Goal: Task Accomplishment & Management: Use online tool/utility

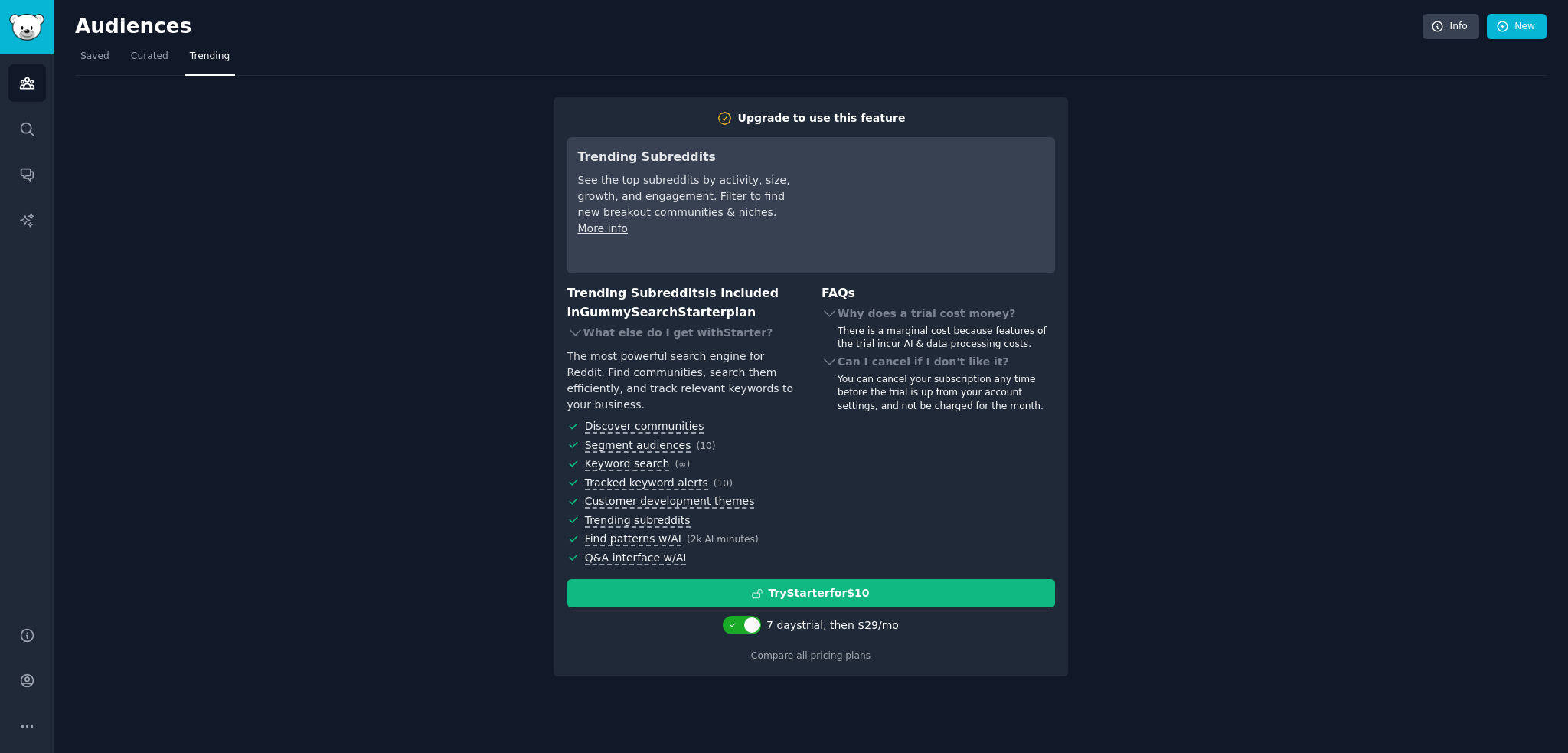
drag, startPoint x: 173, startPoint y: 213, endPoint x: 183, endPoint y: 193, distance: 22.4
click at [177, 210] on div "Upgrade to use this feature Trending Subreddits See the top subreddits by activ…" at bounding box center [811, 376] width 1471 height 601
click at [456, 135] on div "Upgrade to use this feature Trending Subreddits See the top subreddits by activ…" at bounding box center [811, 376] width 1471 height 601
click at [782, 651] on link "Compare all pricing plans" at bounding box center [811, 655] width 119 height 10
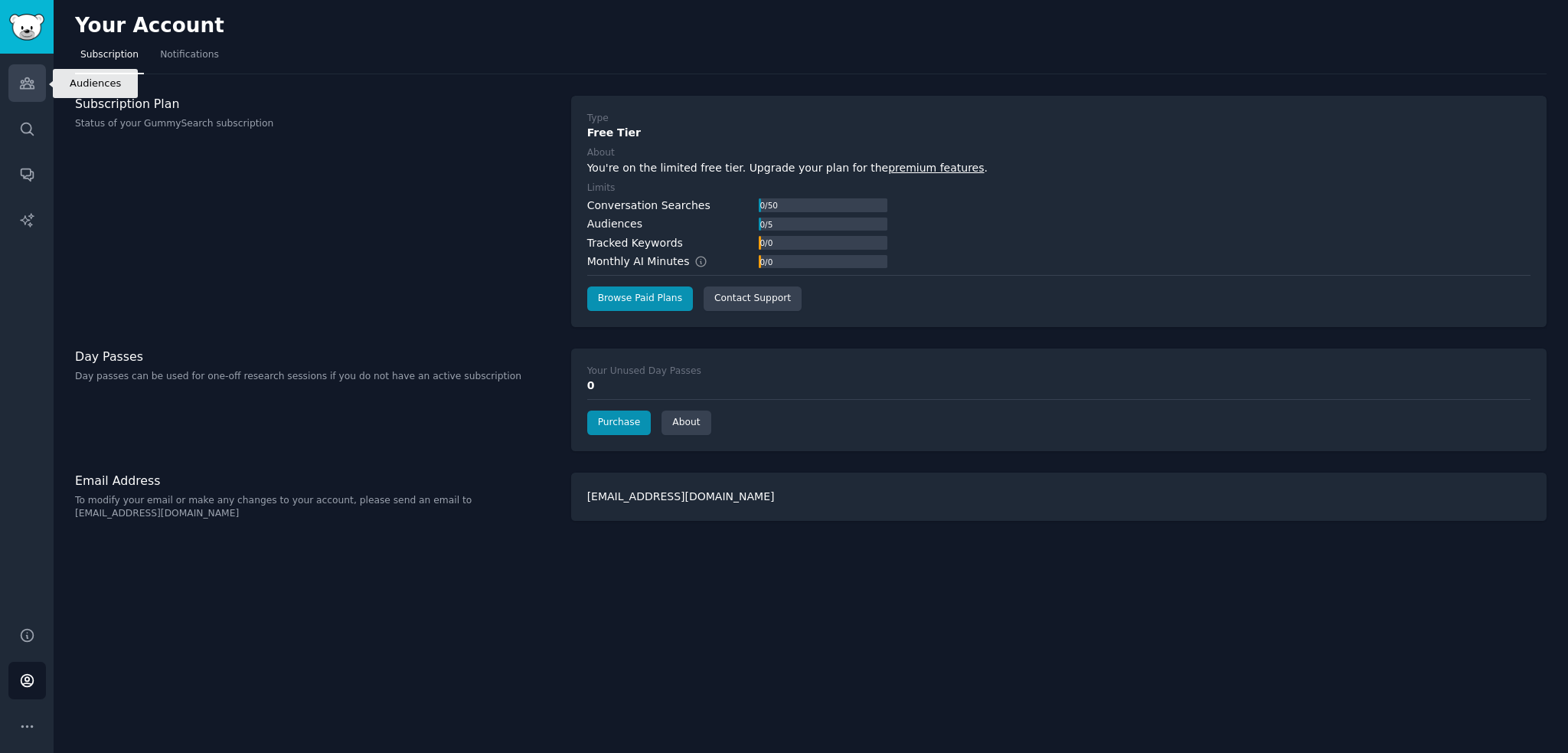
click at [22, 89] on icon "Sidebar" at bounding box center [27, 83] width 16 height 16
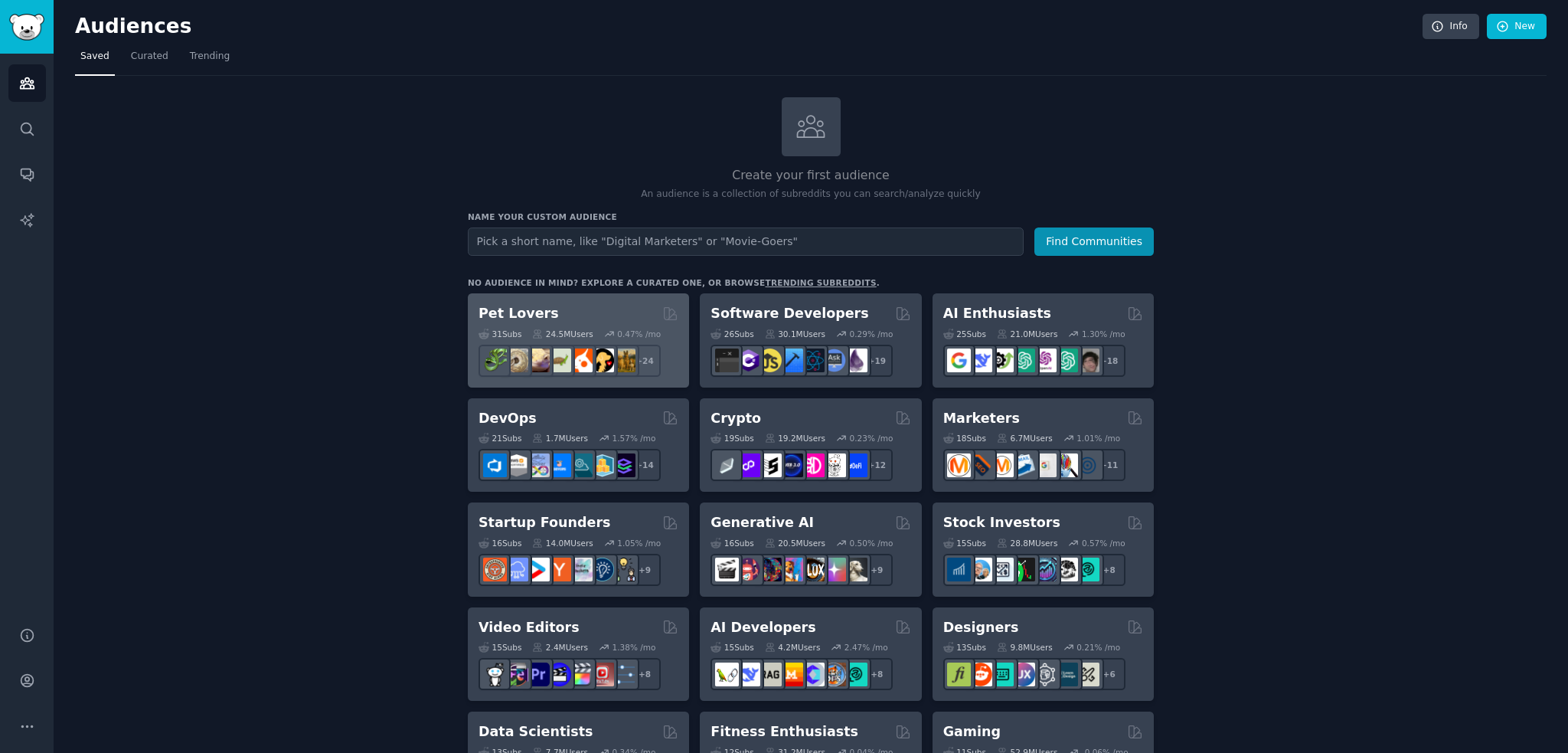
click at [613, 306] on div "Pet Lovers" at bounding box center [579, 314] width 200 height 19
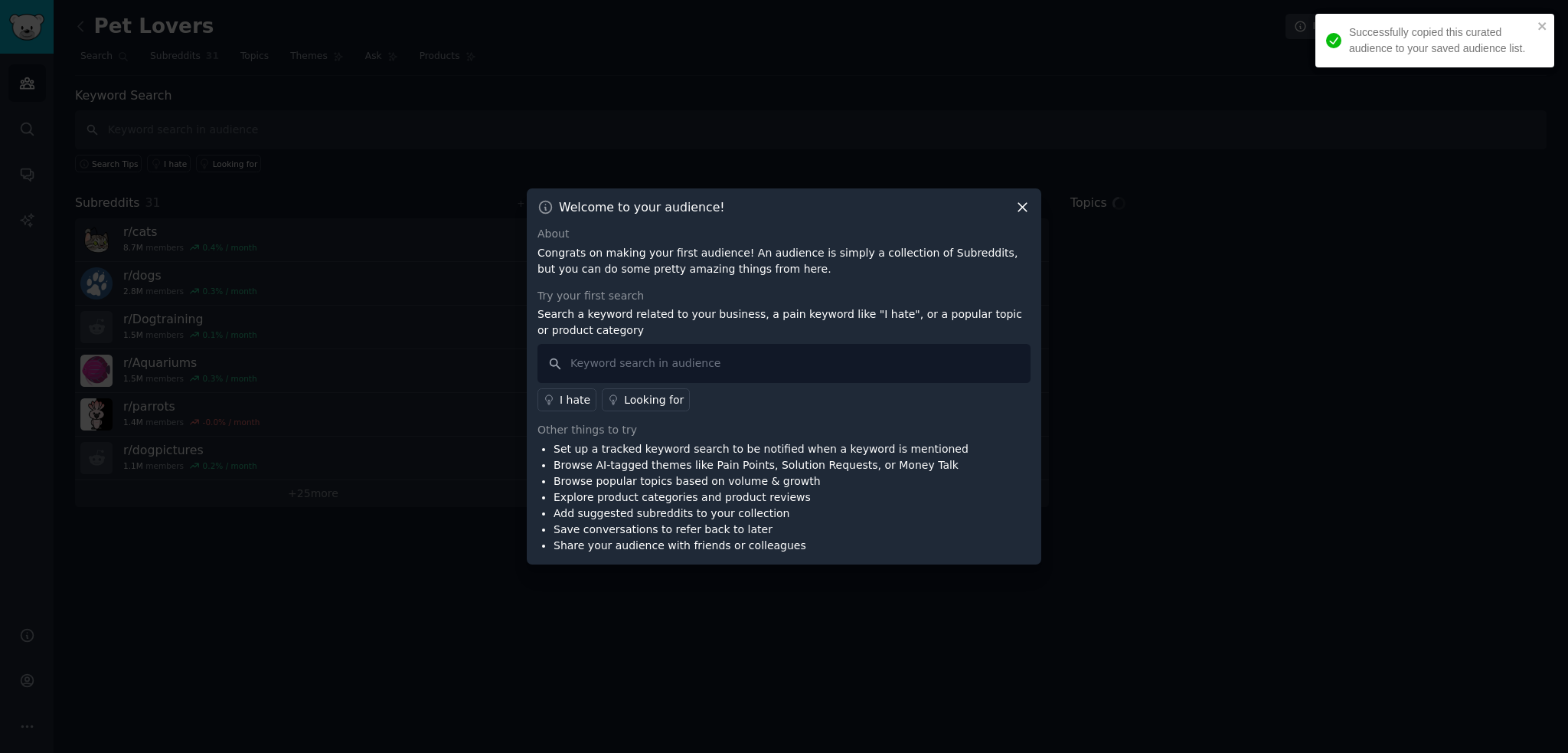
click at [1017, 210] on icon at bounding box center [1023, 207] width 16 height 16
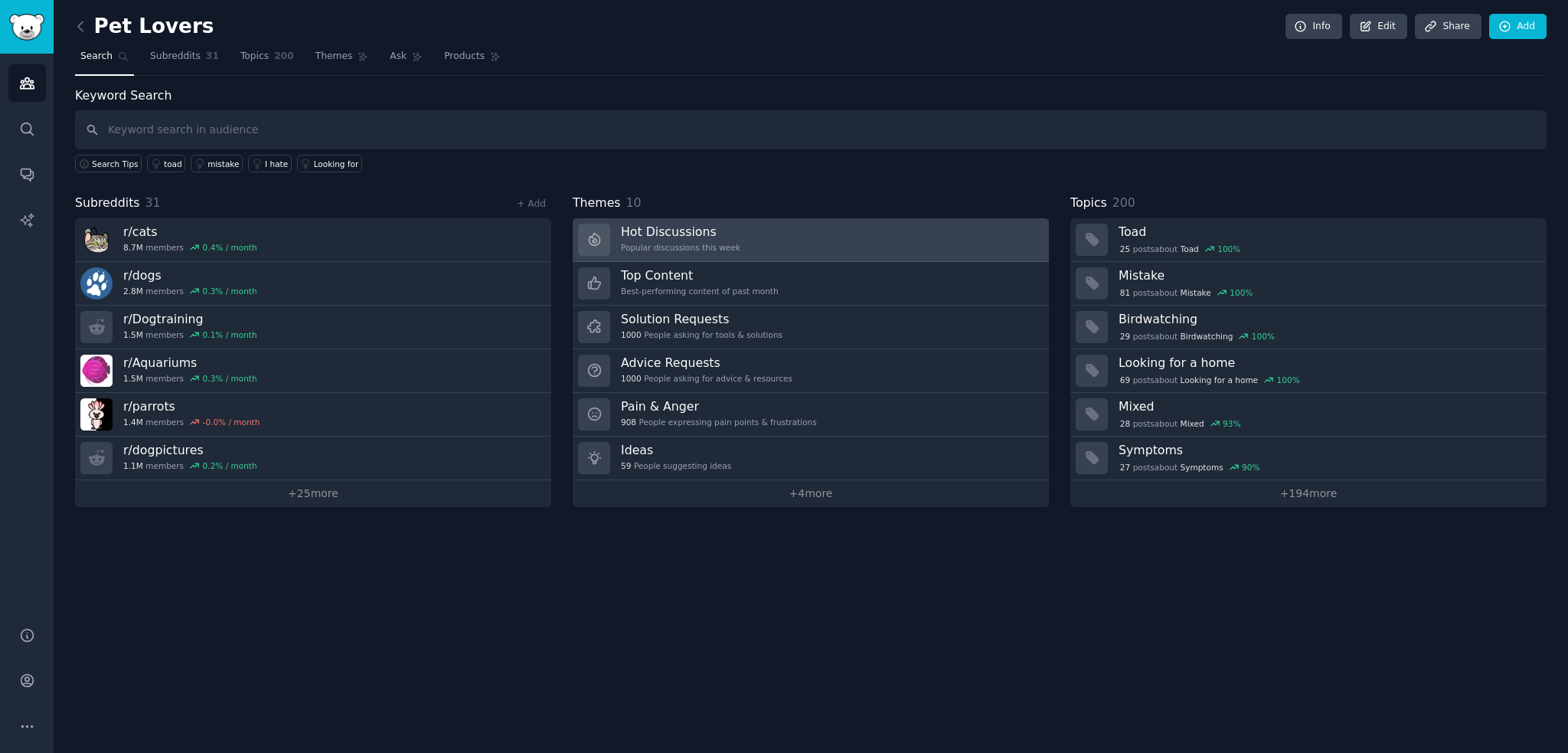
click at [691, 235] on h3 "Hot Discussions" at bounding box center [681, 231] width 119 height 16
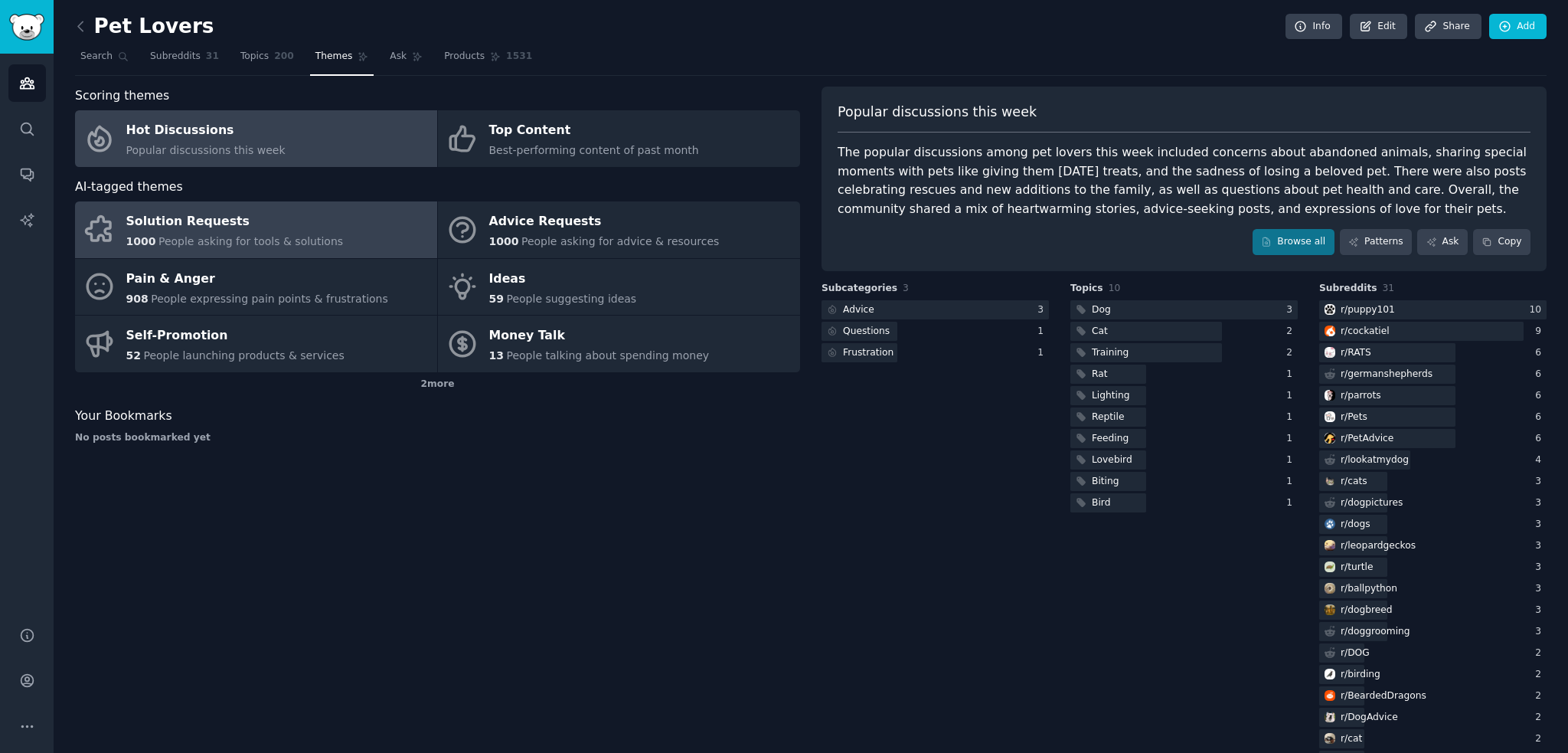
click at [314, 231] on div "Solution Requests" at bounding box center [235, 222] width 218 height 24
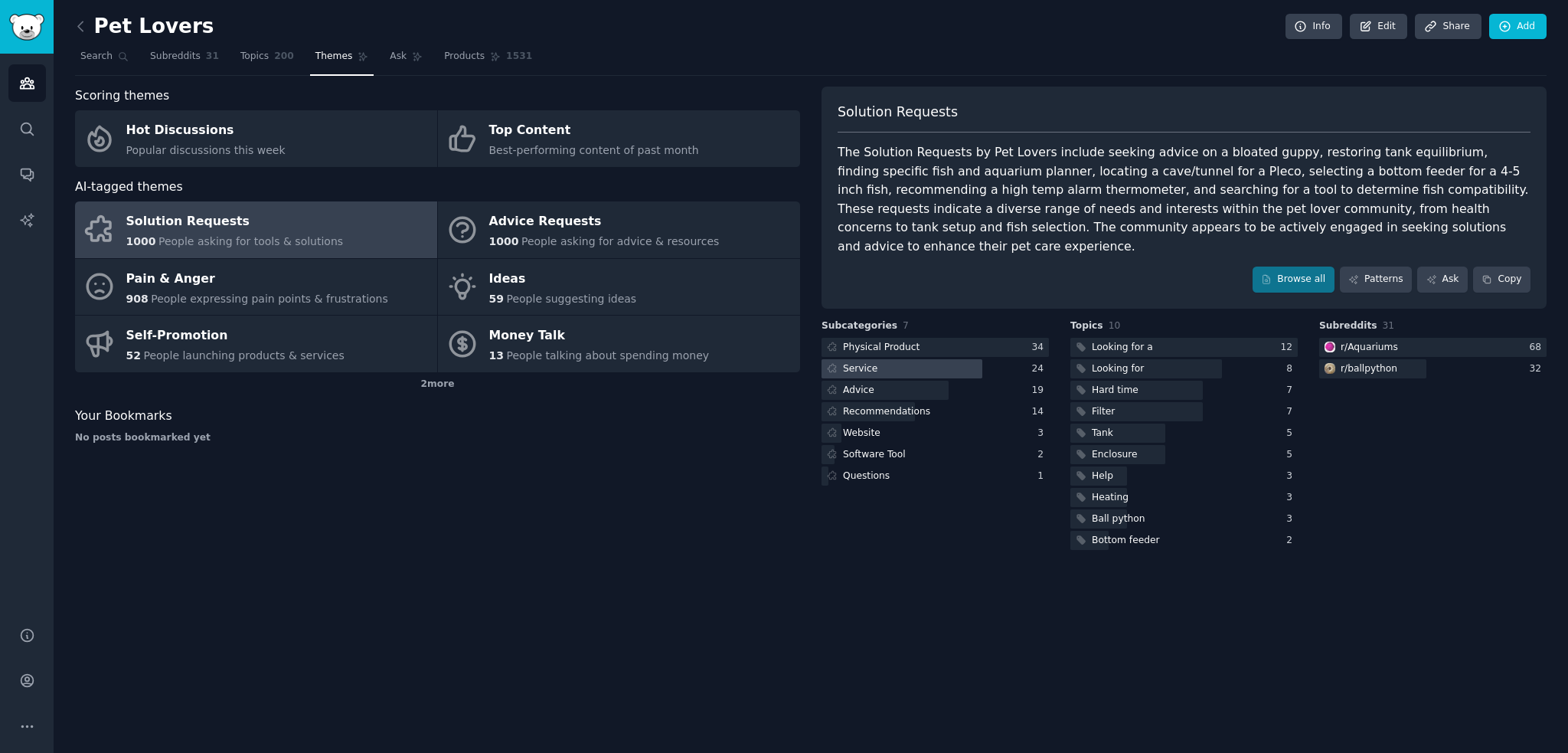
click at [955, 360] on div at bounding box center [902, 369] width 161 height 19
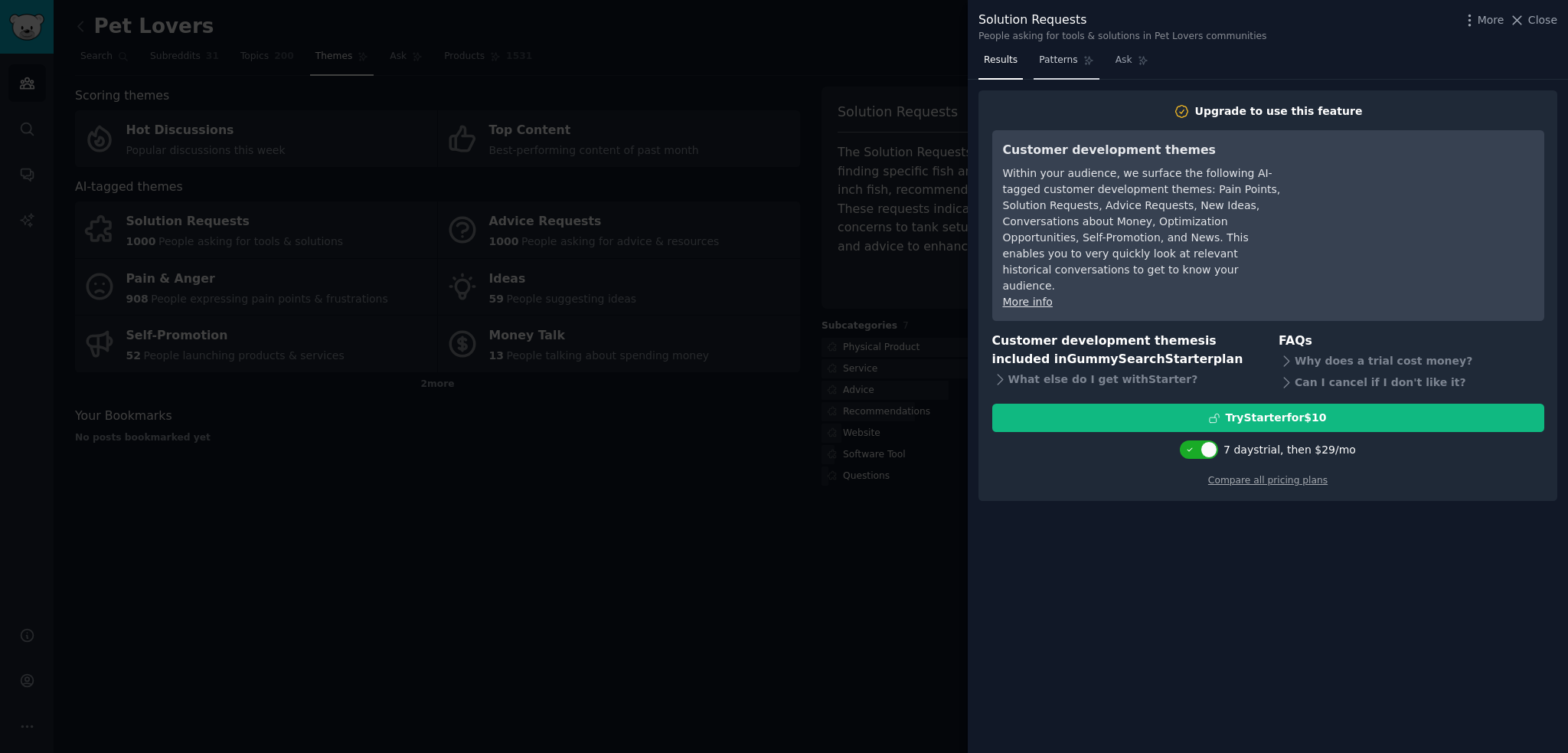
click at [1045, 62] on span "Patterns" at bounding box center [1058, 60] width 39 height 14
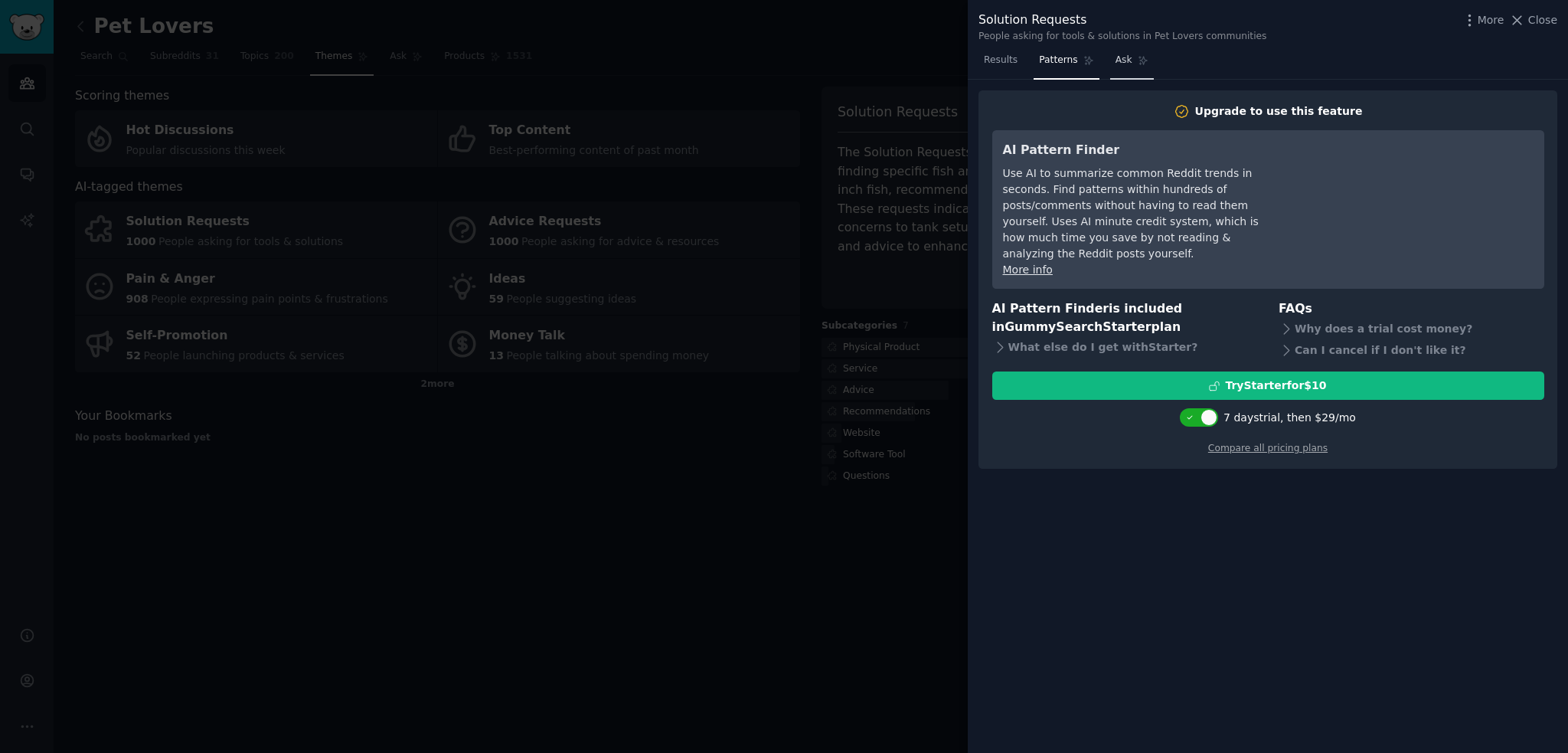
click at [1110, 64] on link "Ask" at bounding box center [1132, 64] width 44 height 31
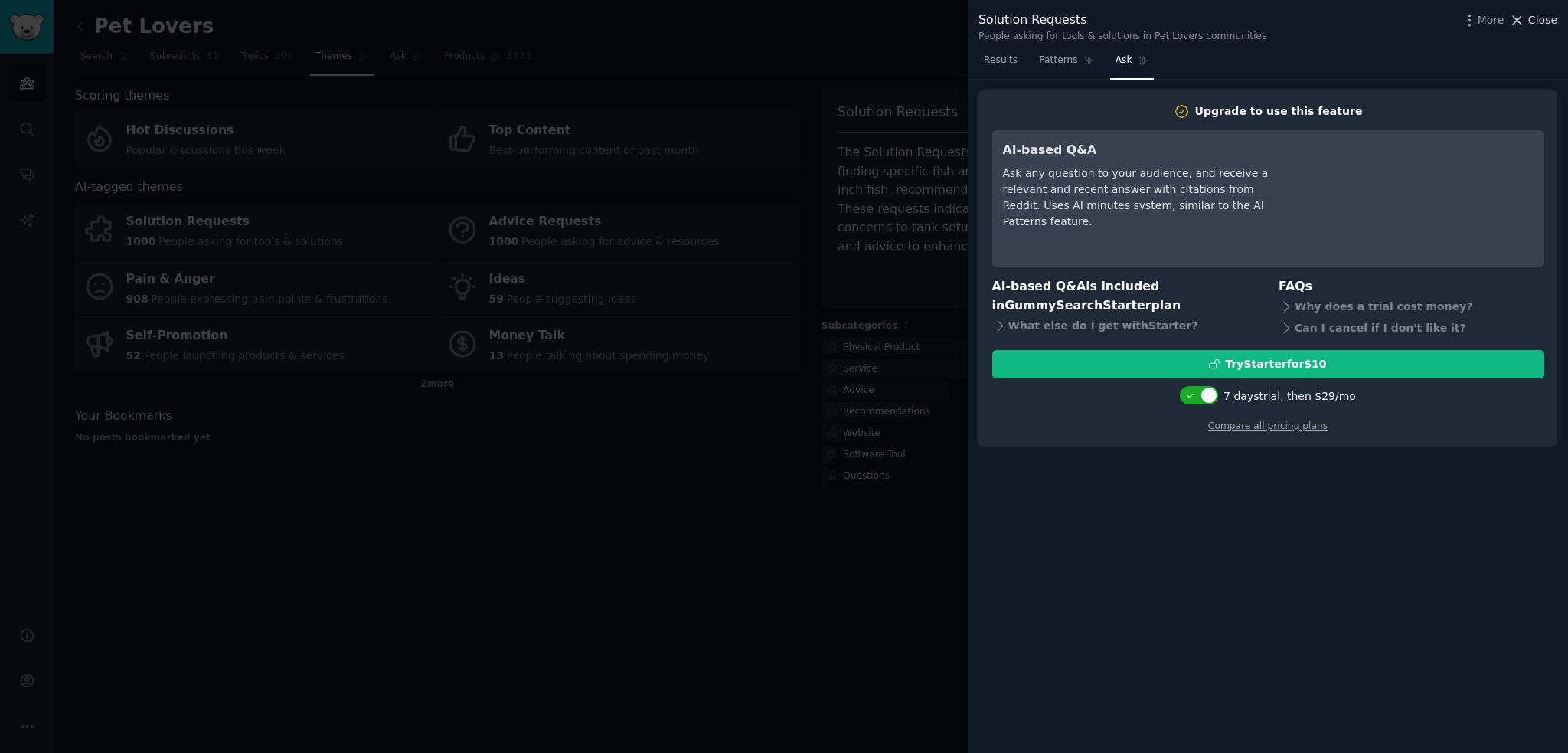
click at [1545, 21] on span "Close" at bounding box center [1542, 20] width 29 height 16
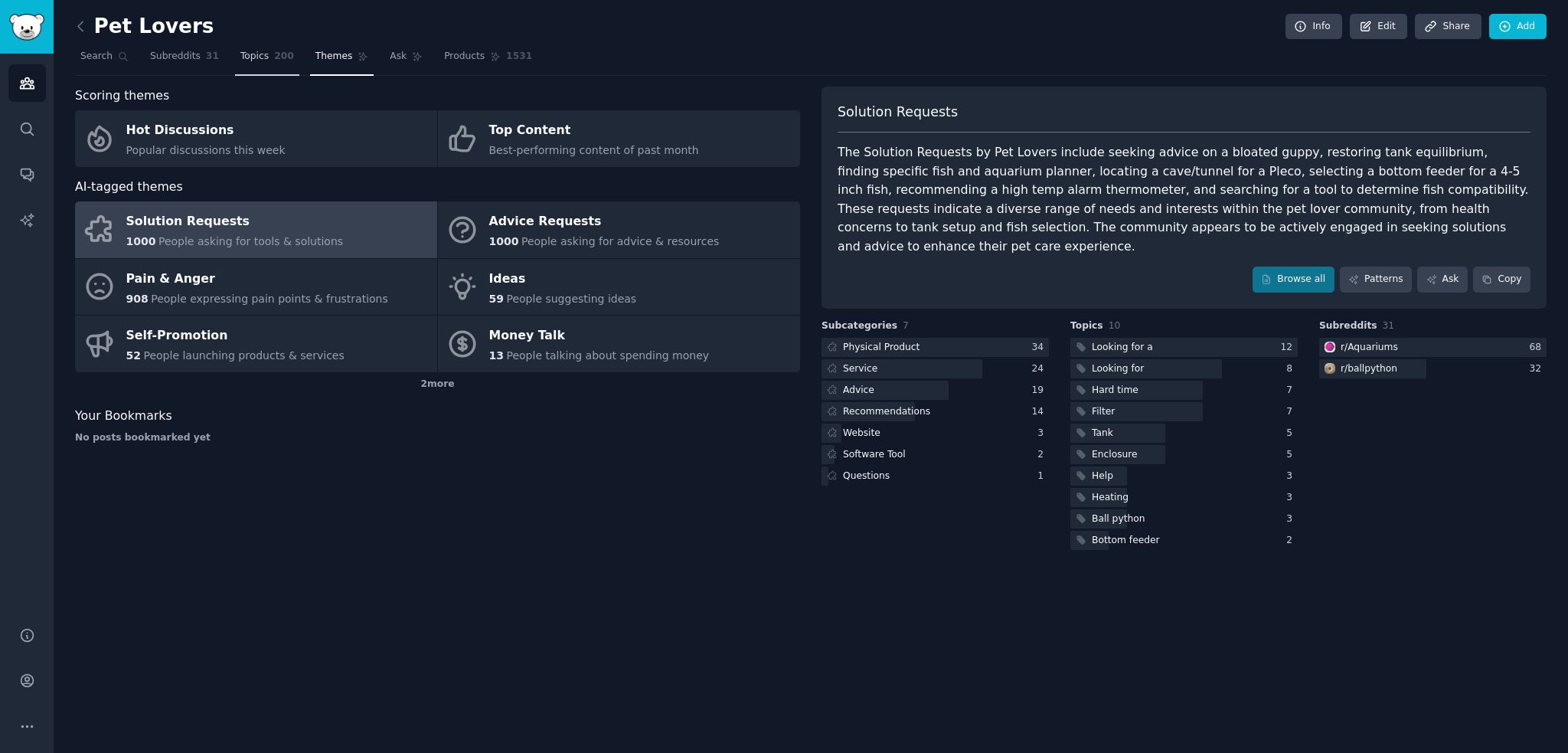
click at [245, 60] on span "Topics" at bounding box center [254, 56] width 28 height 14
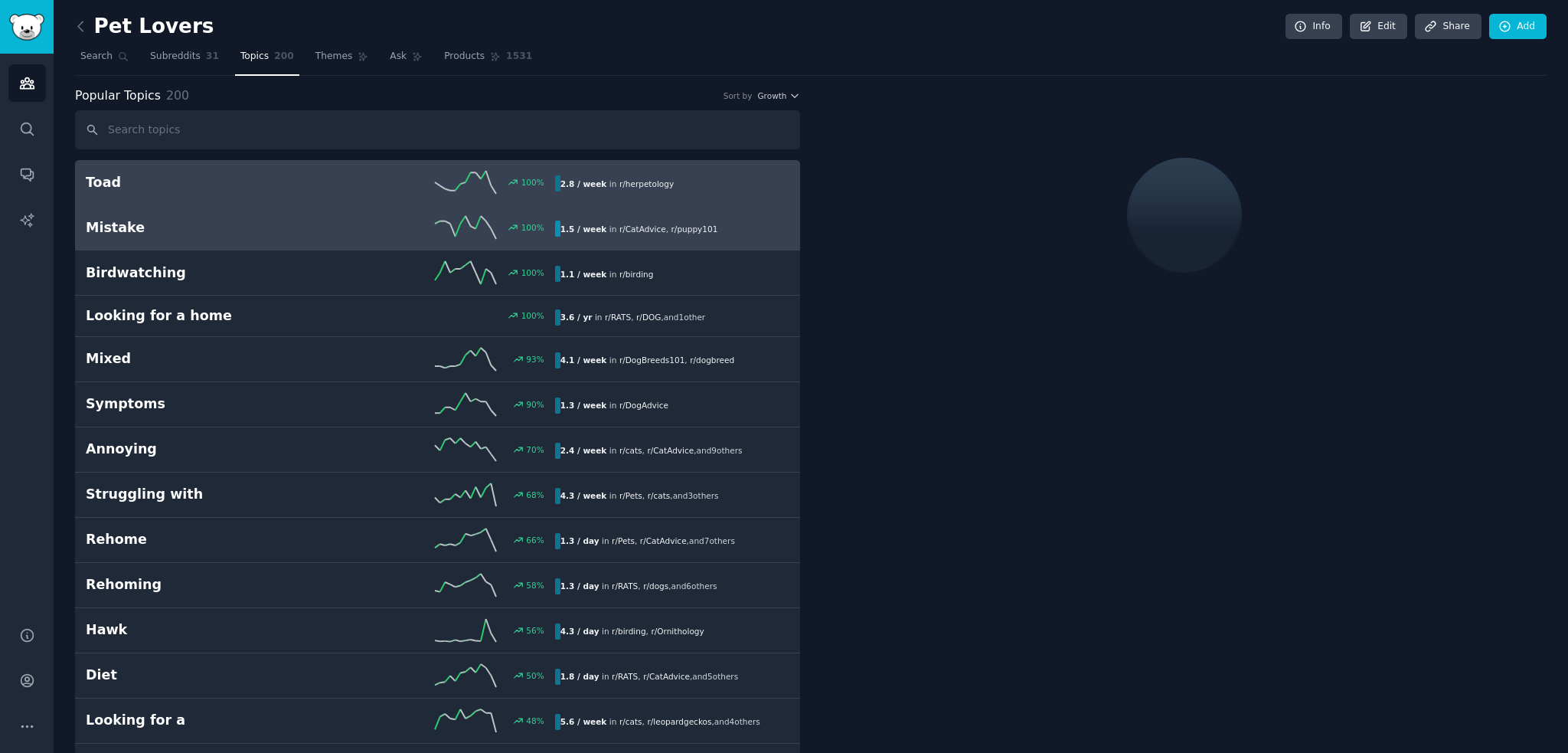
click at [244, 227] on h2 "Mistake" at bounding box center [202, 228] width 234 height 19
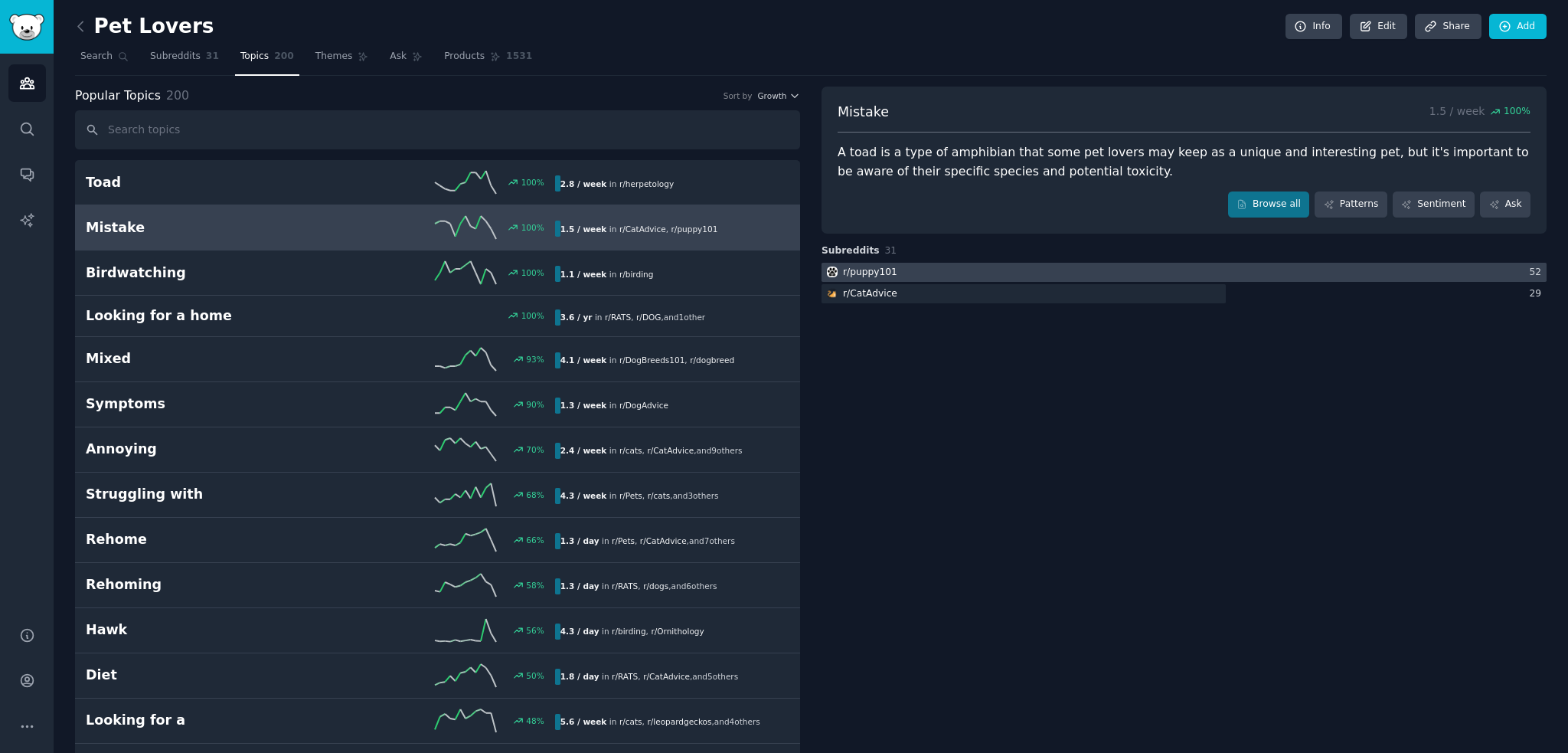
click at [957, 272] on div at bounding box center [1184, 272] width 725 height 19
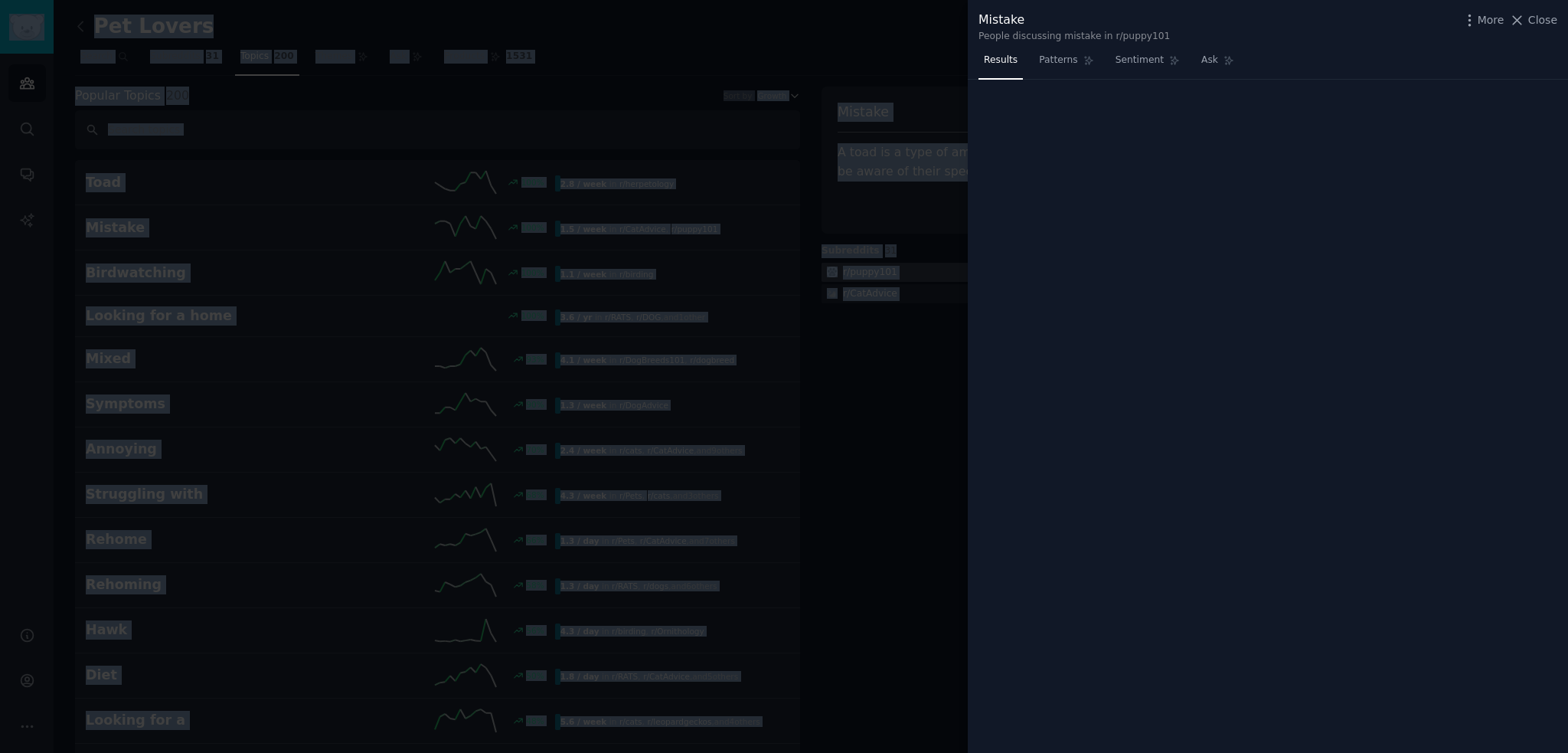
click at [957, 272] on div at bounding box center [784, 376] width 1568 height 753
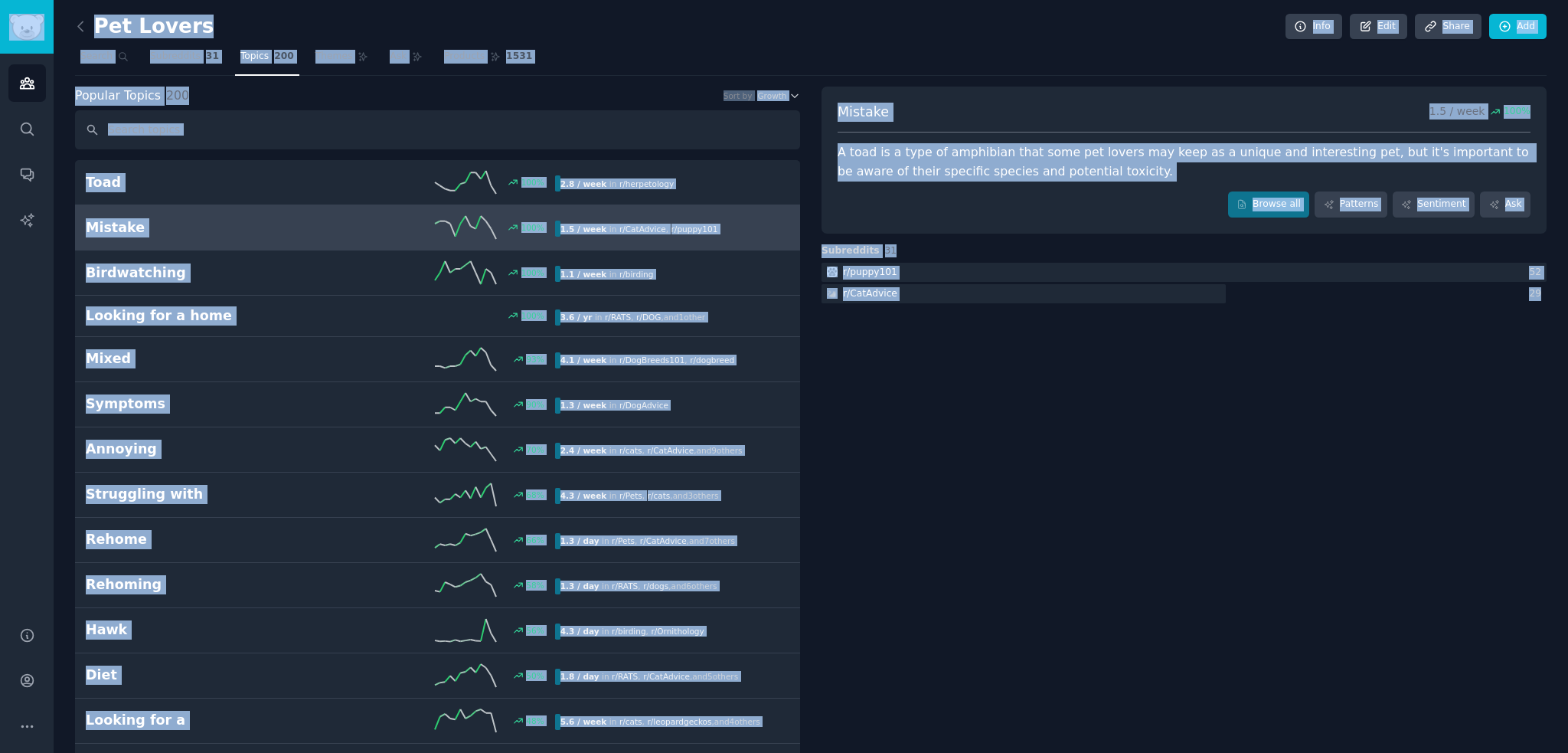
click at [957, 272] on div at bounding box center [1184, 272] width 725 height 19
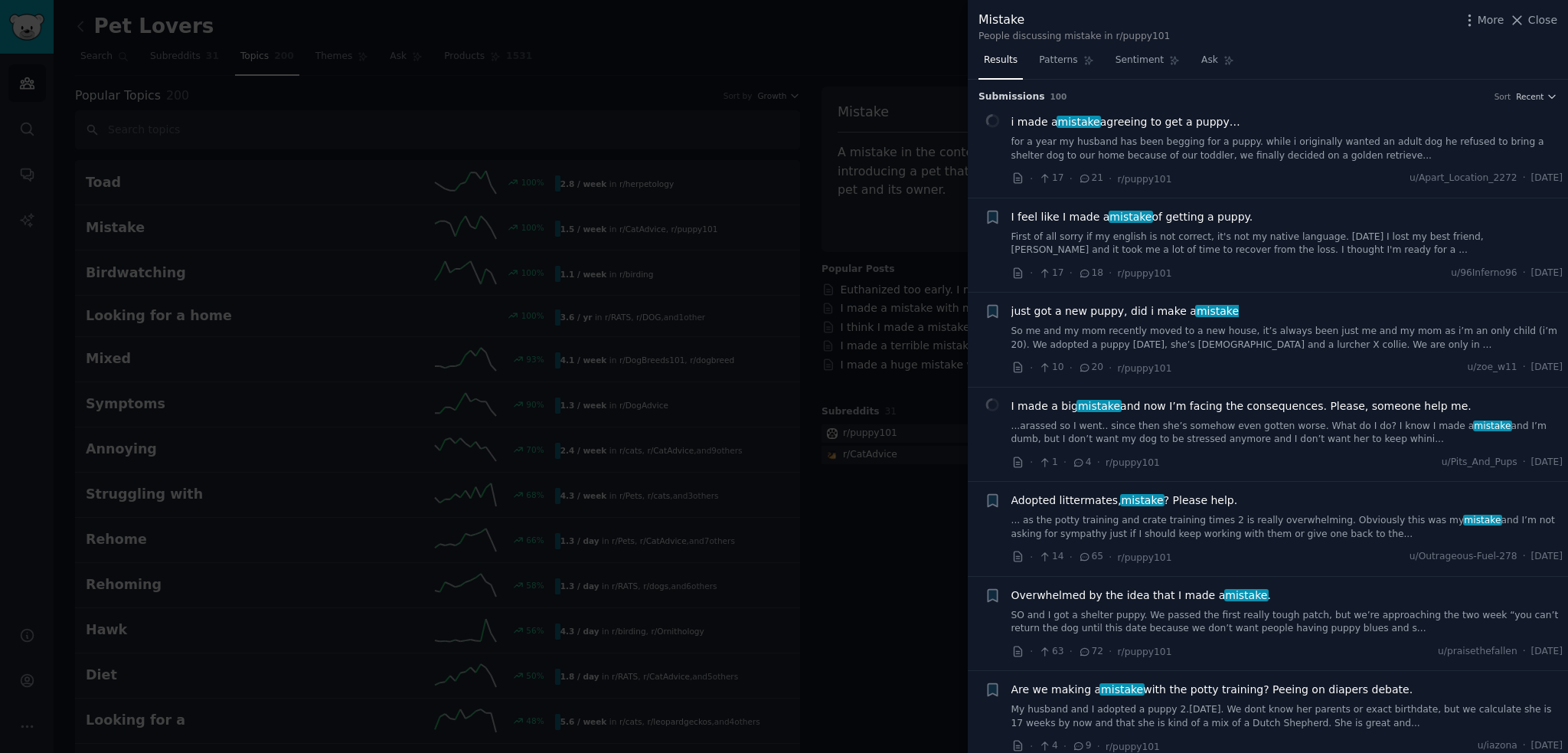
click at [920, 121] on div at bounding box center [784, 376] width 1568 height 753
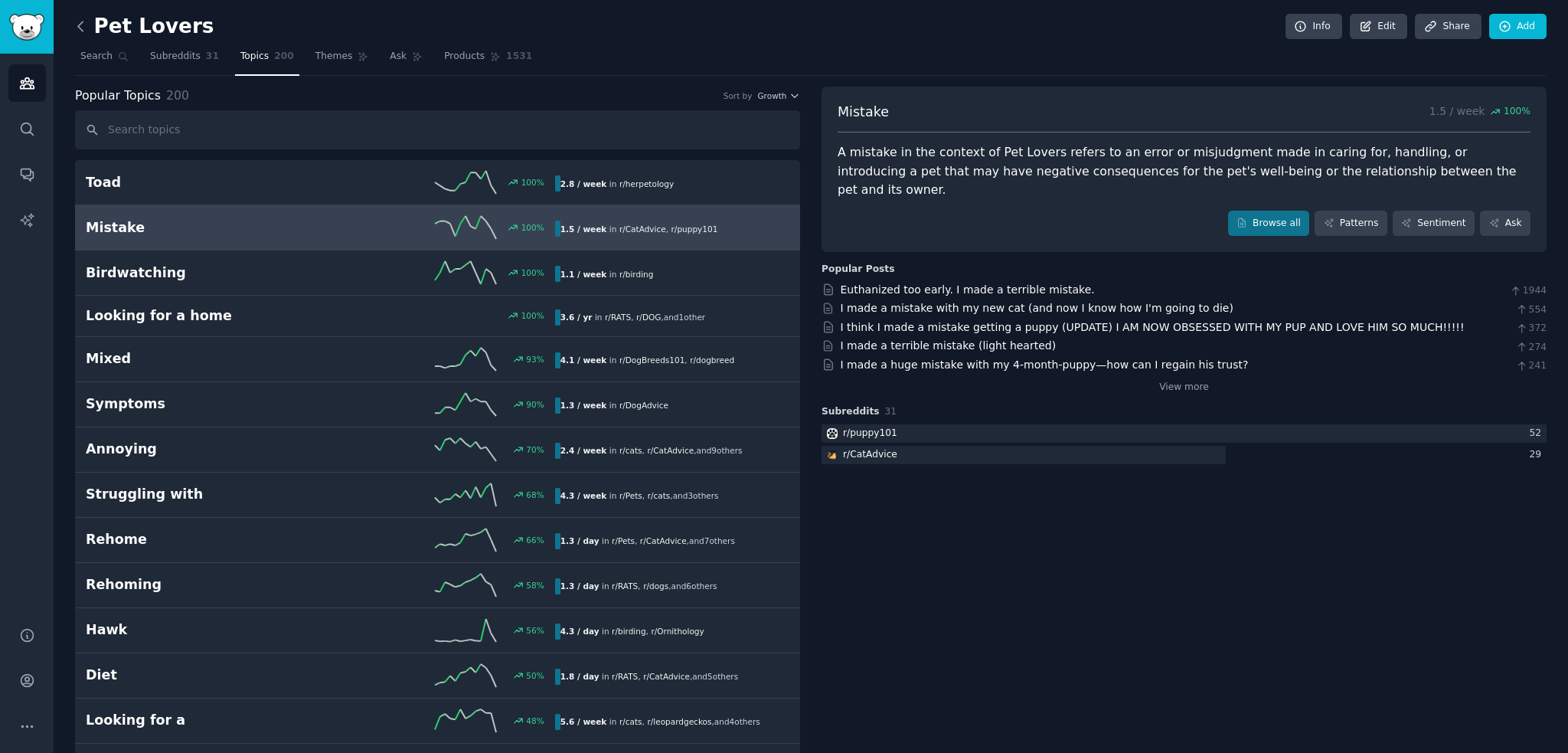
click at [85, 27] on icon at bounding box center [81, 27] width 16 height 16
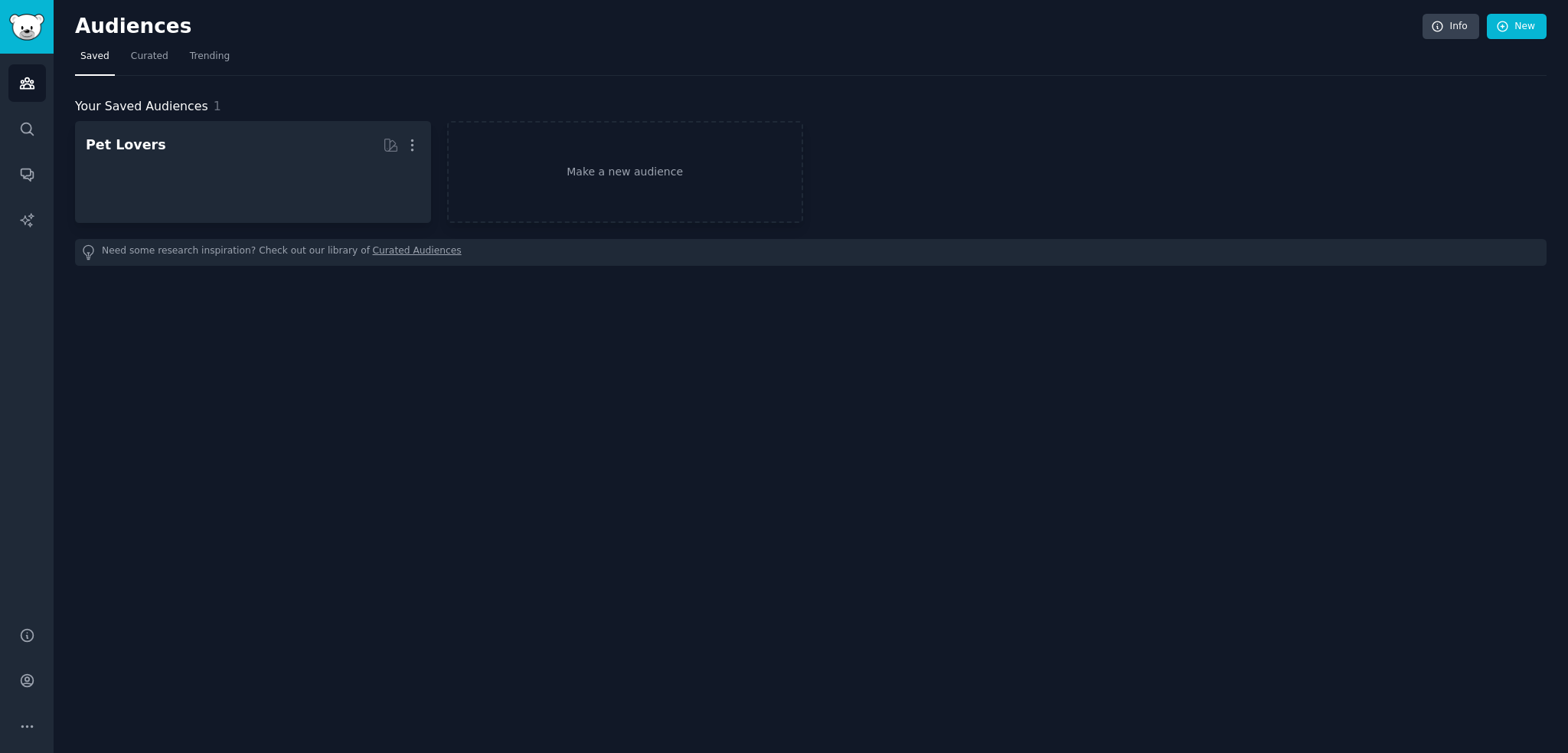
click at [81, 26] on h2 "Audiences" at bounding box center [749, 27] width 1347 height 24
click at [86, 55] on span "Saved" at bounding box center [95, 56] width 29 height 14
click at [151, 55] on span "Curated" at bounding box center [149, 56] width 38 height 14
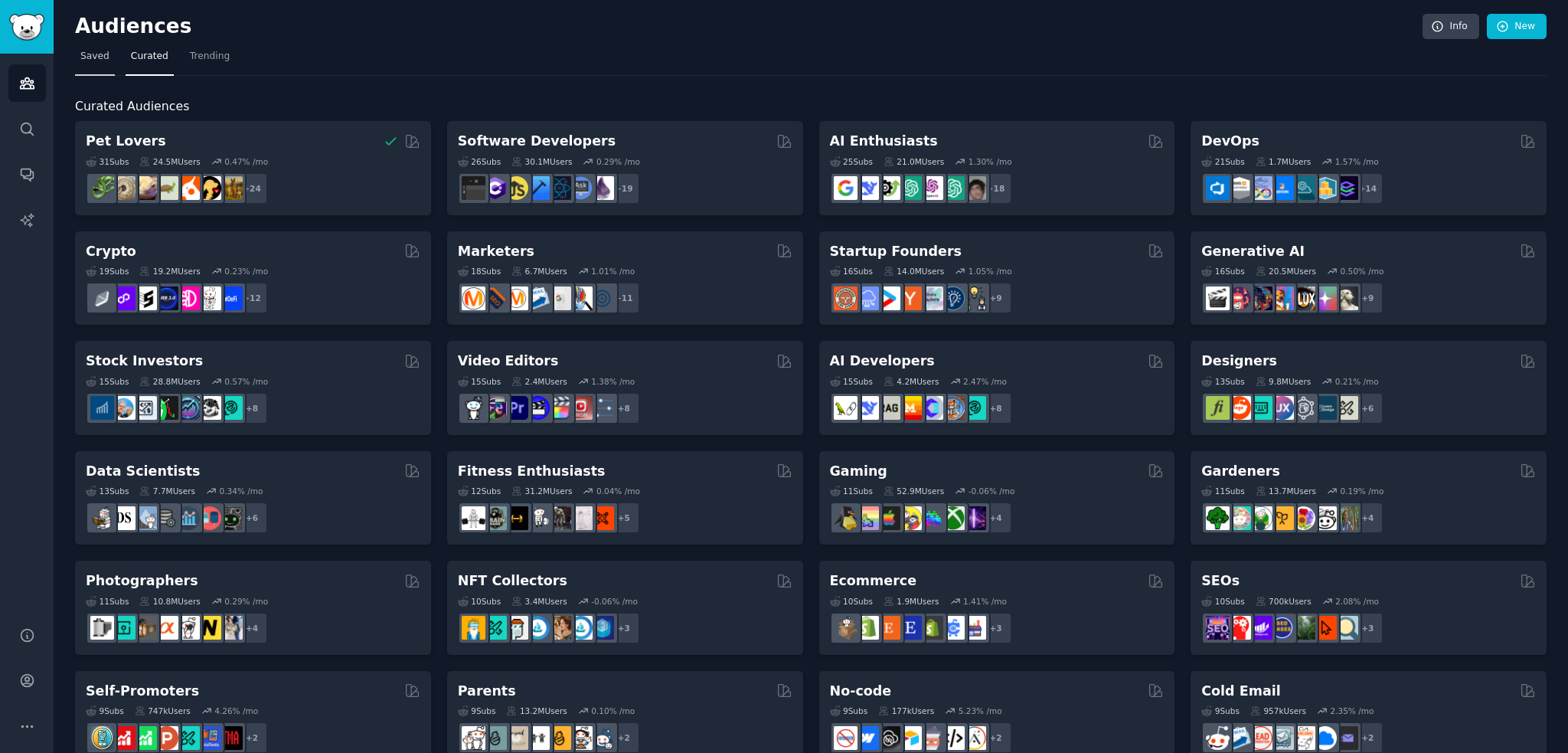
click at [100, 54] on span "Saved" at bounding box center [95, 56] width 29 height 14
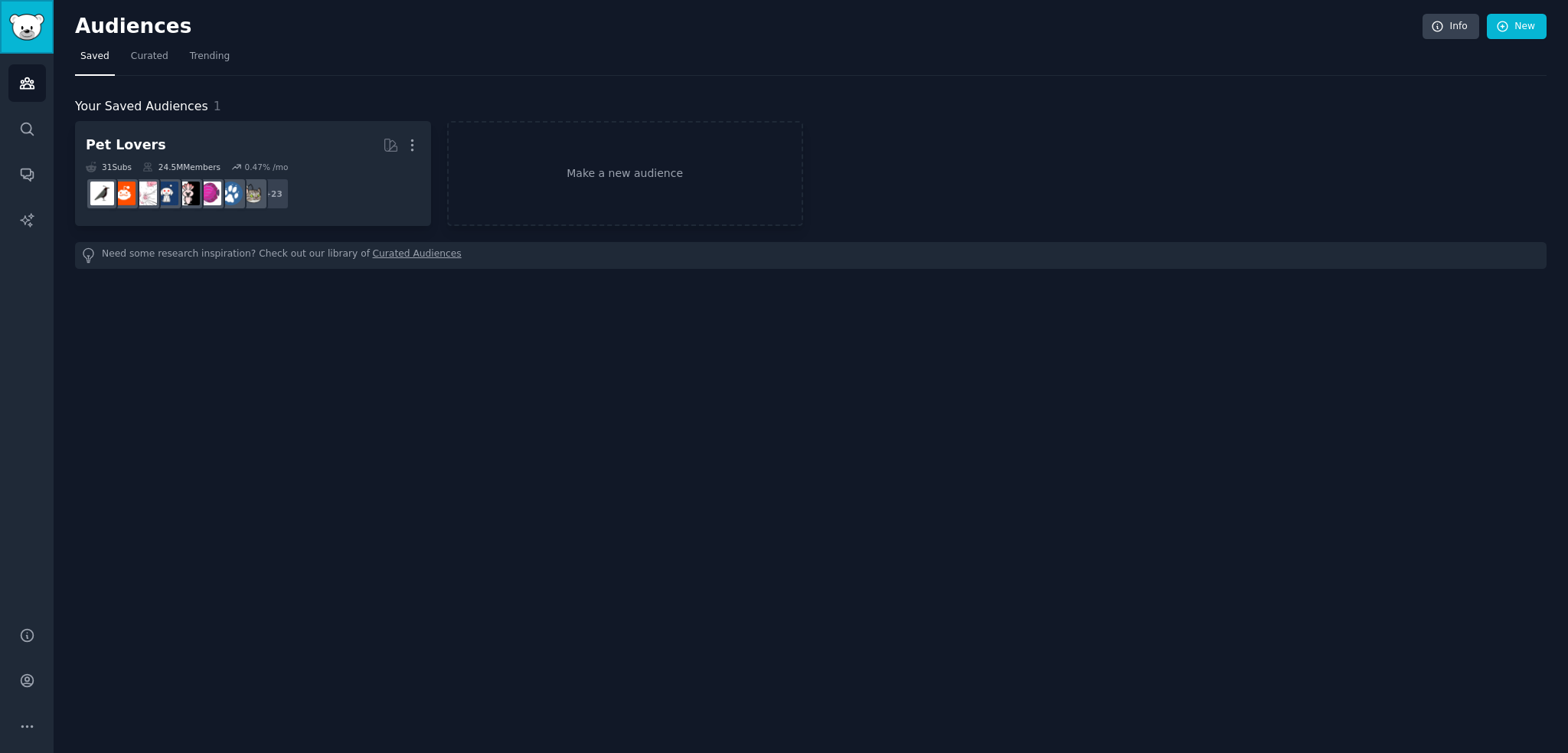
click at [40, 21] on img "Sidebar" at bounding box center [27, 27] width 35 height 27
click at [23, 83] on icon "Sidebar" at bounding box center [27, 83] width 14 height 10
click at [34, 131] on icon "Sidebar" at bounding box center [27, 129] width 16 height 16
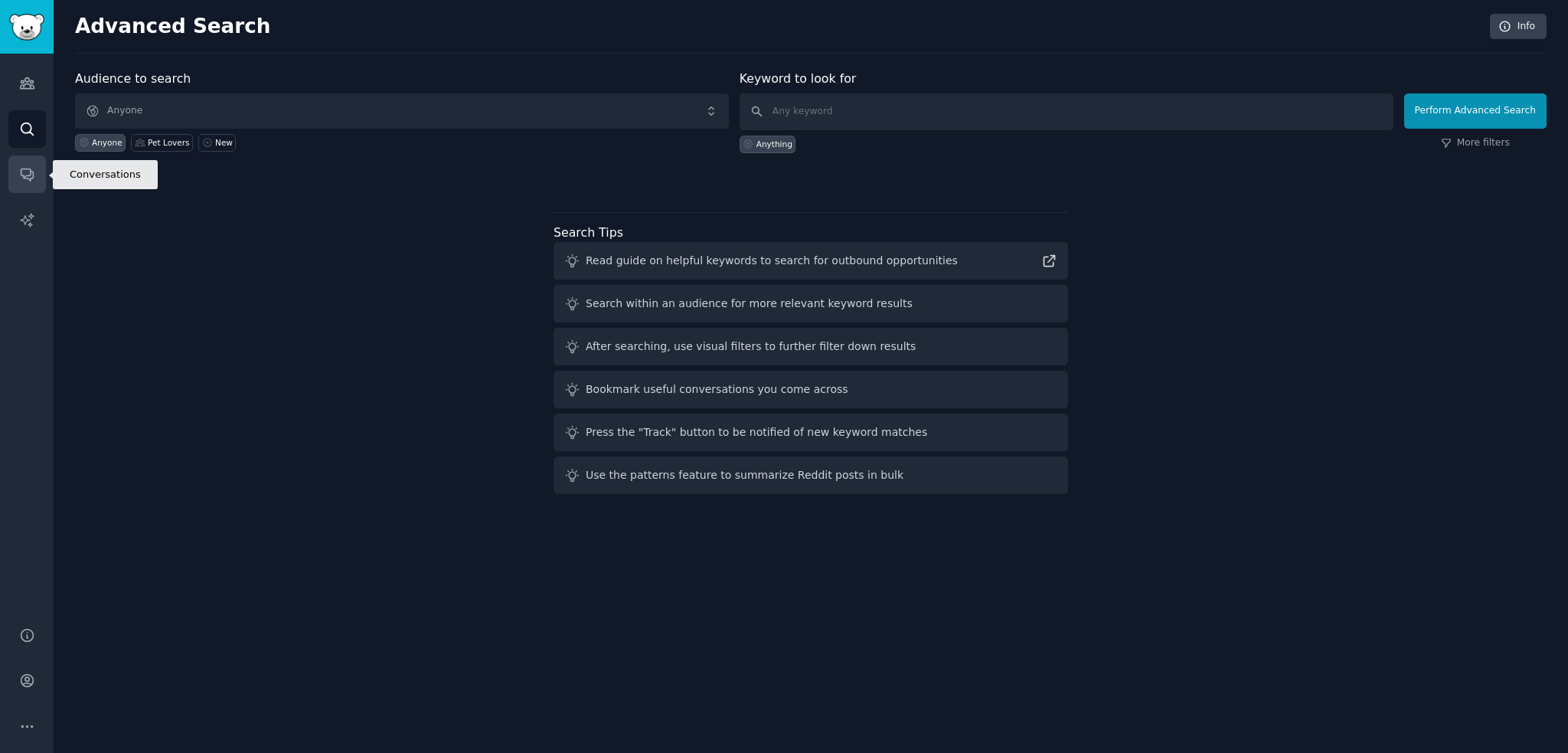
click at [24, 158] on link "Conversations" at bounding box center [27, 174] width 38 height 38
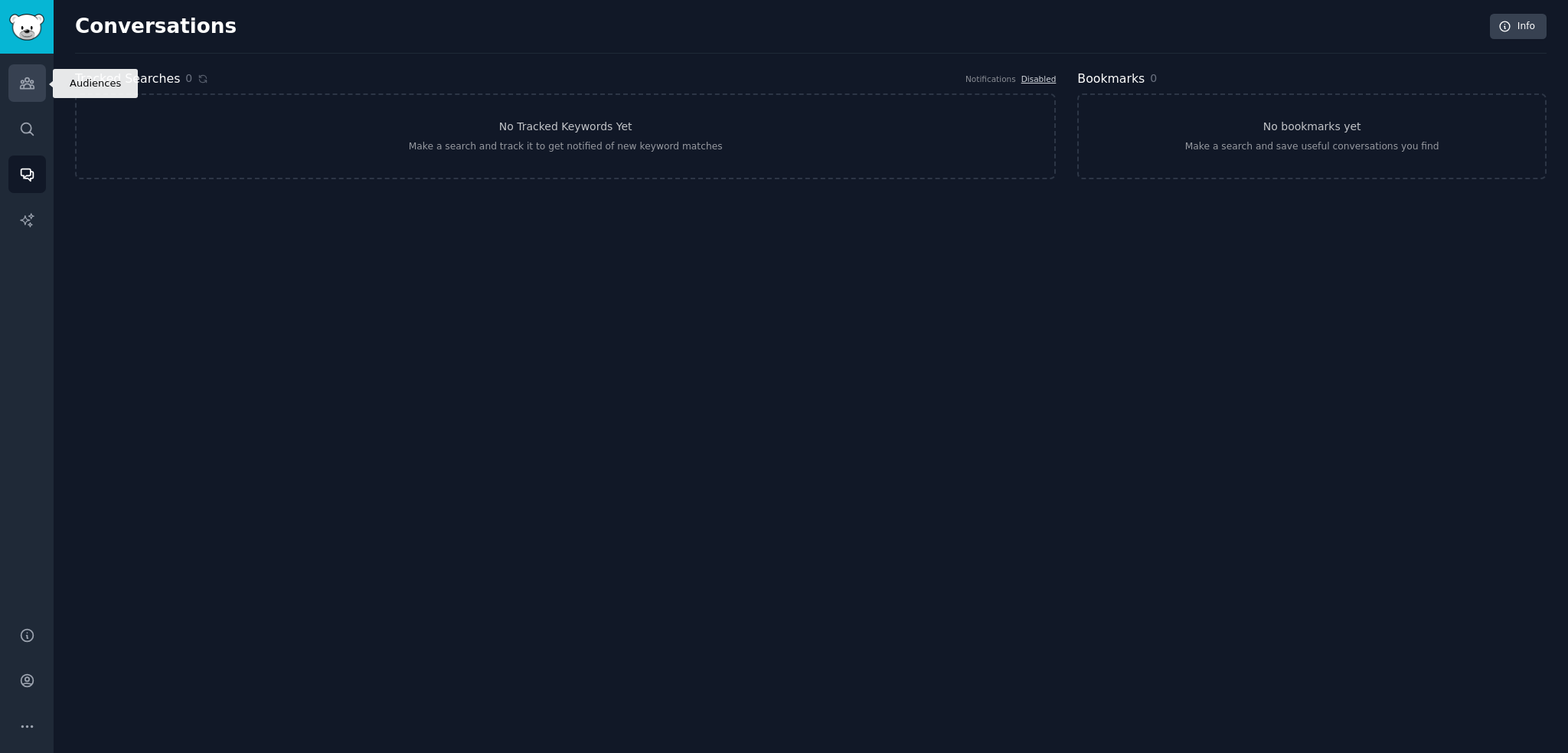
click at [19, 85] on icon "Sidebar" at bounding box center [27, 83] width 16 height 16
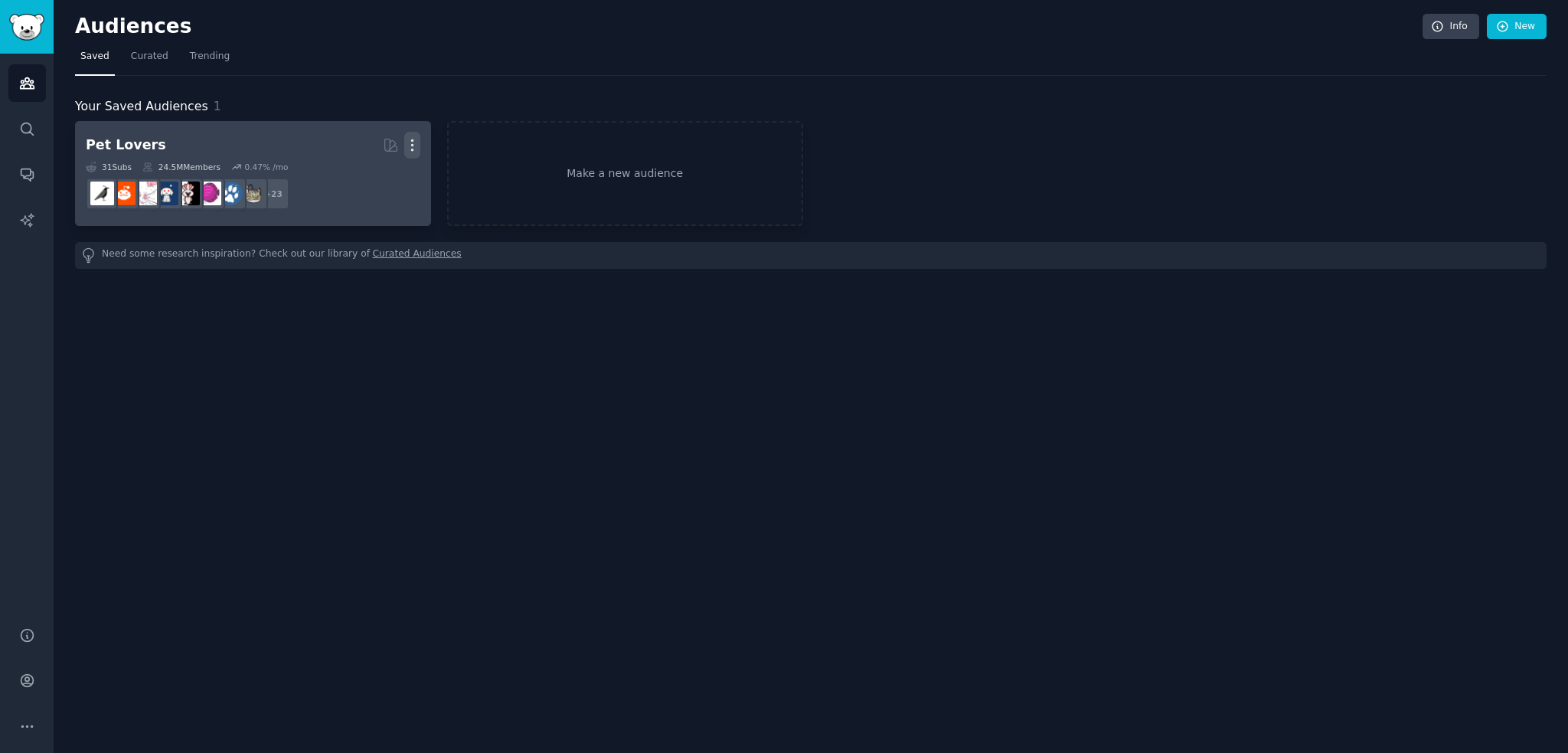
click at [414, 143] on icon "button" at bounding box center [413, 145] width 16 height 16
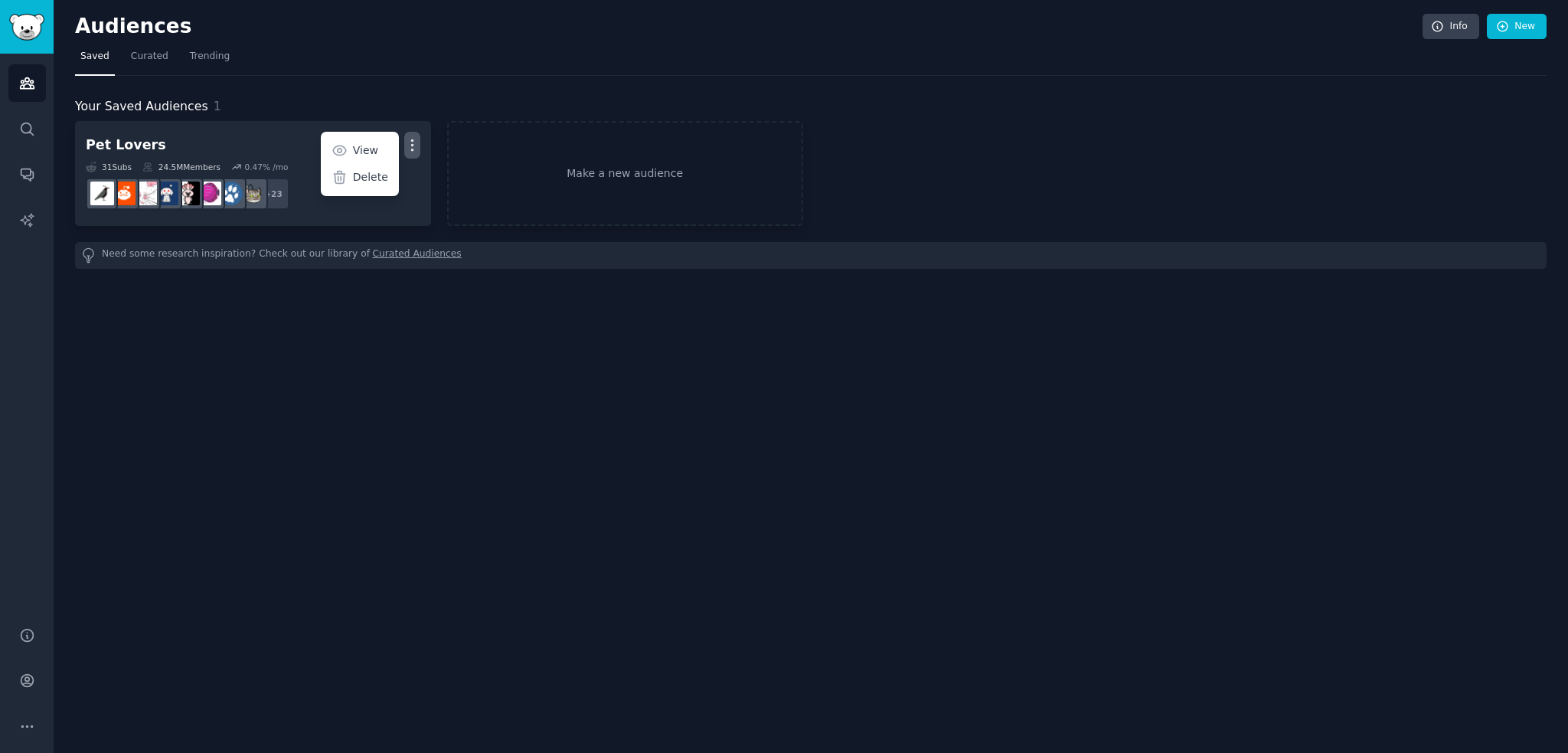
click at [821, 199] on div "Pet Lovers Curated by GummySearch More View Delete 31 Sub s 24.5M Members 0.47 …" at bounding box center [811, 173] width 1471 height 105
click at [677, 161] on link "Make a new audience" at bounding box center [625, 173] width 356 height 105
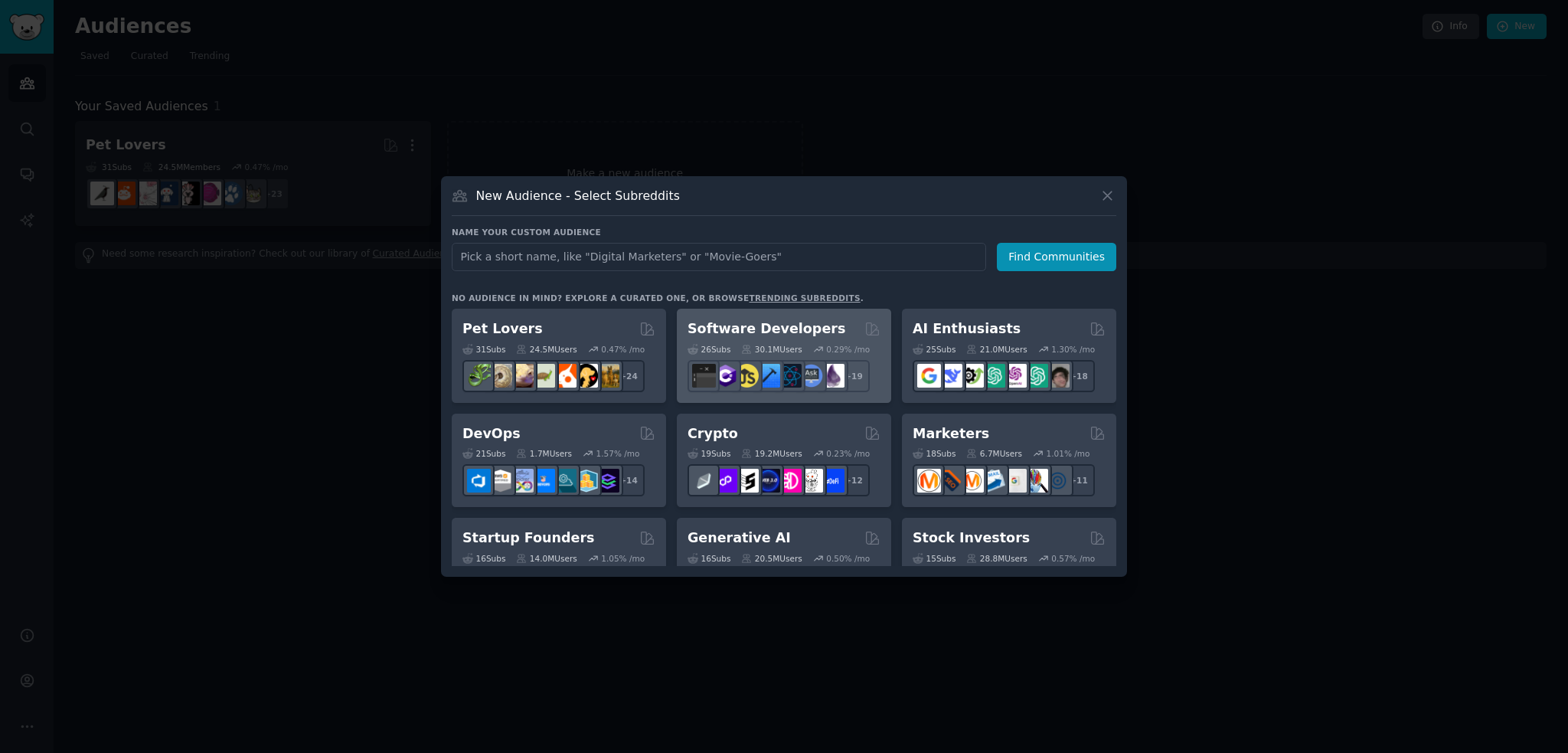
click at [833, 322] on div "Software Developers" at bounding box center [783, 329] width 193 height 19
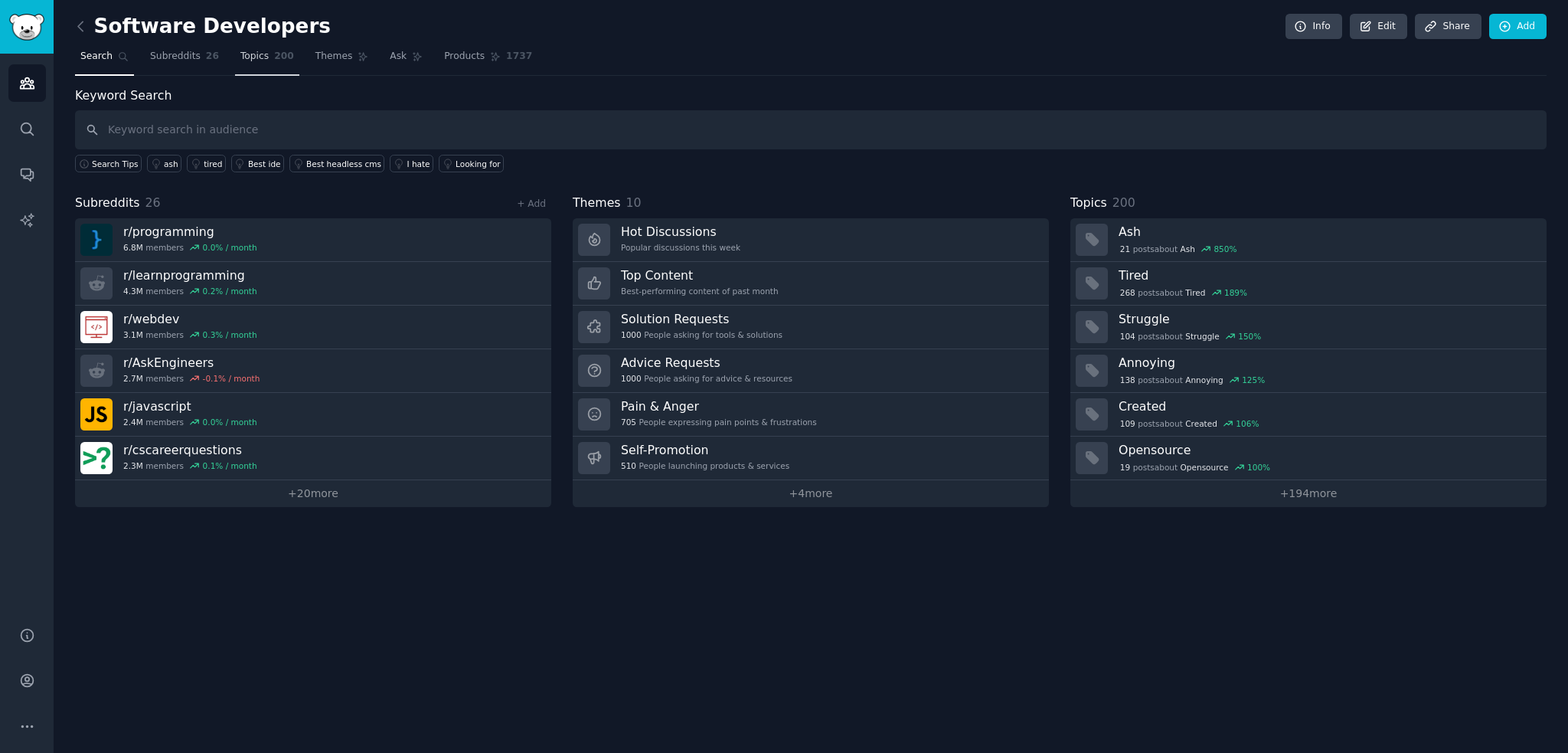
click at [244, 56] on span "Topics" at bounding box center [254, 56] width 28 height 14
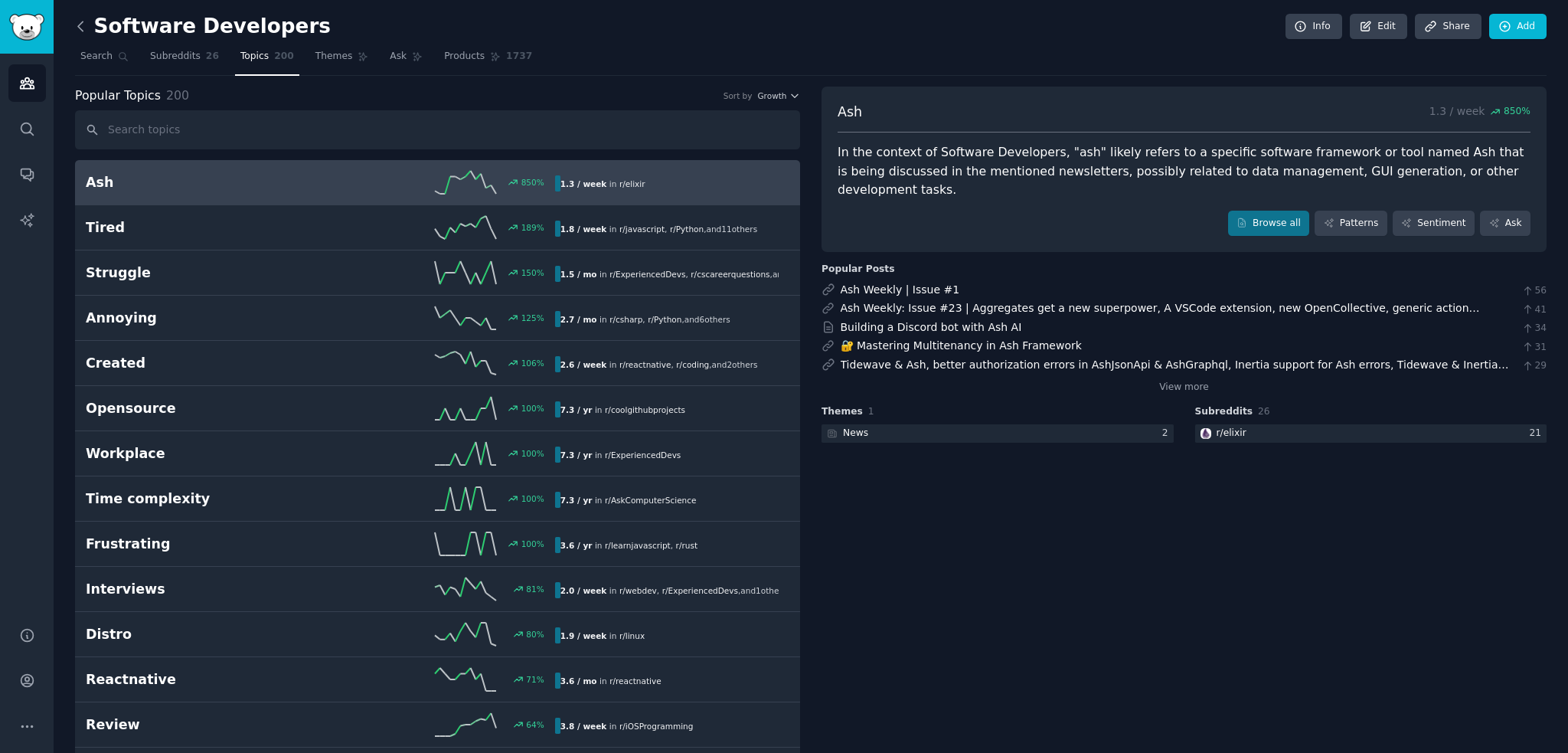
click at [81, 23] on icon at bounding box center [81, 27] width 16 height 16
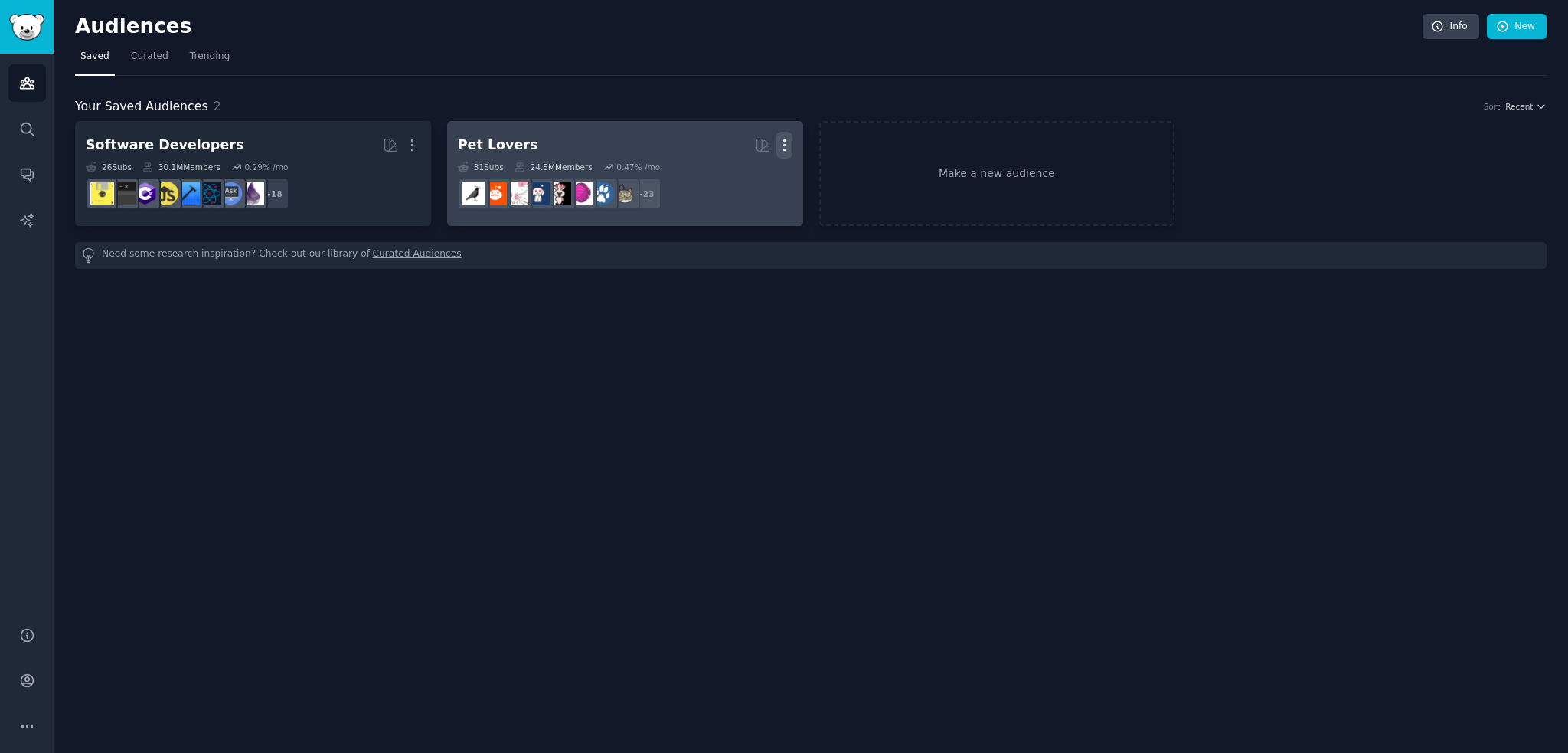
click at [786, 145] on icon "button" at bounding box center [784, 145] width 16 height 16
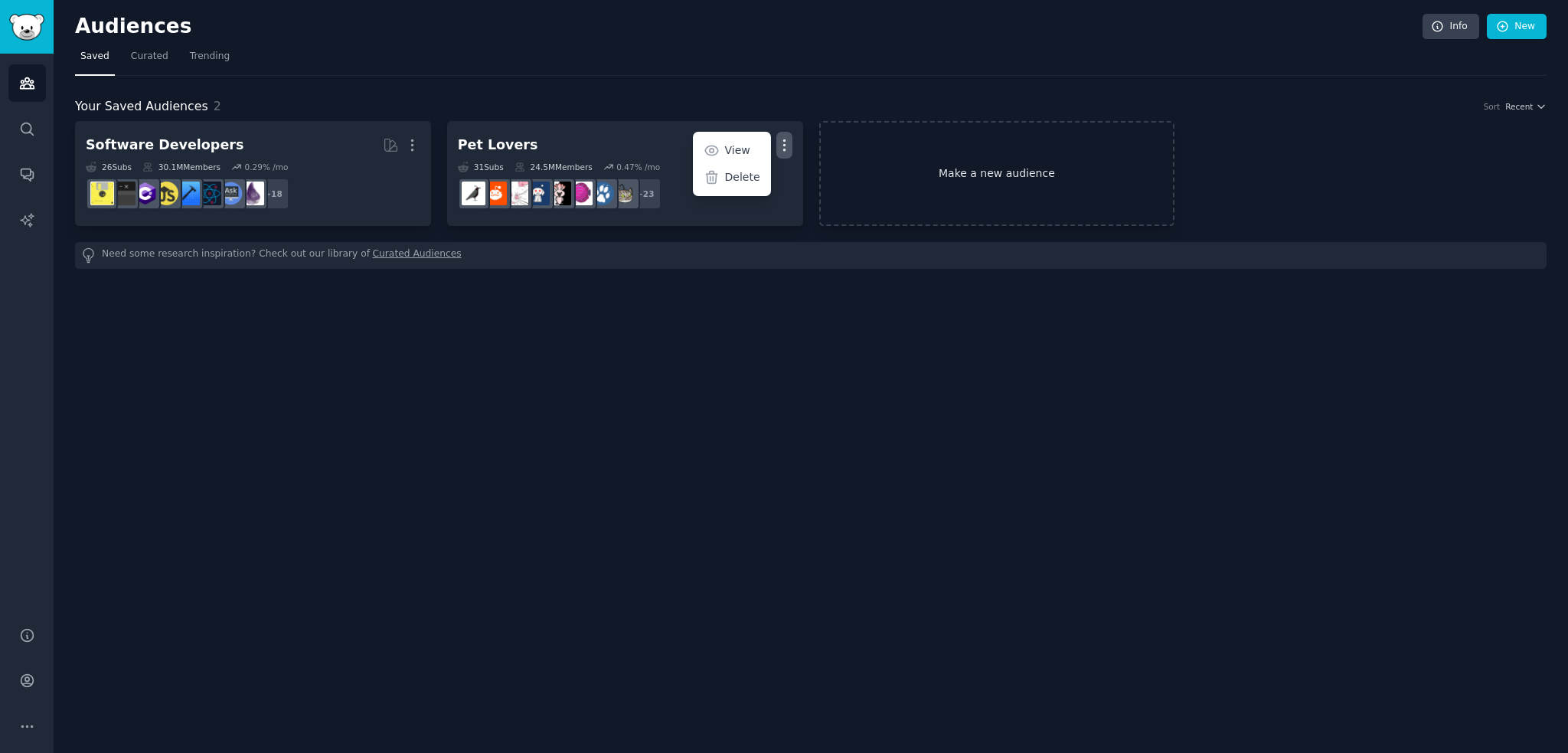
click at [1046, 170] on link "Make a new audience" at bounding box center [998, 173] width 356 height 105
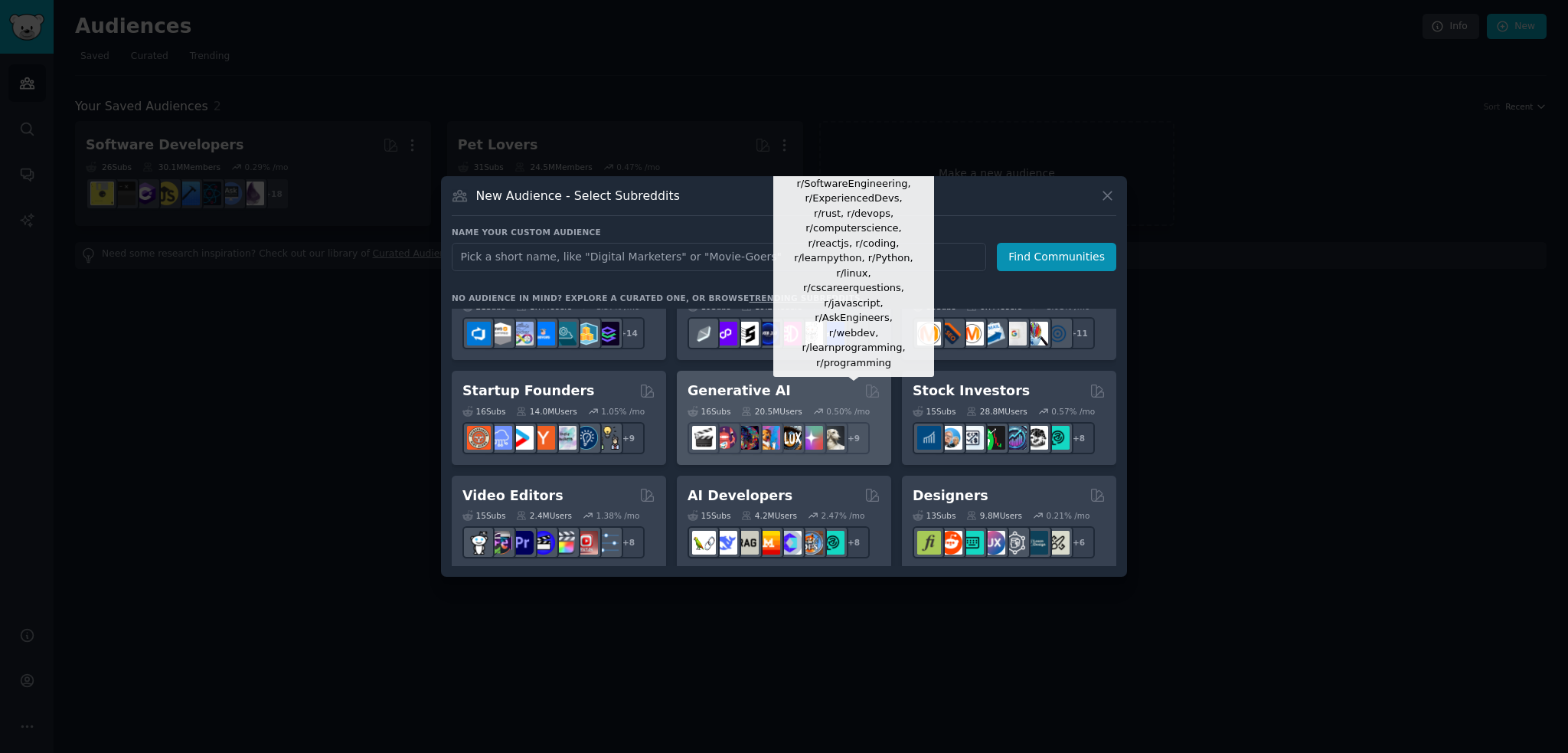
scroll to position [230, 0]
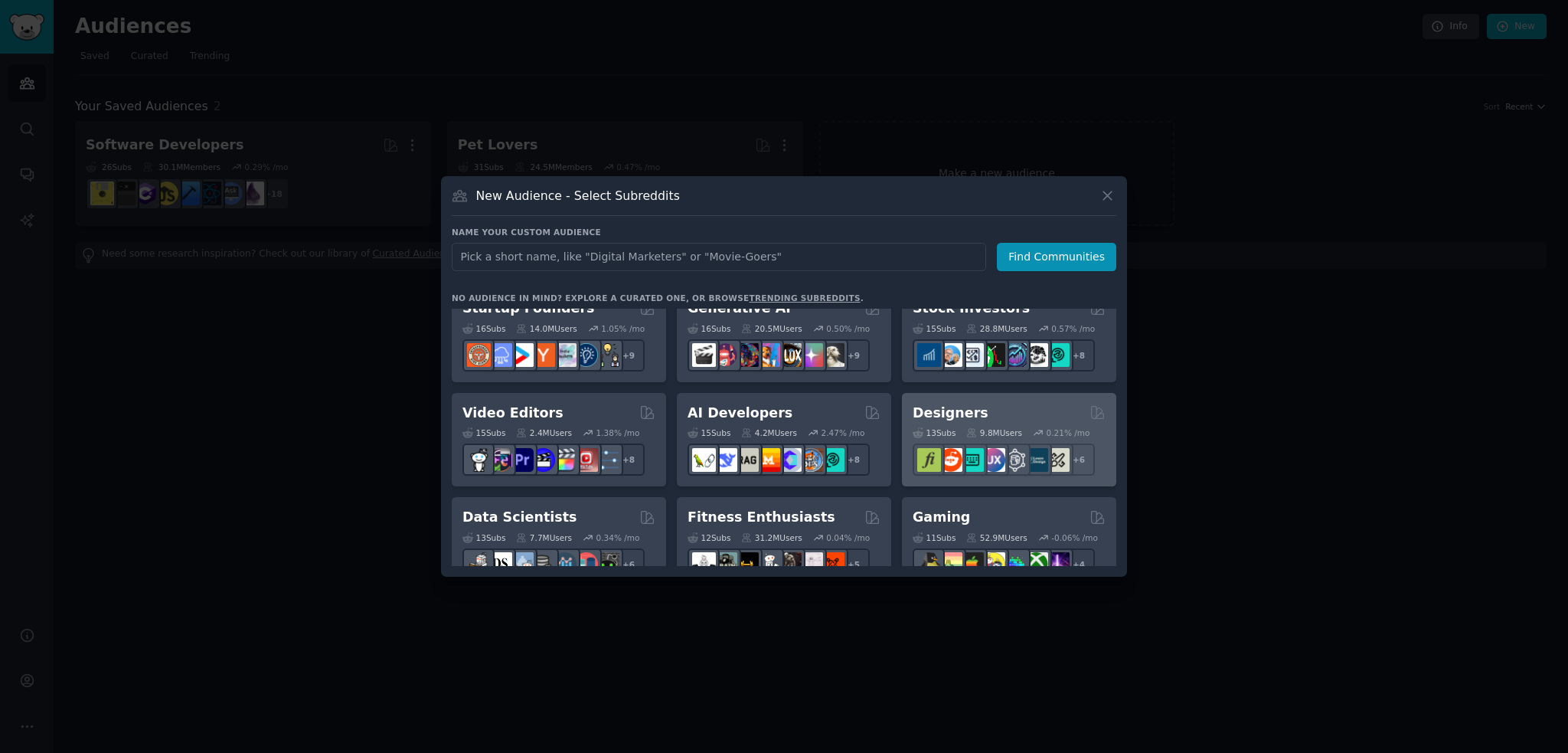
click at [995, 413] on div "Designers" at bounding box center [1008, 414] width 193 height 19
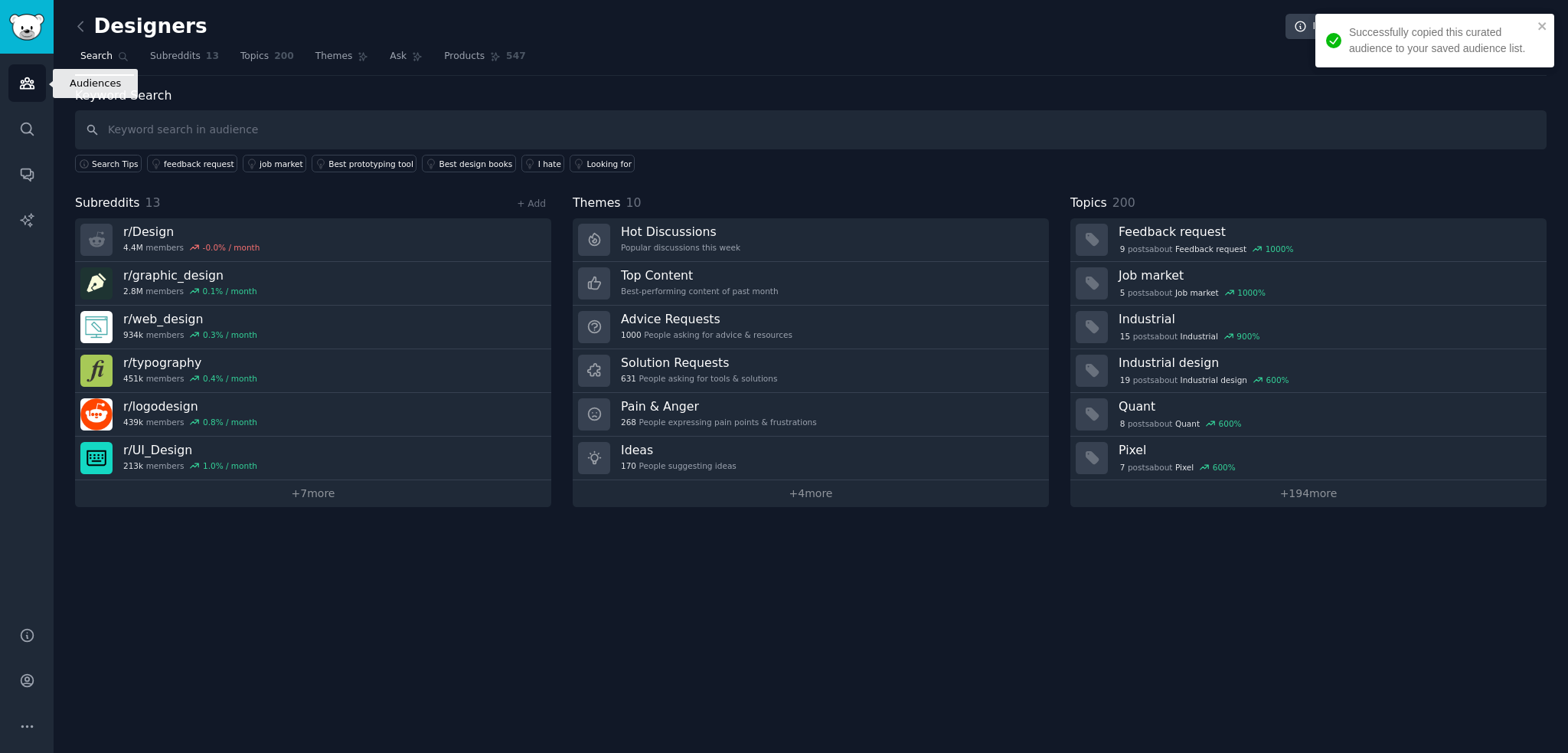
click at [32, 81] on icon "Sidebar" at bounding box center [27, 83] width 14 height 10
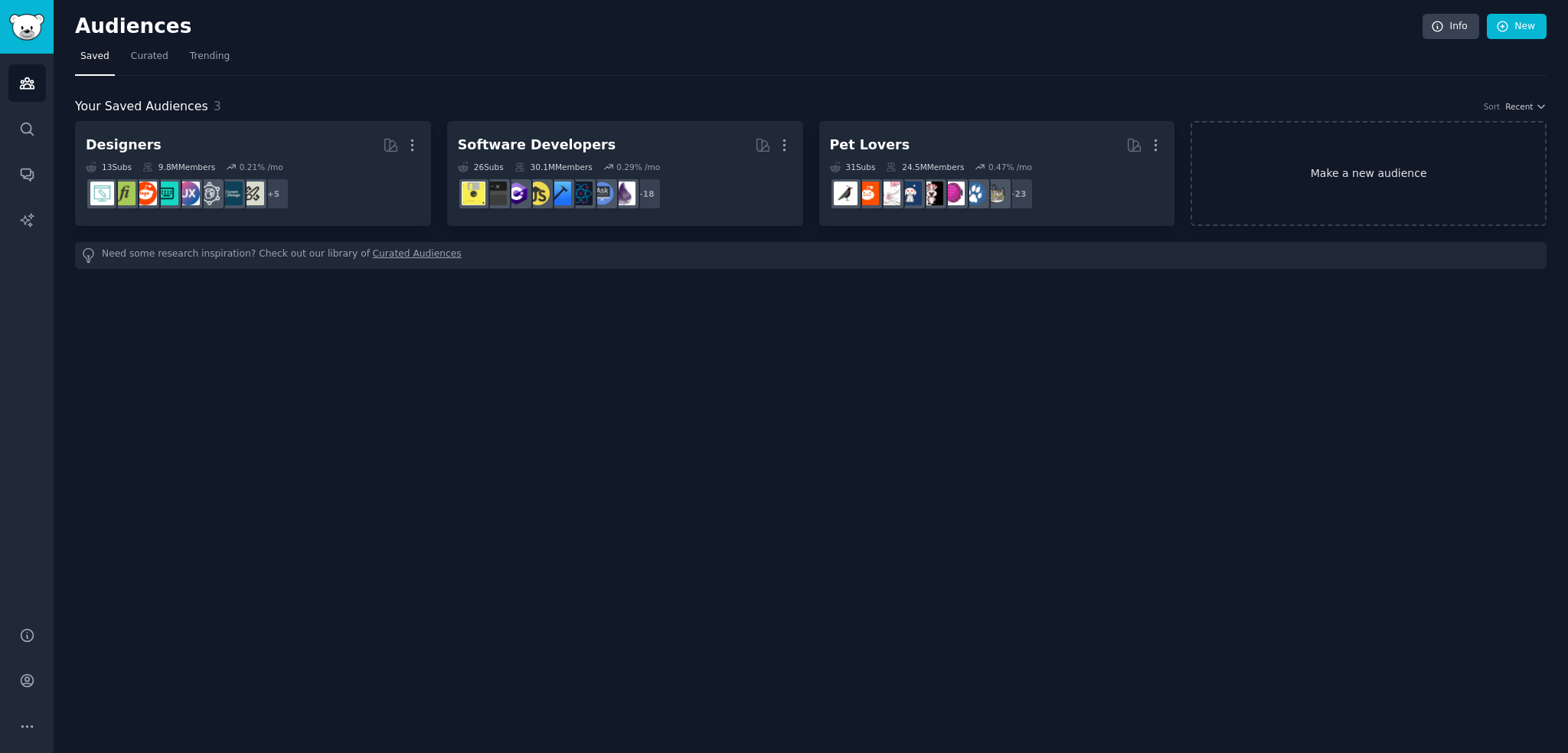
click at [1428, 171] on link "Make a new audience" at bounding box center [1368, 173] width 356 height 105
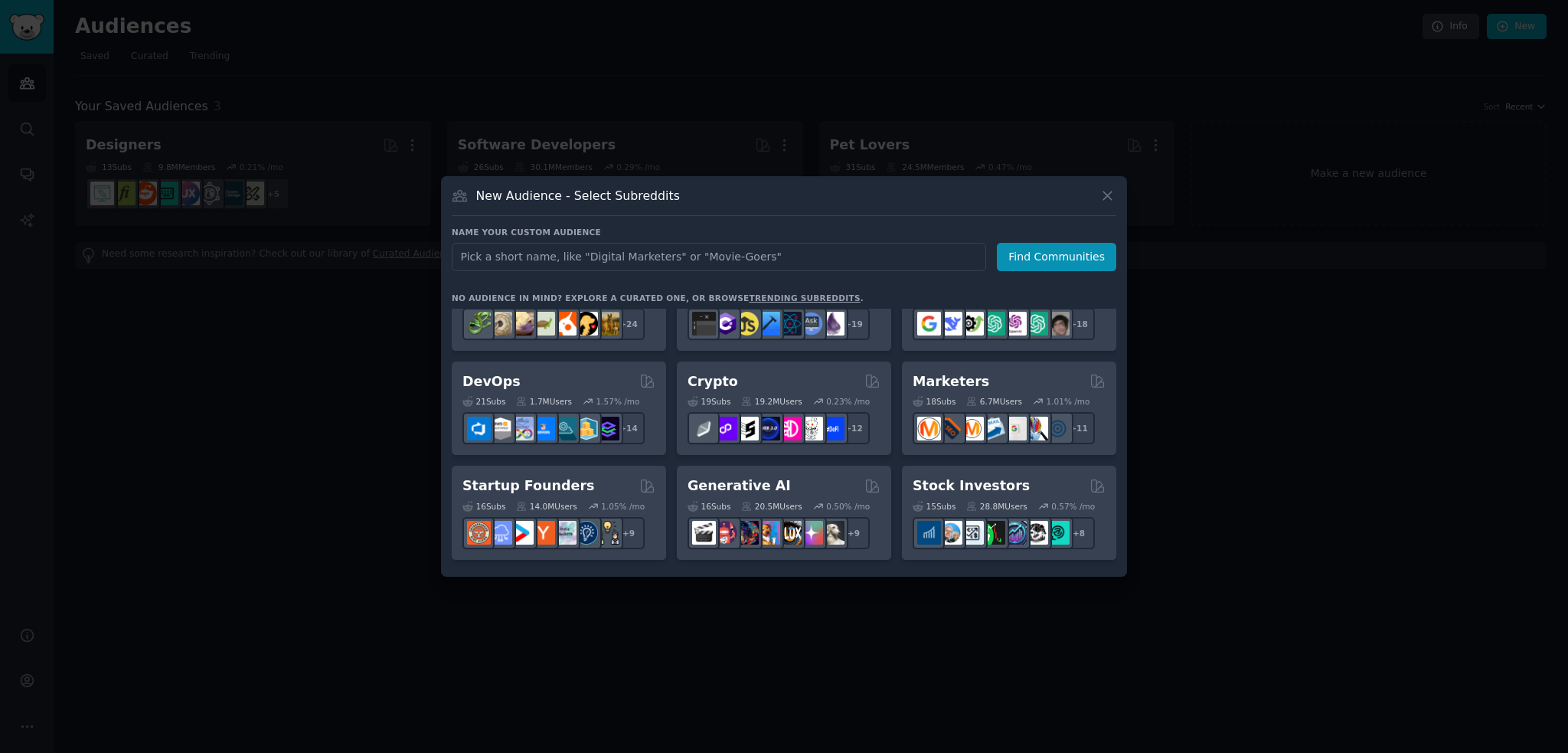
scroll to position [77, 0]
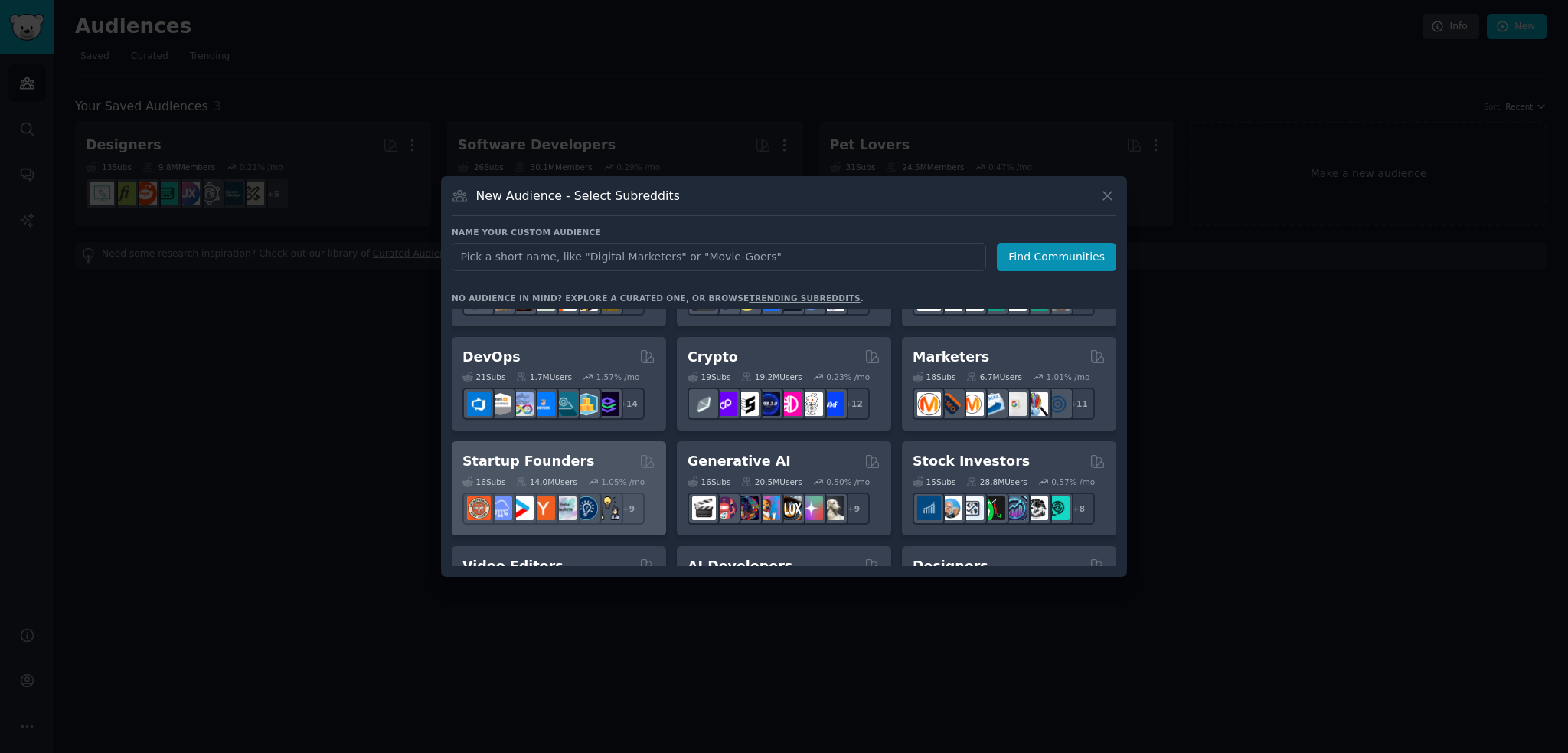
click at [616, 463] on div "Startup Founders Curated by GummySearch" at bounding box center [558, 462] width 193 height 19
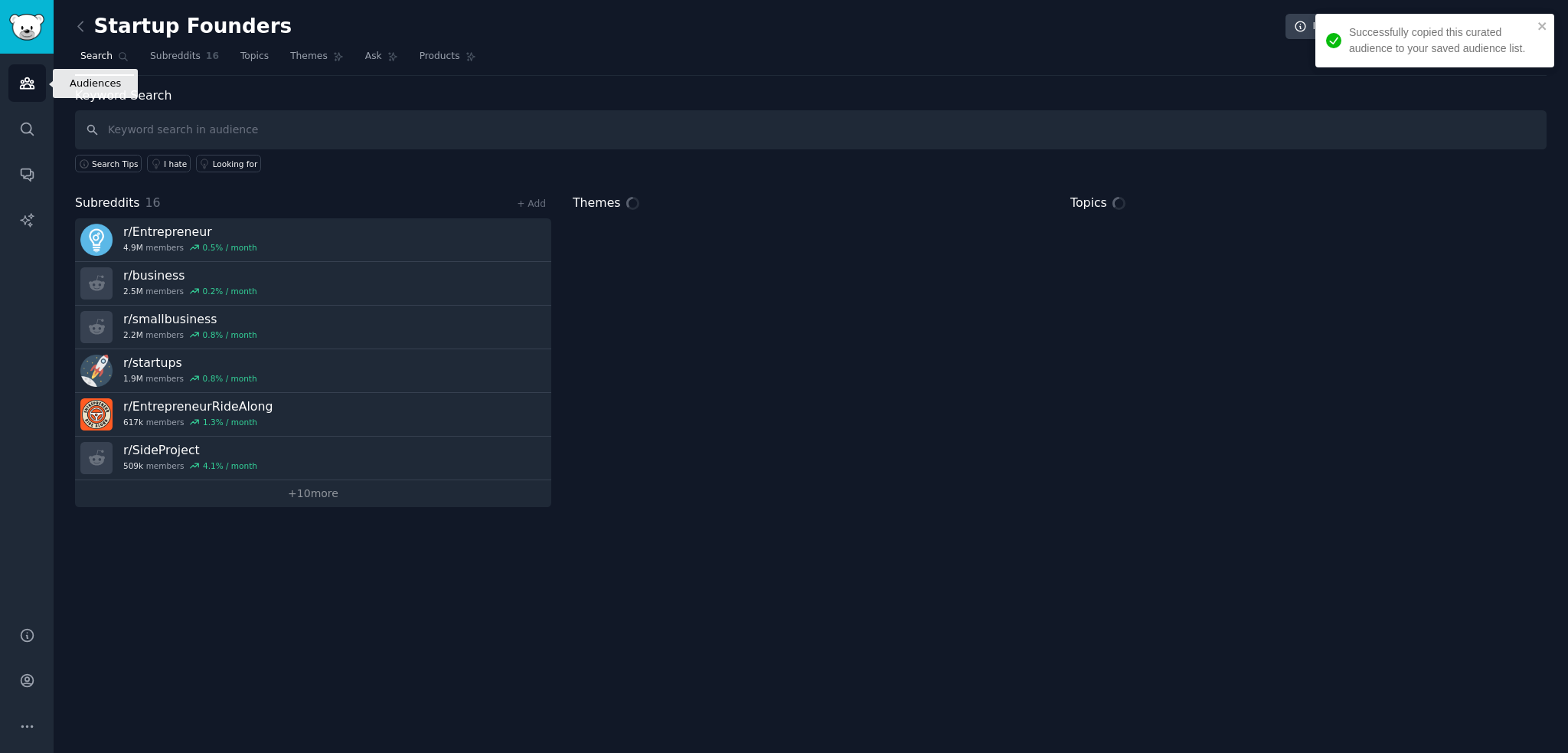
click at [29, 77] on icon "Sidebar" at bounding box center [27, 83] width 16 height 16
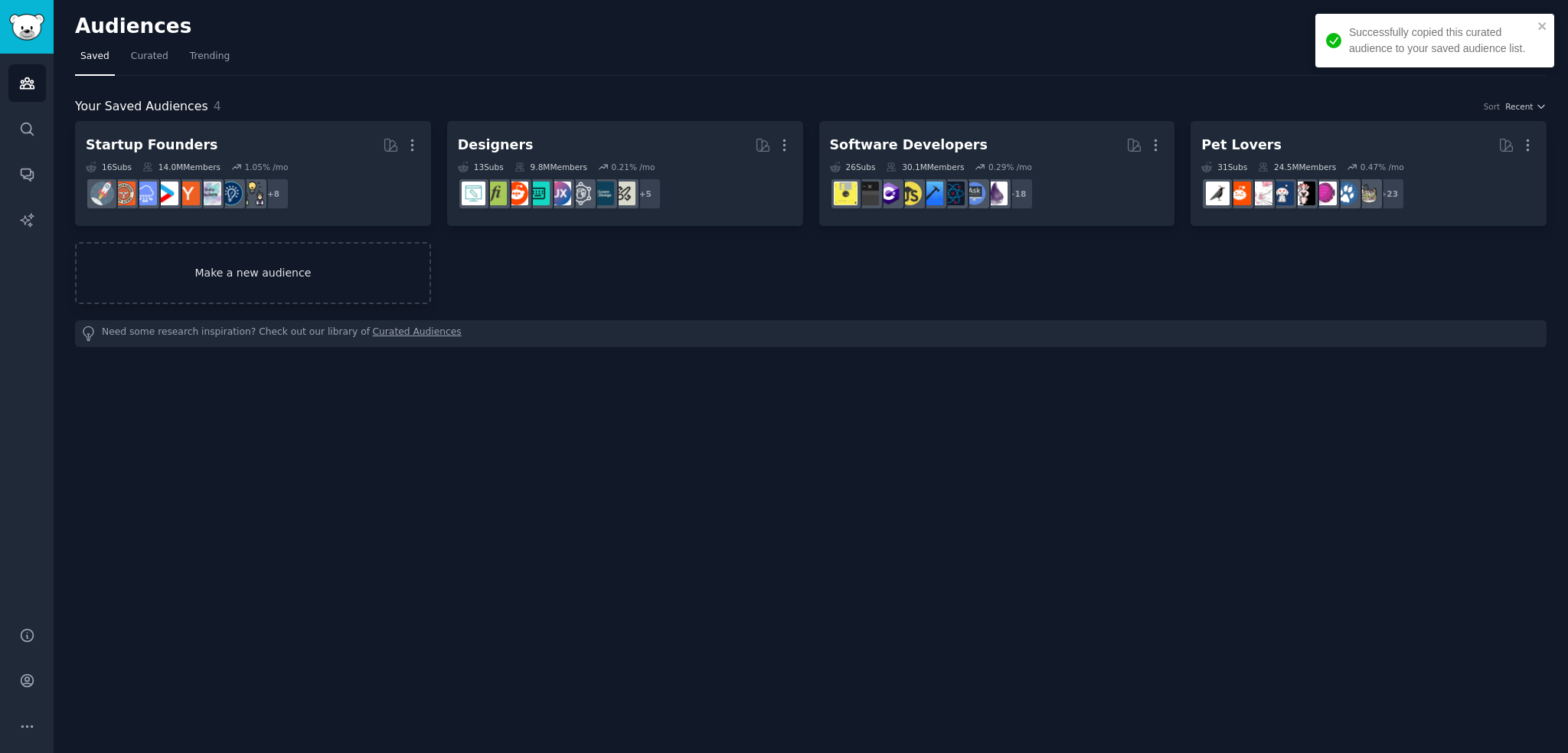
click at [326, 286] on link "Make a new audience" at bounding box center [253, 272] width 356 height 62
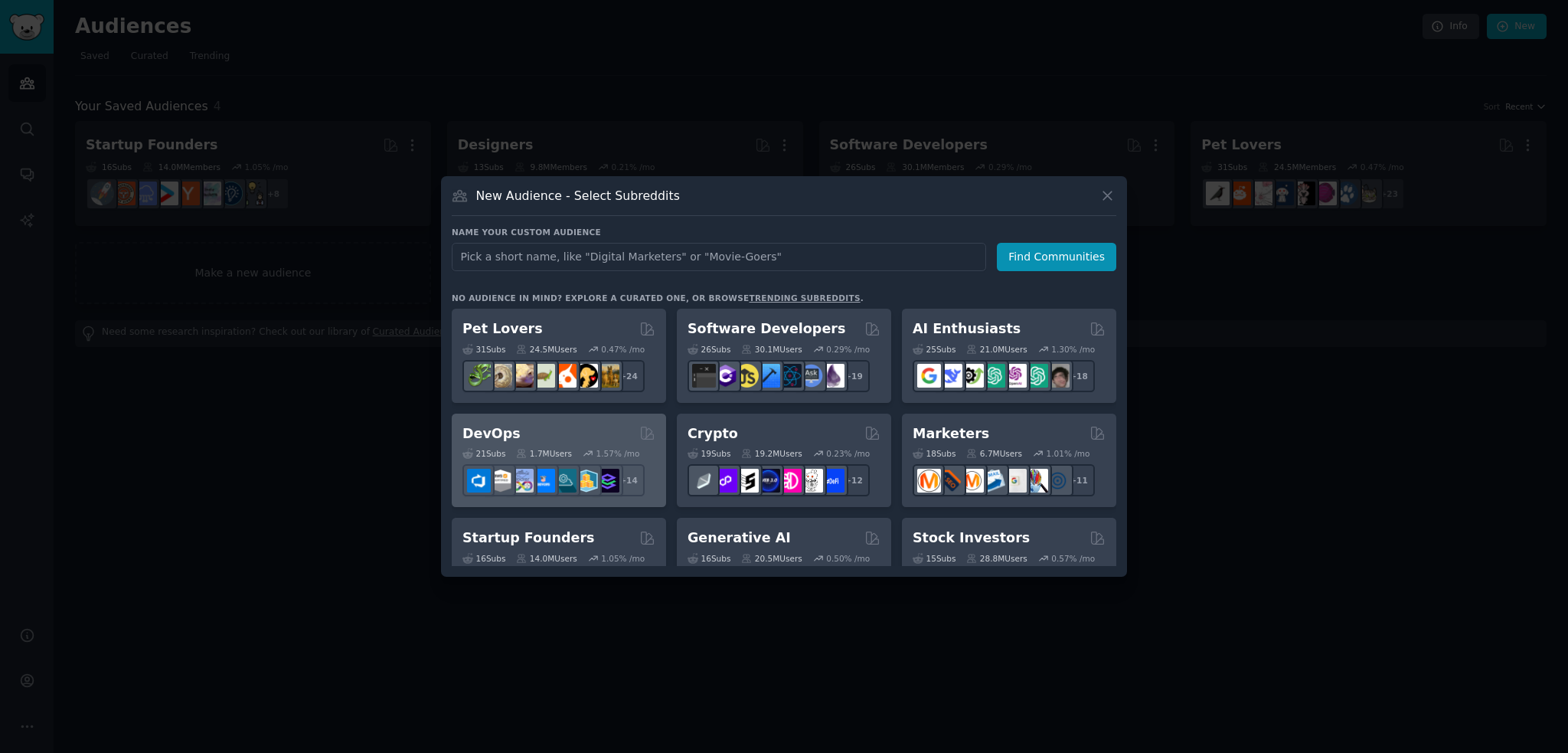
click at [583, 431] on div "DevOps Curated by GummySearch" at bounding box center [558, 434] width 193 height 19
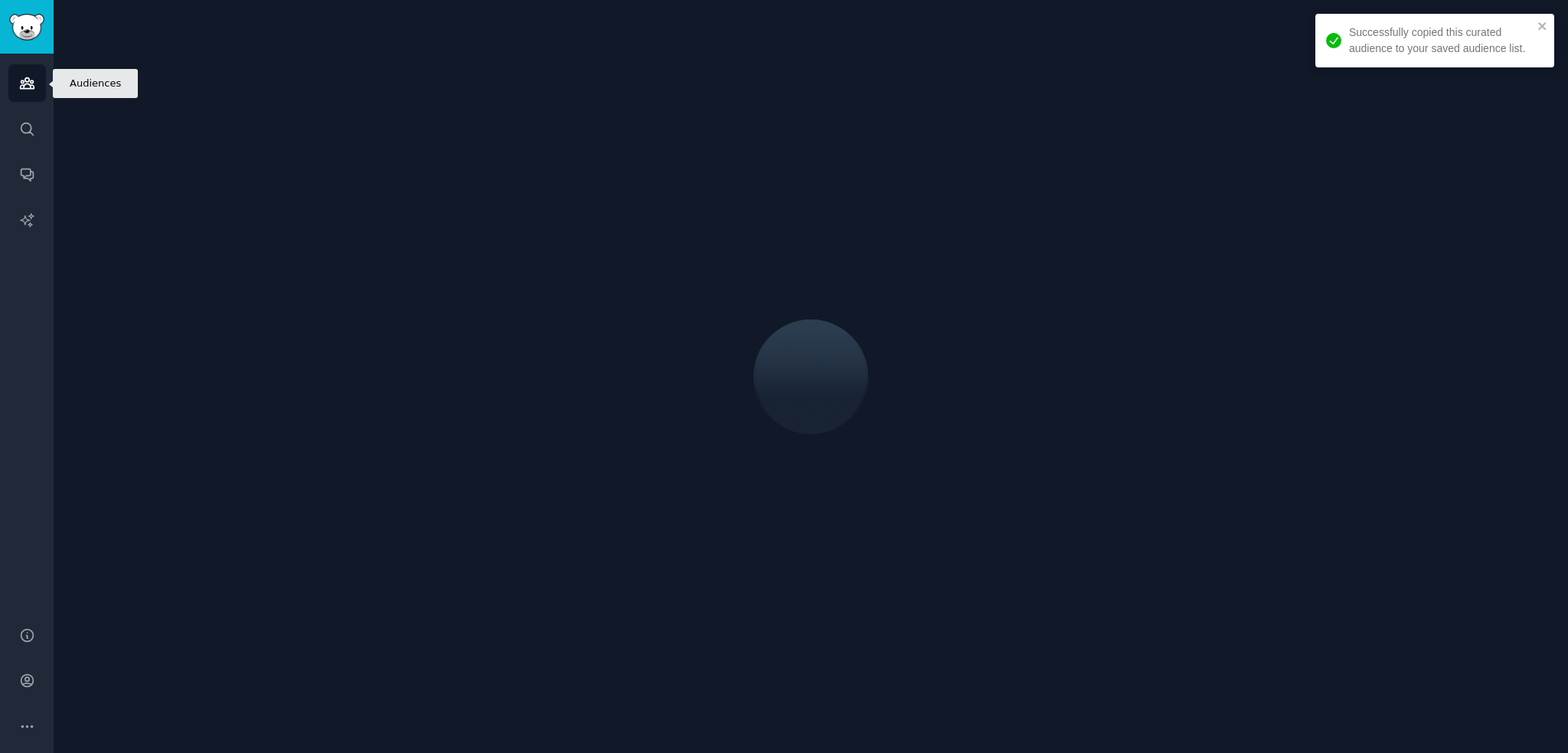
click at [24, 90] on icon "Sidebar" at bounding box center [27, 83] width 16 height 16
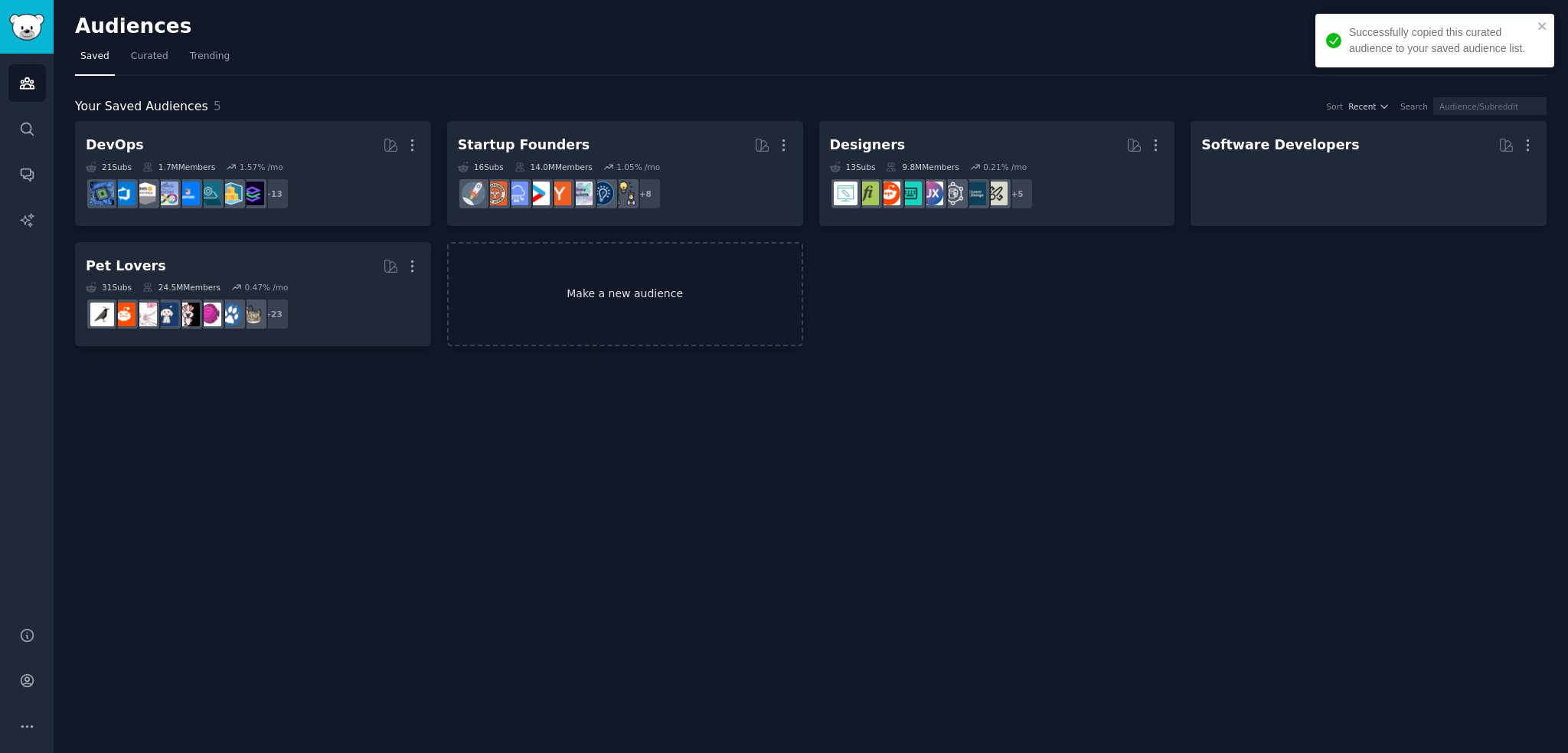
click at [573, 275] on link "Make a new audience" at bounding box center [625, 294] width 356 height 105
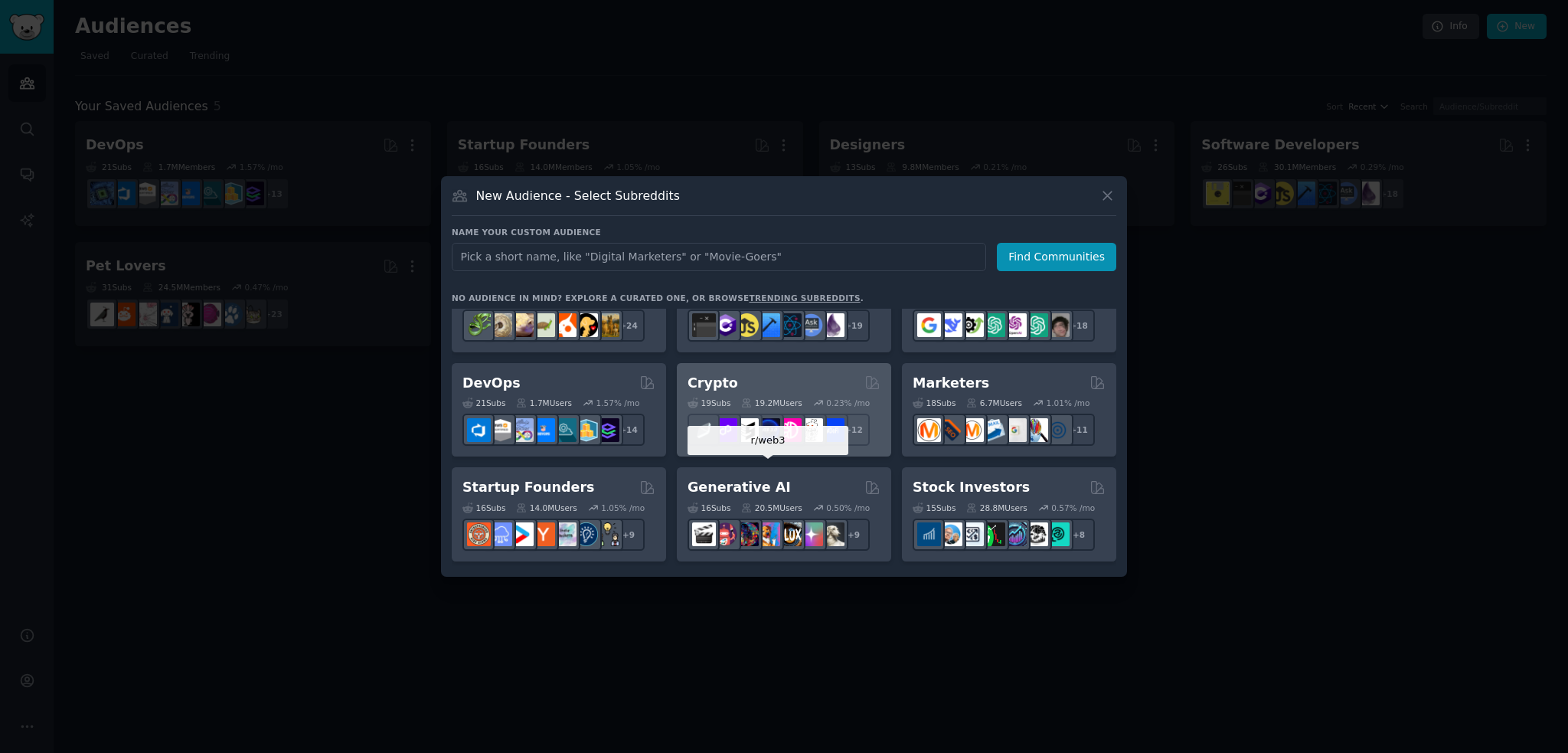
scroll to position [77, 0]
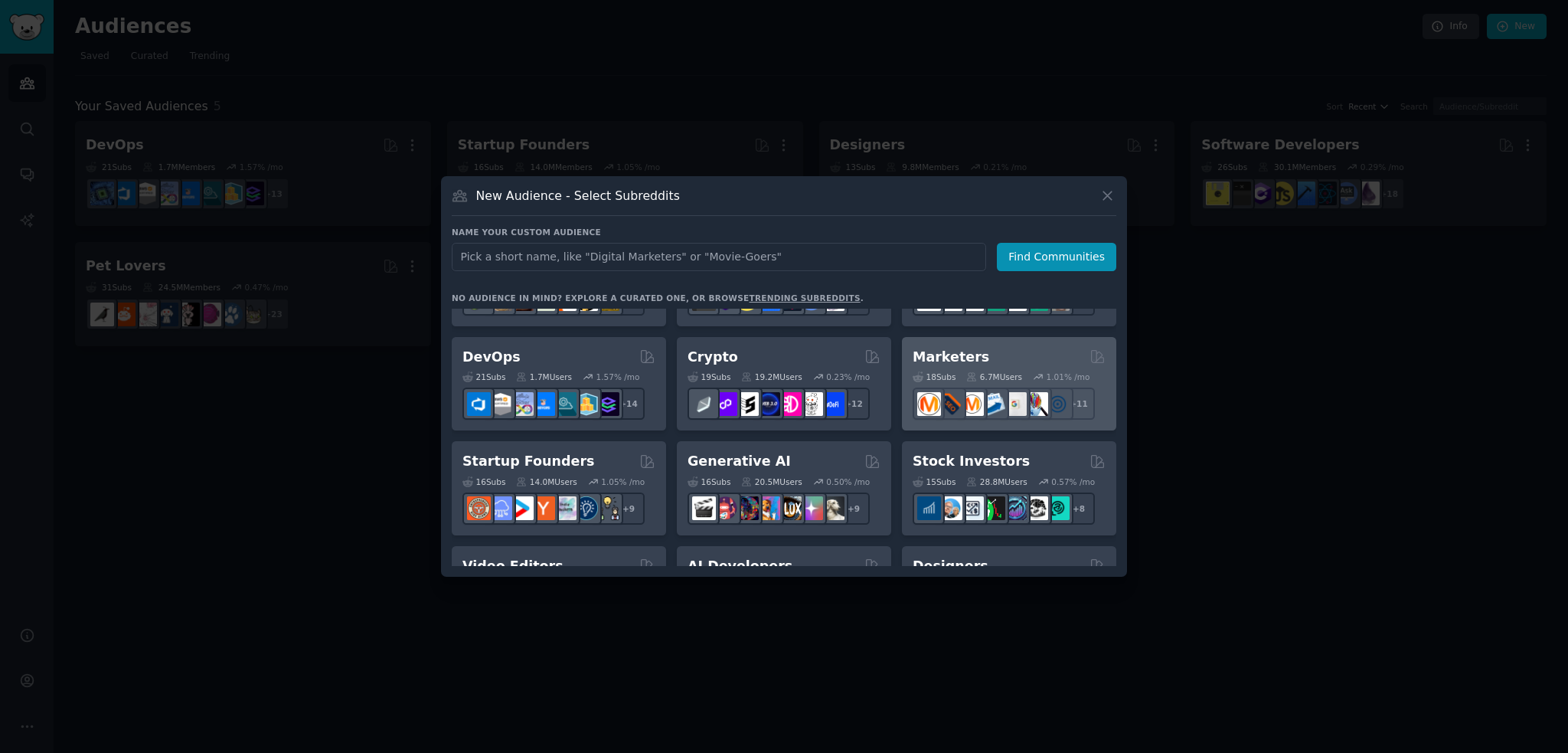
click at [1023, 357] on div "Marketers" at bounding box center [1008, 357] width 193 height 19
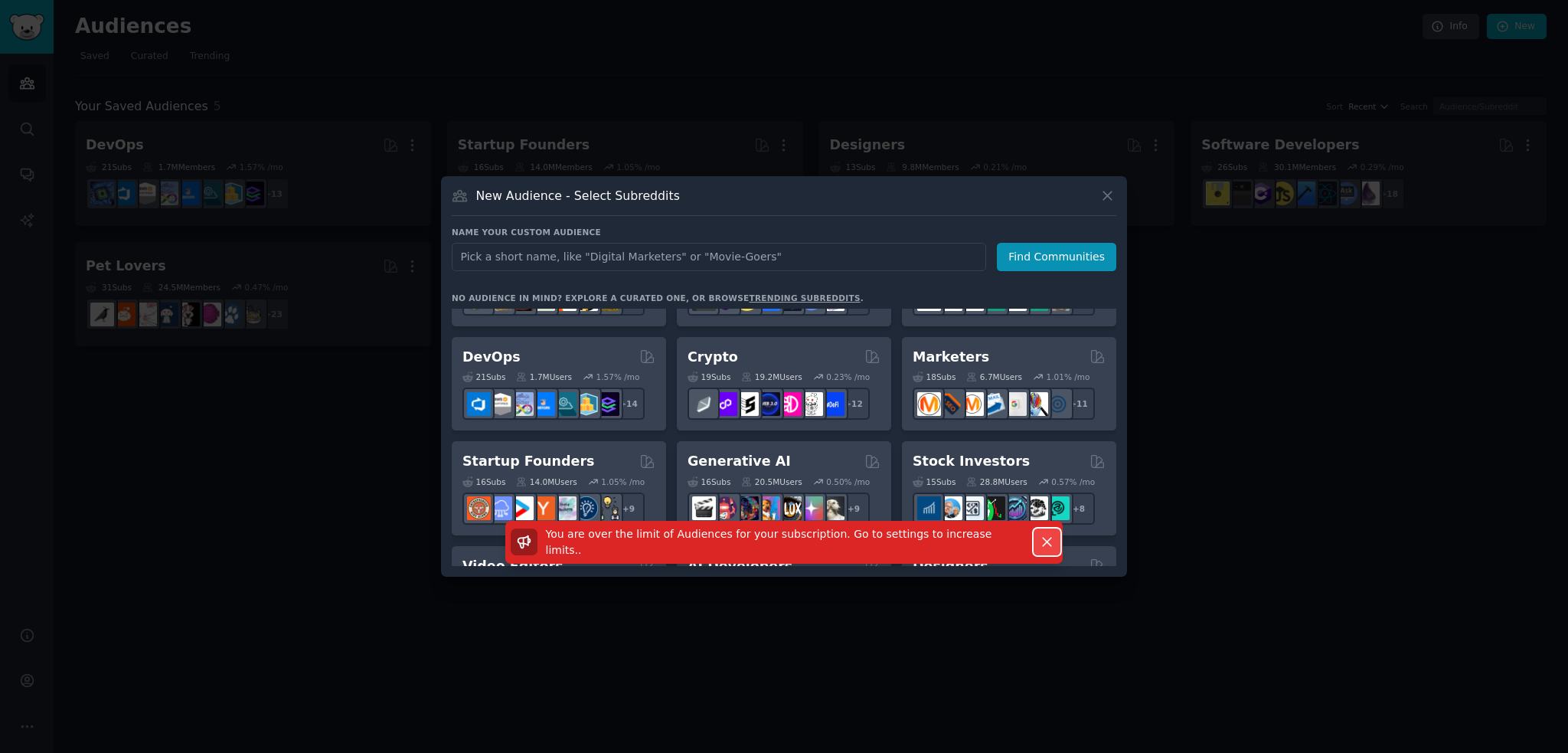
click at [1046, 542] on icon "button" at bounding box center [1047, 542] width 16 height 16
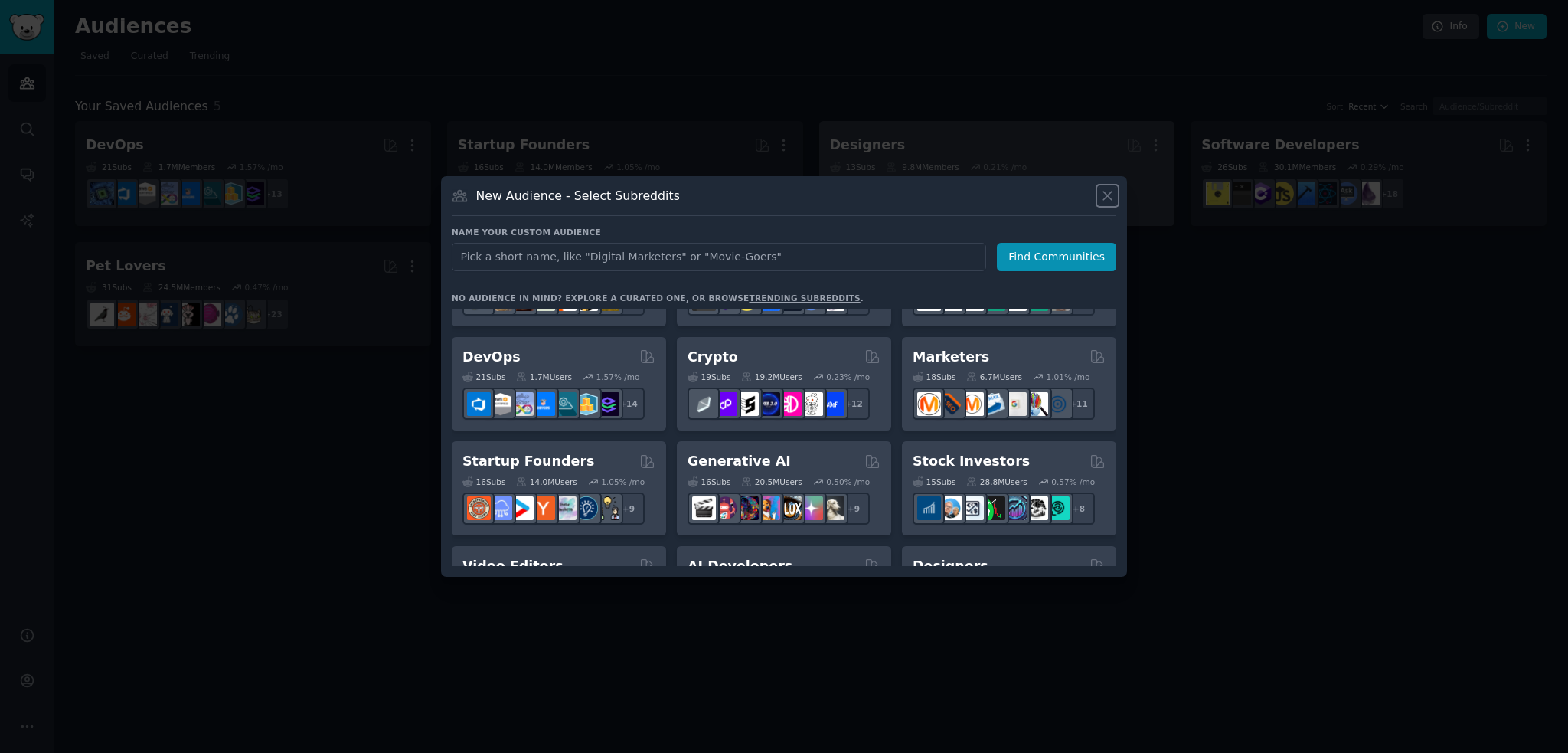
click at [1114, 198] on icon at bounding box center [1107, 196] width 16 height 16
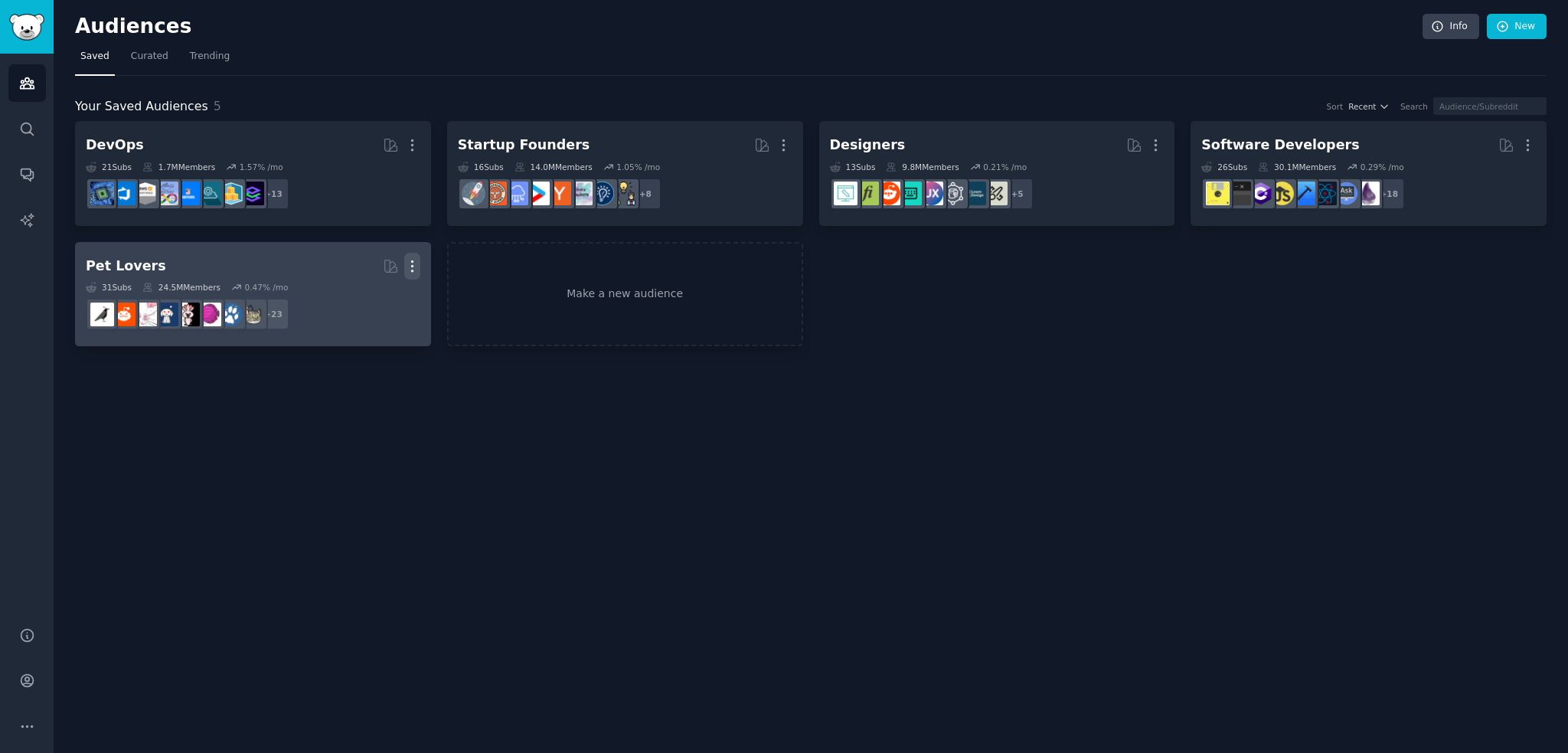
click at [407, 259] on icon "button" at bounding box center [413, 266] width 16 height 16
click at [375, 297] on p "Delete" at bounding box center [371, 298] width 35 height 16
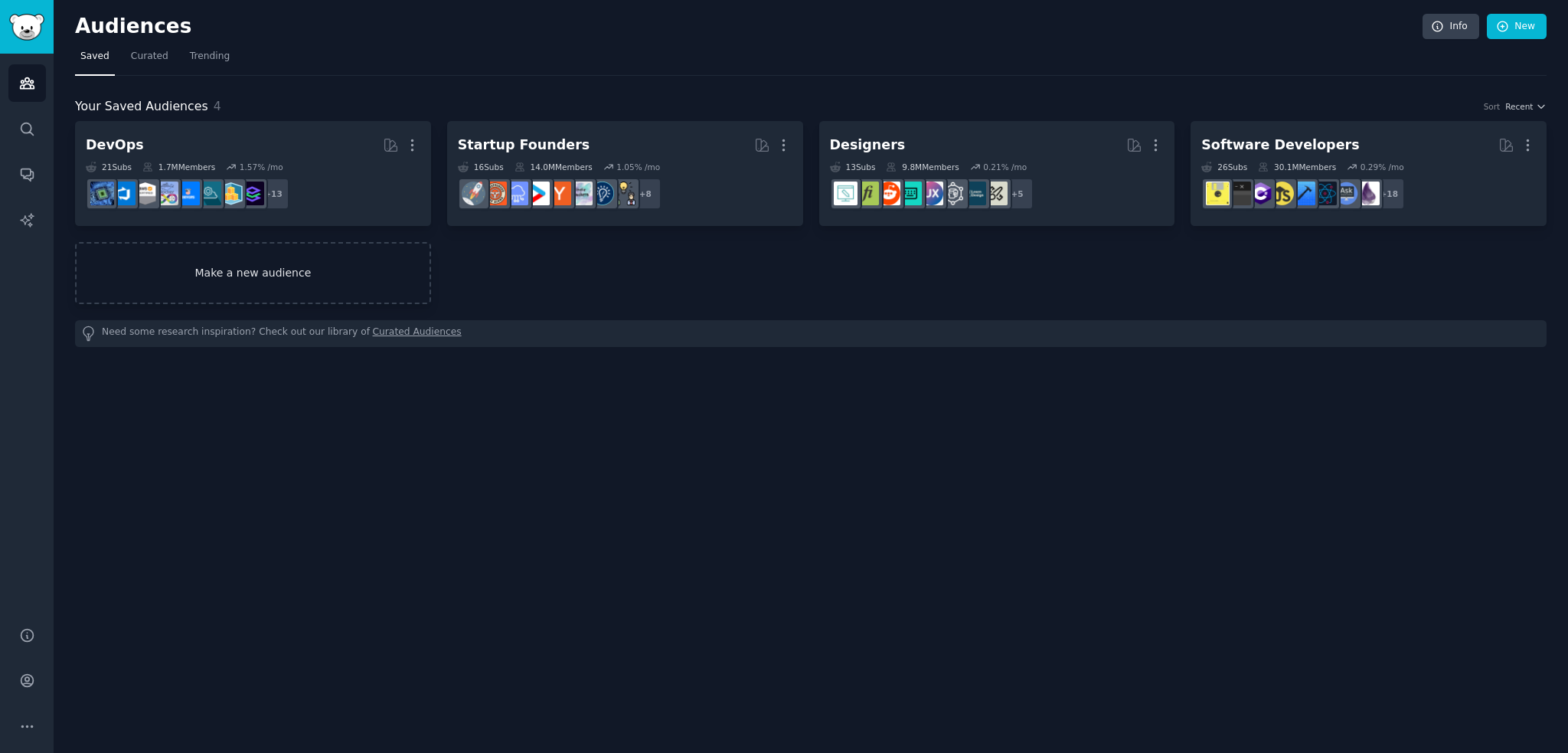
click at [329, 281] on link "Make a new audience" at bounding box center [253, 272] width 356 height 62
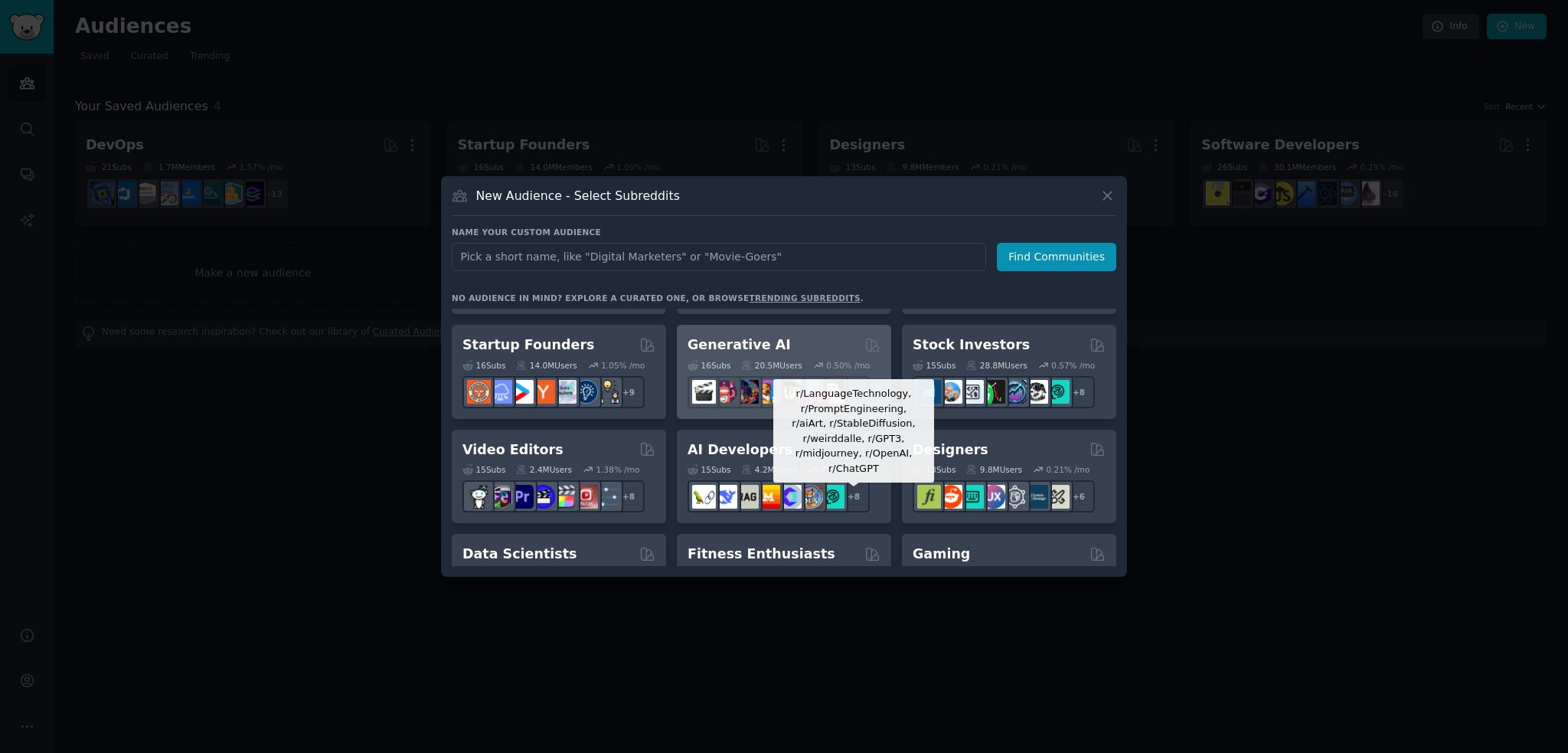
scroll to position [230, 0]
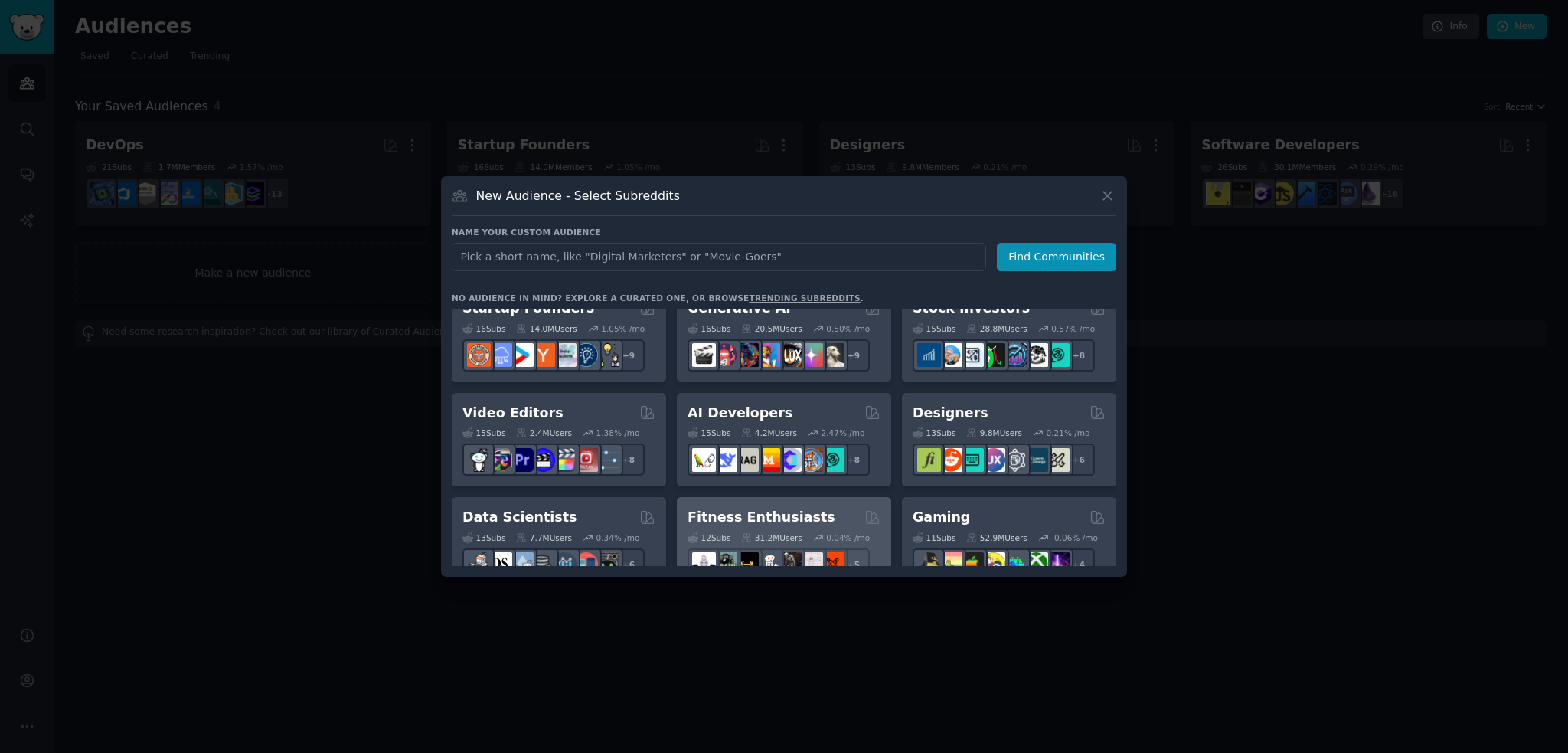
click at [815, 517] on div "Fitness Enthusiasts Curated by GummySearch" at bounding box center [783, 518] width 193 height 19
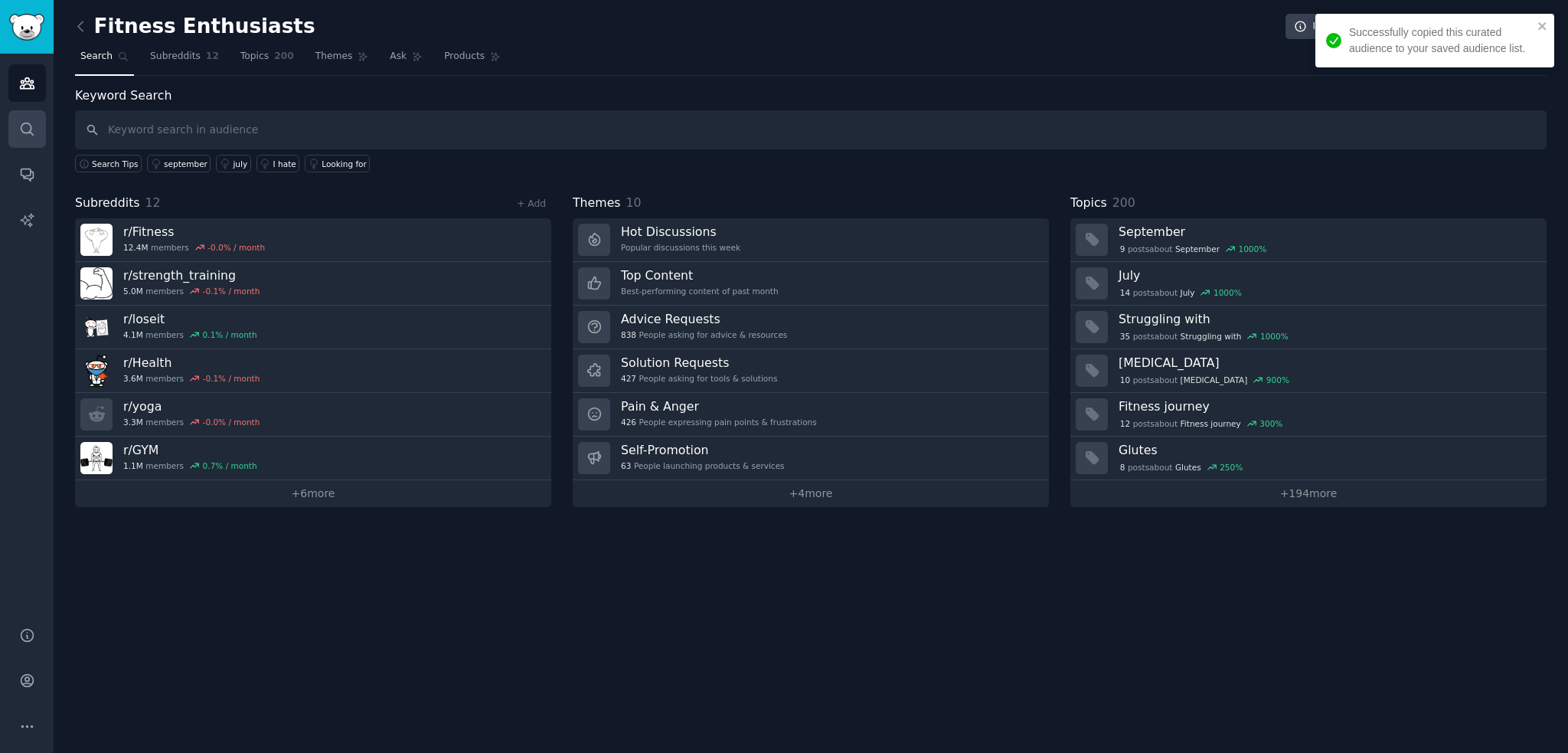
click at [40, 124] on link "Search" at bounding box center [27, 129] width 38 height 38
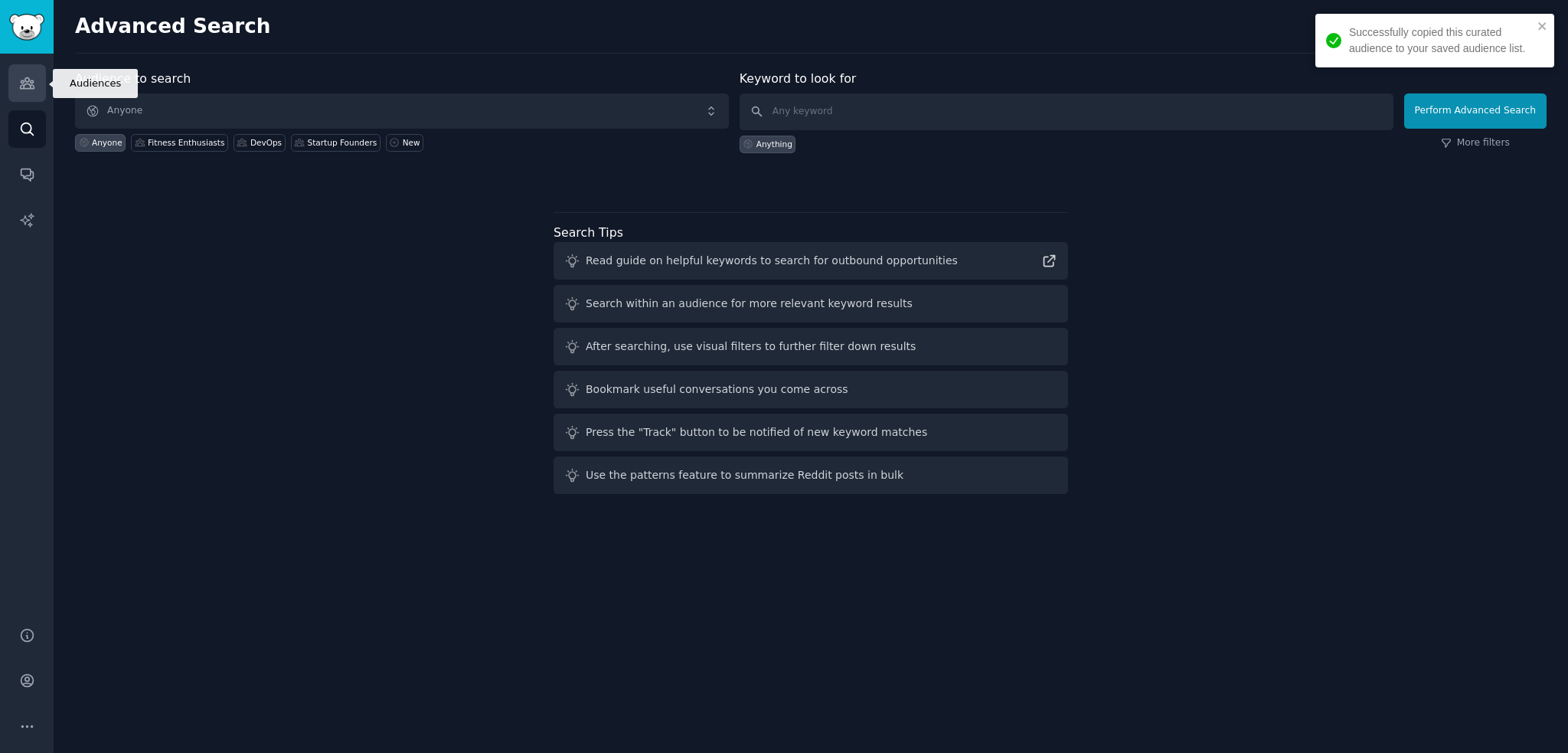
click at [36, 94] on link "Audiences" at bounding box center [27, 83] width 38 height 38
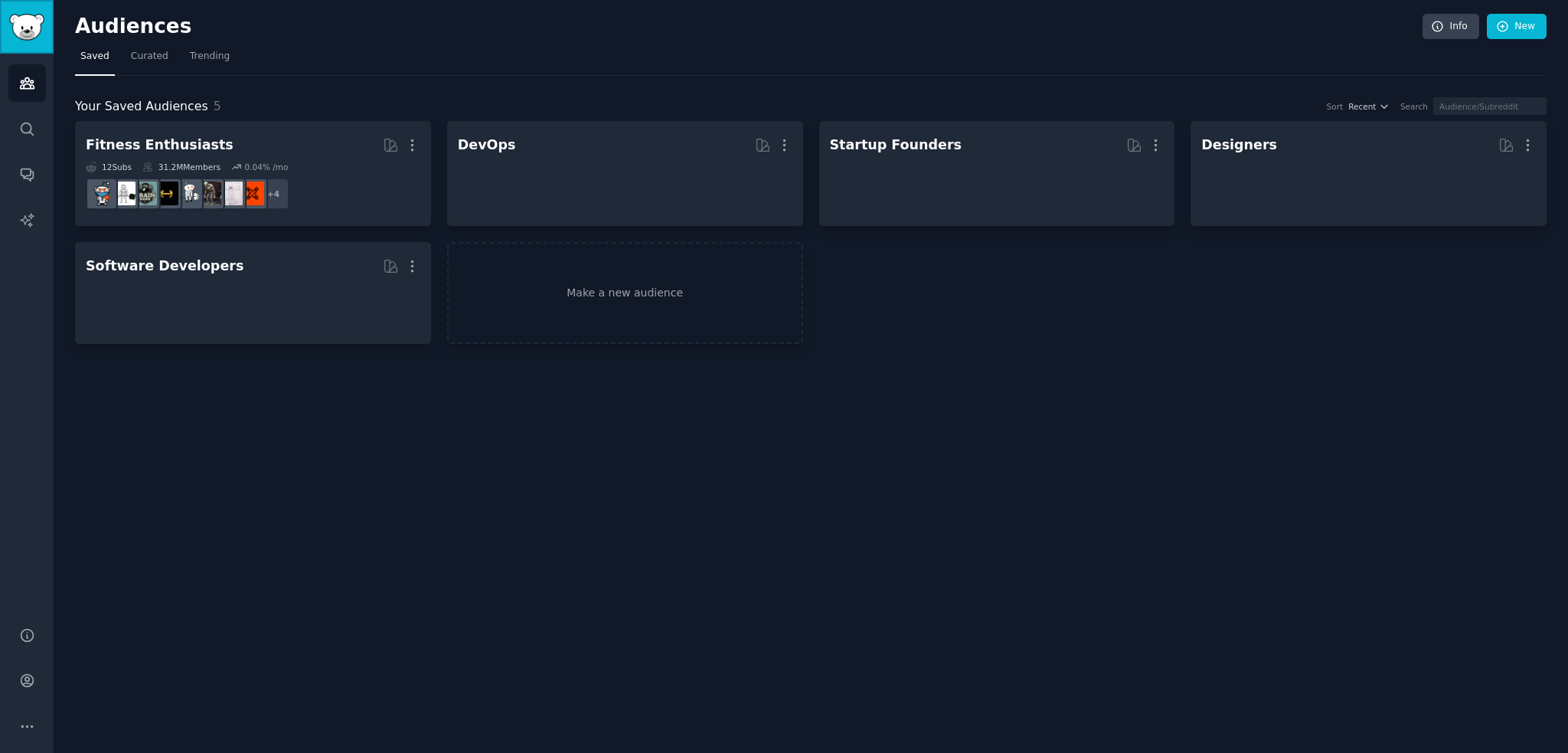
click at [44, 46] on link "Sidebar" at bounding box center [27, 27] width 54 height 54
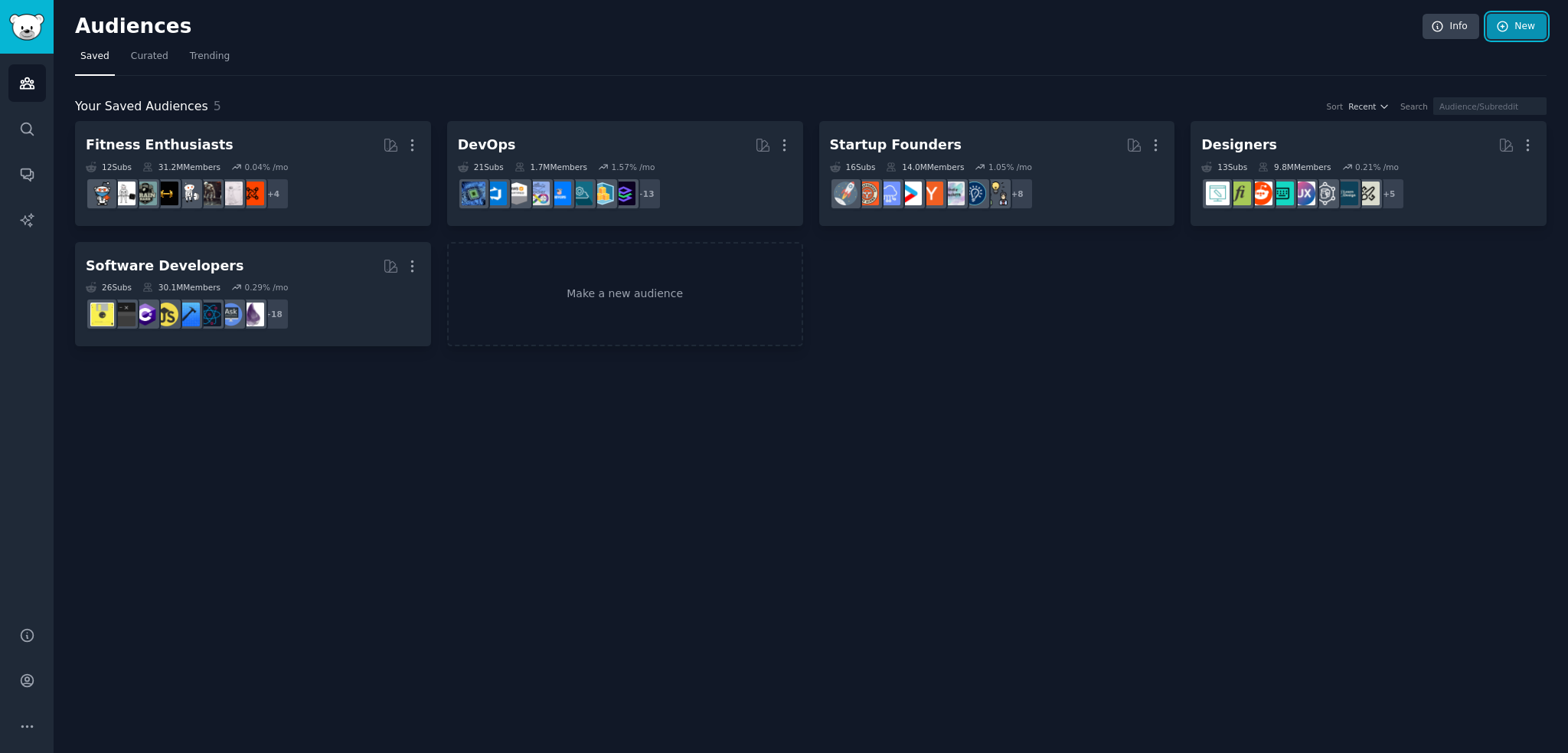
click at [1510, 27] on link "New" at bounding box center [1516, 27] width 60 height 26
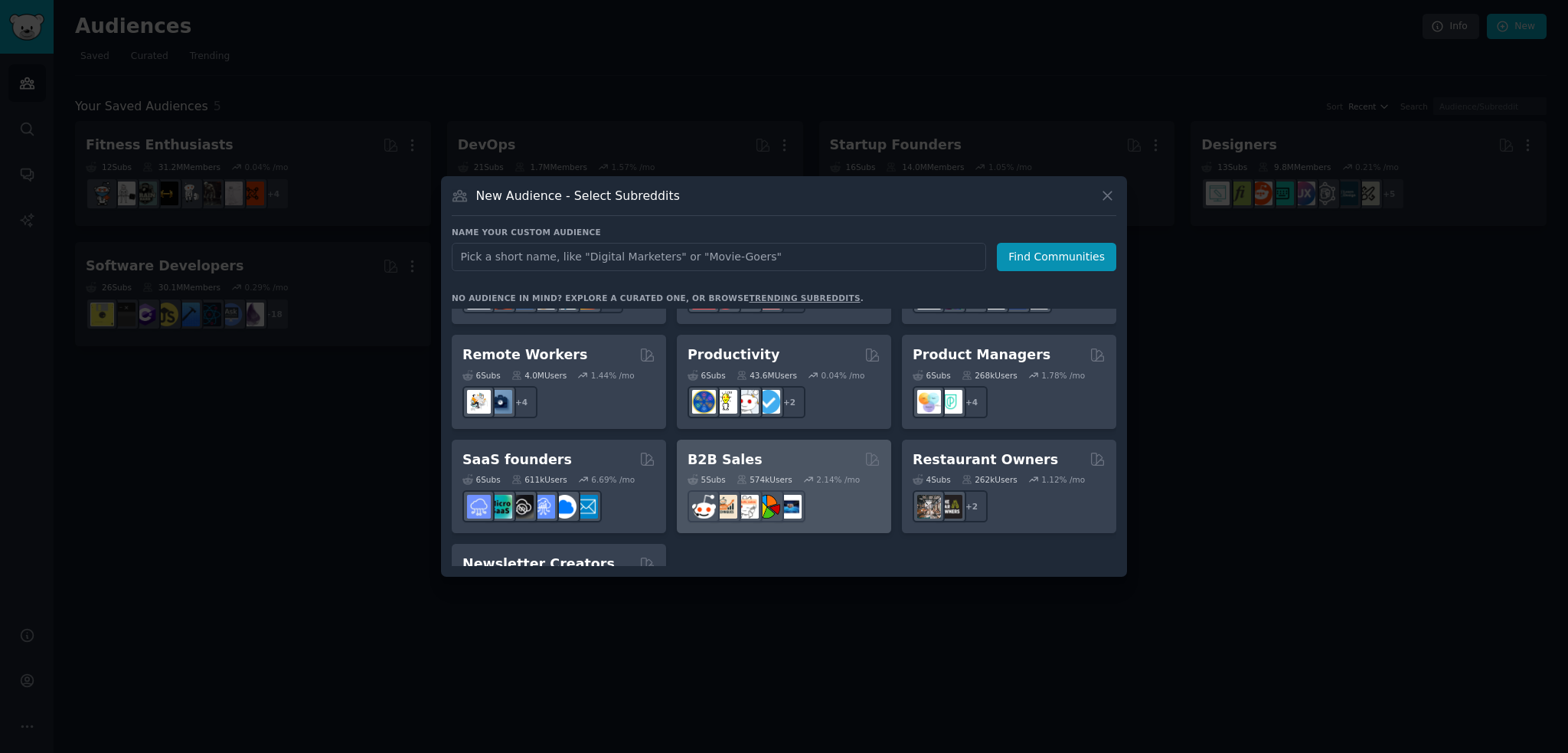
scroll to position [1119, 0]
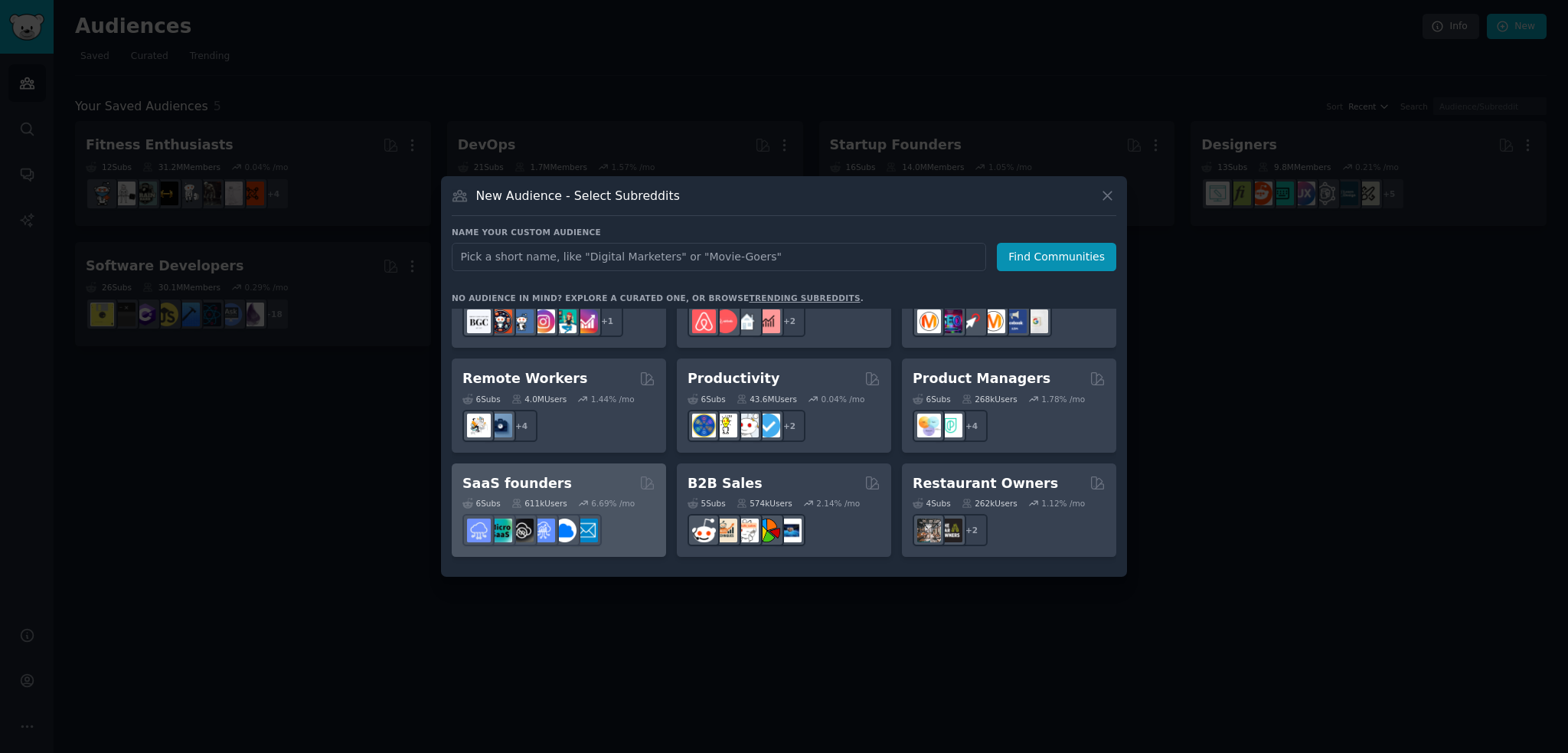
click at [595, 474] on div "SaaS founders" at bounding box center [558, 484] width 193 height 19
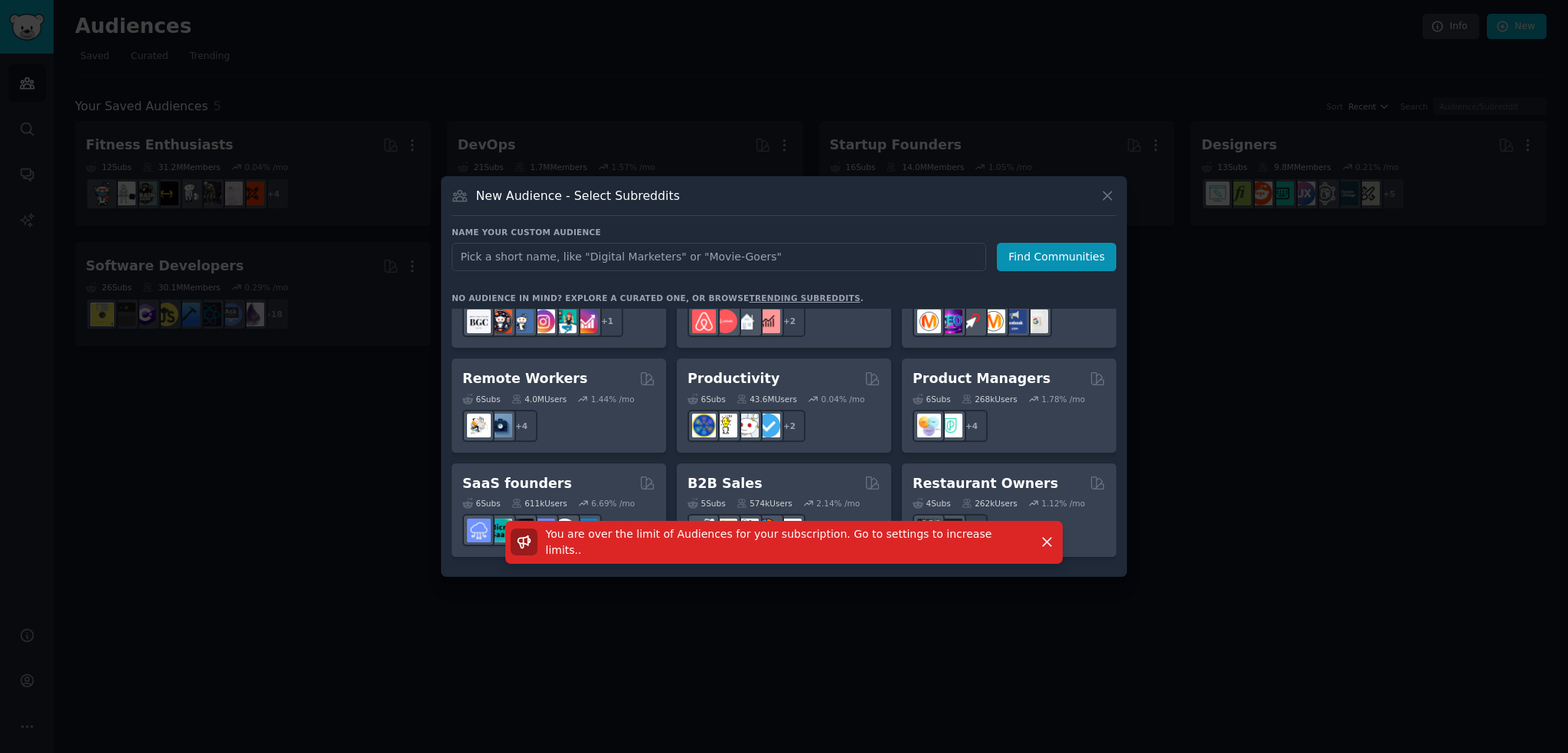
click at [1099, 192] on div "New Audience - Select Subreddits" at bounding box center [784, 202] width 665 height 29
click at [1105, 198] on icon at bounding box center [1107, 196] width 16 height 16
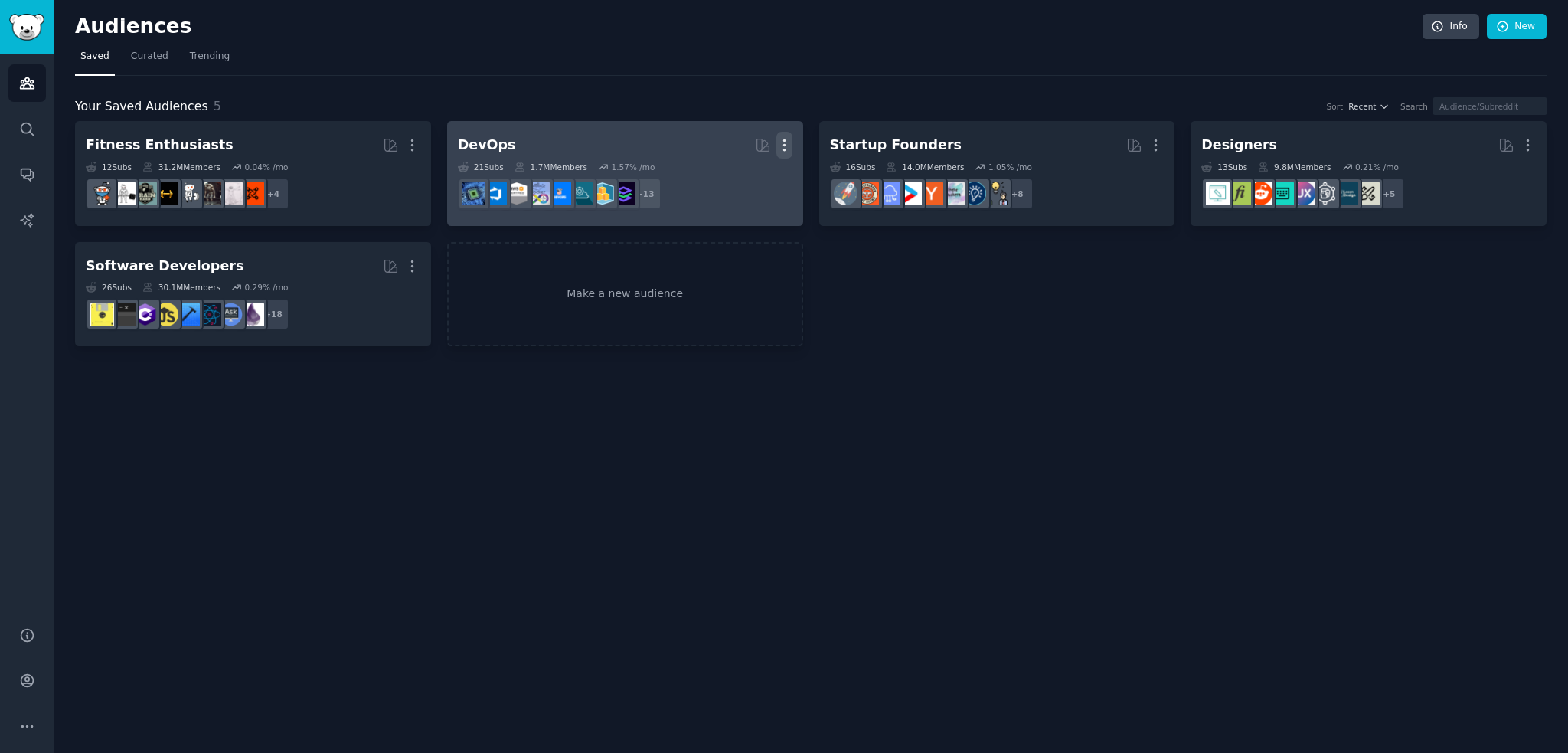
click at [776, 147] on icon "button" at bounding box center [784, 145] width 16 height 16
click at [745, 172] on p "Delete" at bounding box center [743, 177] width 35 height 16
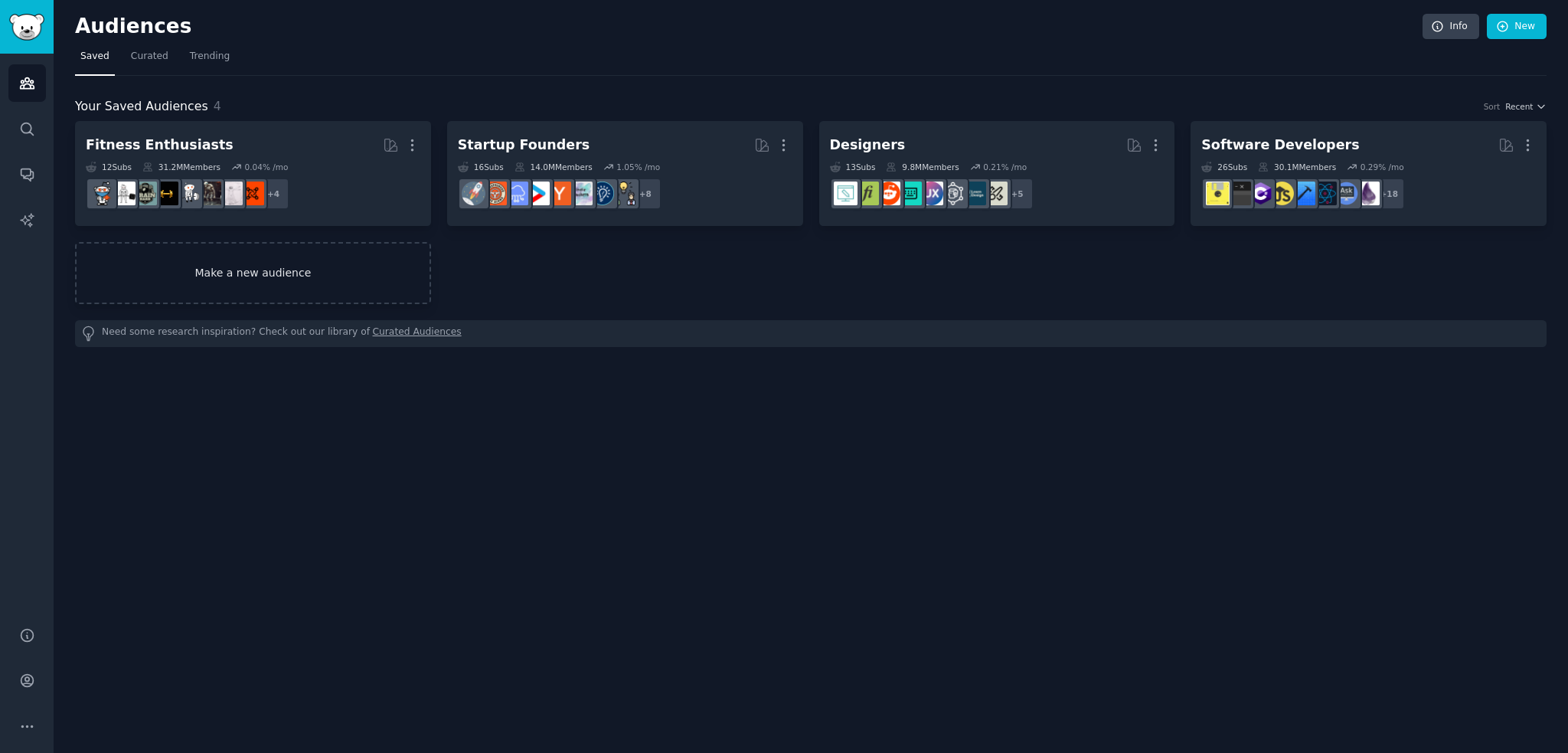
click at [266, 255] on link "Make a new audience" at bounding box center [253, 272] width 356 height 62
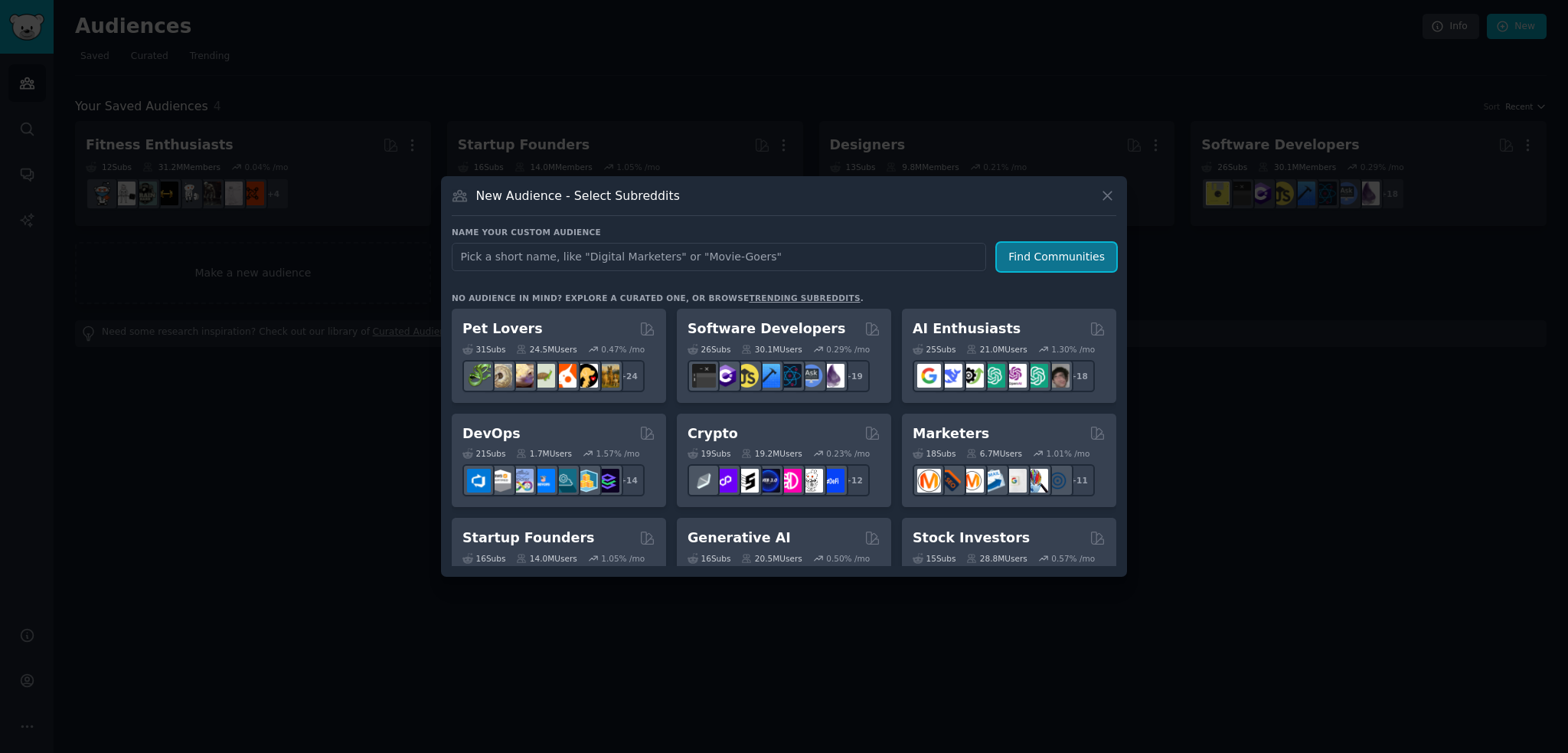
click at [1068, 253] on button "Find Communities" at bounding box center [1056, 256] width 119 height 28
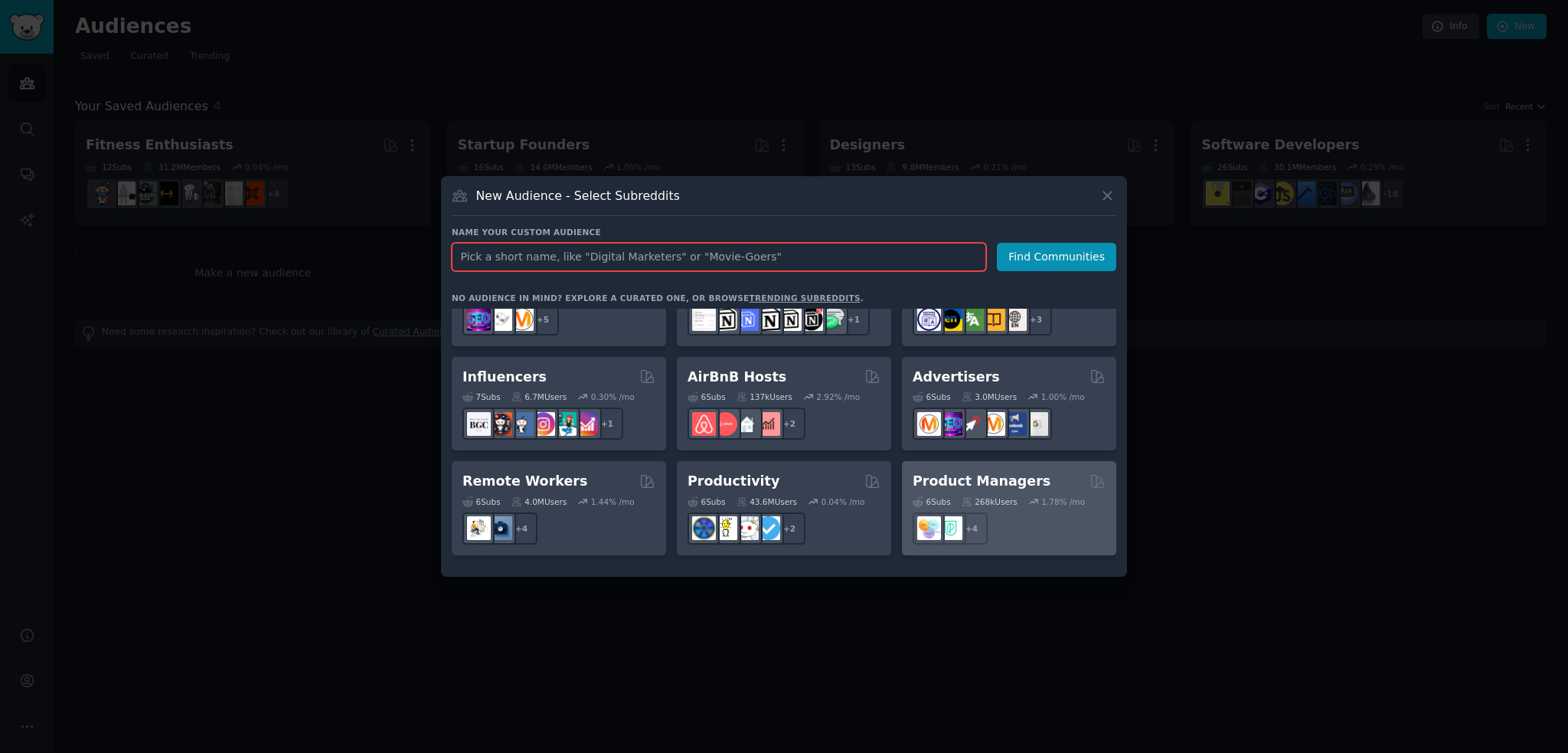
scroll to position [1195, 0]
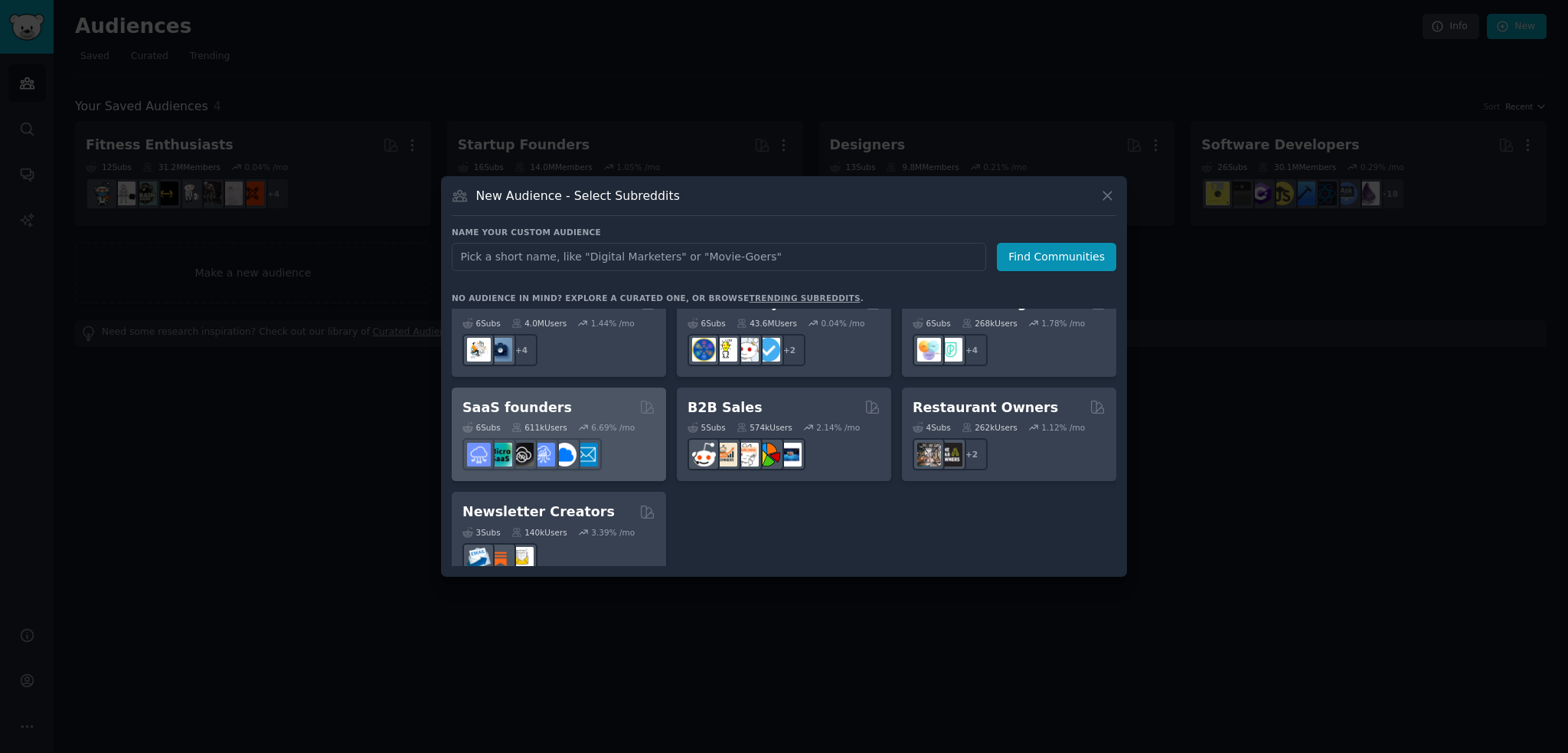
click at [579, 398] on div "SaaS founders" at bounding box center [558, 408] width 193 height 19
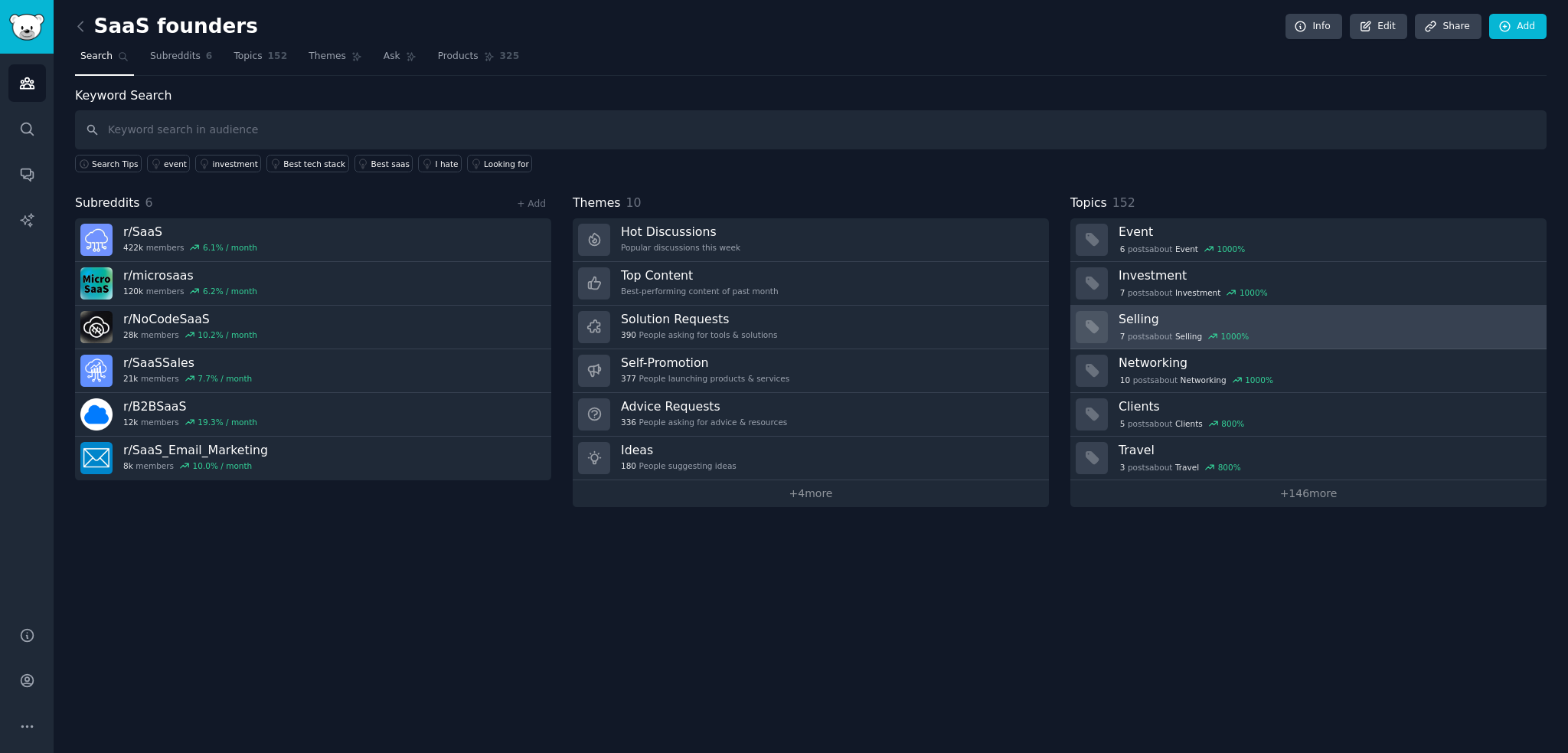
click at [1300, 322] on h3 "Selling" at bounding box center [1327, 319] width 417 height 16
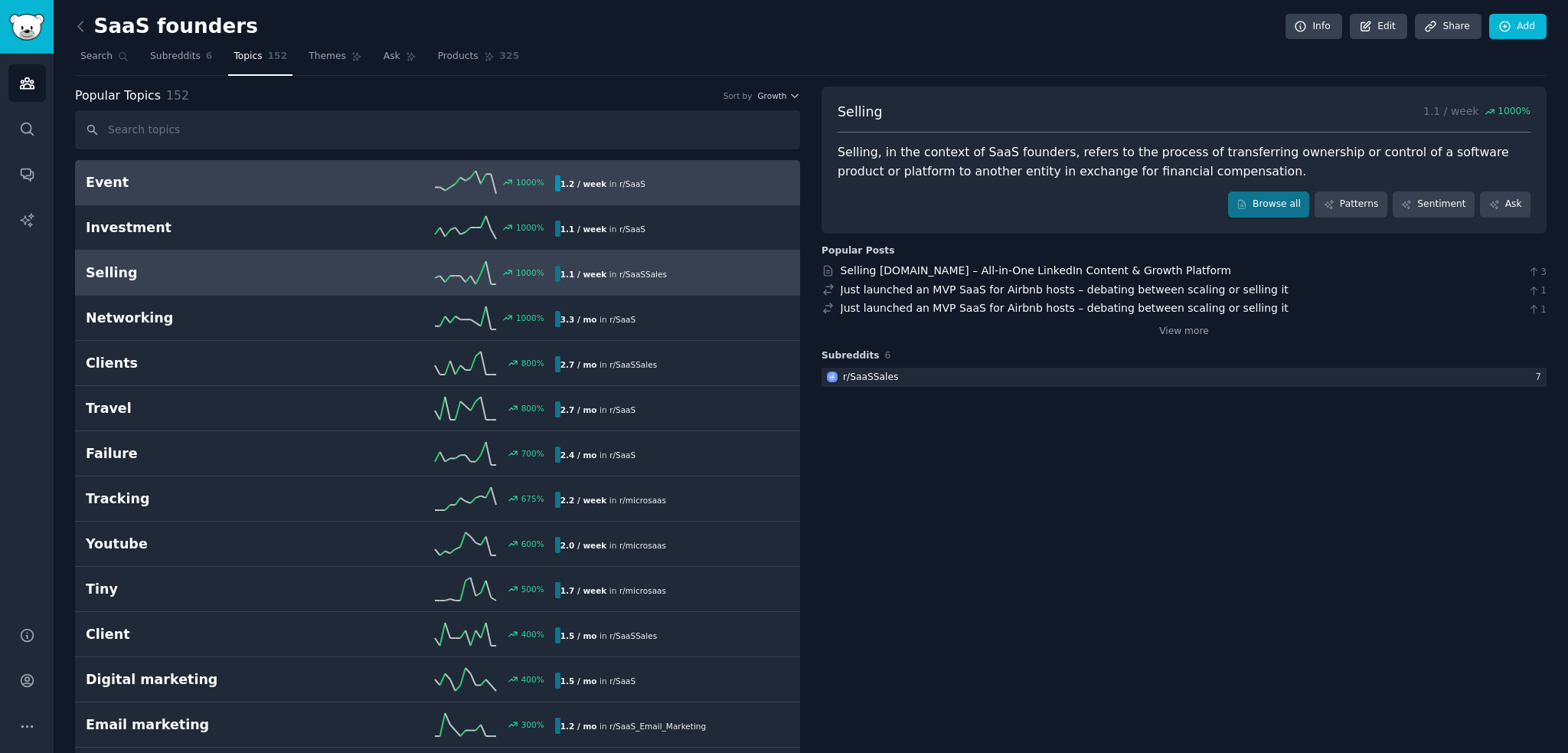
click at [170, 190] on h2 "Event" at bounding box center [202, 183] width 234 height 19
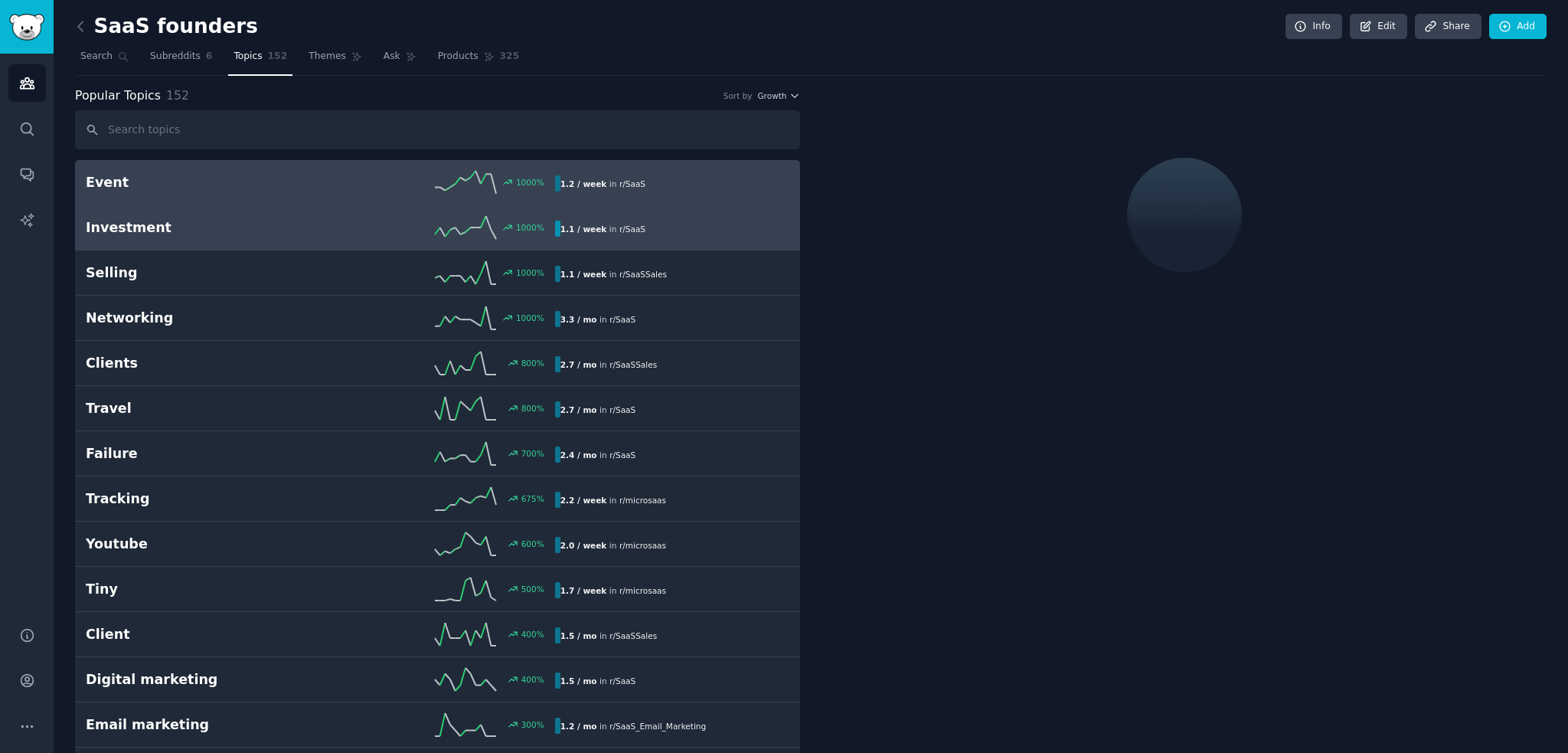
click at [205, 235] on h2 "Investment" at bounding box center [202, 228] width 234 height 19
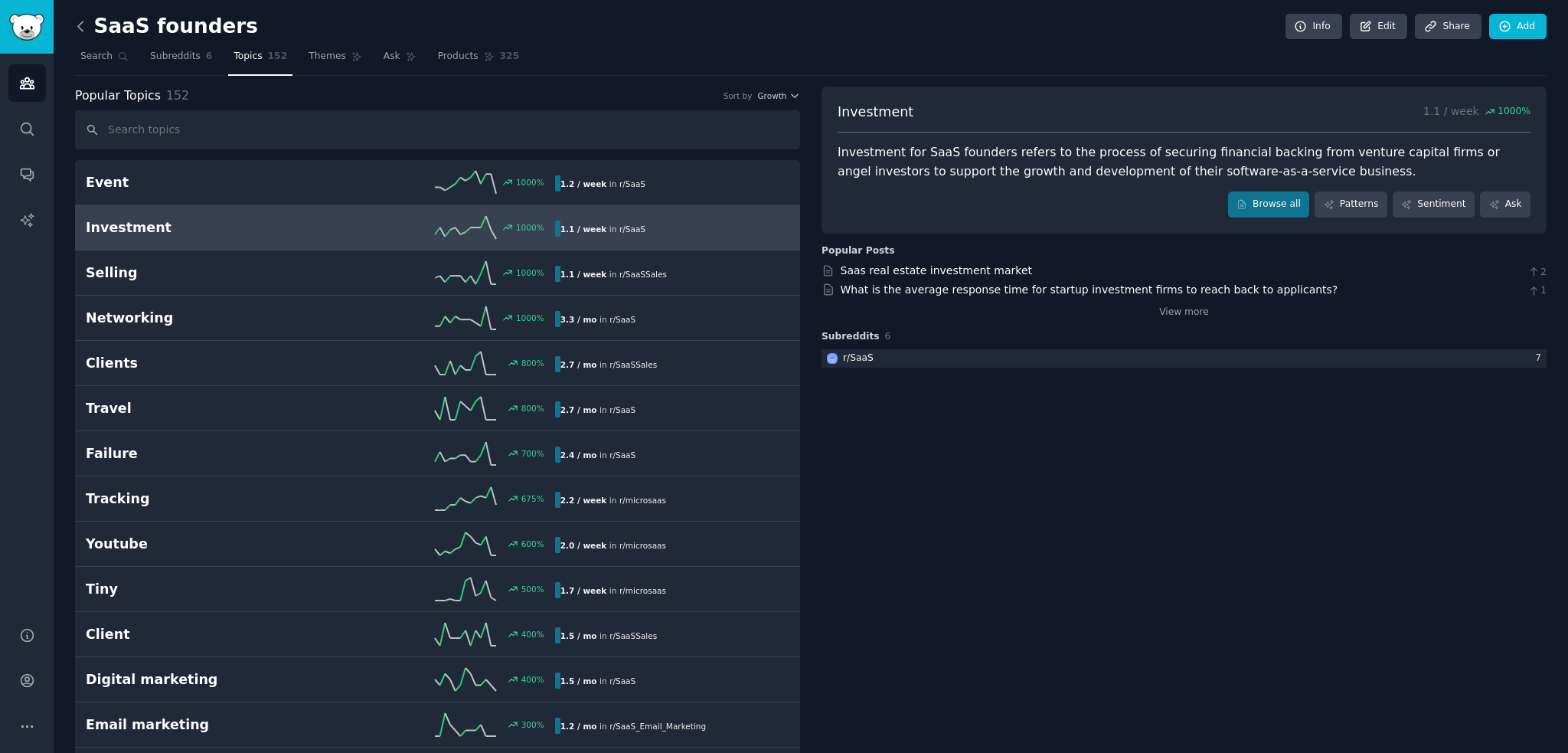
click at [83, 33] on icon at bounding box center [81, 27] width 16 height 16
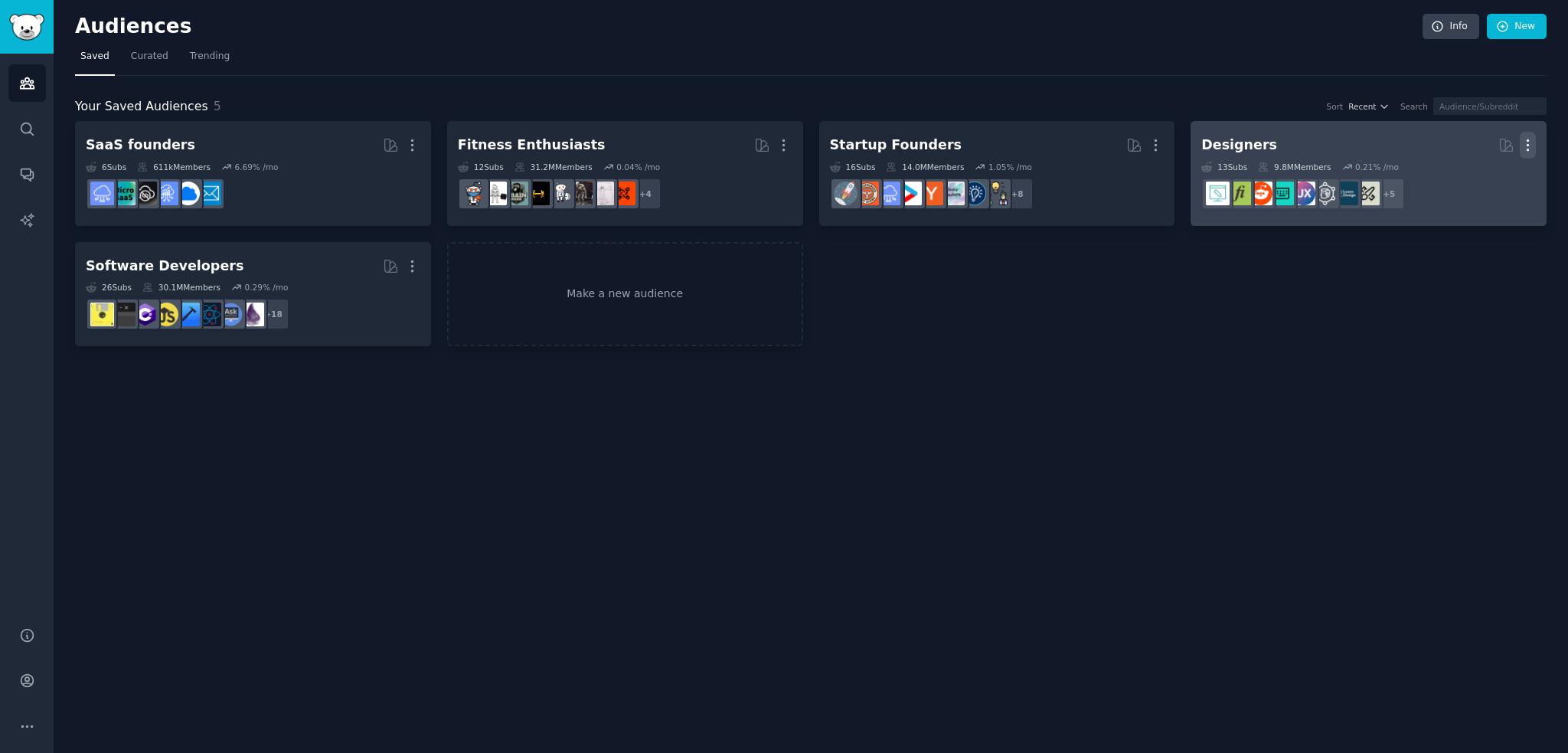
click at [1529, 144] on icon "button" at bounding box center [1528, 145] width 16 height 16
click at [1472, 179] on p "Delete" at bounding box center [1486, 177] width 35 height 16
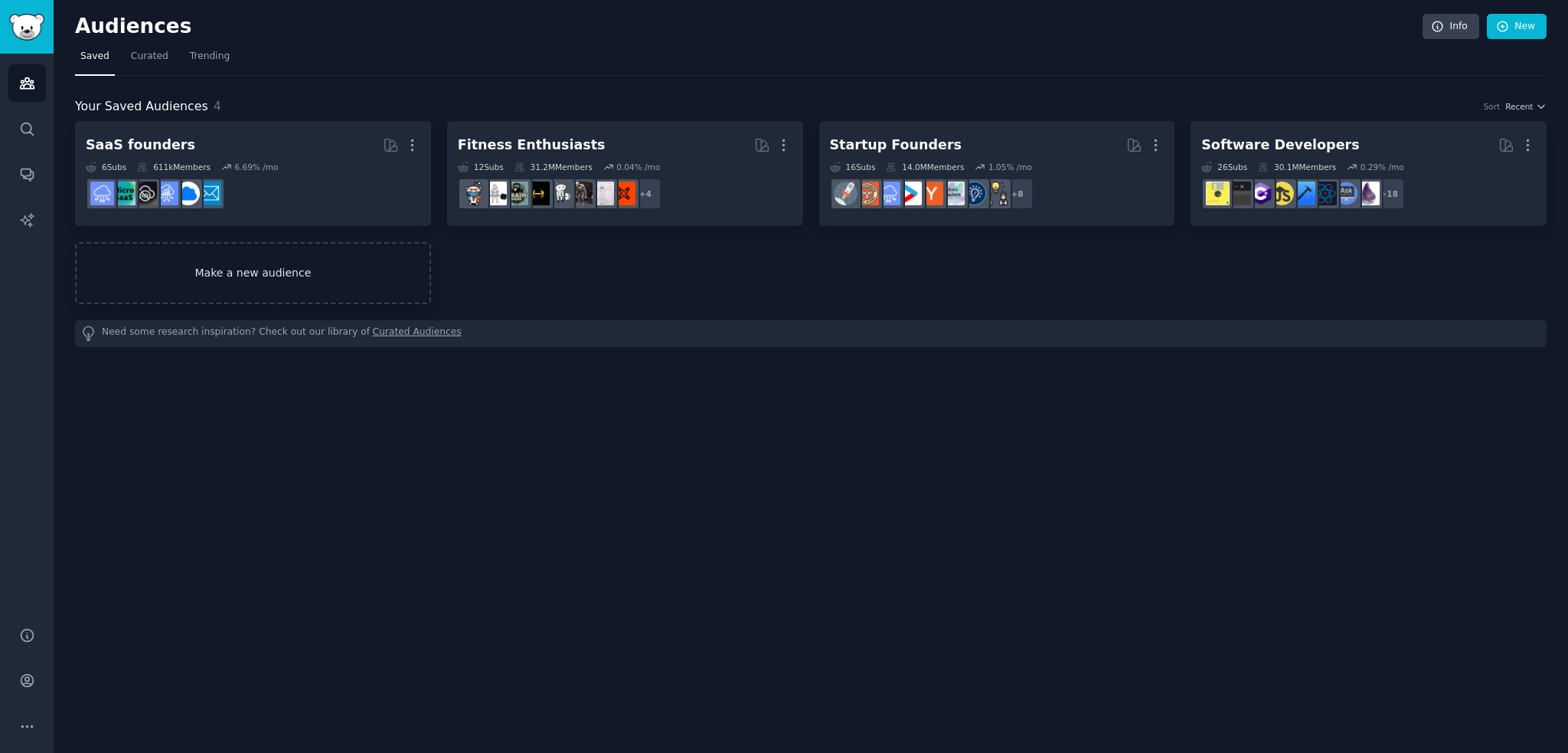
click at [282, 271] on link "Make a new audience" at bounding box center [253, 272] width 356 height 62
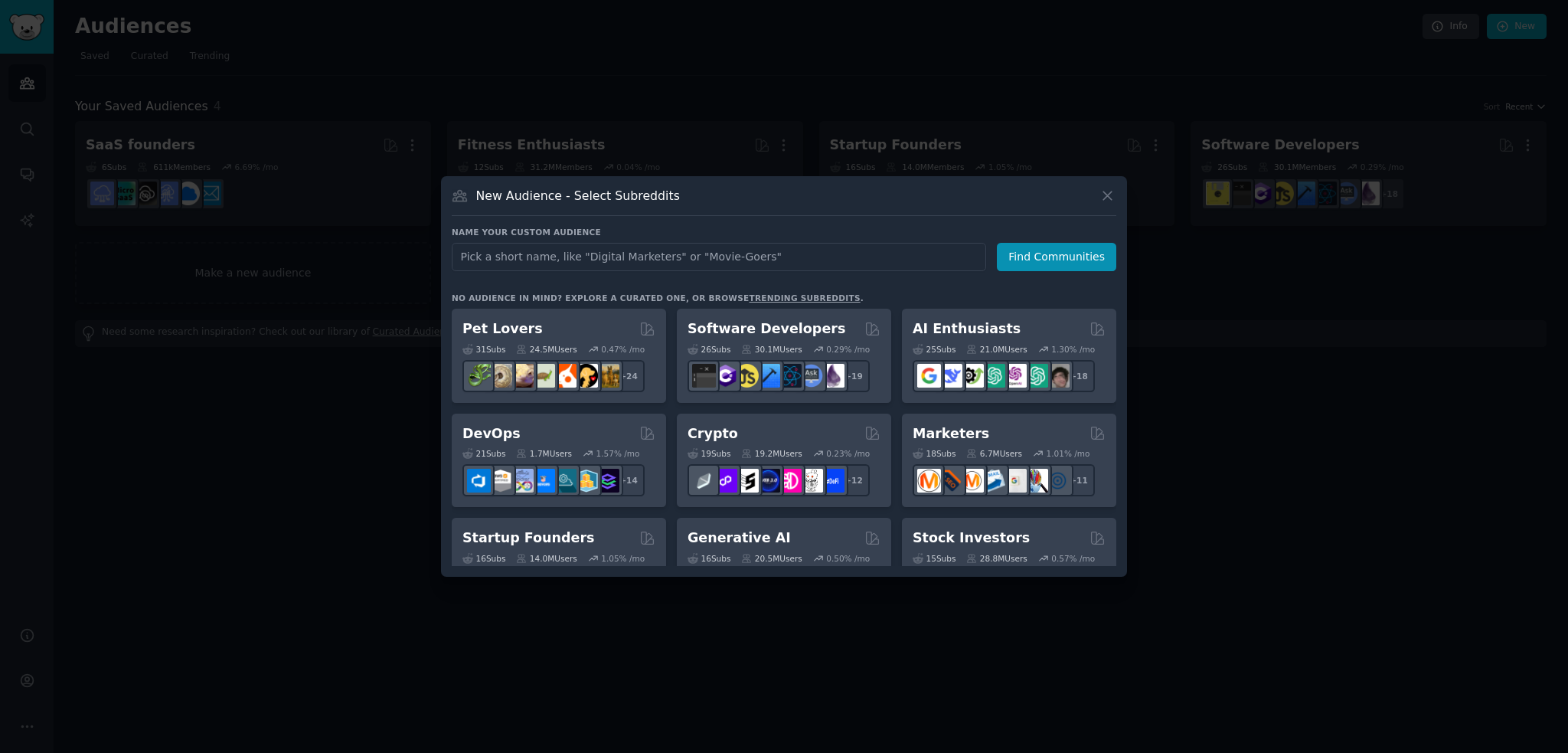
click at [822, 255] on input "text" at bounding box center [719, 256] width 534 height 28
type input "pinoy"
click at [1041, 260] on button "Find Communities" at bounding box center [1056, 256] width 119 height 28
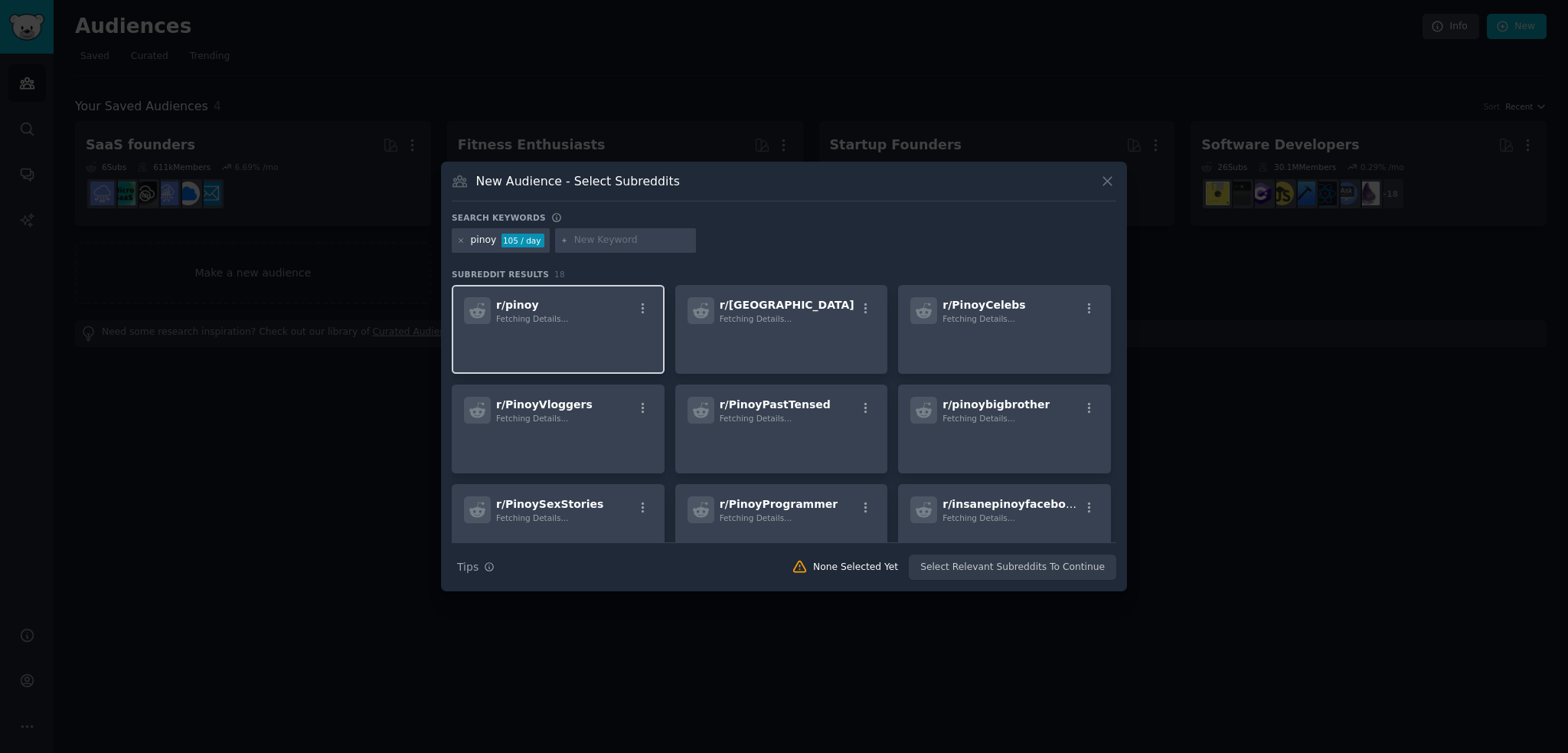
click at [521, 316] on span "Fetching Details..." at bounding box center [532, 318] width 72 height 9
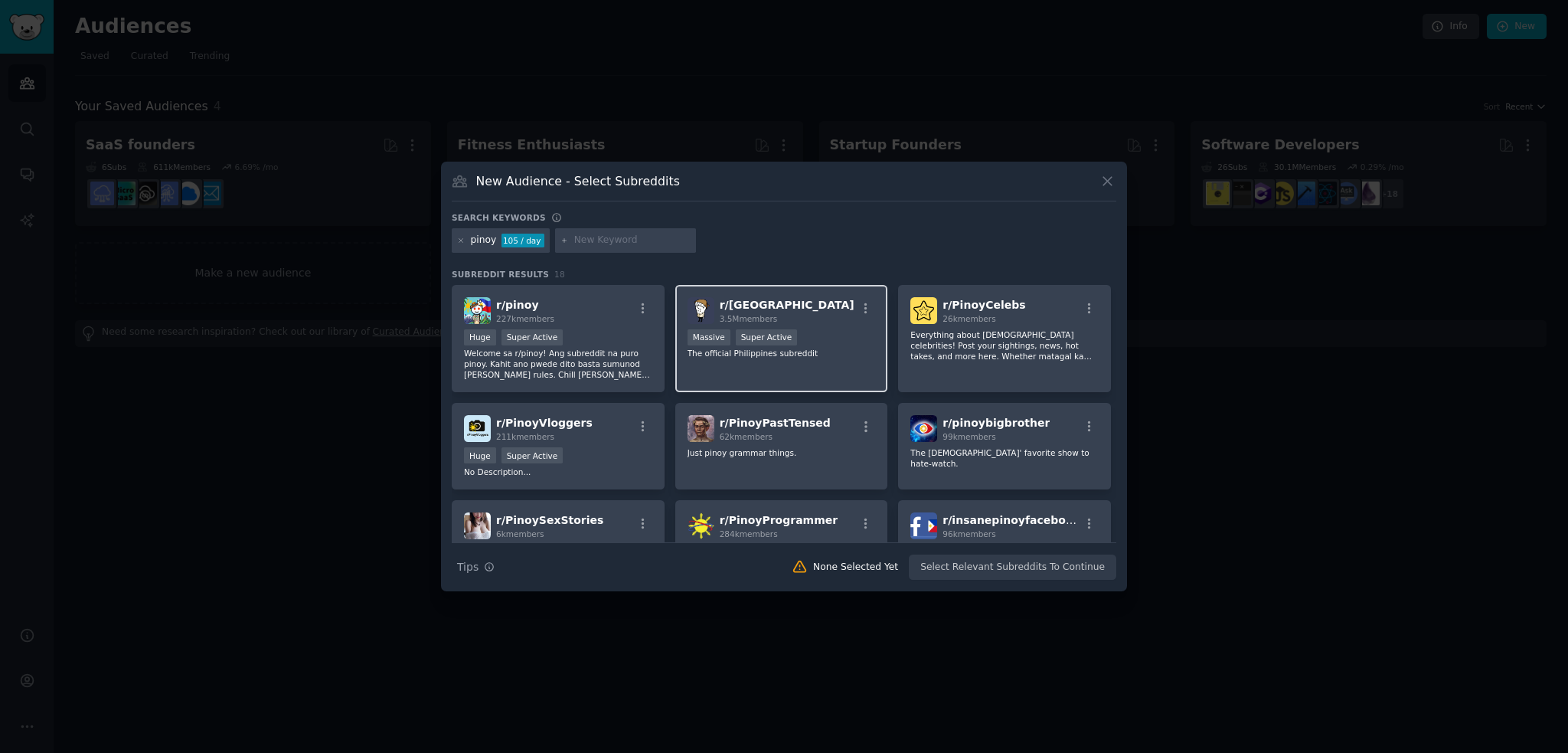
click at [806, 309] on div "r/ Philippines 3.5M members" at bounding box center [782, 310] width 189 height 27
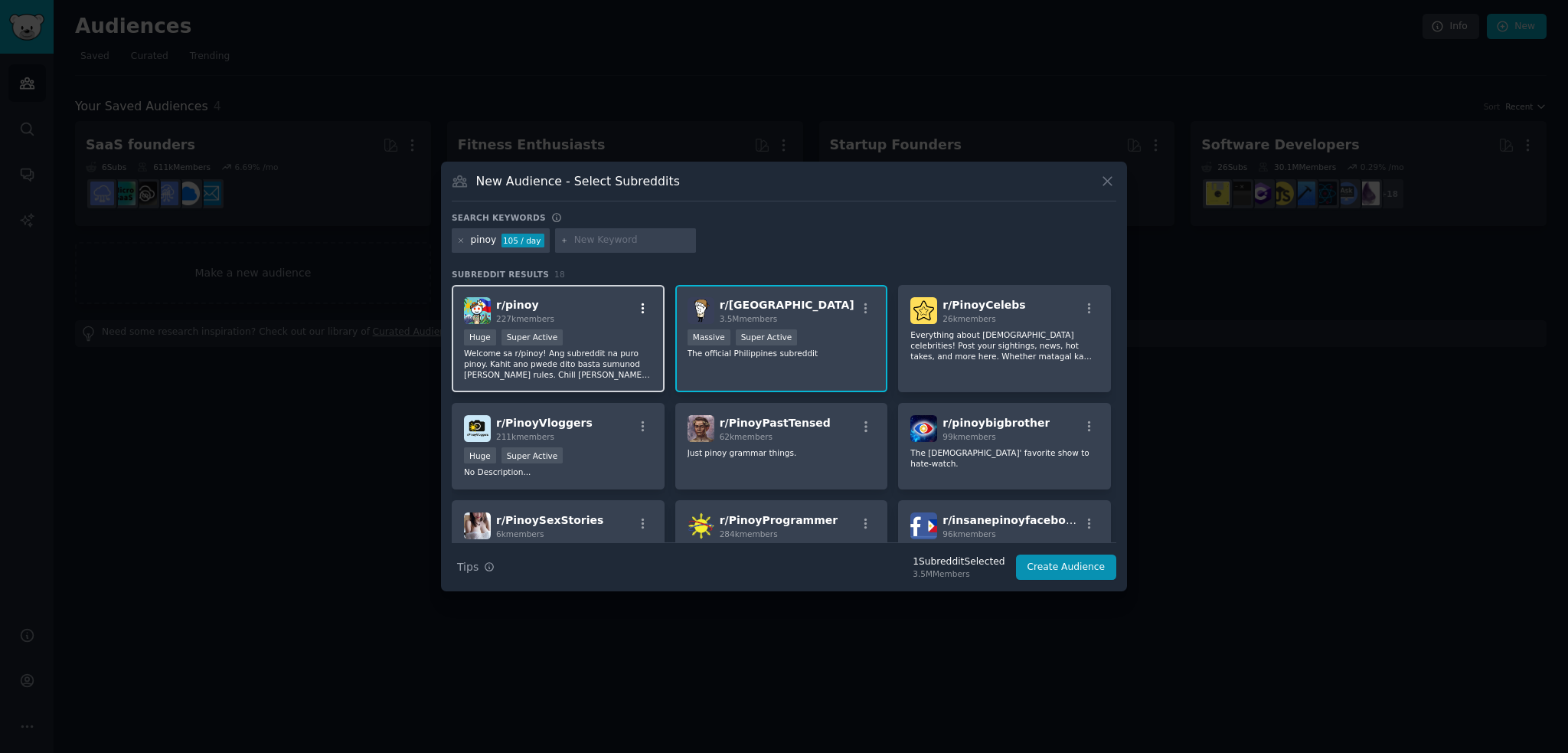
click at [640, 306] on icon "button" at bounding box center [643, 308] width 14 height 14
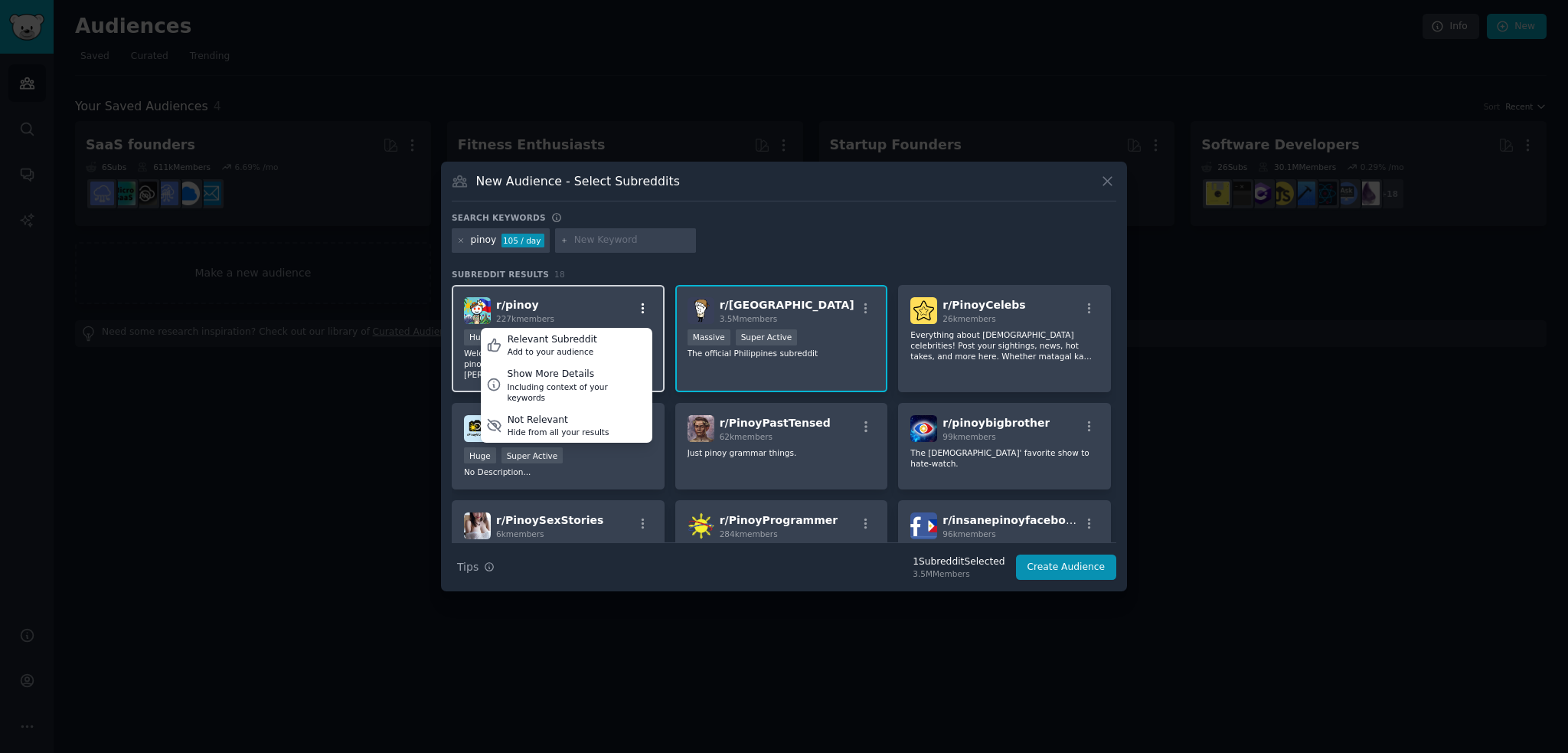
click at [649, 309] on button "button" at bounding box center [643, 308] width 19 height 14
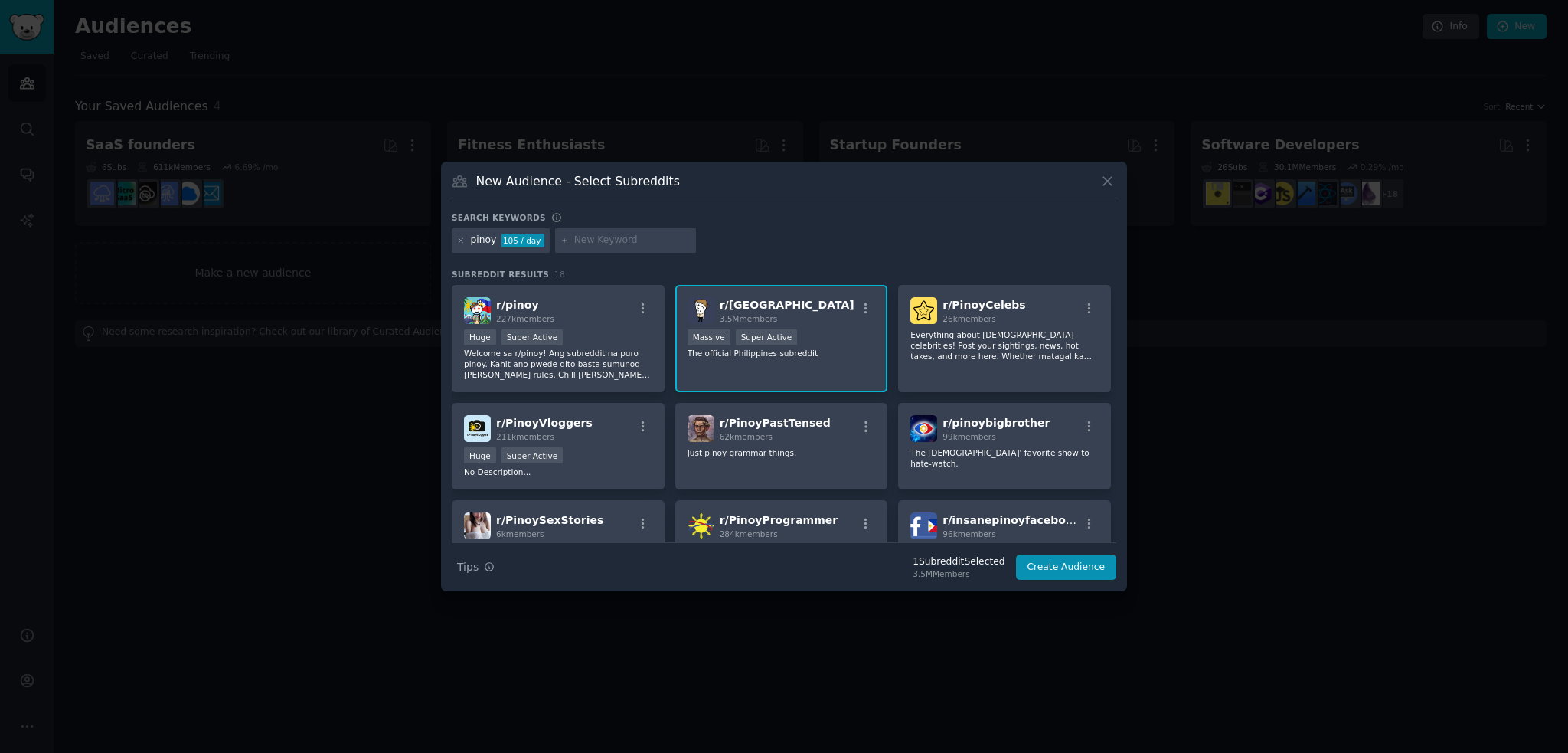
click at [842, 318] on div "r/ Philippines 3.5M members" at bounding box center [782, 310] width 189 height 27
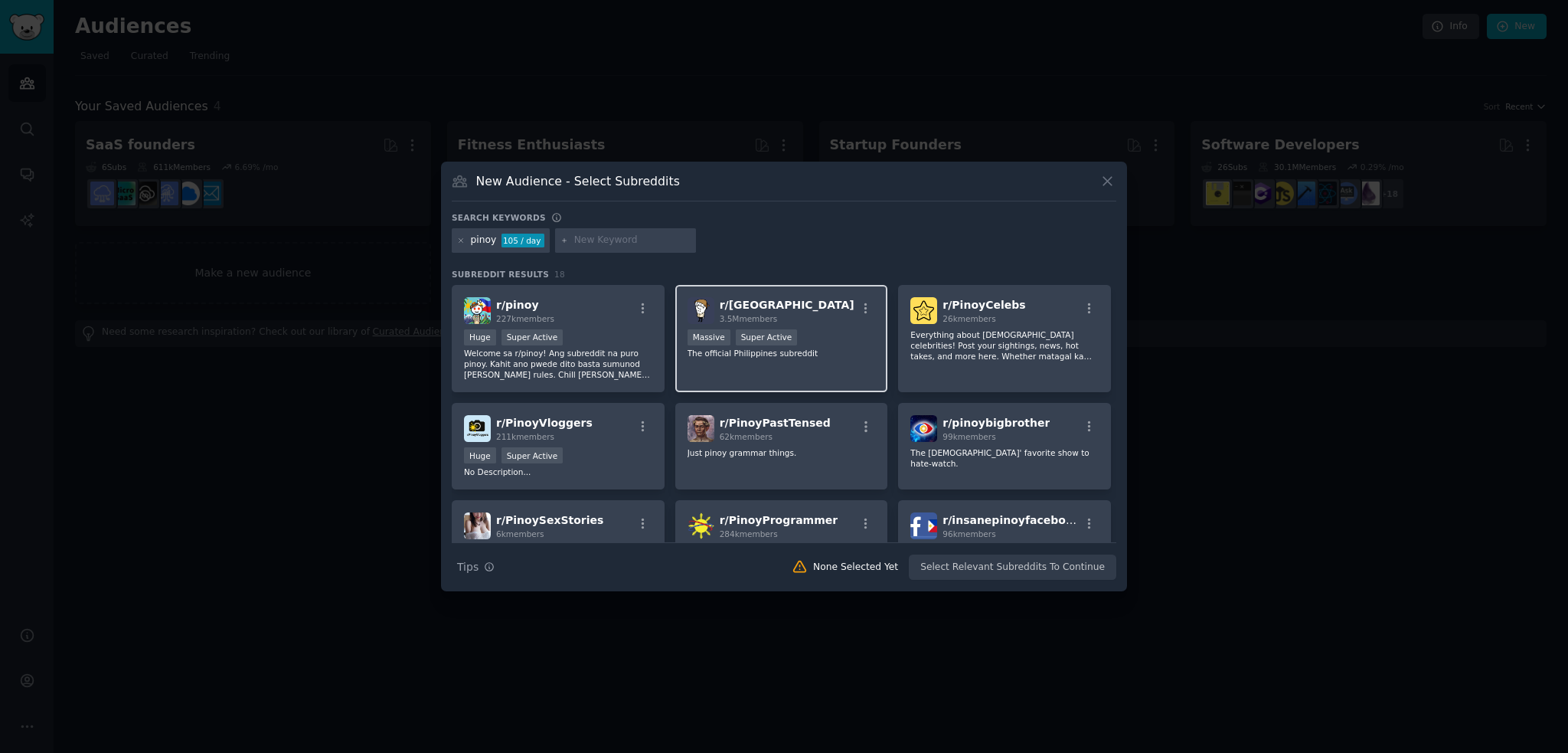
click at [808, 327] on div "r/ [GEOGRAPHIC_DATA] 3.5M members >= 95th percentile for submissions / day Mass…" at bounding box center [782, 339] width 213 height 108
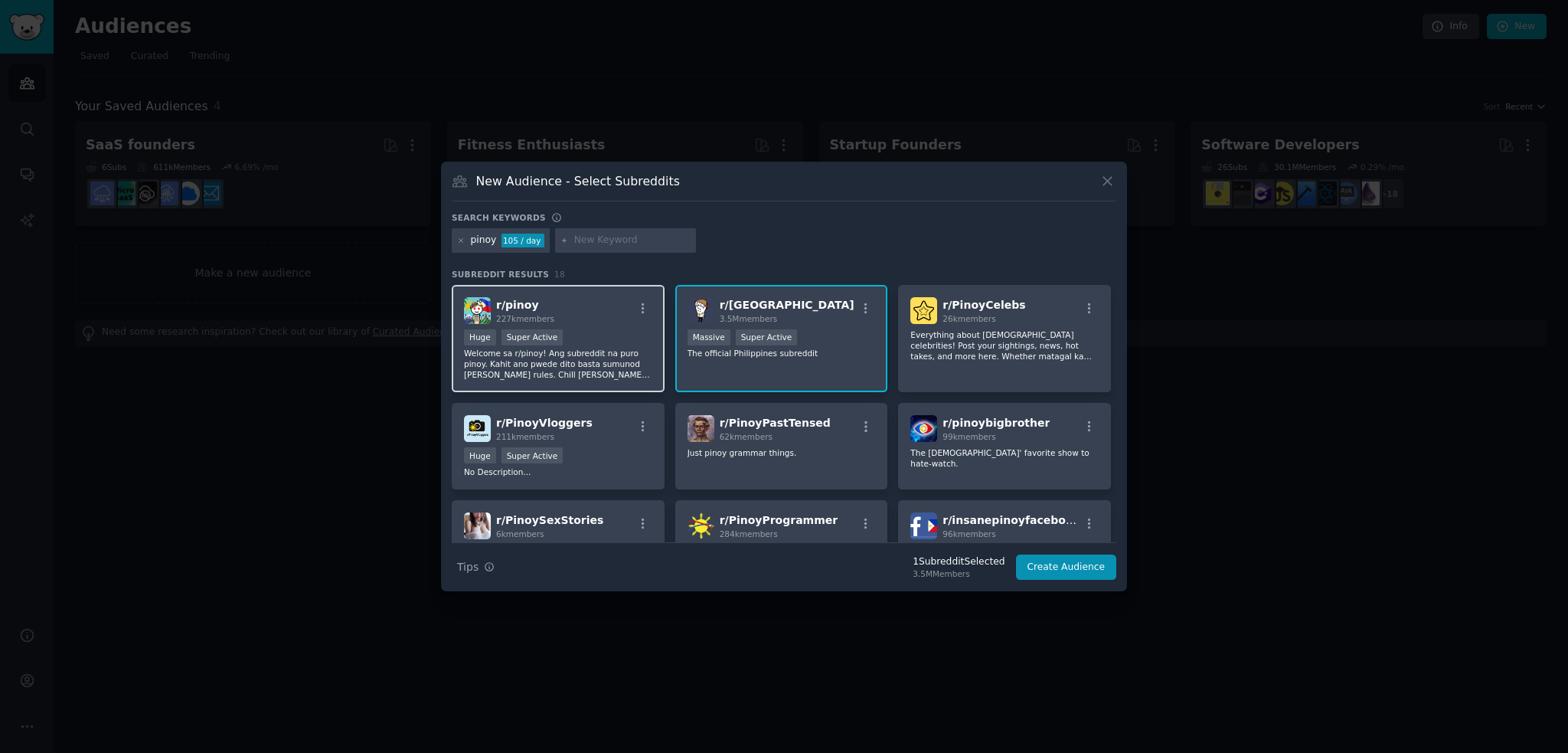
click at [593, 332] on div ">= 95th percentile for submissions / day Huge Super Active" at bounding box center [558, 339] width 189 height 19
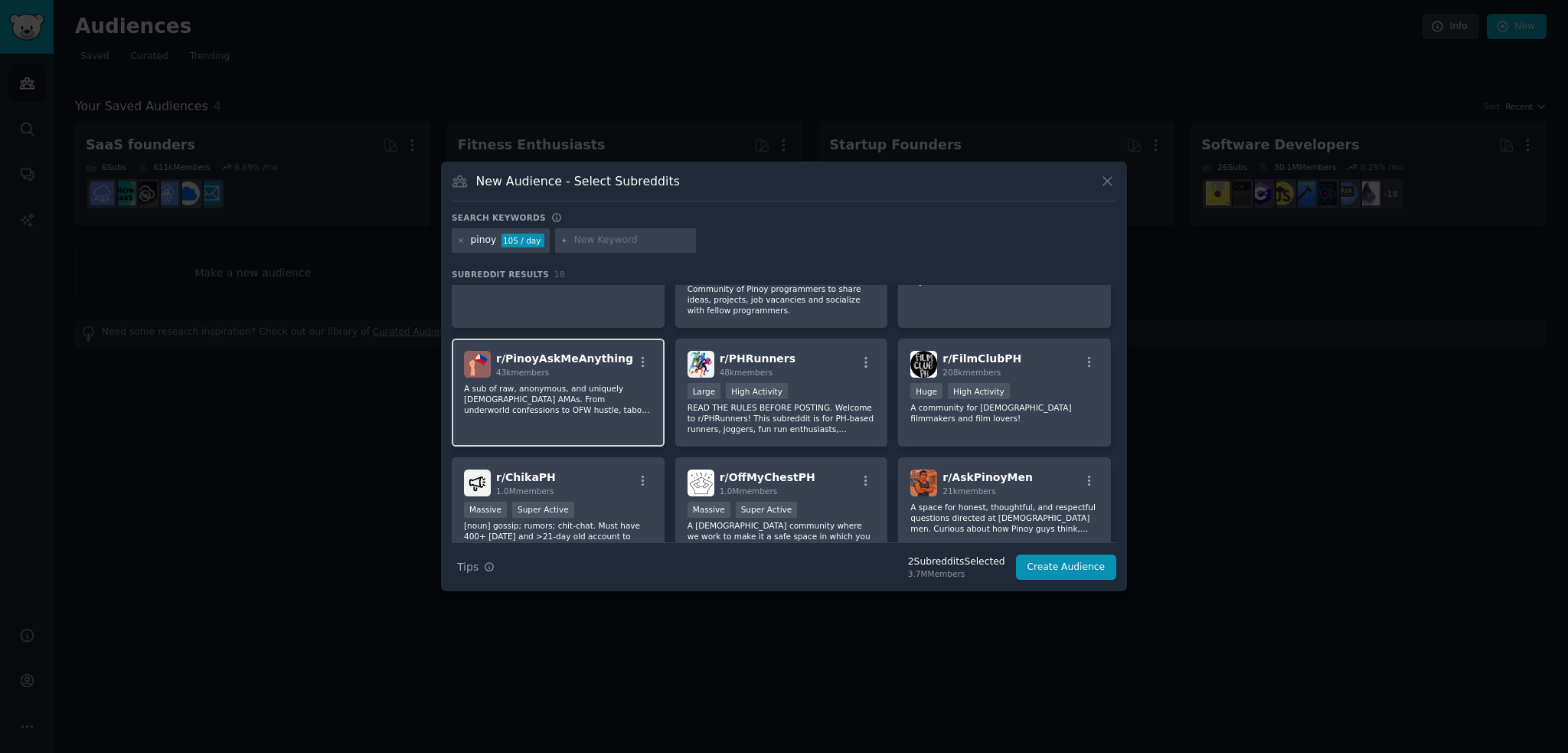
scroll to position [306, 0]
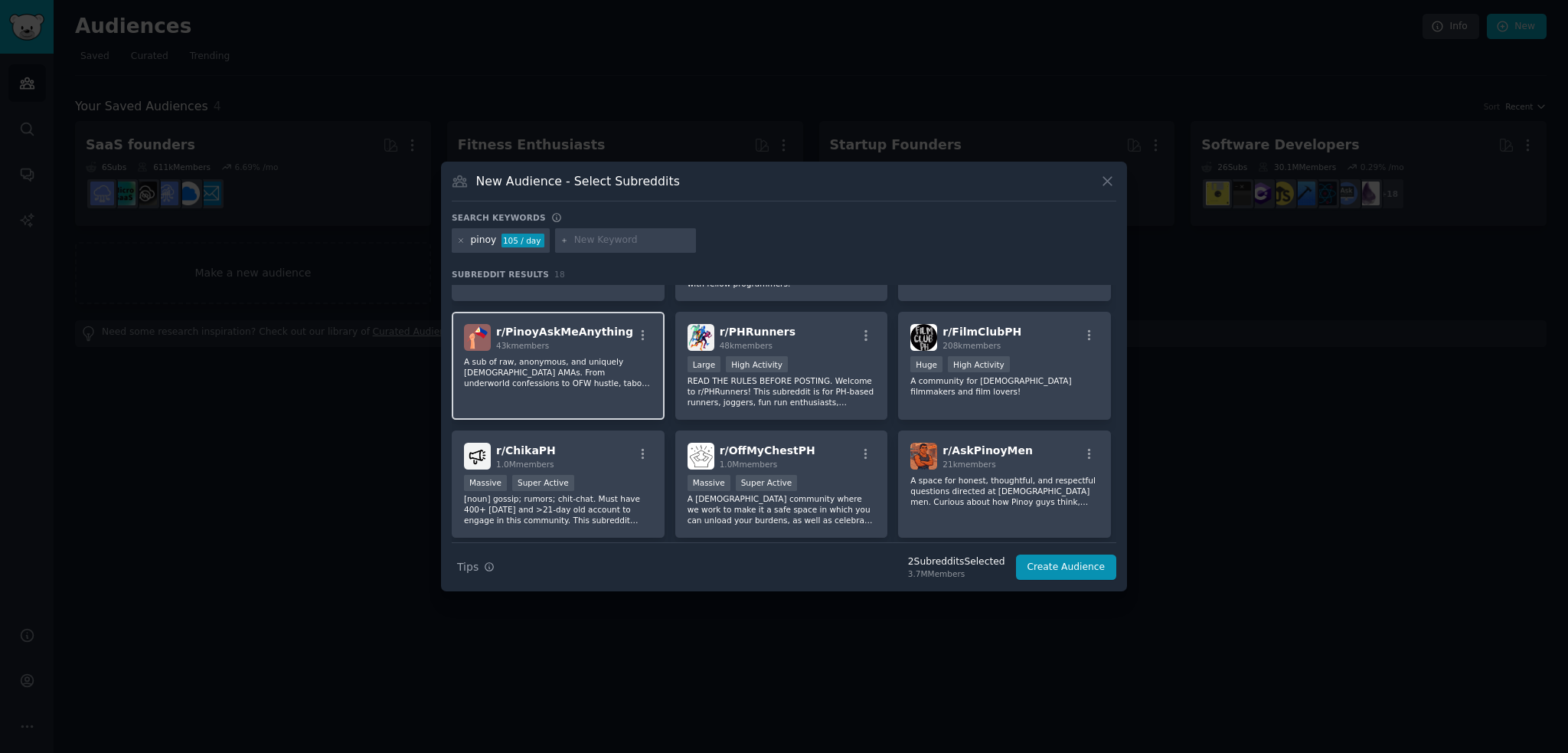
click at [634, 394] on div "r/ PinoyAskMeAnything 43k members A sub of raw, anonymous, and uniquely [DEMOGR…" at bounding box center [558, 366] width 213 height 108
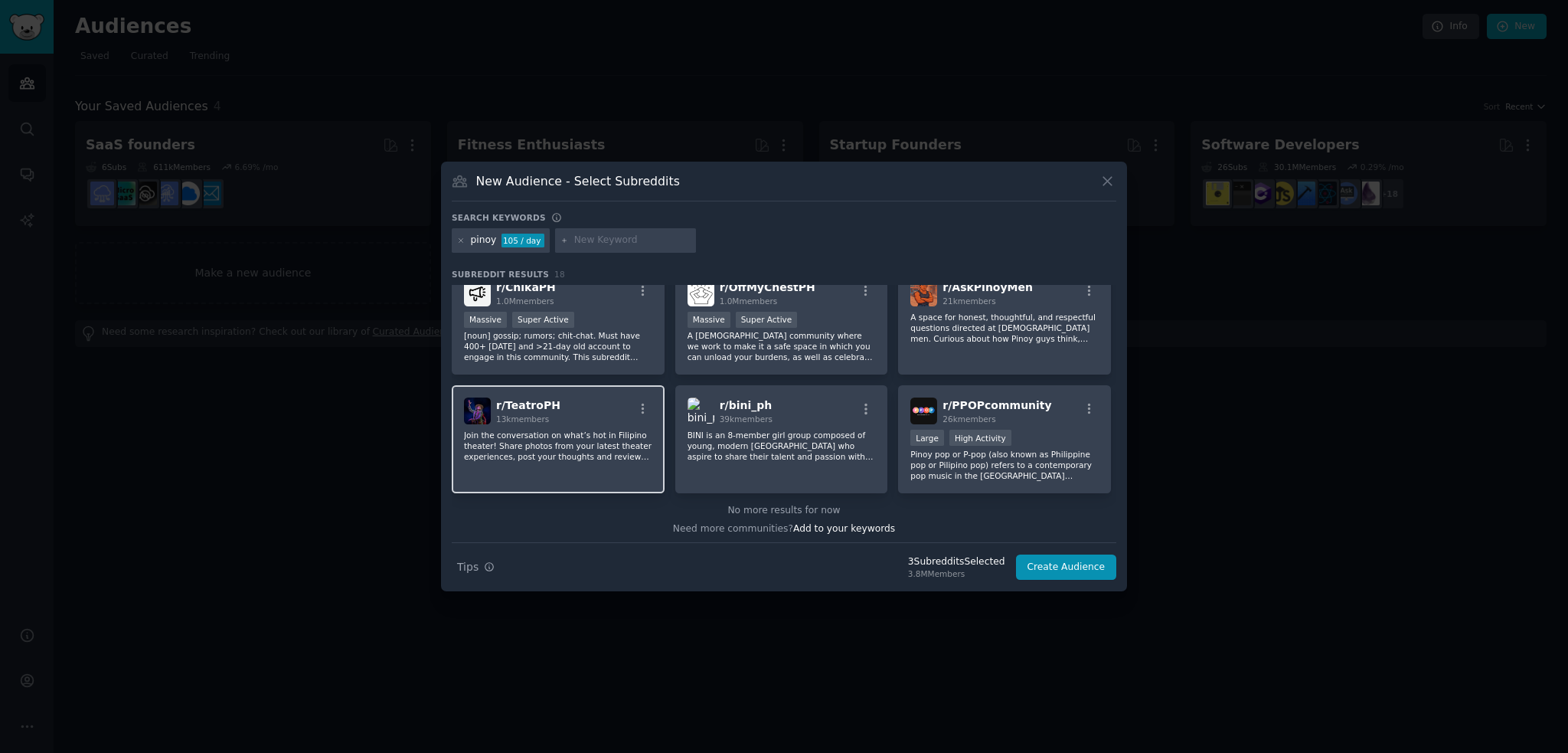
scroll to position [393, 0]
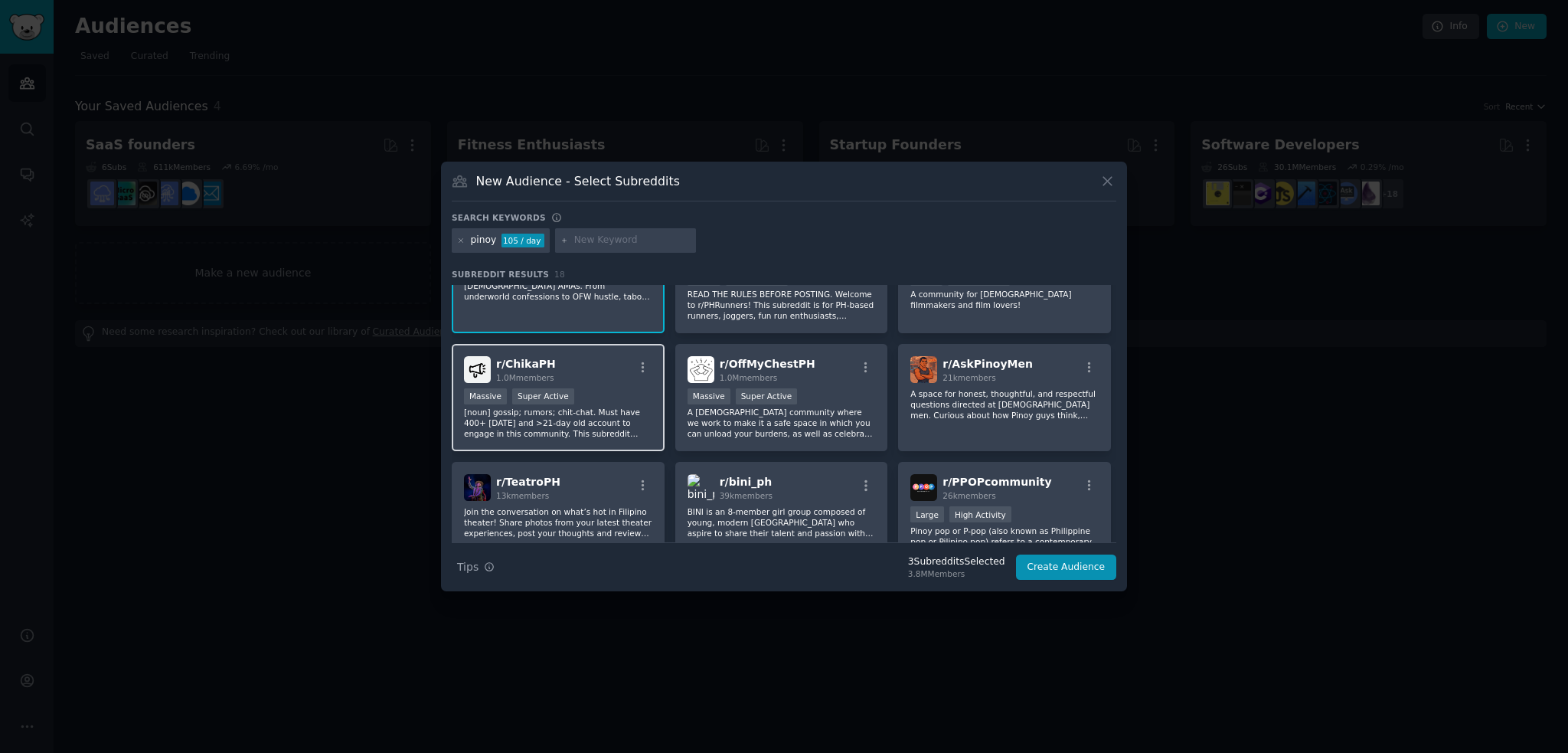
click at [646, 389] on div "Massive Super Active" at bounding box center [558, 398] width 189 height 19
click at [1041, 496] on div "r/ PPOPcommunity 26k members" at bounding box center [1005, 487] width 189 height 27
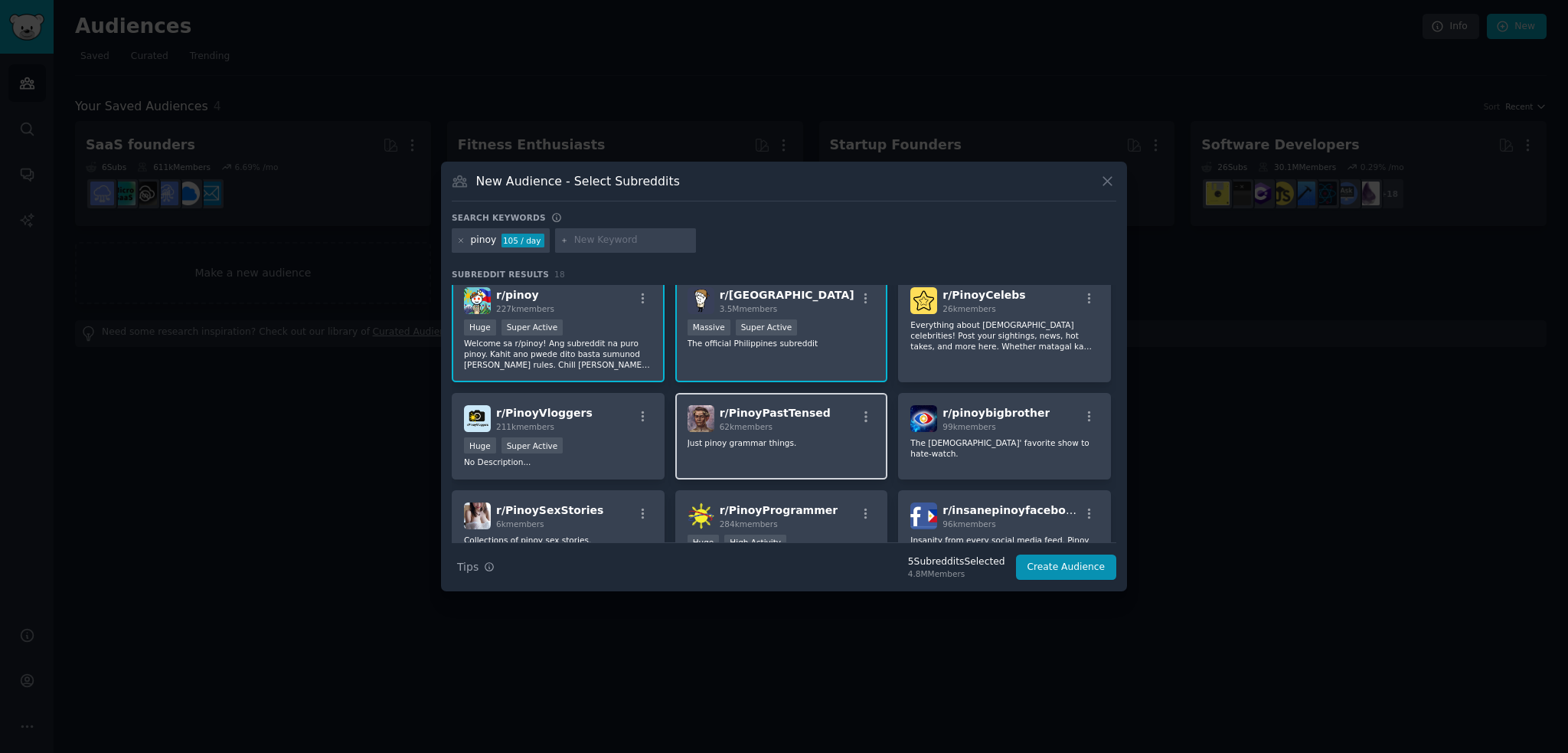
scroll to position [0, 0]
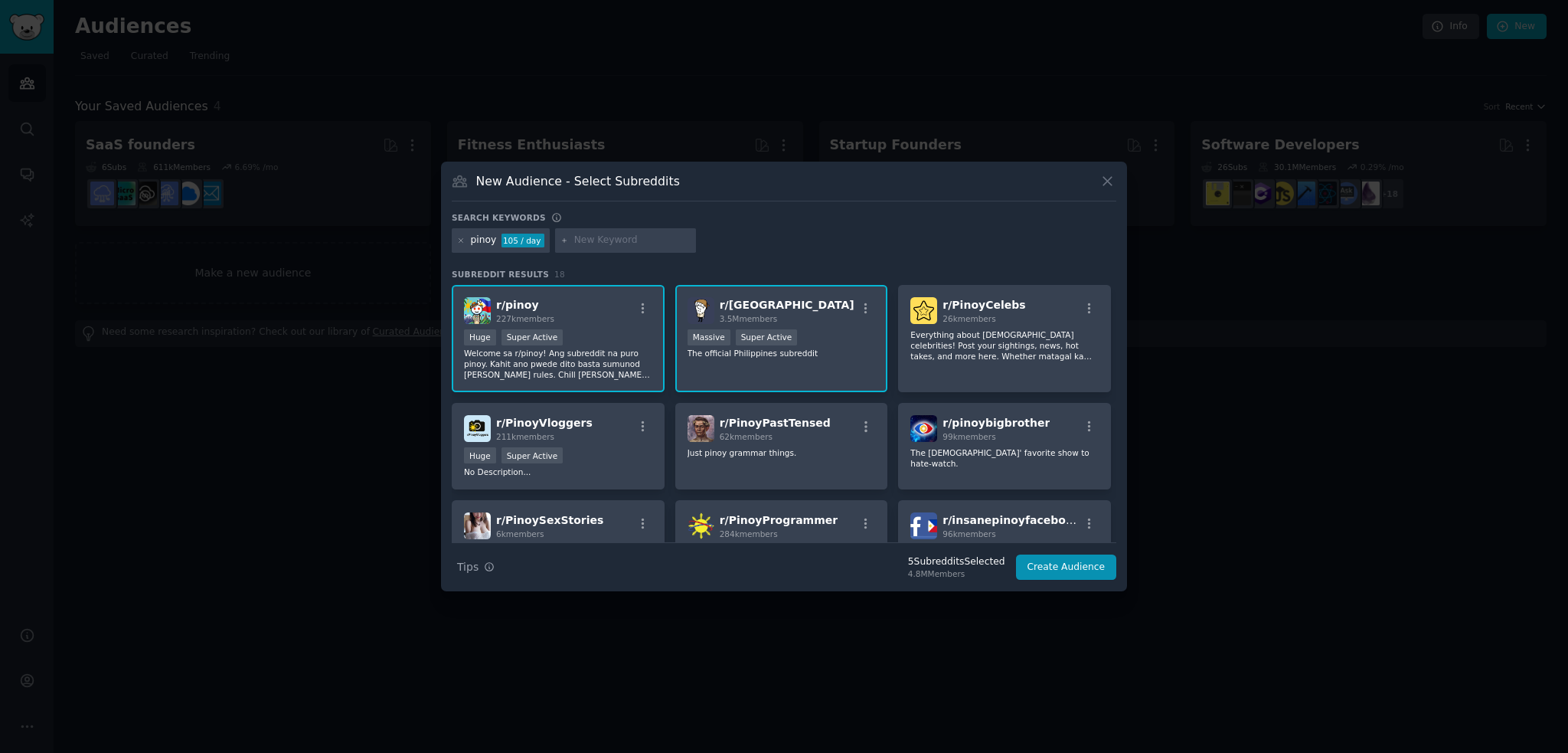
click at [618, 240] on input "text" at bounding box center [633, 240] width 116 height 14
type input "makati"
click at [562, 241] on icon at bounding box center [564, 239] width 4 height 4
click at [602, 241] on input "makati" at bounding box center [633, 240] width 116 height 14
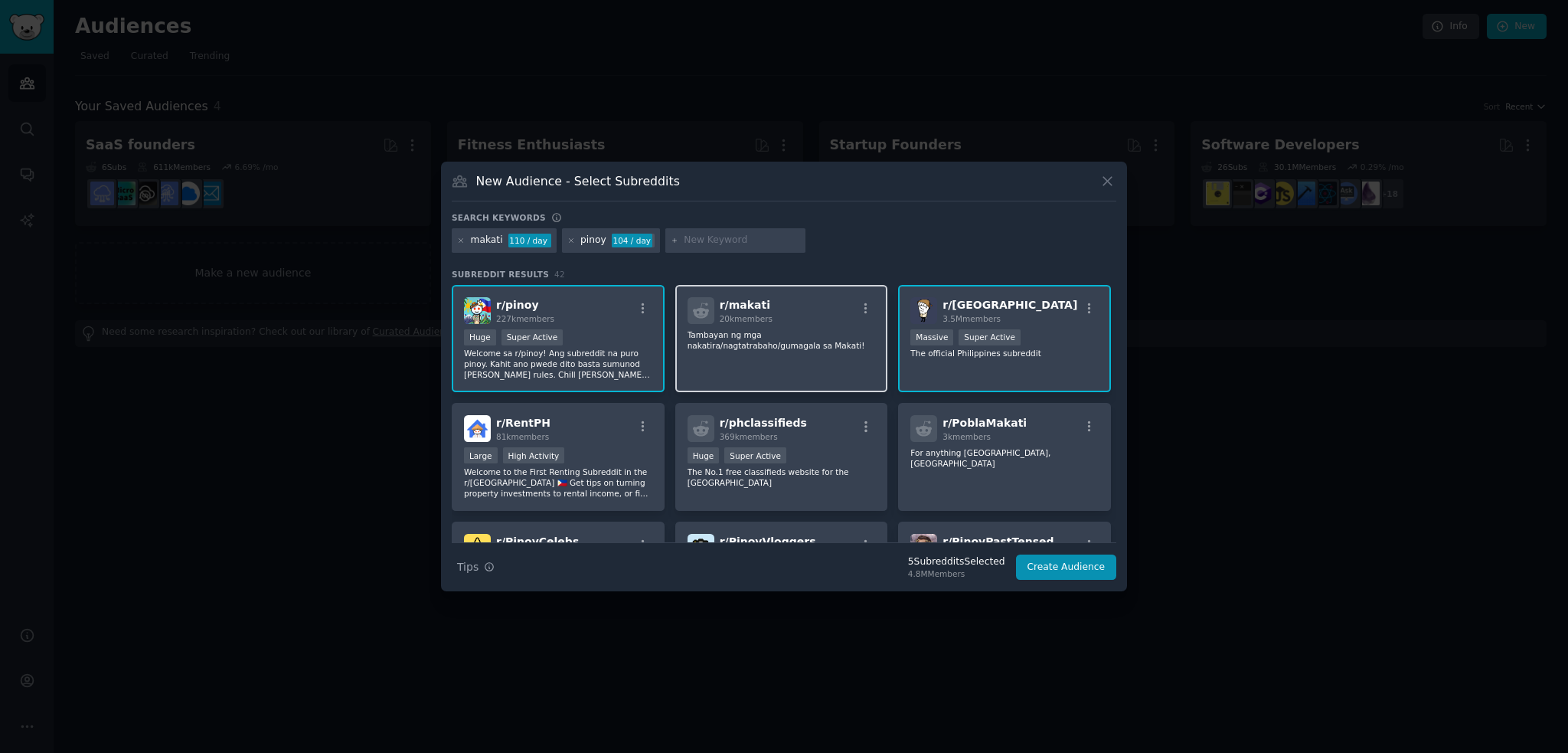
click at [827, 348] on p "Tambayan ng mga nakatira/nagtatrabaho/gumagala sa Makati!" at bounding box center [782, 340] width 189 height 22
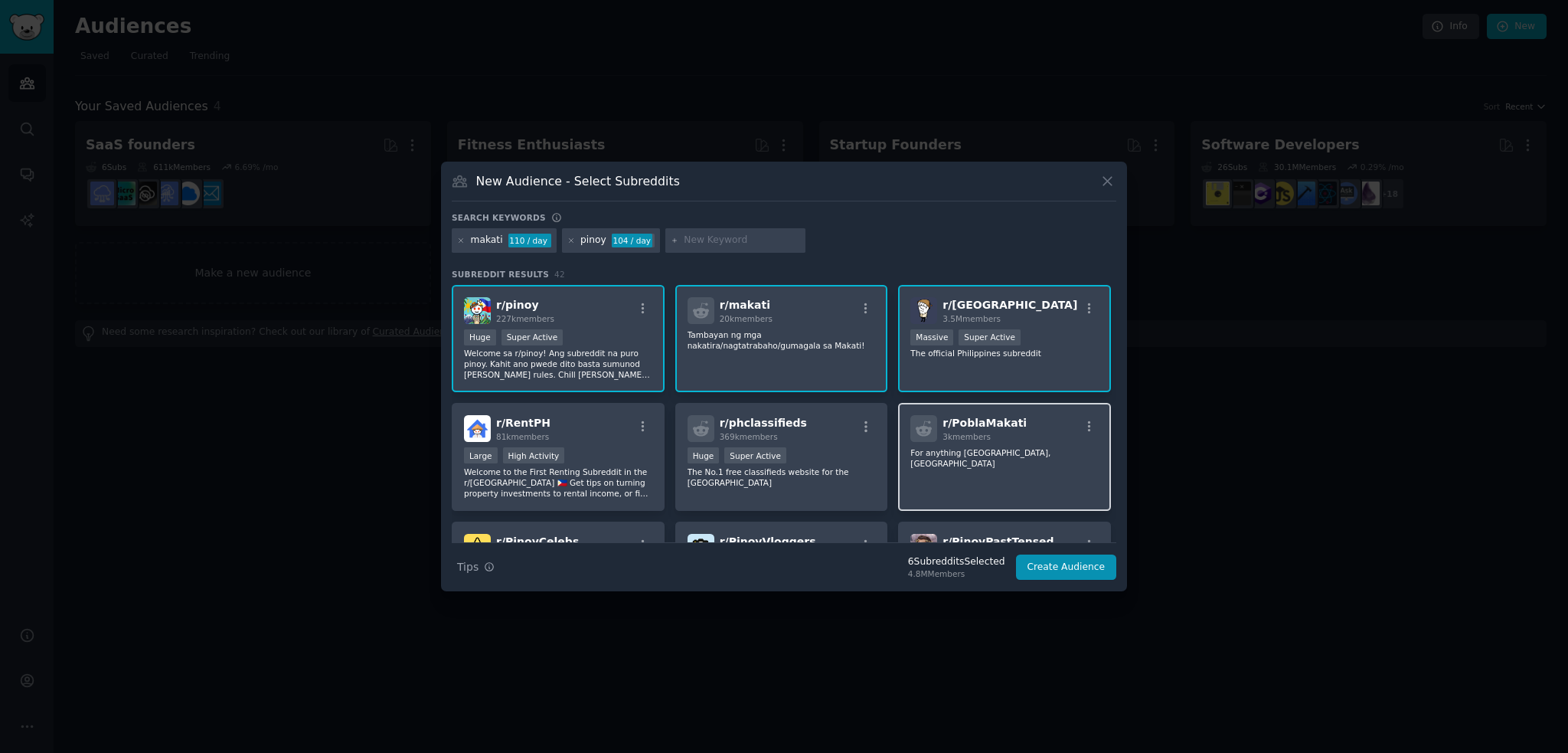
scroll to position [77, 0]
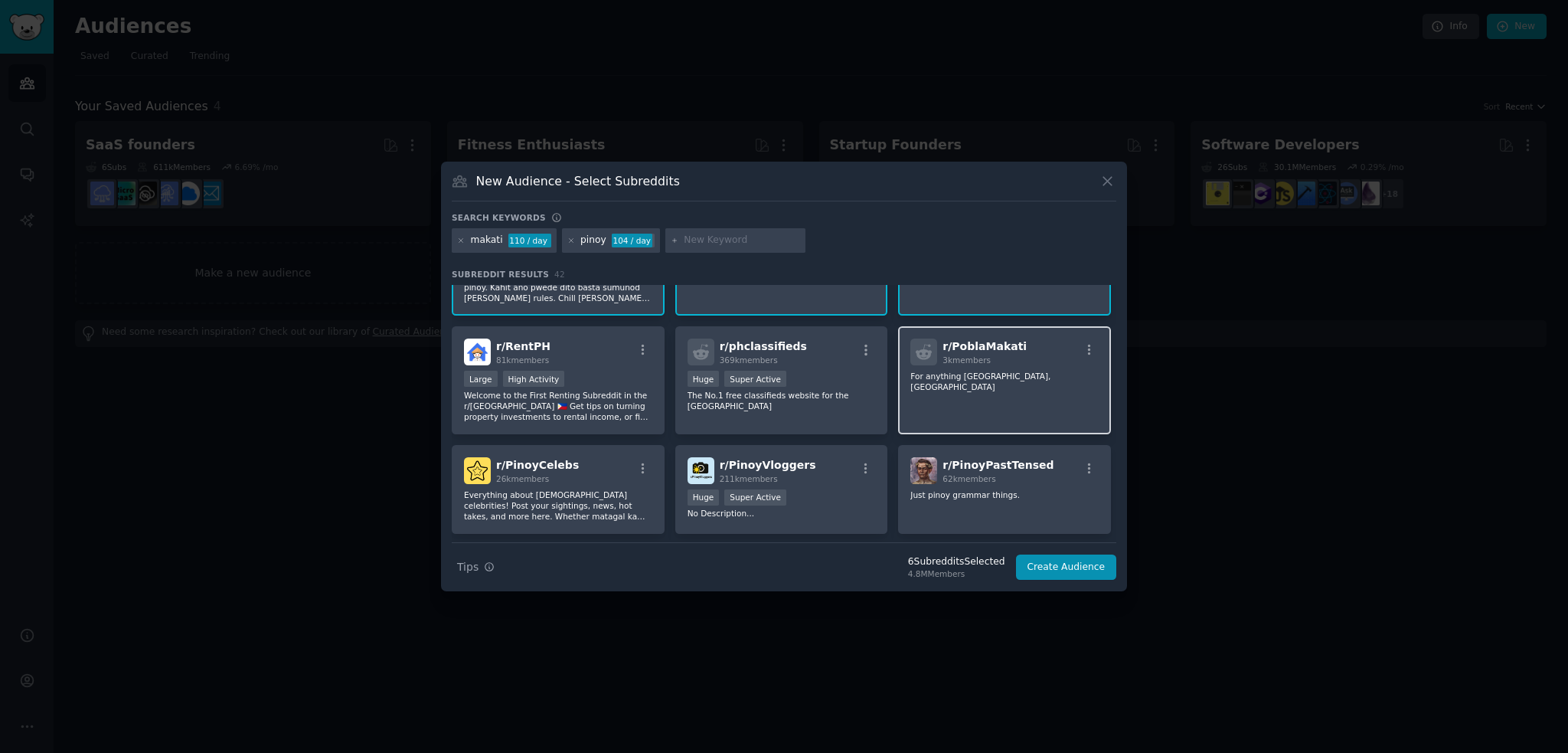
click at [1041, 389] on div "r/ PoblaMakati 3k members For anything [GEOGRAPHIC_DATA], [GEOGRAPHIC_DATA]" at bounding box center [1004, 381] width 213 height 108
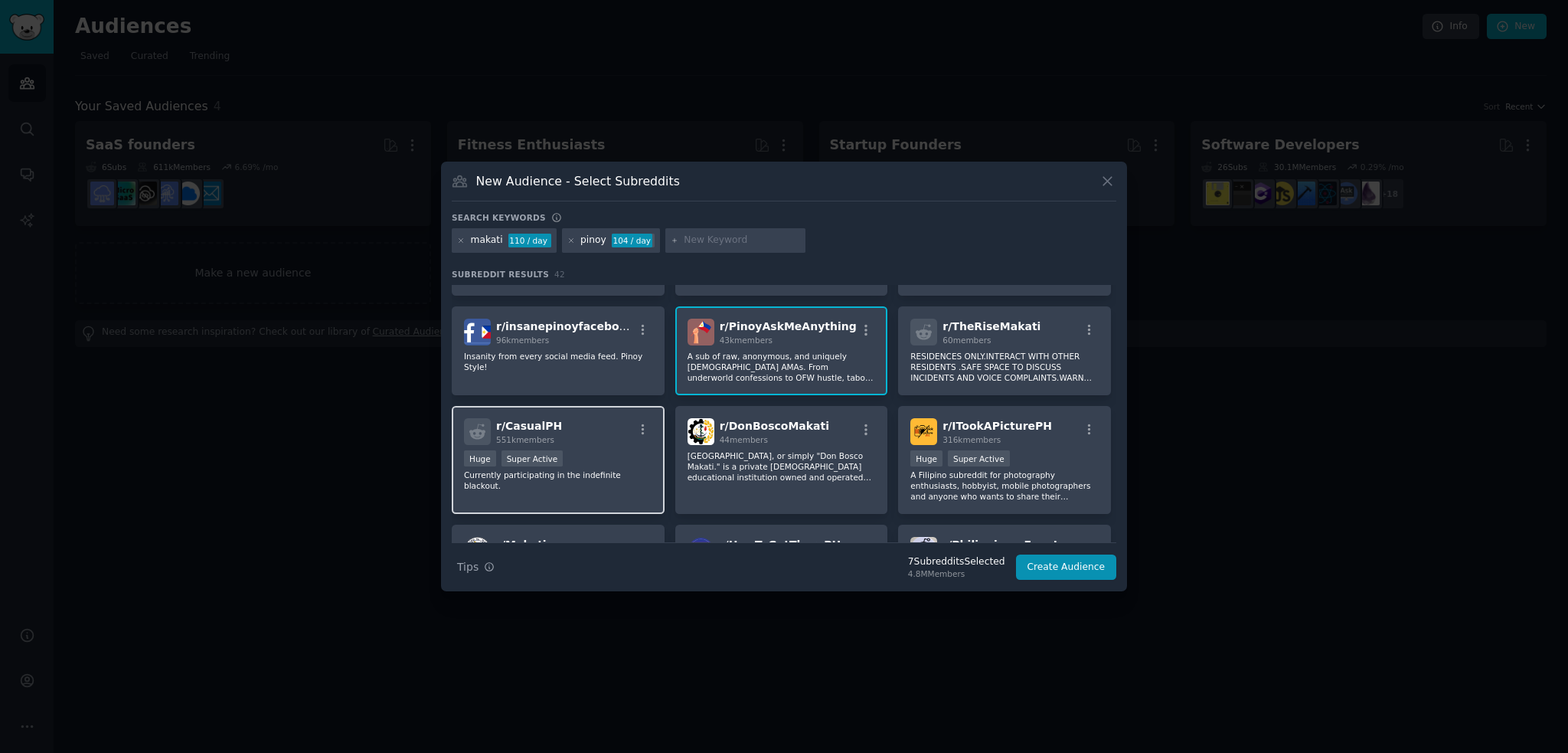
scroll to position [460, 0]
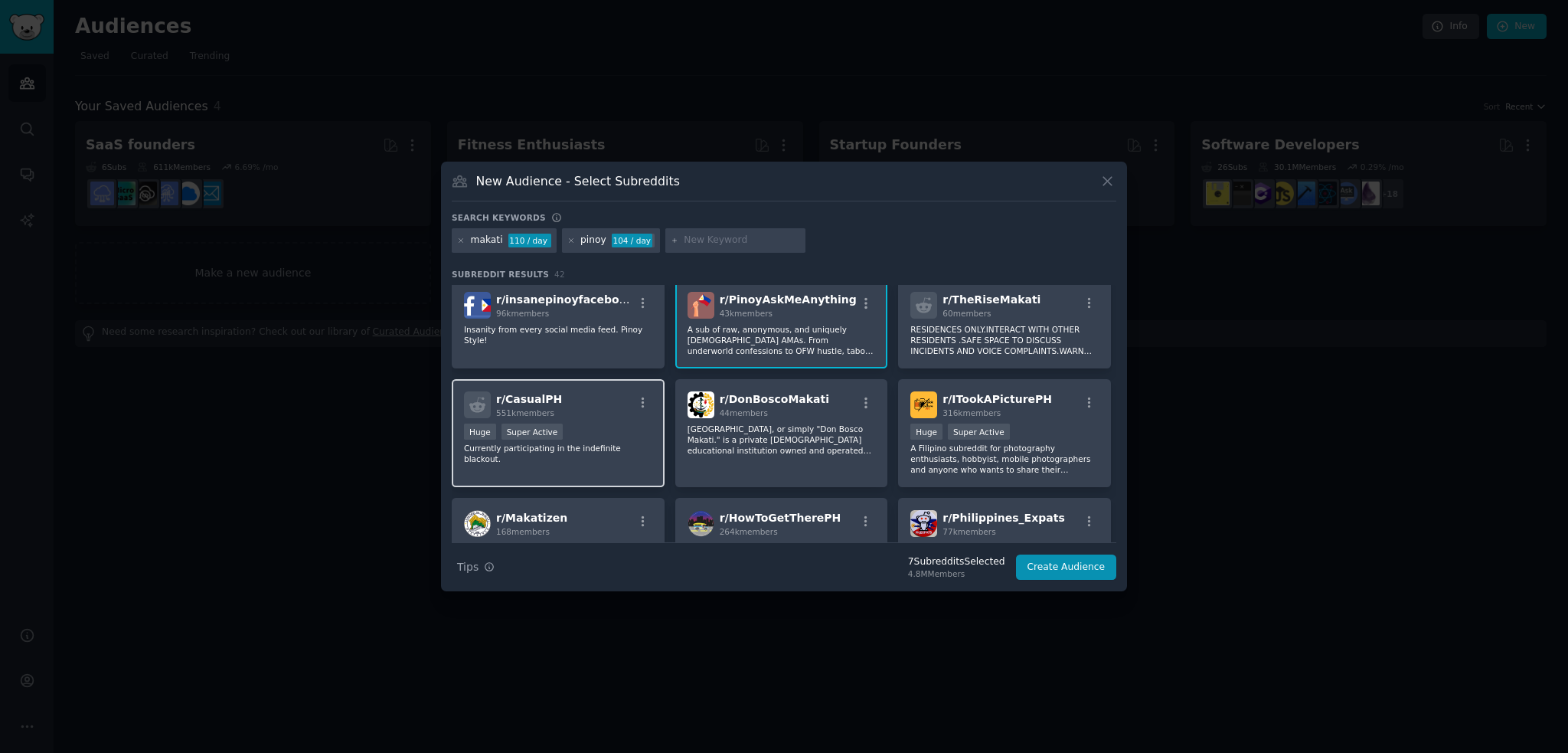
click at [605, 443] on p "Currently participating in the indefinite blackout." at bounding box center [558, 453] width 189 height 22
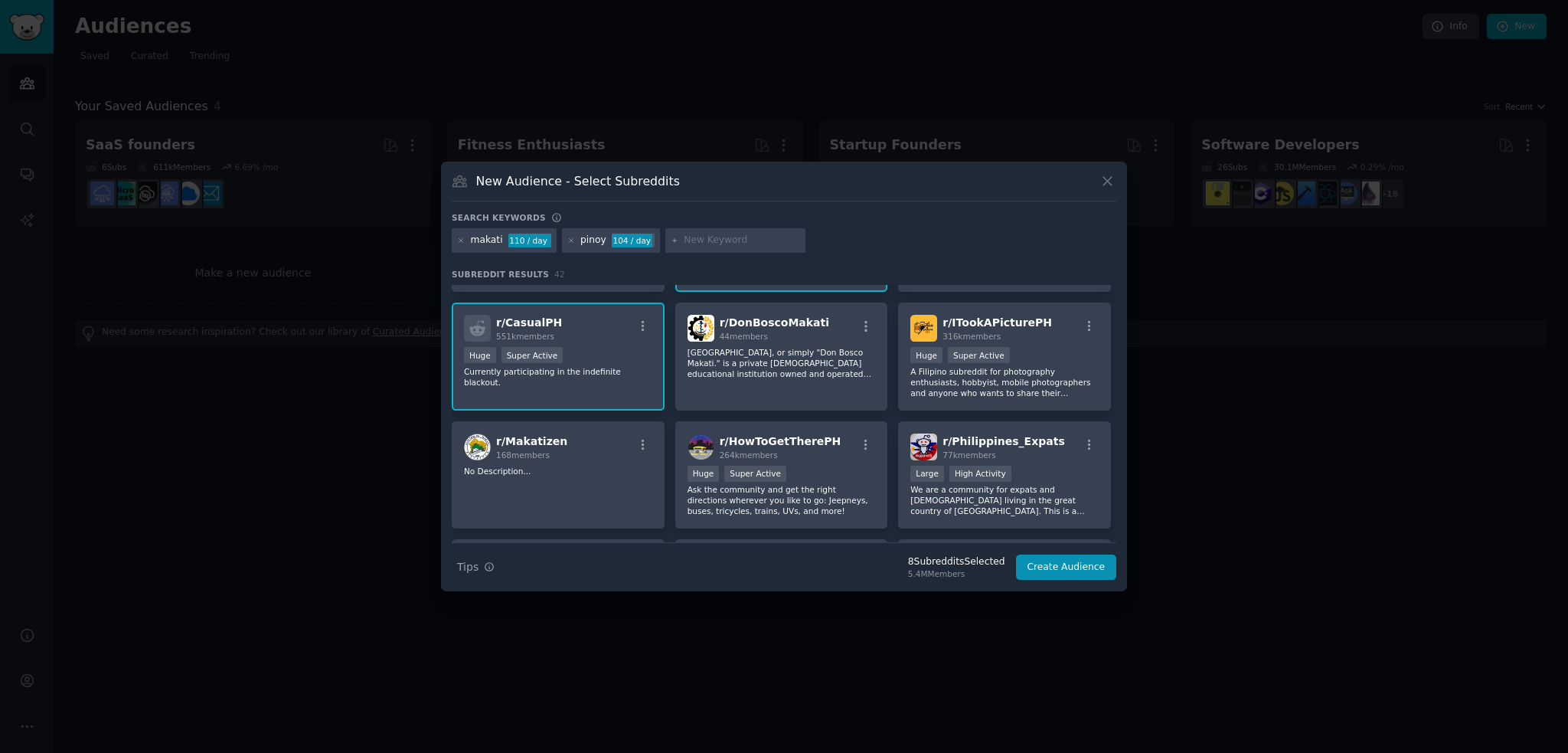
click at [635, 366] on p "Currently participating in the indefinite blackout." at bounding box center [558, 376] width 189 height 22
click at [622, 457] on div "r/ Makatizen 168 members No Description..." at bounding box center [558, 476] width 213 height 108
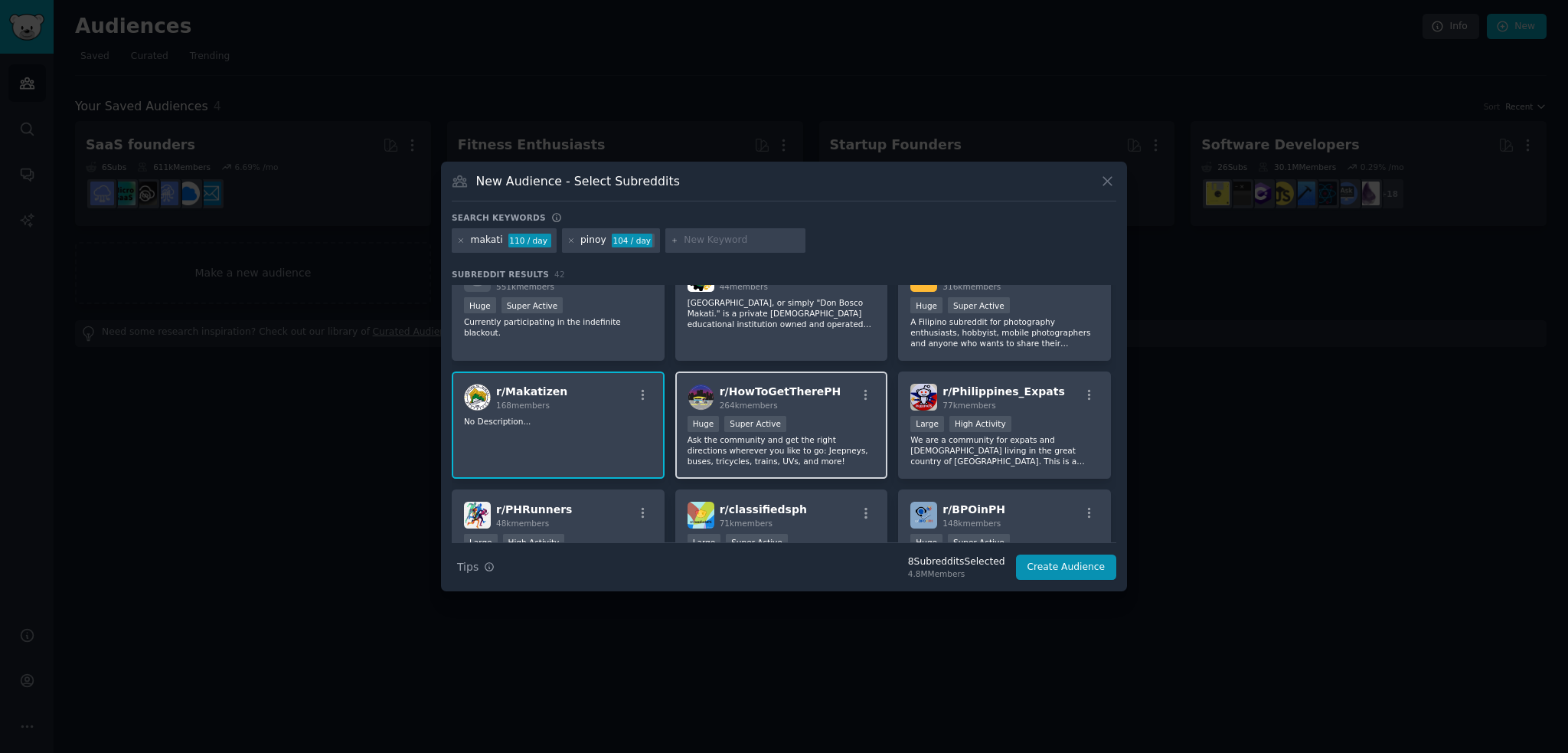
scroll to position [613, 0]
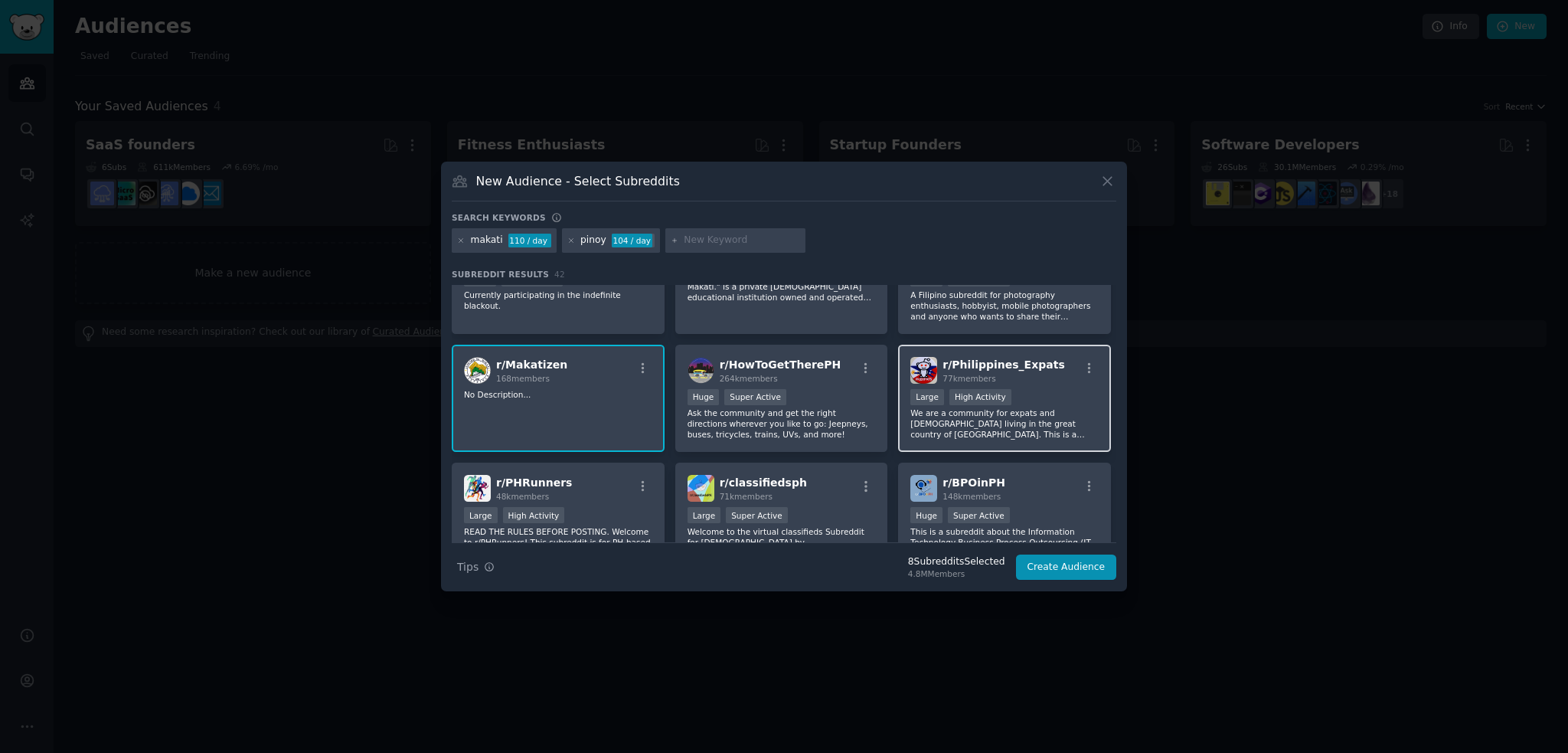
click at [1039, 423] on p "We are a community for expats and [DEMOGRAPHIC_DATA] living in the great countr…" at bounding box center [1005, 423] width 189 height 32
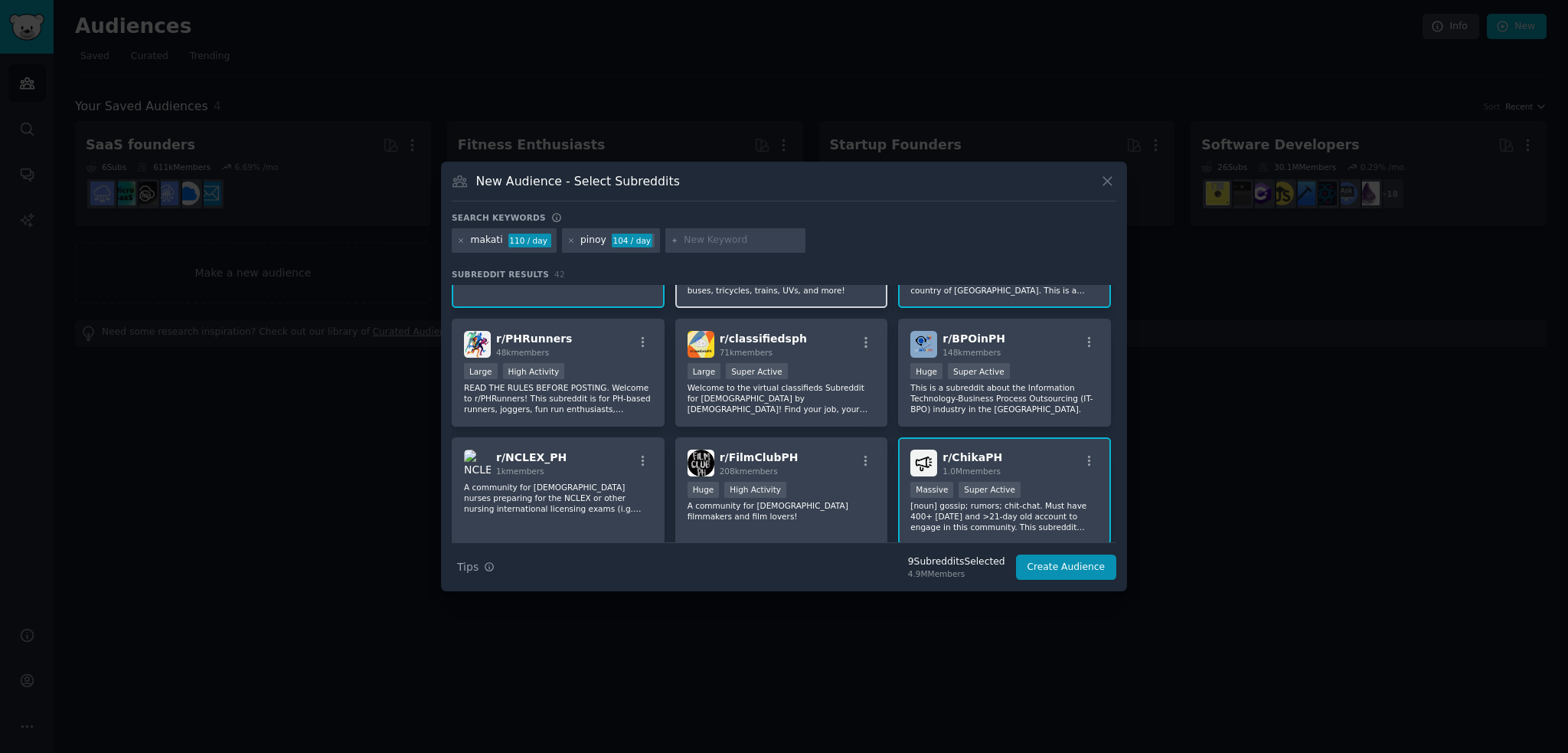
scroll to position [766, 0]
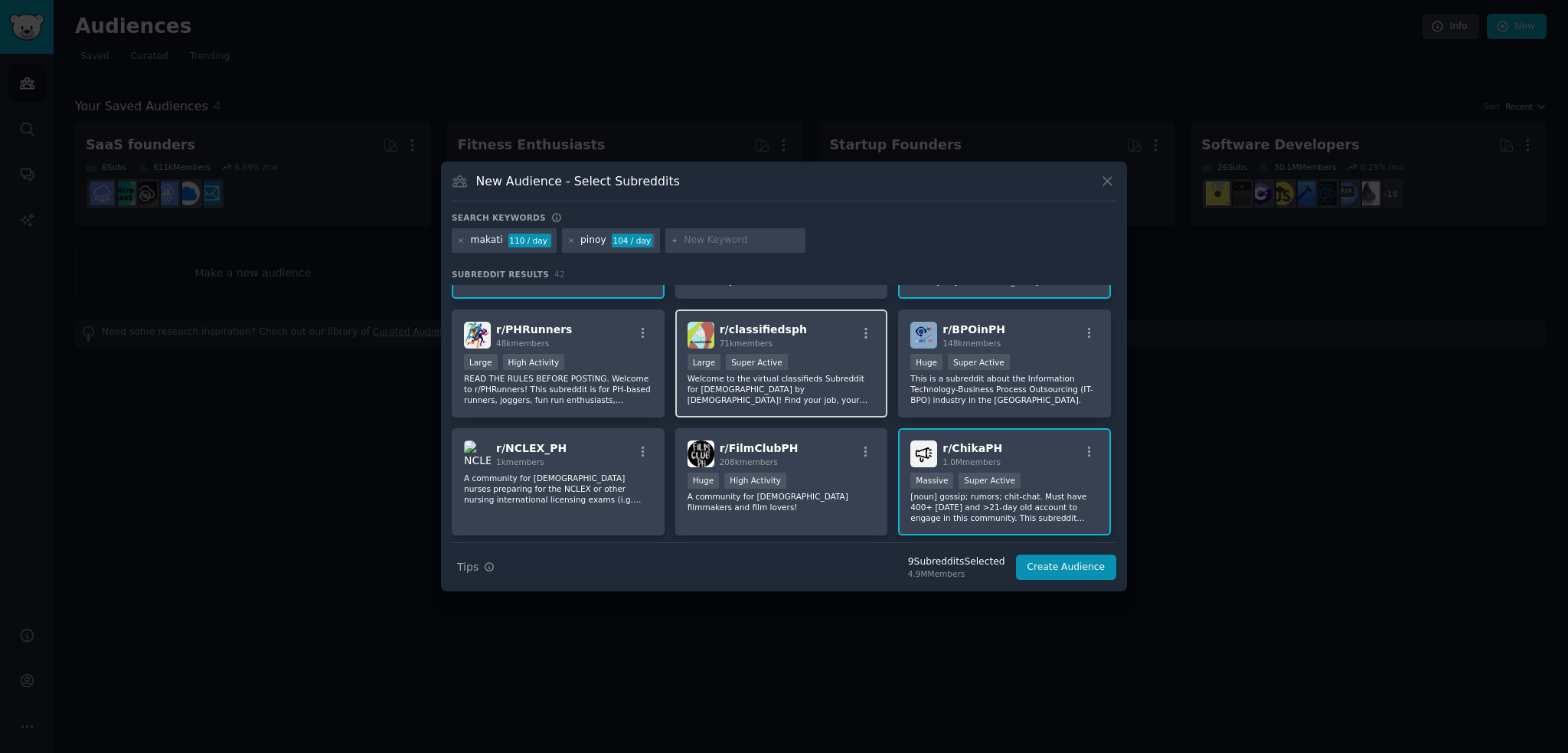
click at [814, 380] on p "Welcome to the virtual classifieds Subreddit for [DEMOGRAPHIC_DATA] by [DEMOGRA…" at bounding box center [782, 389] width 189 height 32
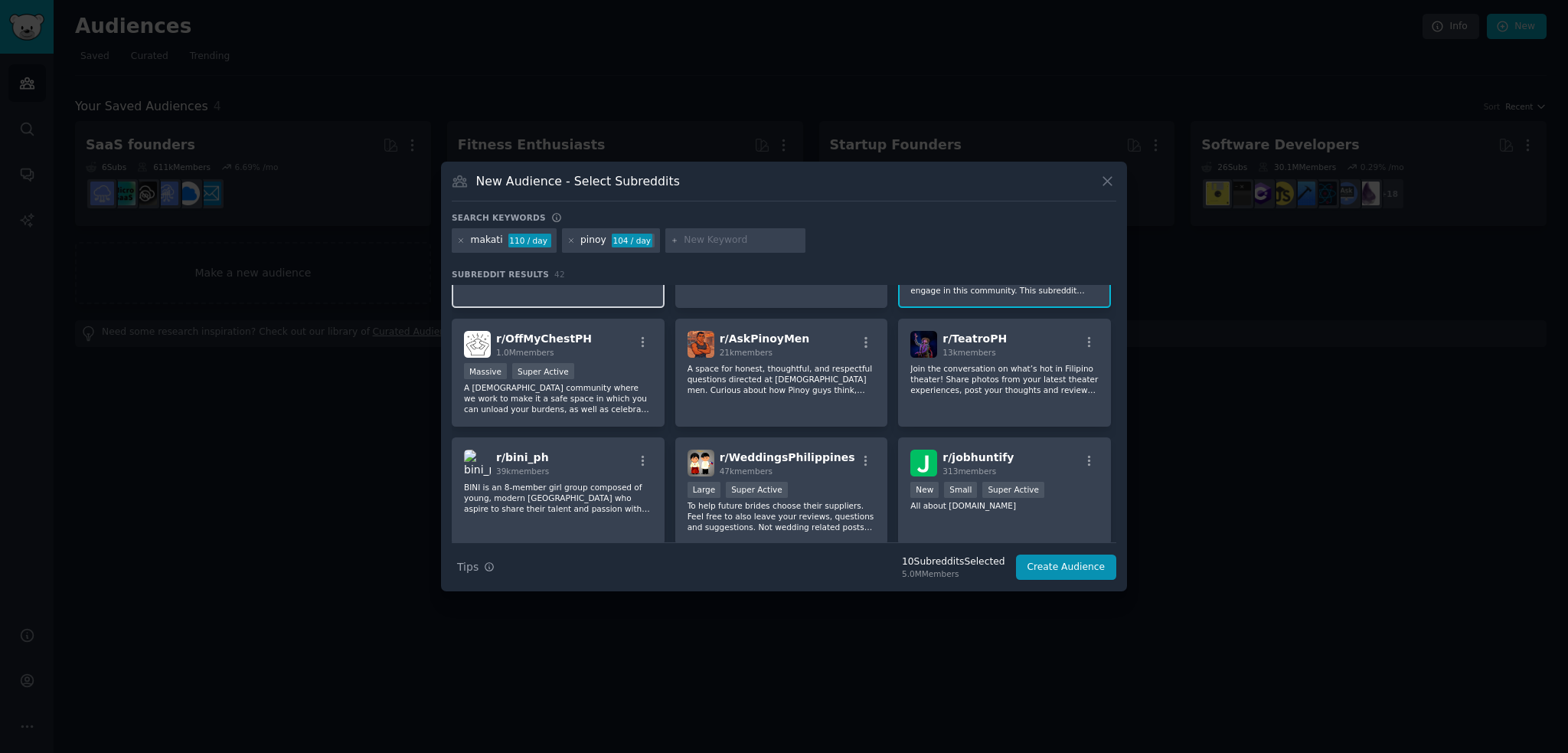
scroll to position [996, 0]
click at [628, 388] on p "A [DEMOGRAPHIC_DATA] community where we work to make it a safe space in which y…" at bounding box center [558, 396] width 189 height 32
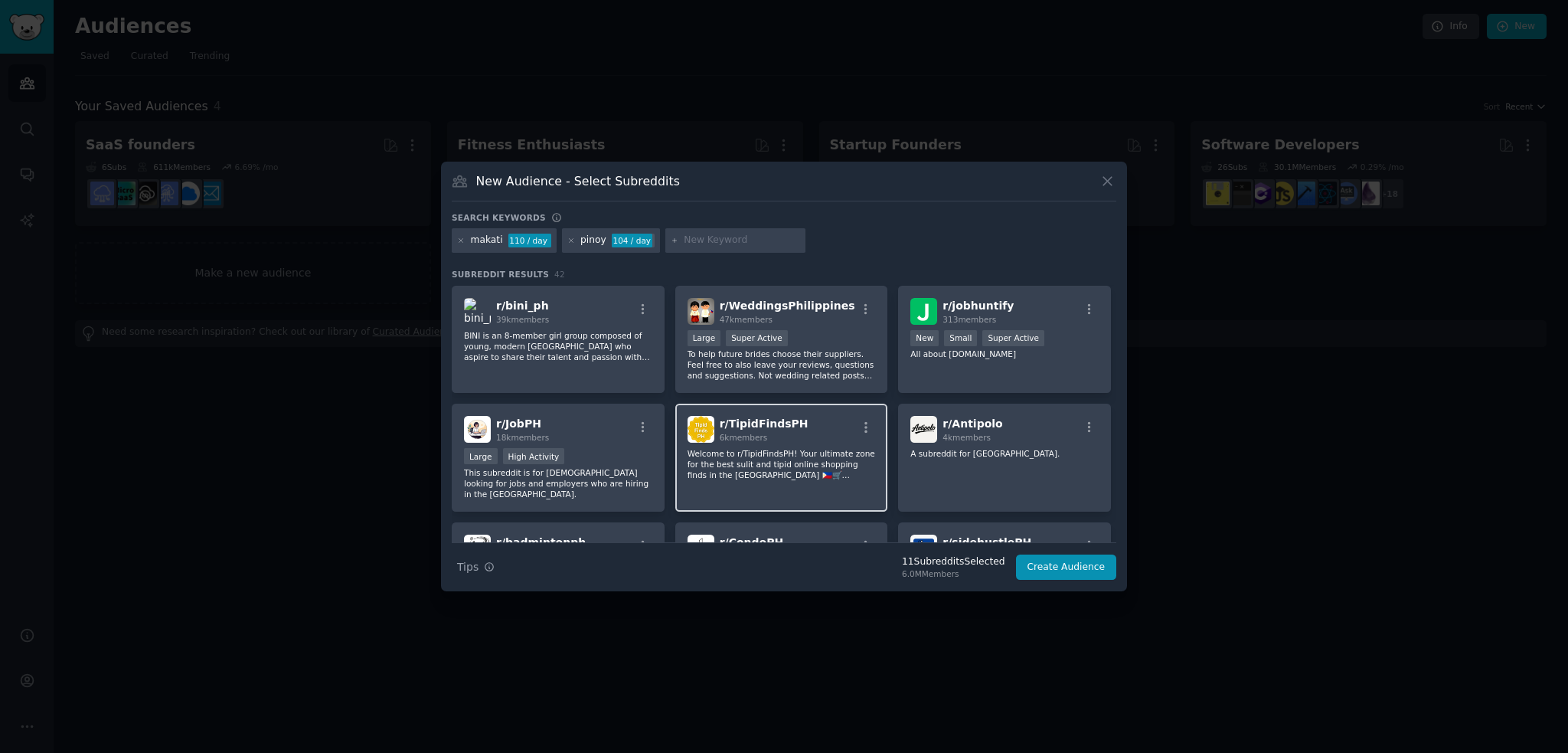
scroll to position [1149, 0]
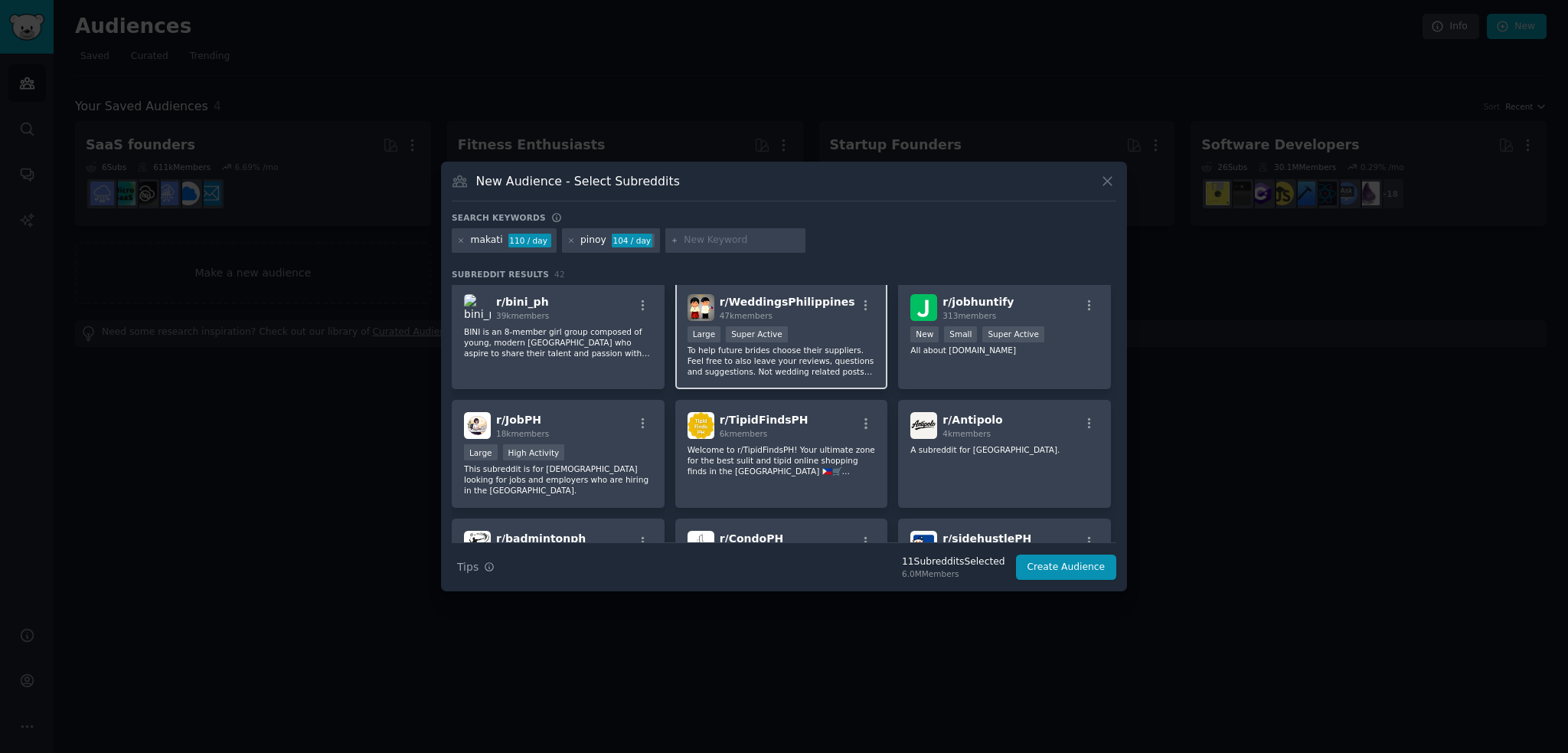
click at [815, 360] on p "To help future brides choose their suppliers. Feel free to also leave your revi…" at bounding box center [782, 361] width 189 height 32
click at [833, 458] on p "Welcome to r/TipidFindsPH! Your ultimate zone for the best sulit and tipid onli…" at bounding box center [782, 460] width 189 height 32
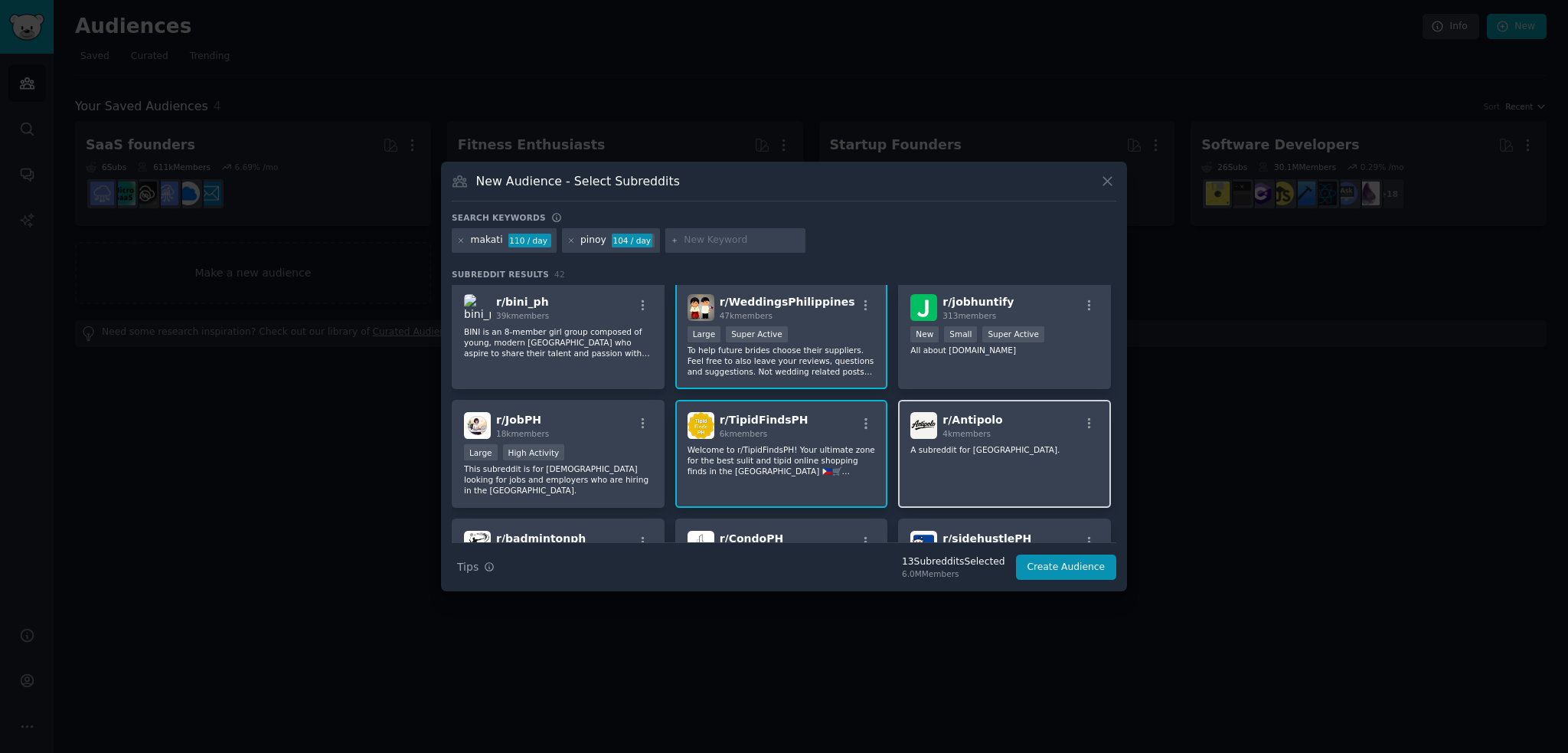
click at [981, 457] on div "r/ Antipolo 4k members A subreddit for Antipolo City." at bounding box center [1004, 454] width 213 height 108
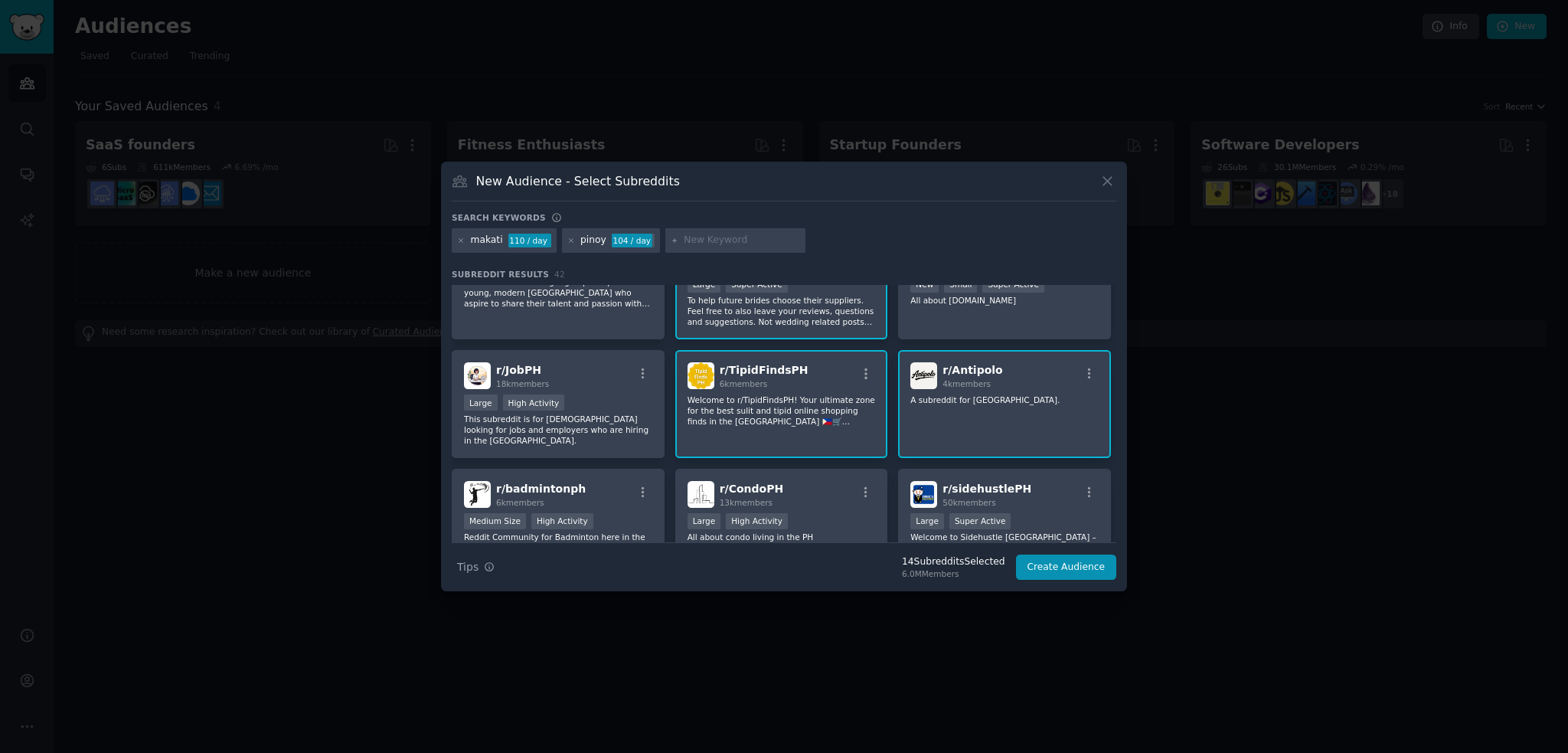
scroll to position [1225, 0]
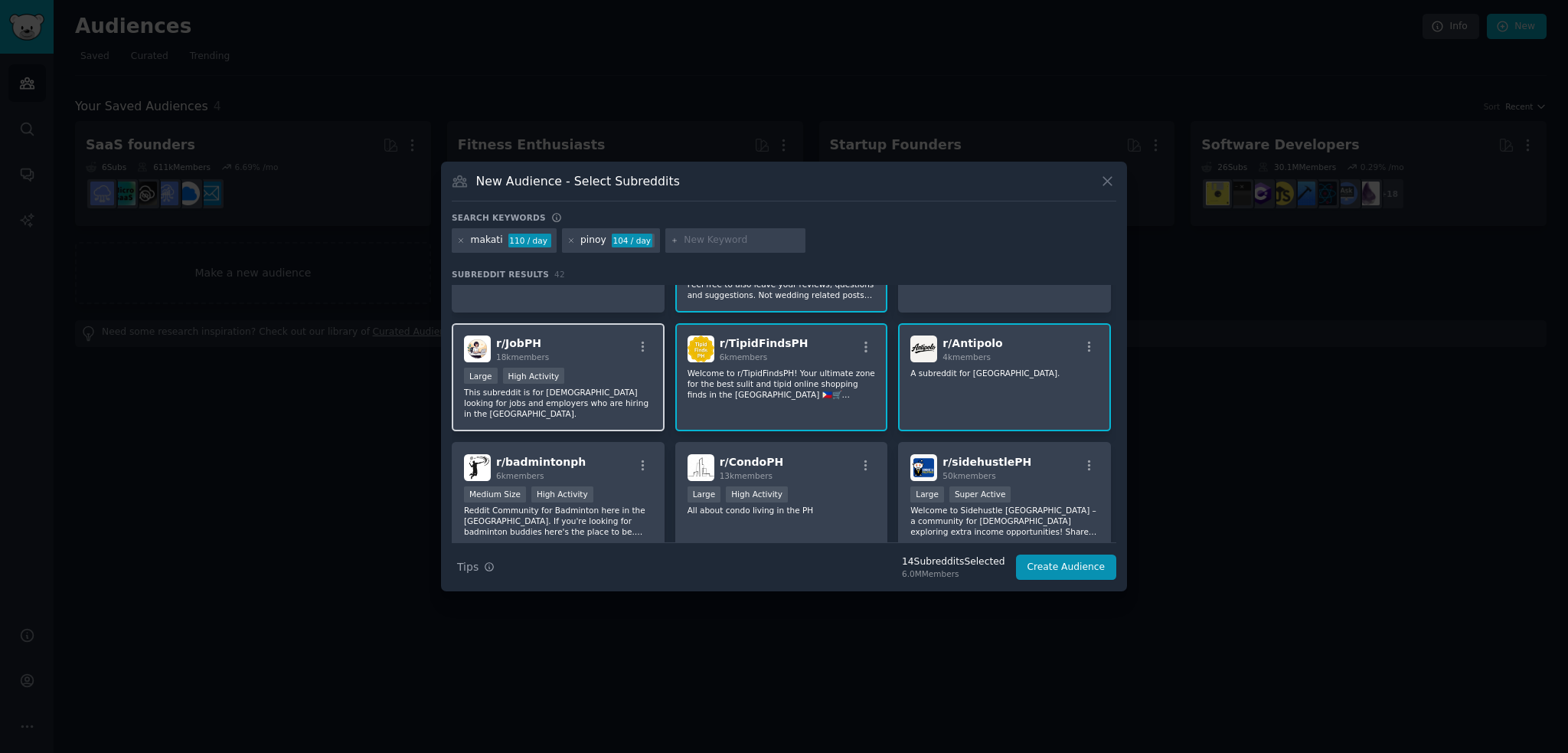
click at [608, 393] on p "This subreddit is for [DEMOGRAPHIC_DATA] looking for jobs and employers who are…" at bounding box center [558, 403] width 189 height 32
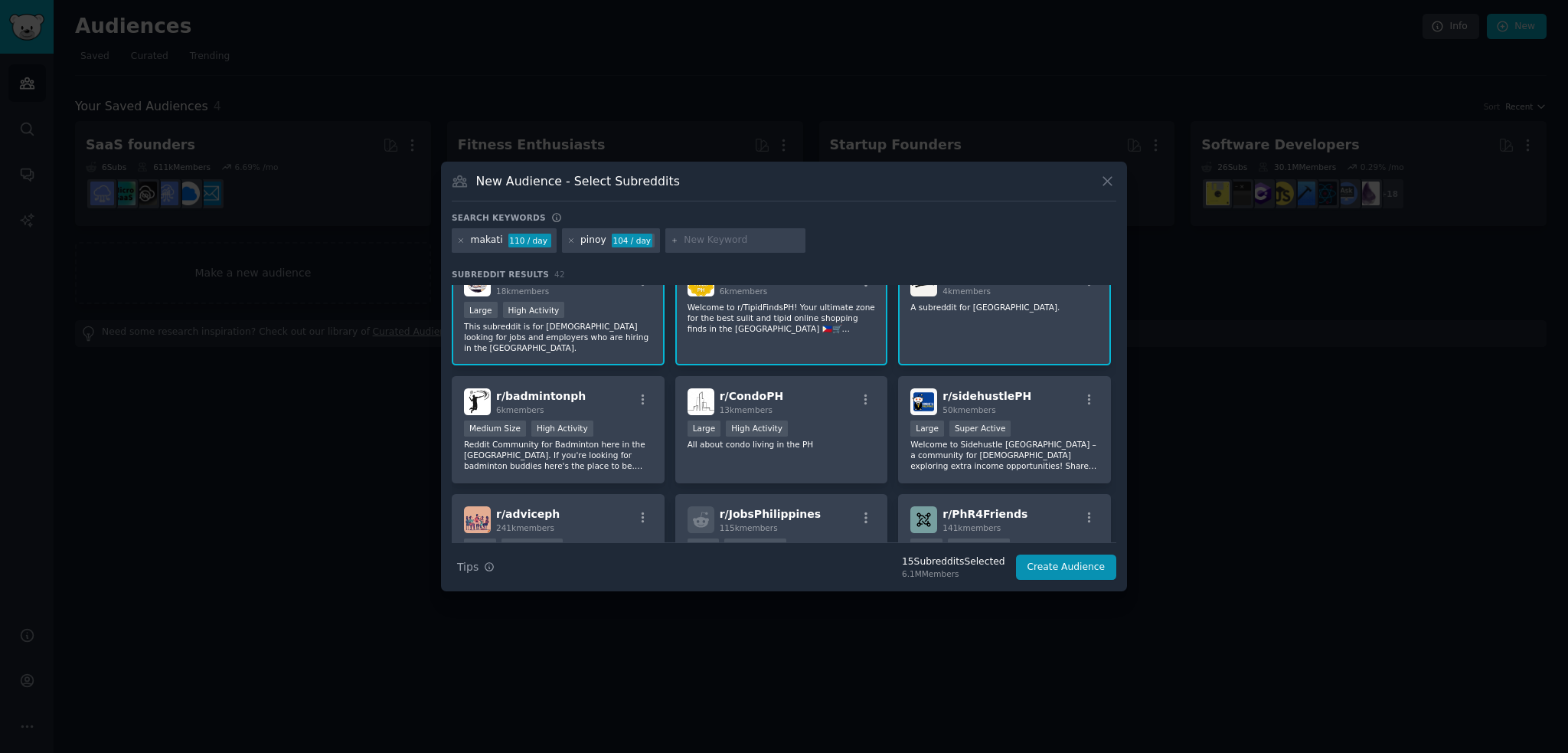
scroll to position [1155, 0]
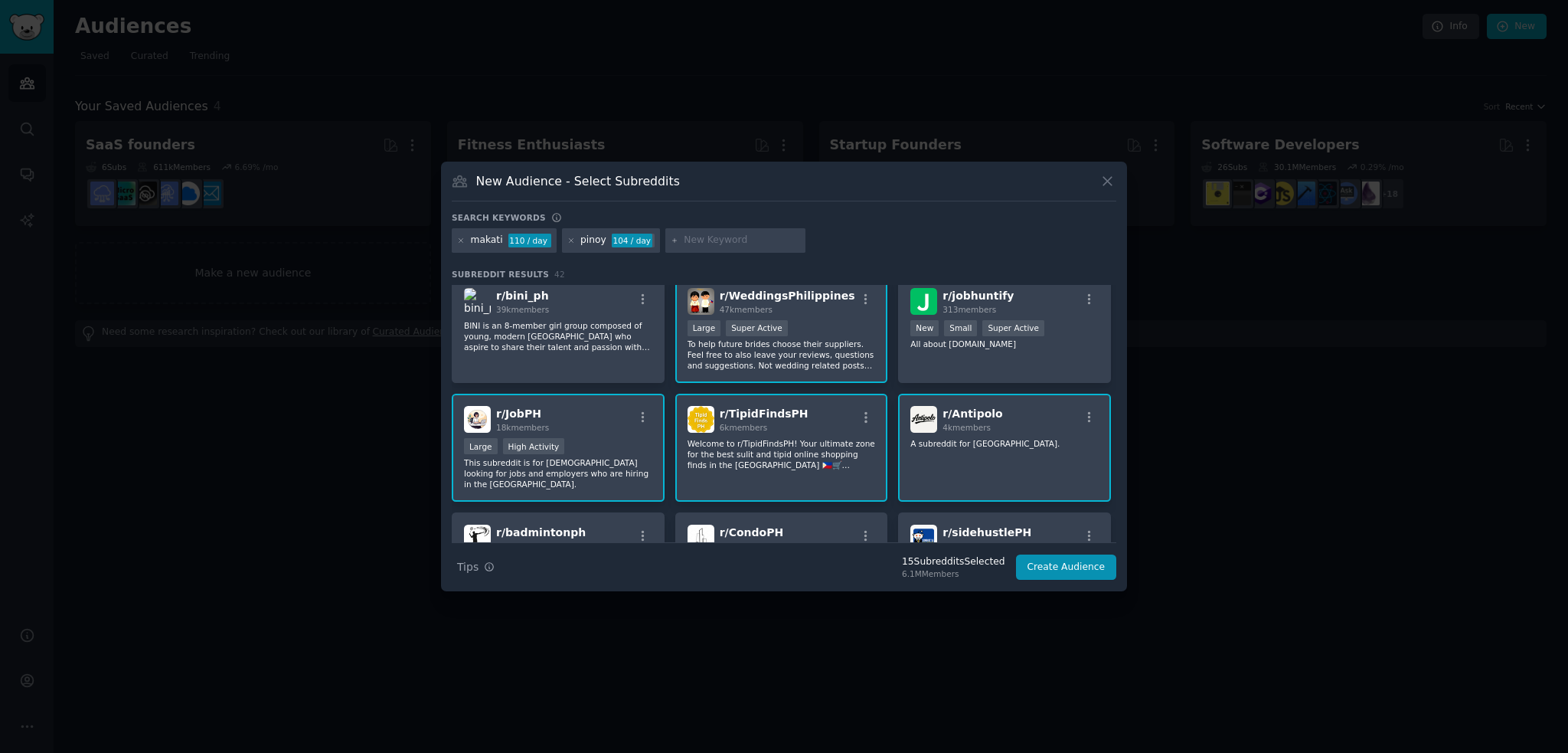
click at [572, 438] on div "Large High Activity" at bounding box center [558, 447] width 189 height 19
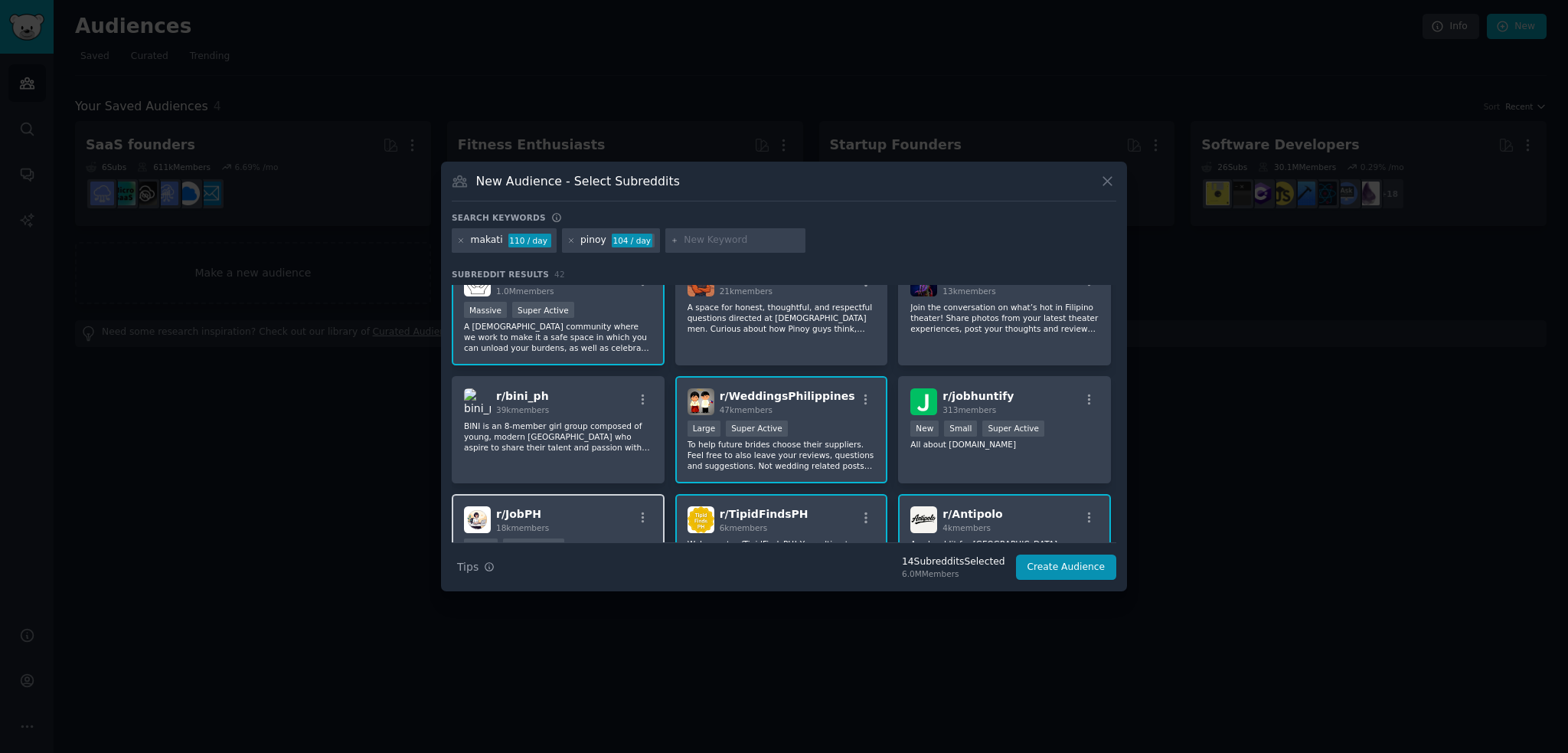
scroll to position [1079, 0]
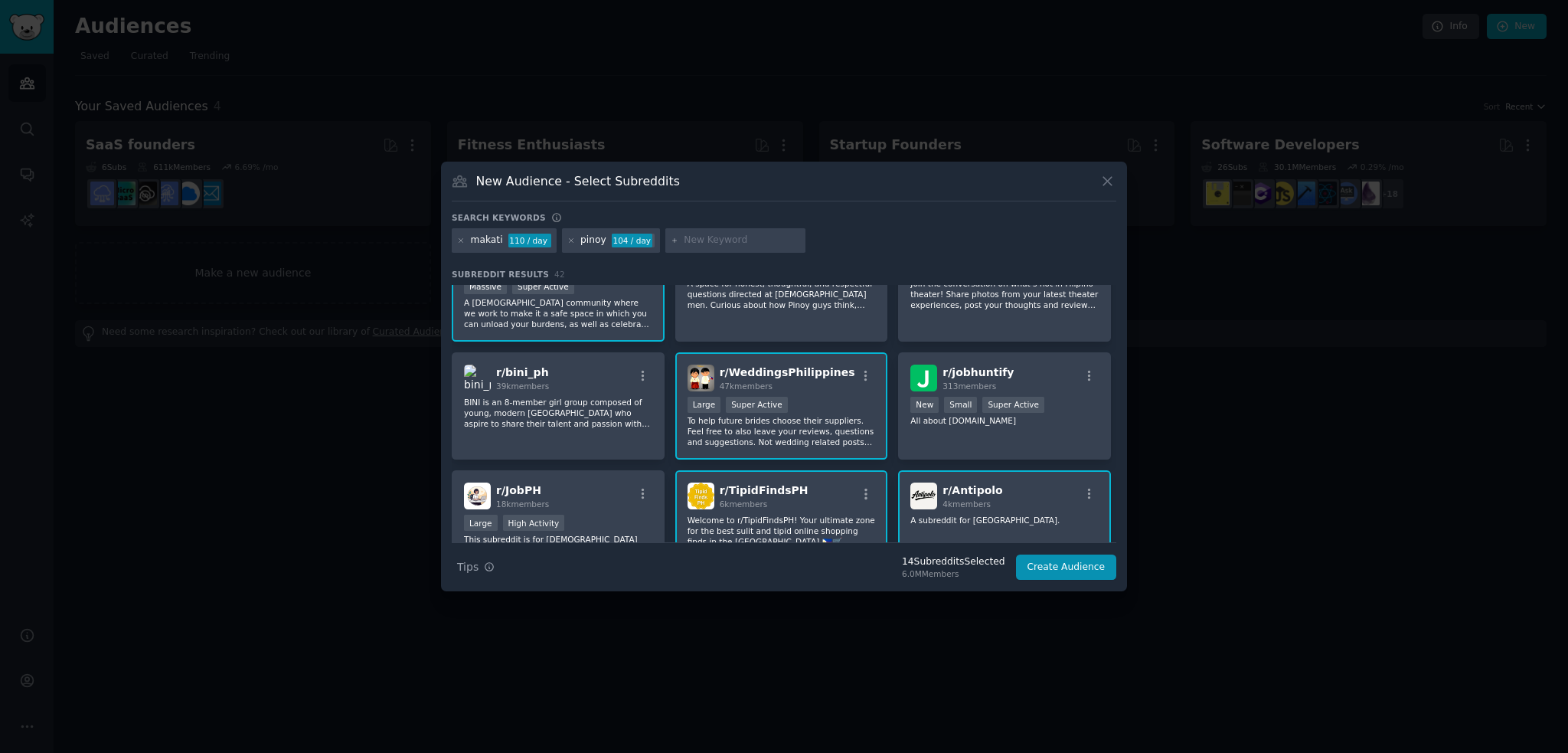
click at [788, 431] on p "To help future brides choose their suppliers. Feel free to also leave your revi…" at bounding box center [782, 431] width 189 height 32
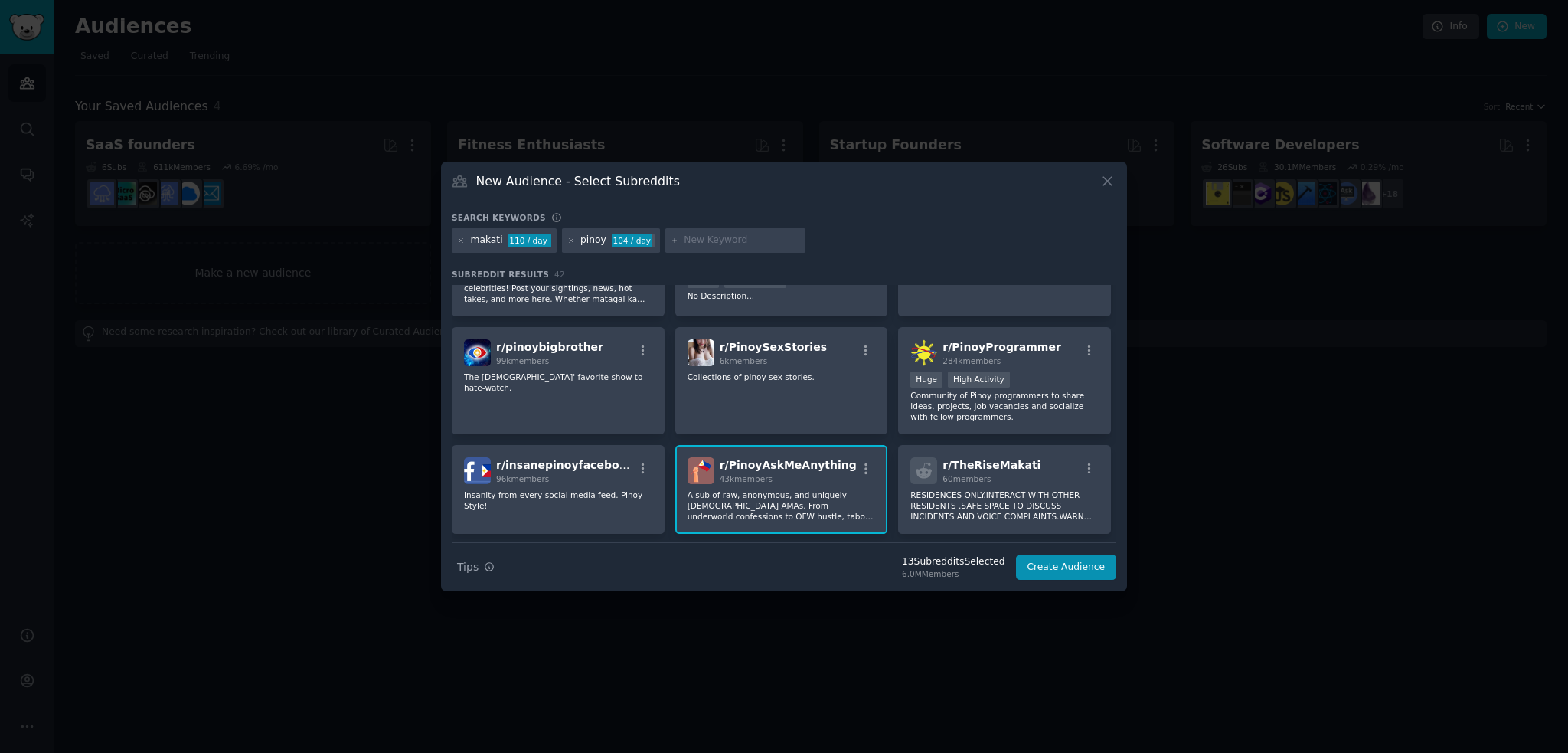
scroll to position [0, 0]
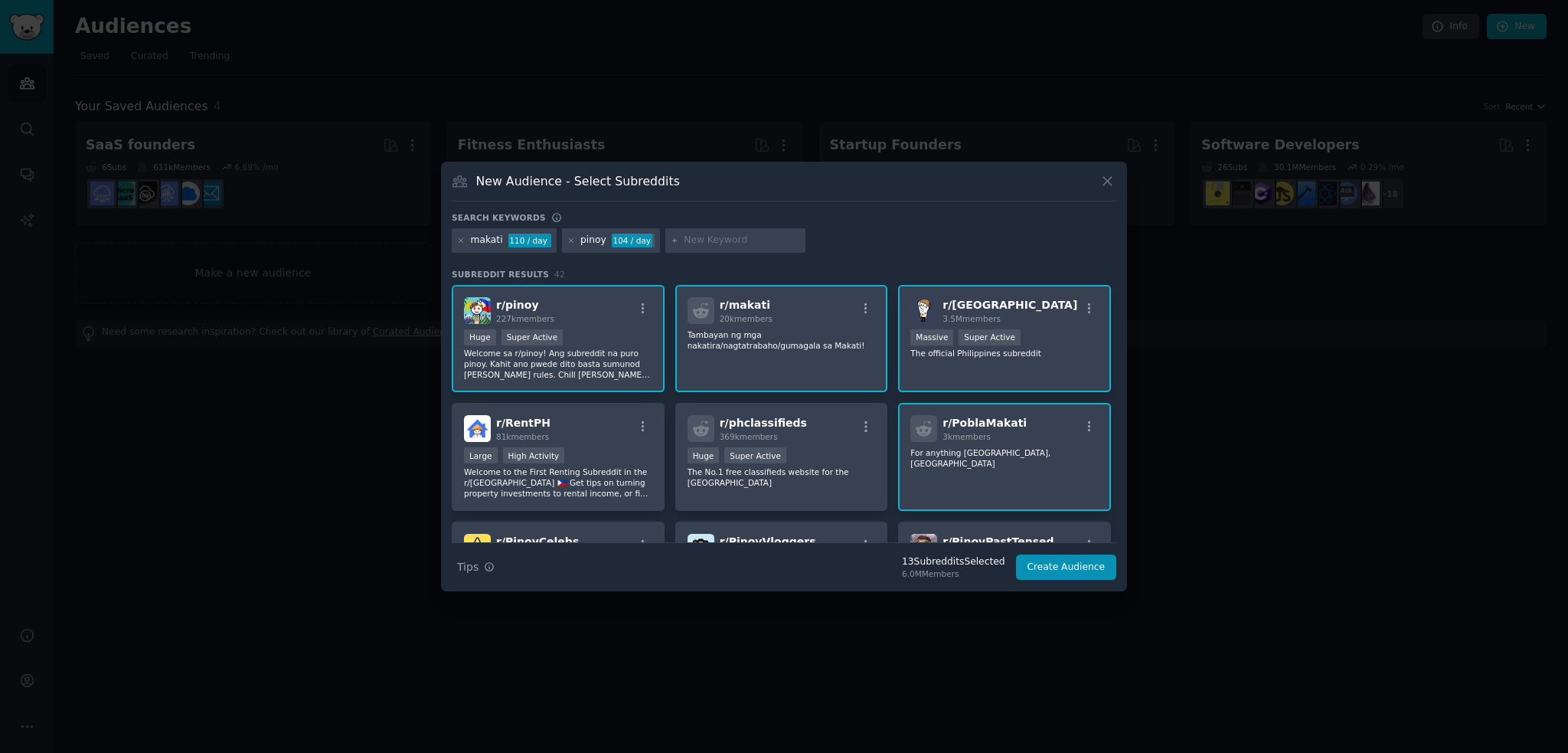
click at [707, 243] on input "text" at bounding box center [741, 240] width 116 height 14
type input "pasig"
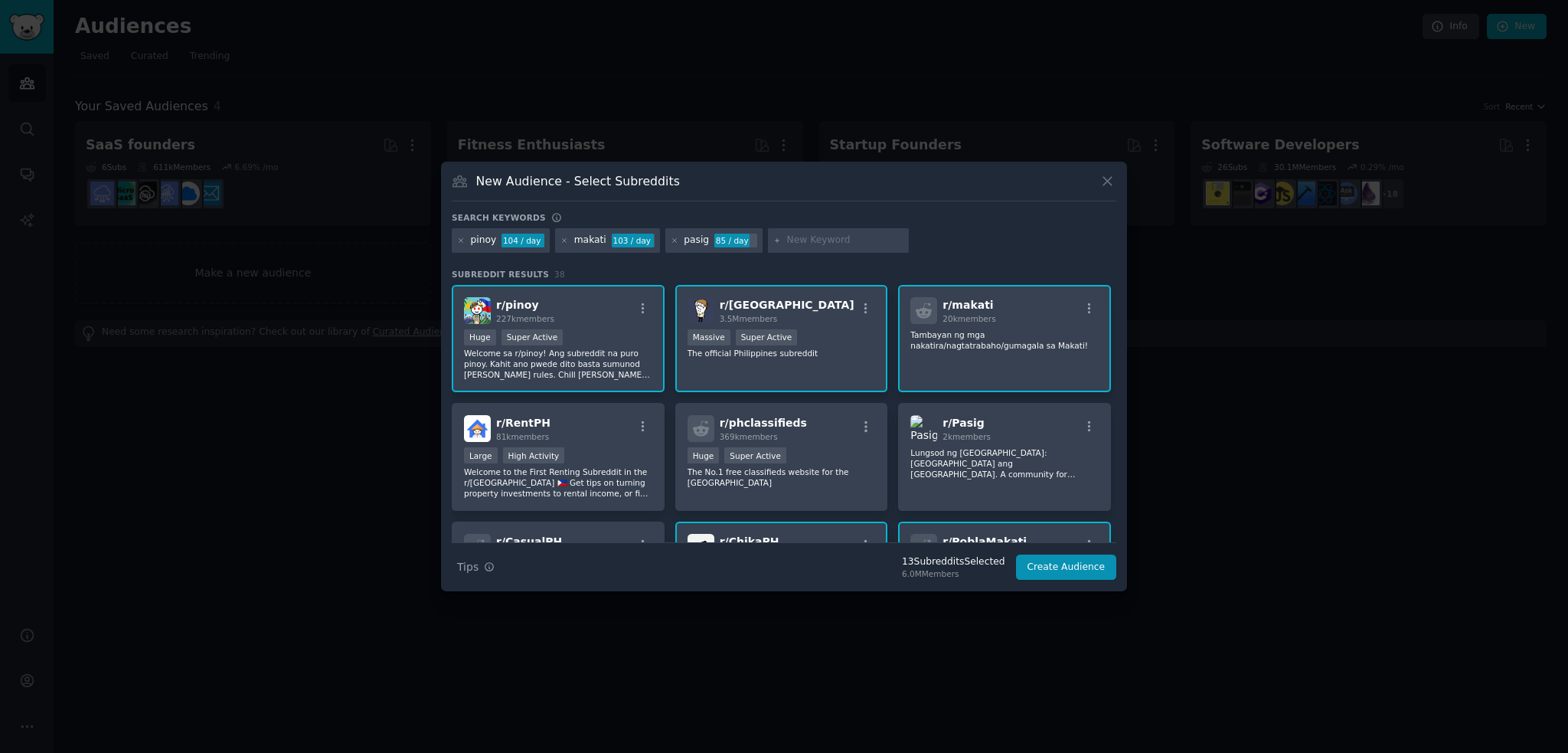
scroll to position [77, 0]
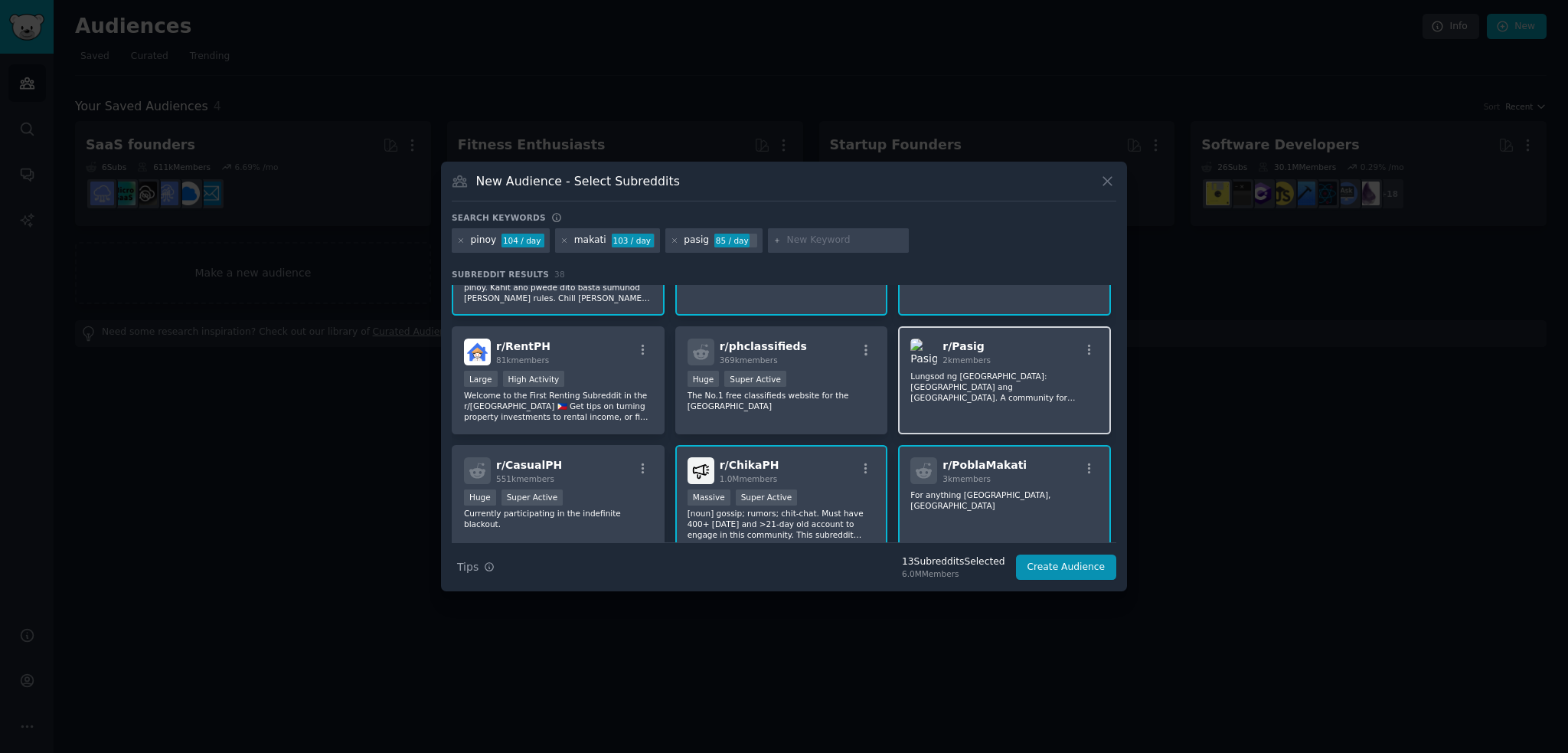
click at [981, 402] on div "r/ Pasig 2k members Lungsod ng [GEOGRAPHIC_DATA]: Umaagos ang [GEOGRAPHIC_DATA]…" at bounding box center [1004, 381] width 213 height 108
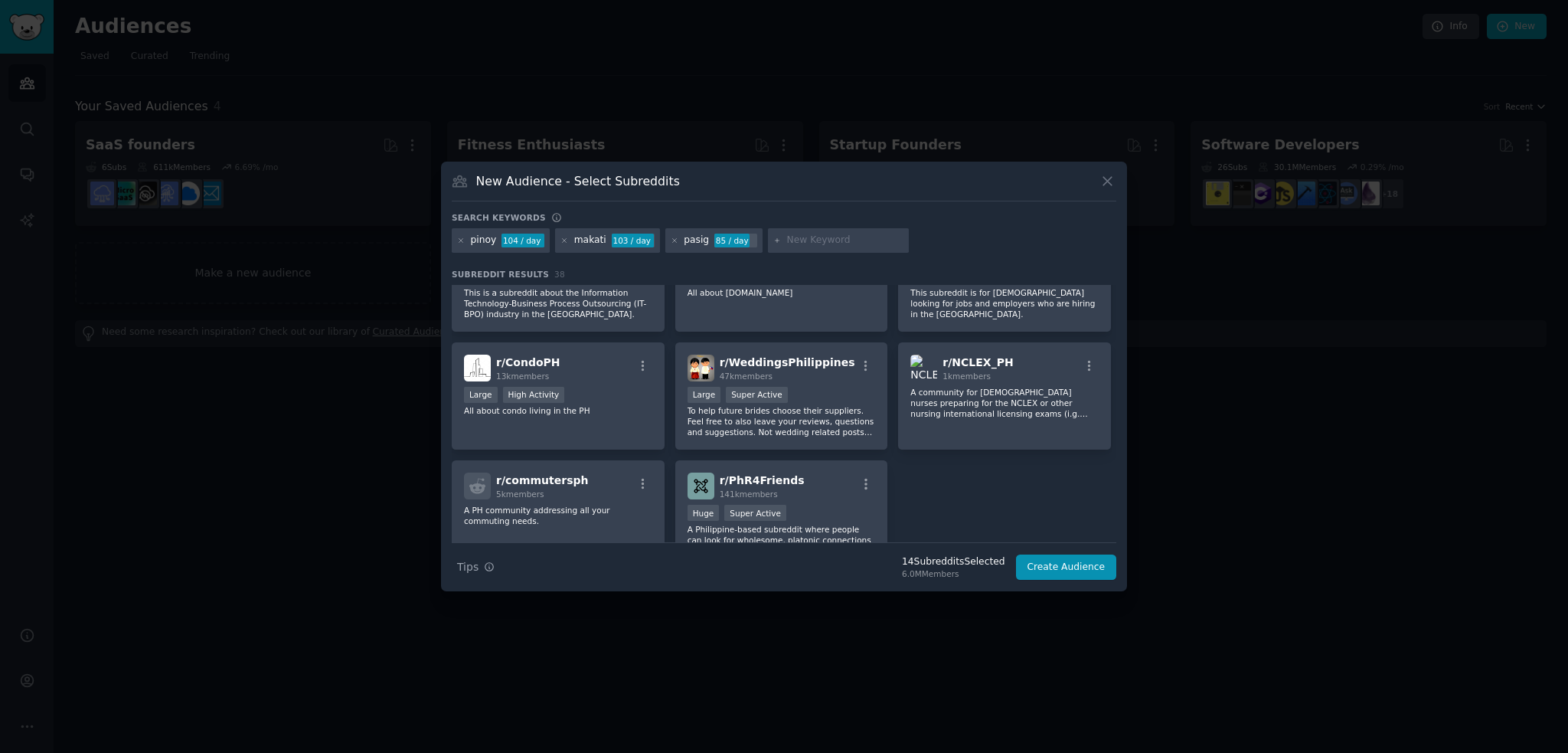
scroll to position [1296, 0]
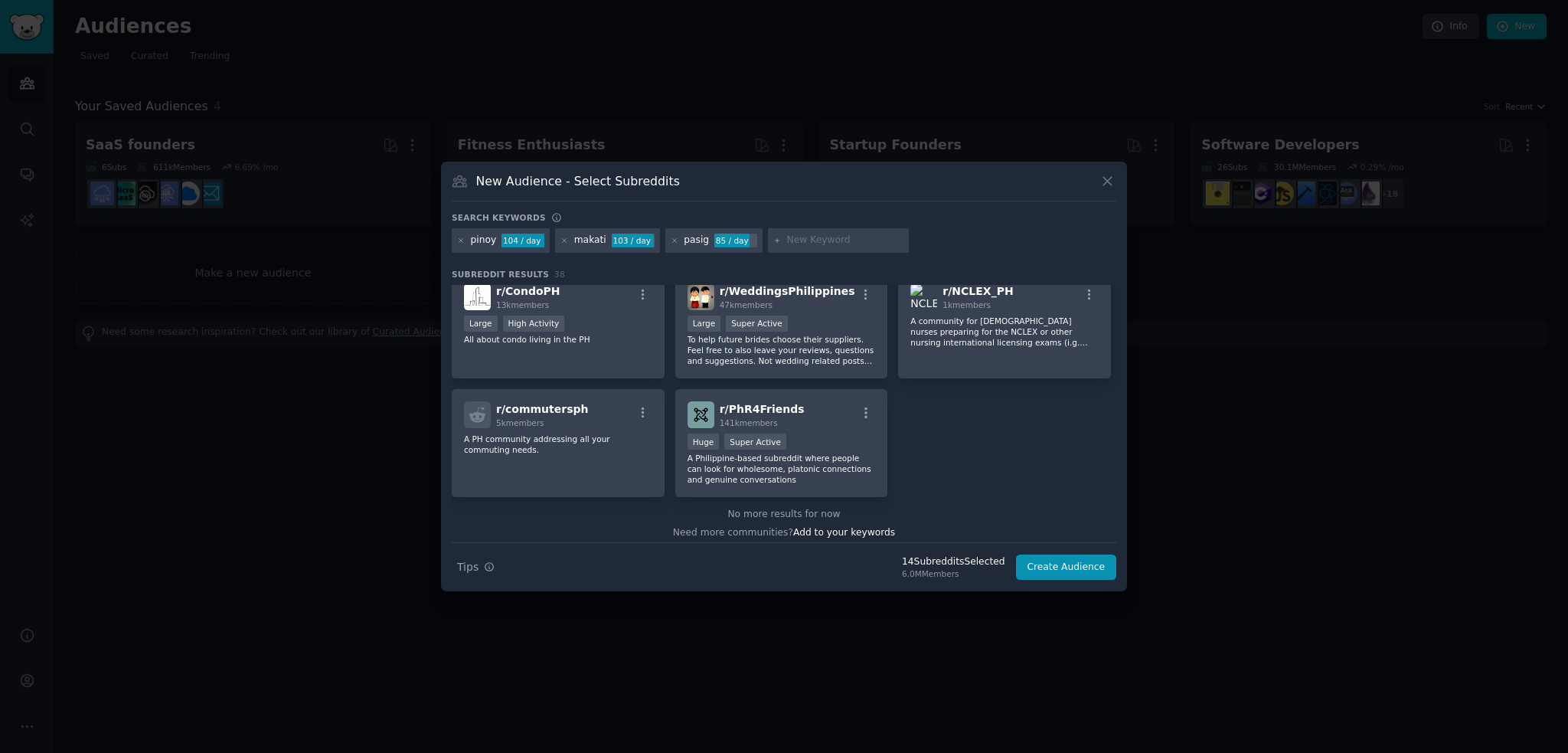
click at [811, 232] on div at bounding box center [838, 240] width 141 height 24
click at [811, 235] on input "text" at bounding box center [845, 240] width 116 height 14
type input "[GEOGRAPHIC_DATA]"
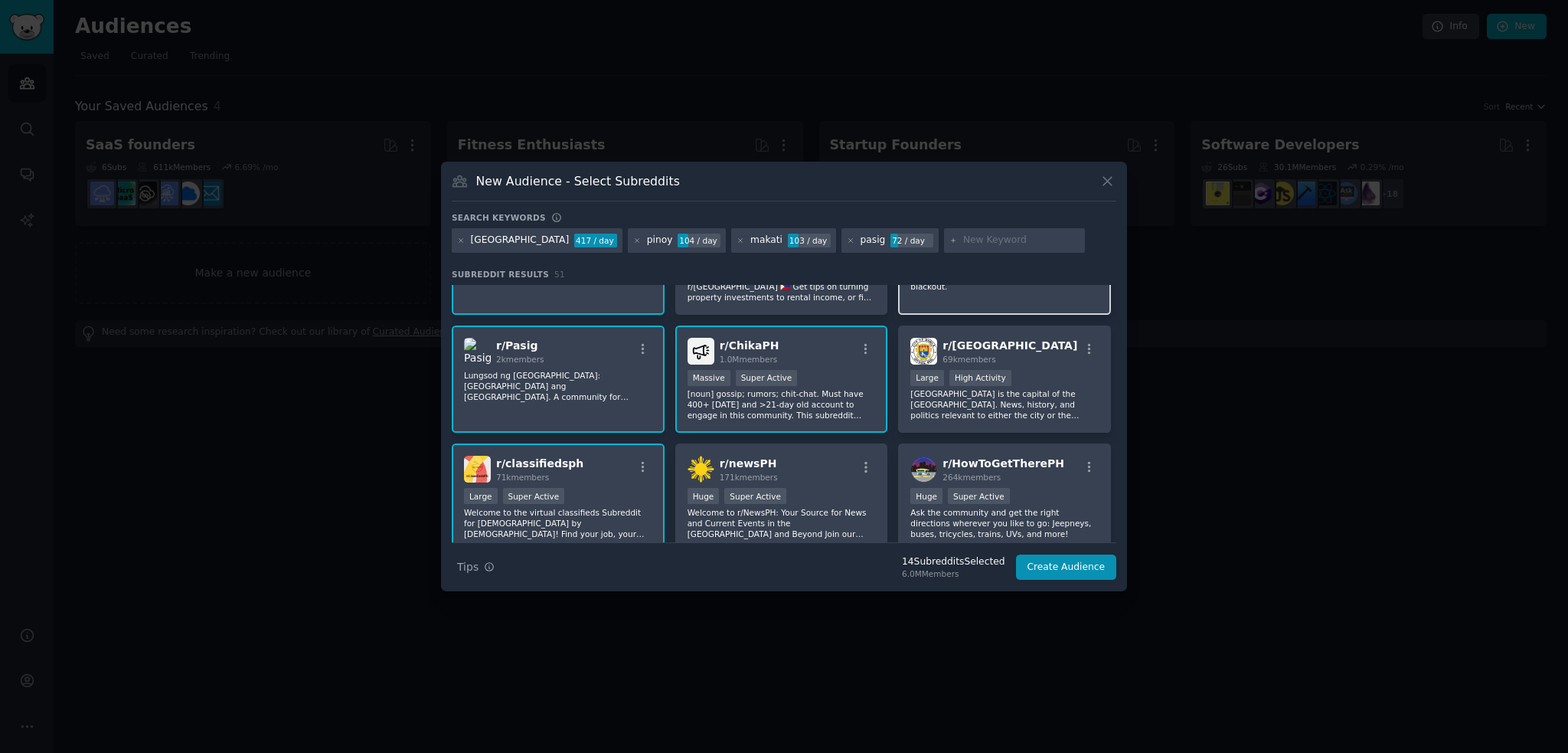
scroll to position [230, 0]
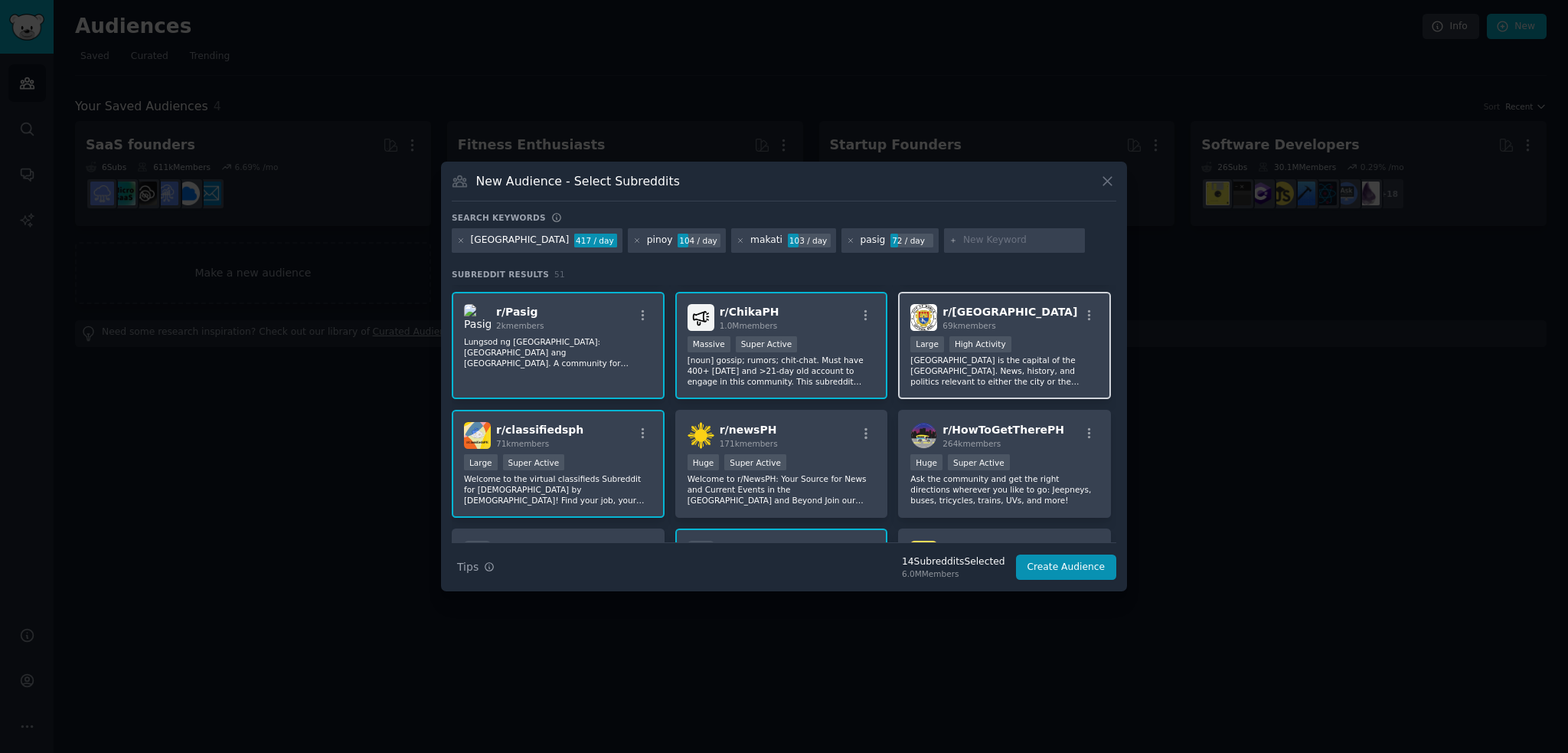
click at [1044, 365] on p "[GEOGRAPHIC_DATA] is the capital of the [GEOGRAPHIC_DATA]. News, history, and p…" at bounding box center [1005, 371] width 189 height 32
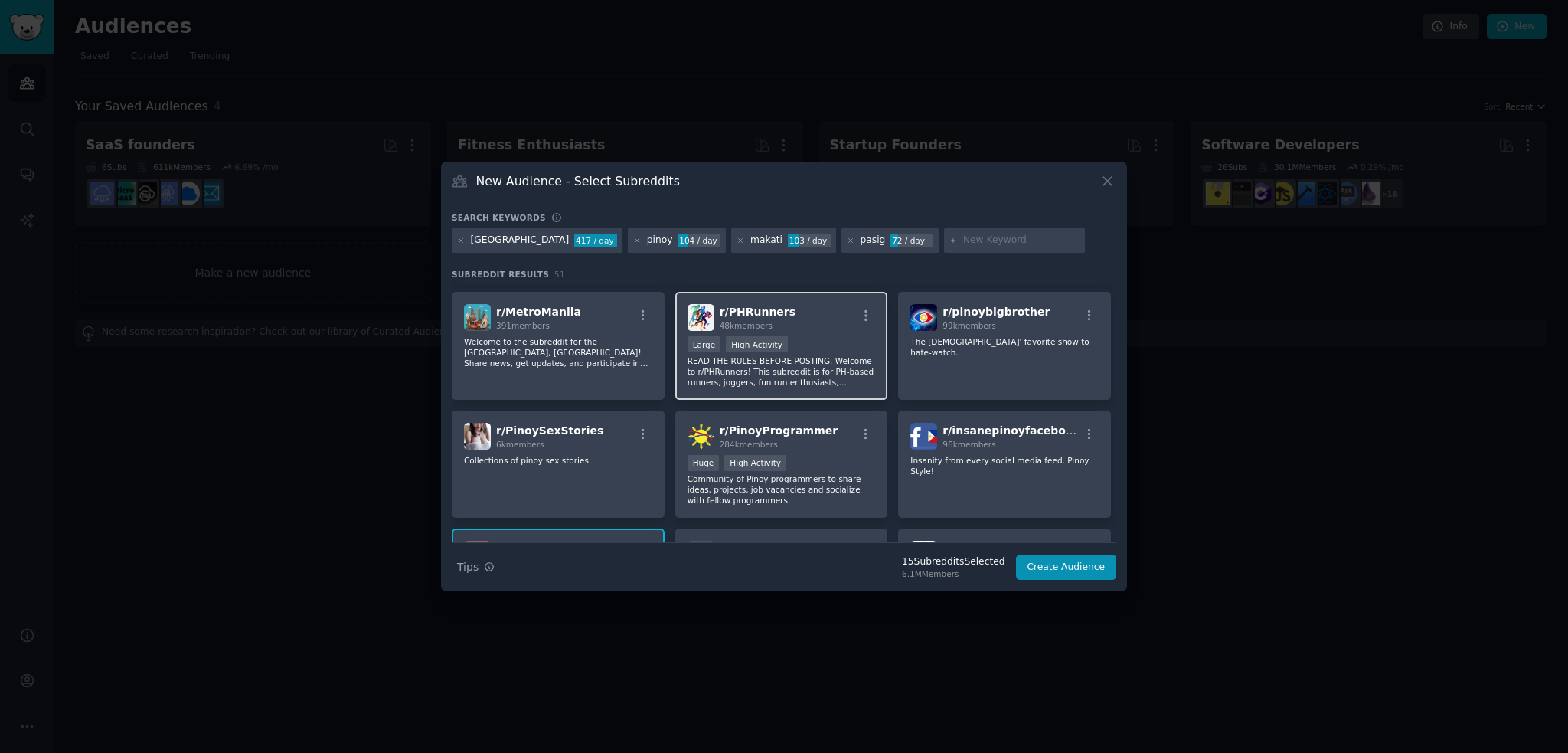
scroll to position [689, 0]
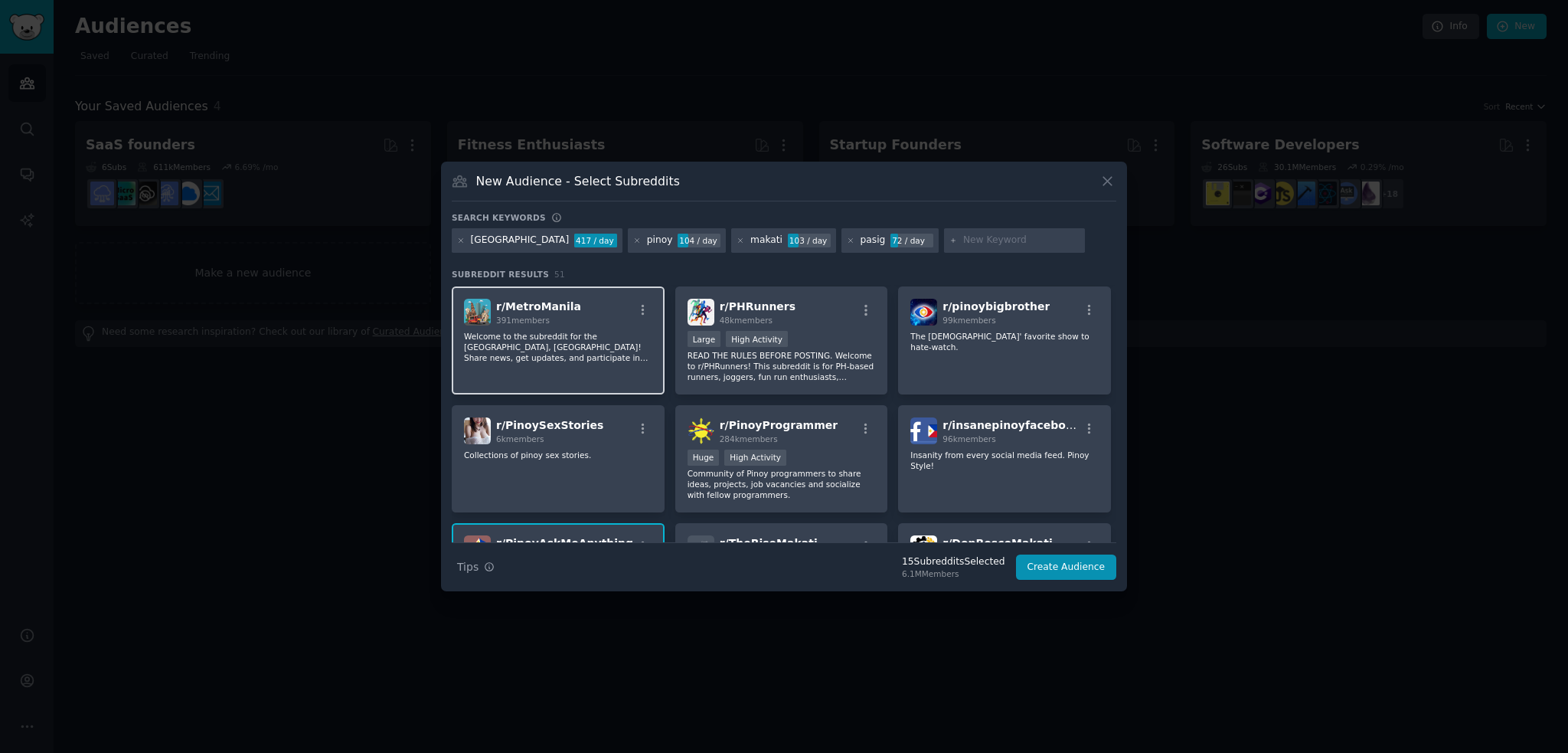
click at [531, 361] on div "r/ MetroManila 391 members Welcome to the subreddit for the [GEOGRAPHIC_DATA], …" at bounding box center [558, 340] width 213 height 108
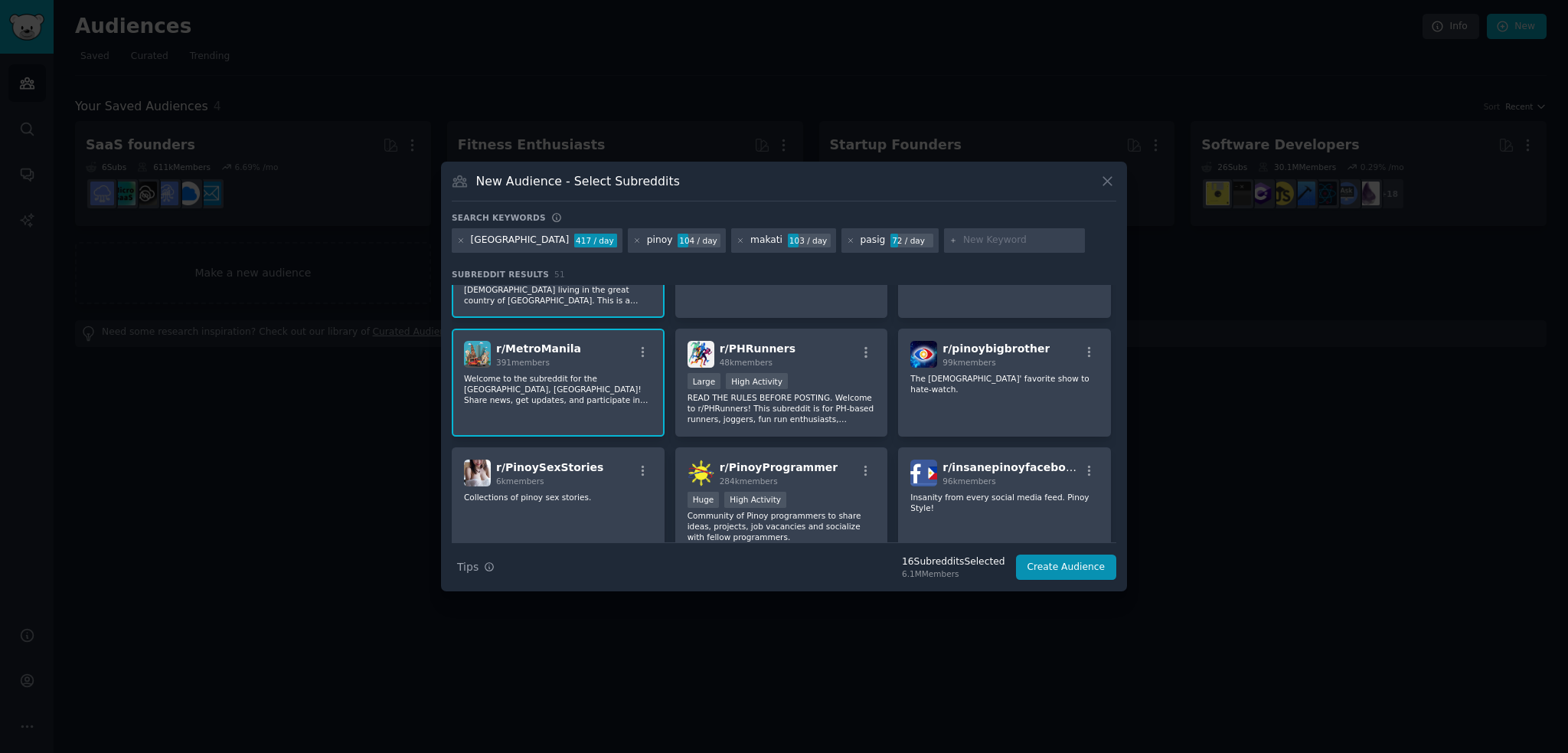
scroll to position [613, 0]
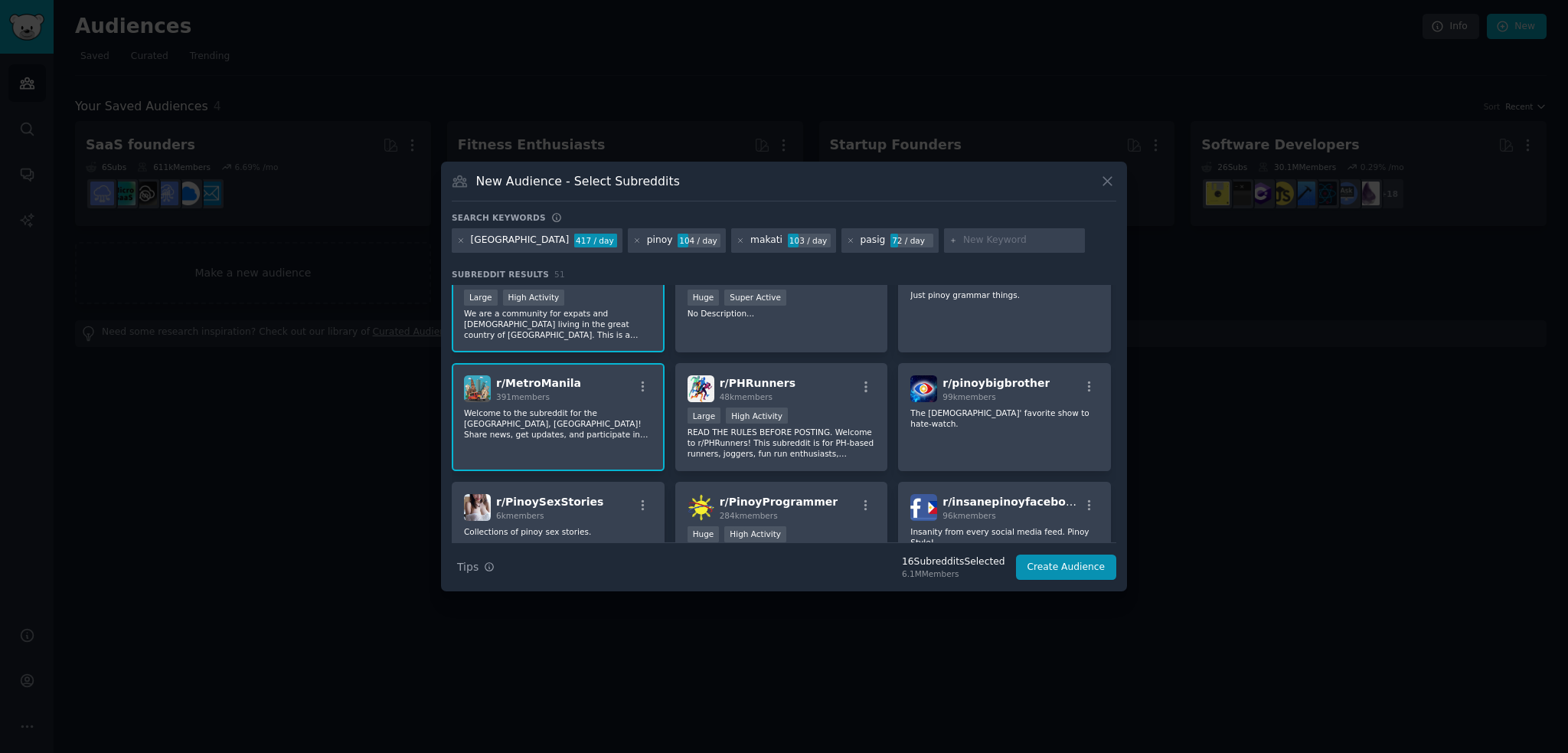
click at [563, 419] on p "Welcome to the subreddit for the [GEOGRAPHIC_DATA], [GEOGRAPHIC_DATA]! Share ne…" at bounding box center [558, 423] width 189 height 32
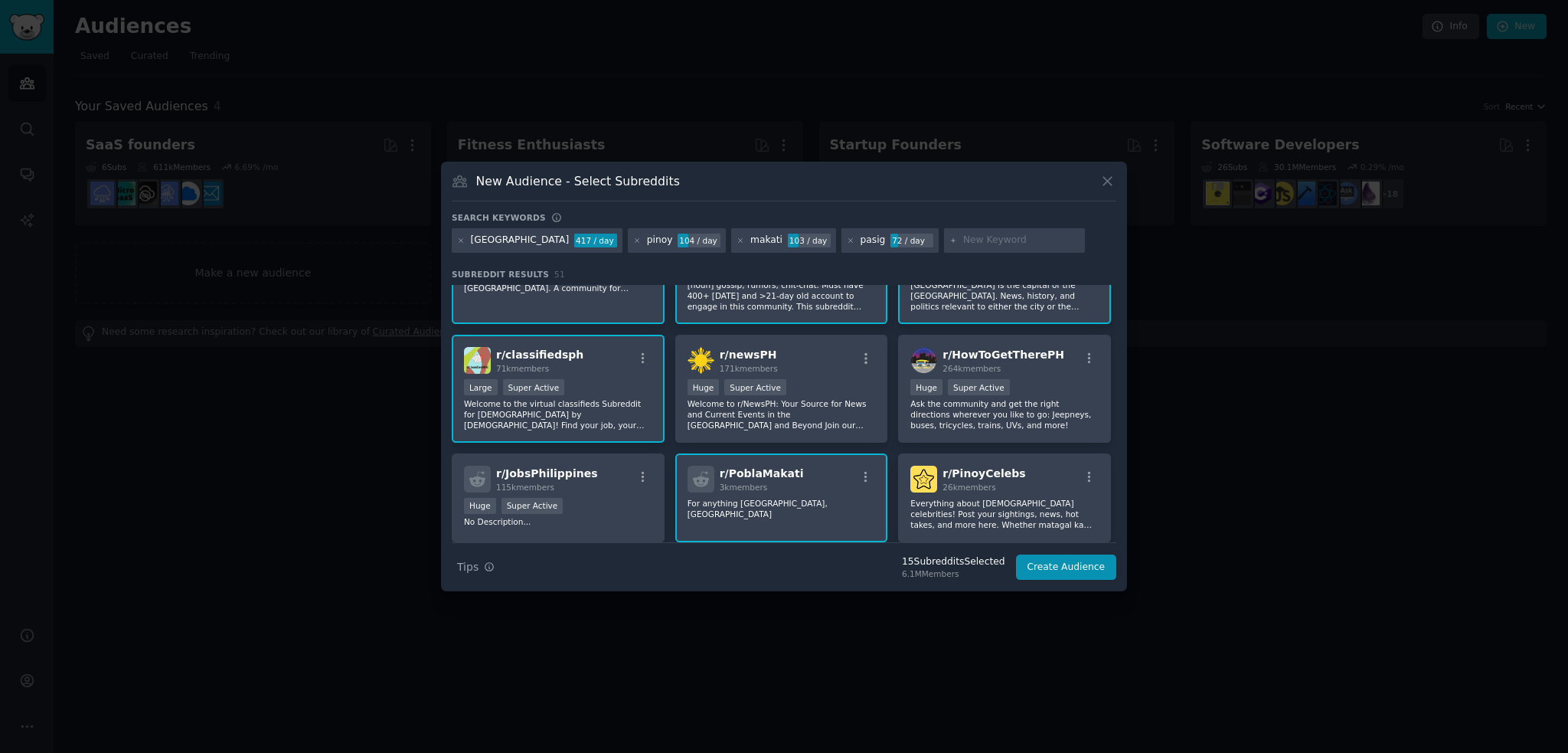
scroll to position [0, 0]
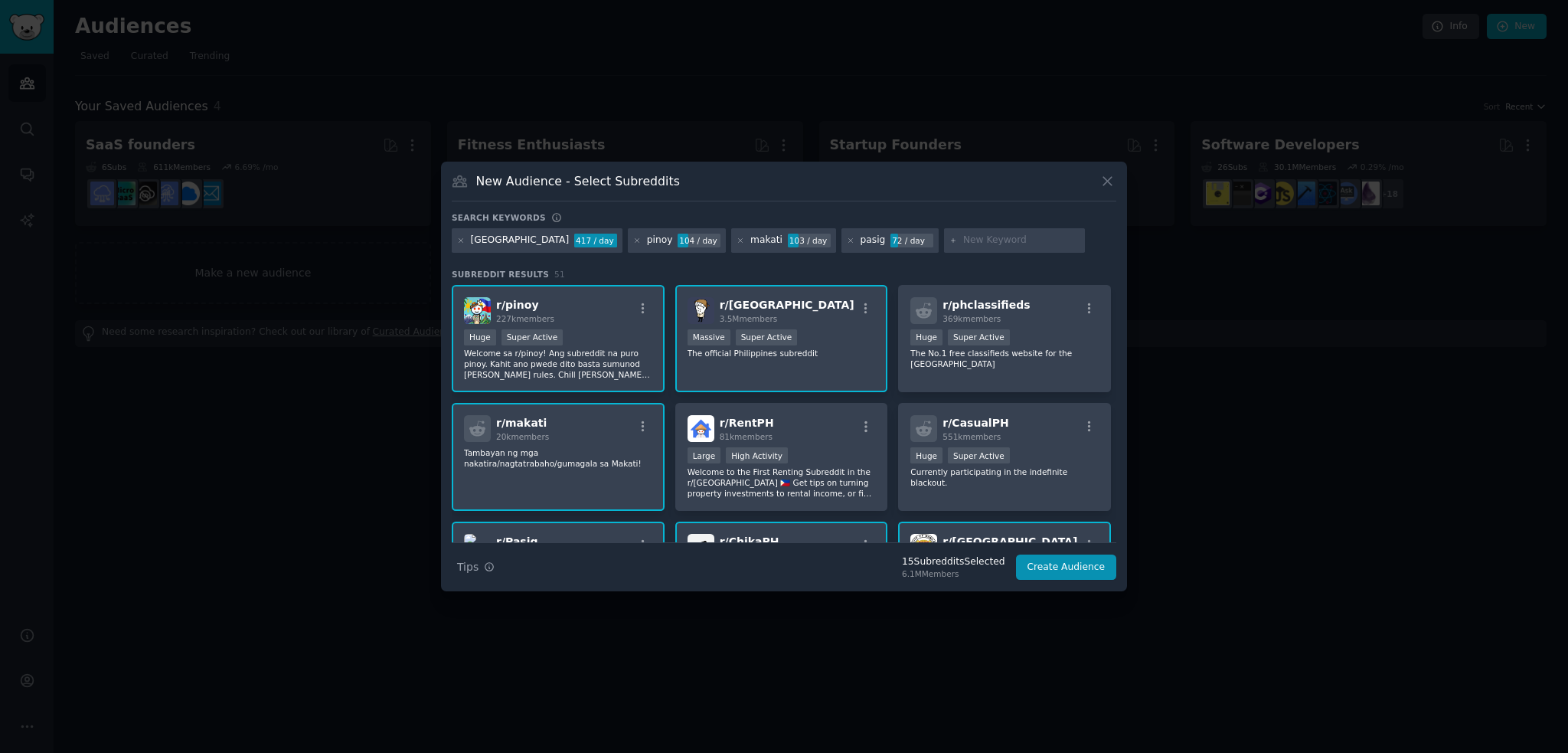
click at [963, 241] on input "text" at bounding box center [1021, 240] width 116 height 14
type input "pinas"
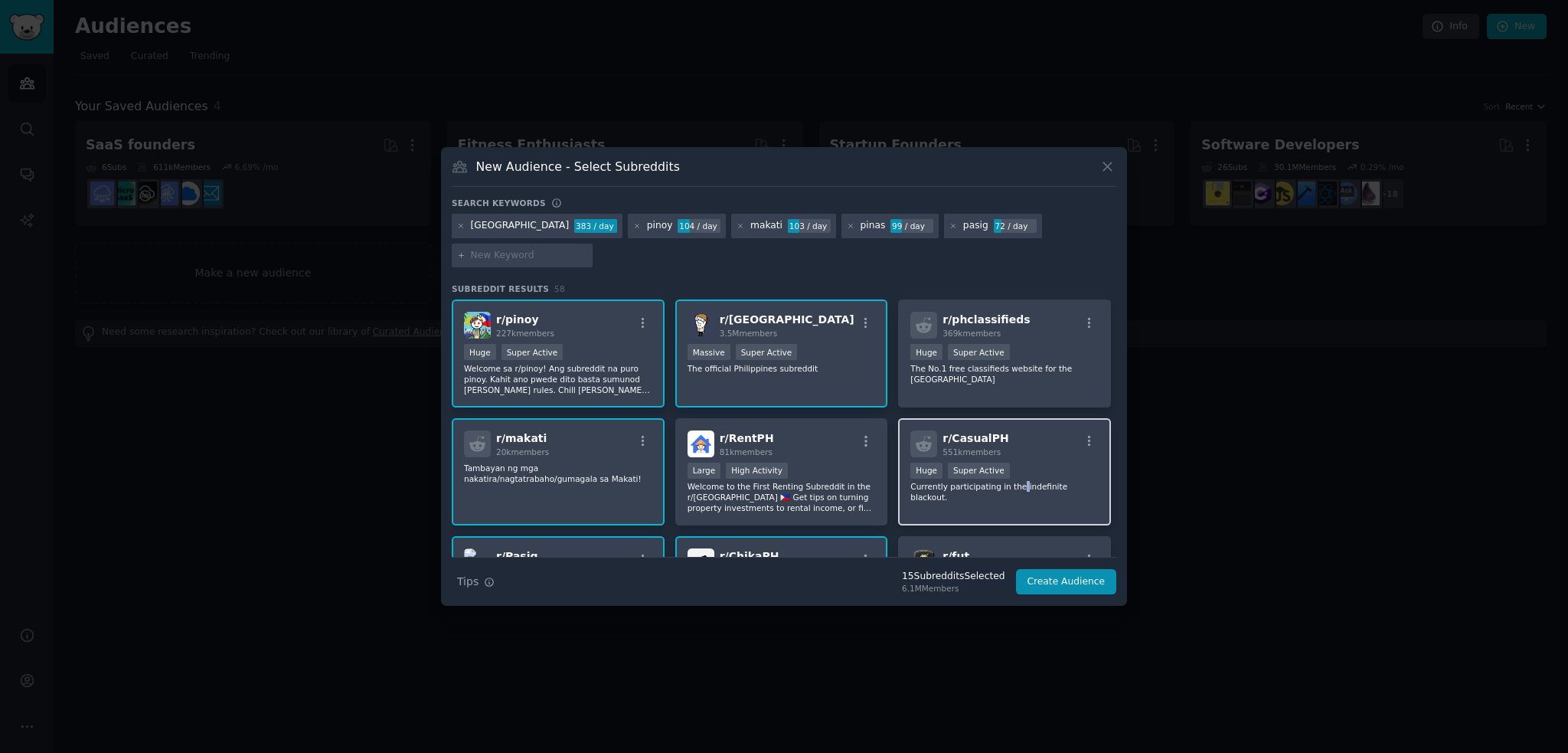
click at [1007, 481] on div "r/ CasualPH 551k members Huge Super Active Currently participating in the indef…" at bounding box center [1004, 472] width 213 height 108
click at [1007, 483] on div "r/ CasualPH 551k members Huge Super Active Currently participating in the indef…" at bounding box center [1004, 472] width 213 height 108
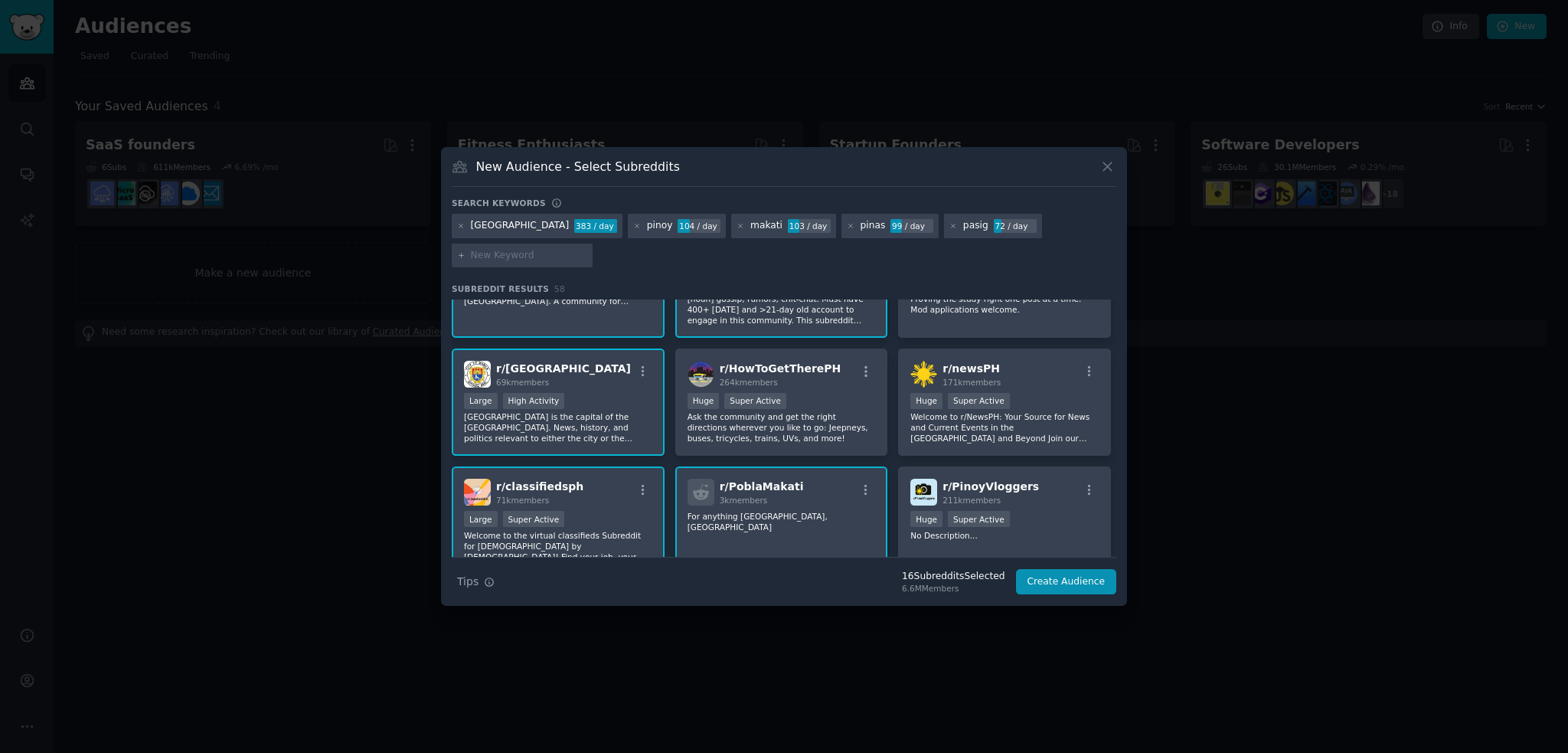
scroll to position [383, 0]
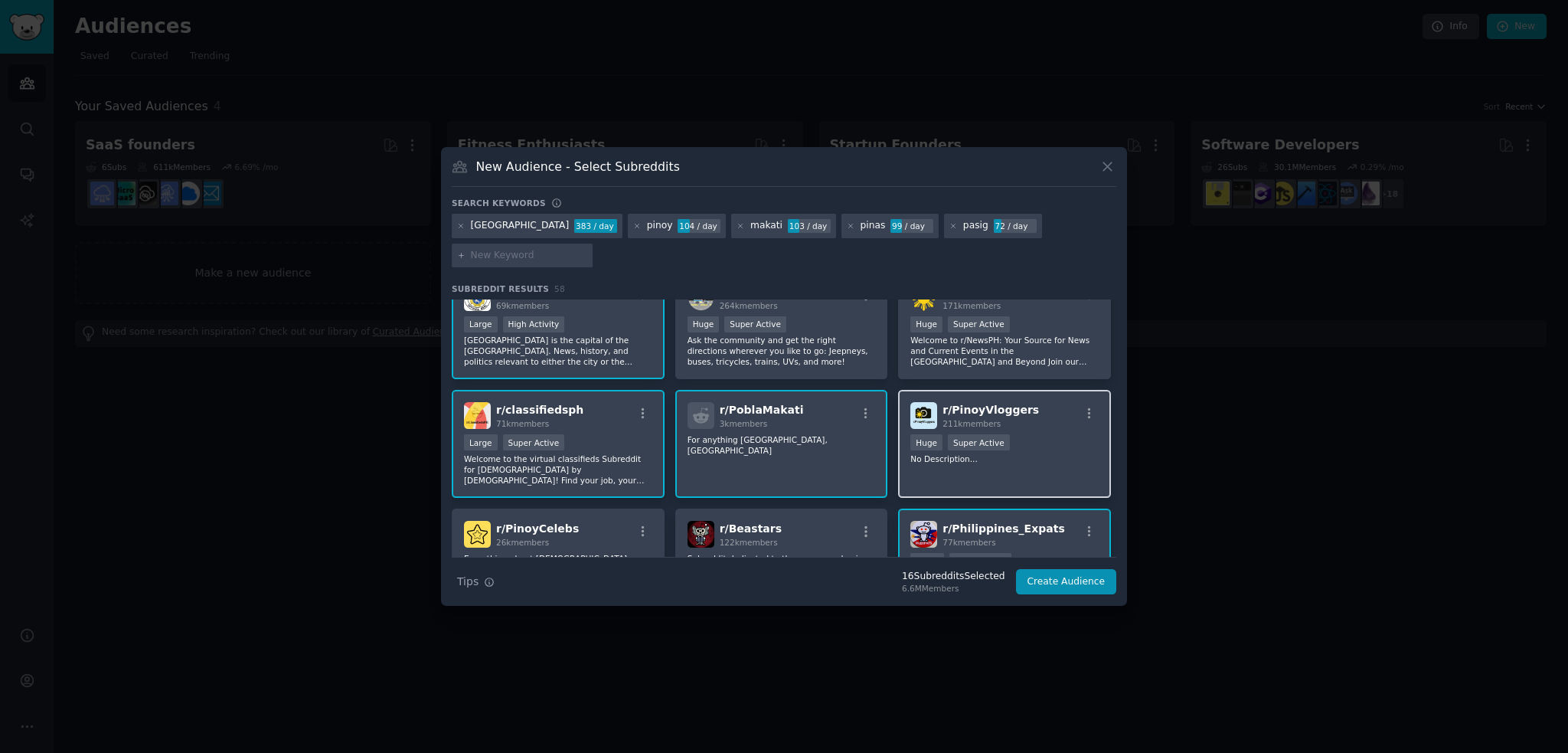
click at [1029, 453] on div "r/ PinoyVloggers 211k members >= 95th percentile for submissions / day Huge Sup…" at bounding box center [1004, 444] width 213 height 108
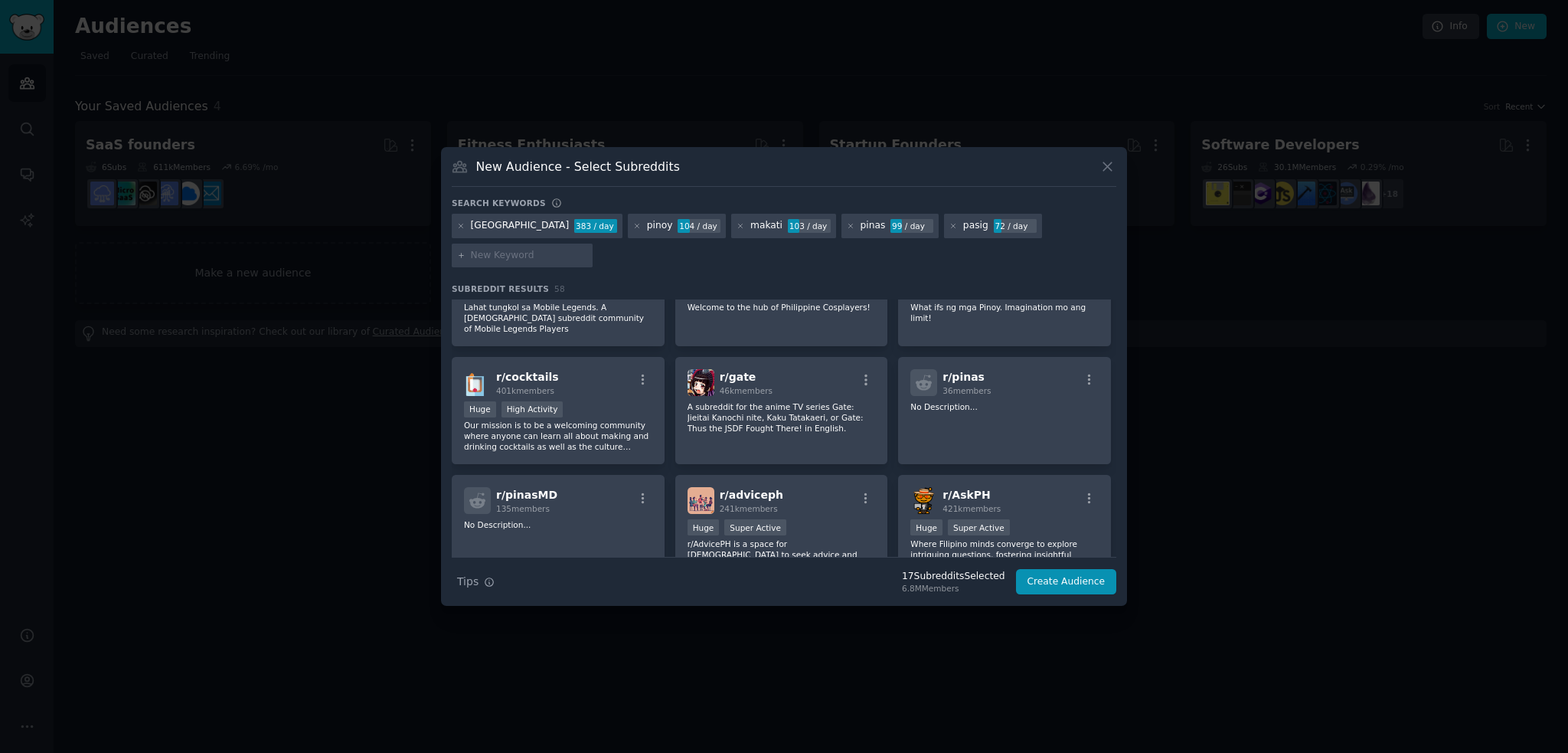
scroll to position [1532, 0]
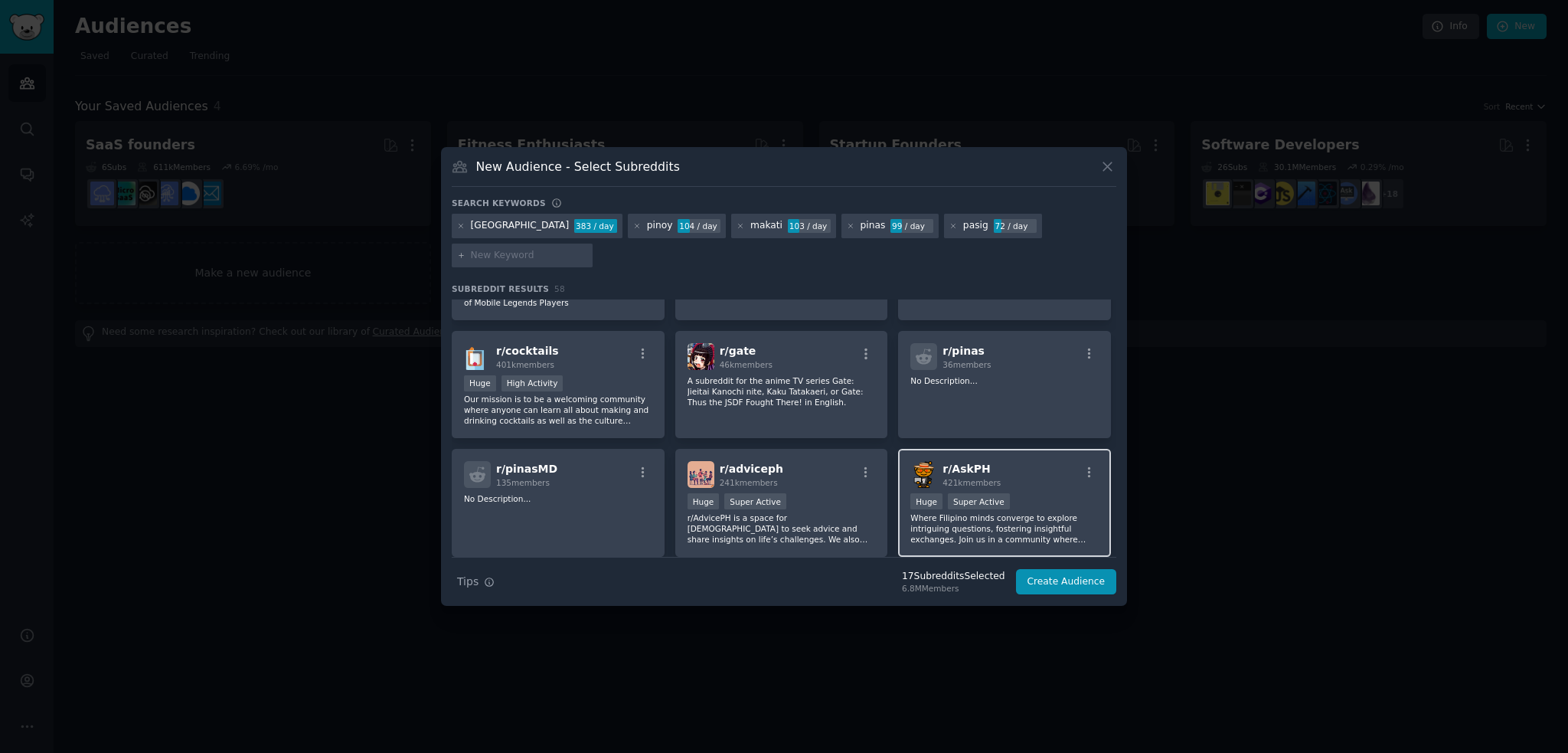
click at [1030, 493] on div "Huge Super Active" at bounding box center [1005, 503] width 189 height 19
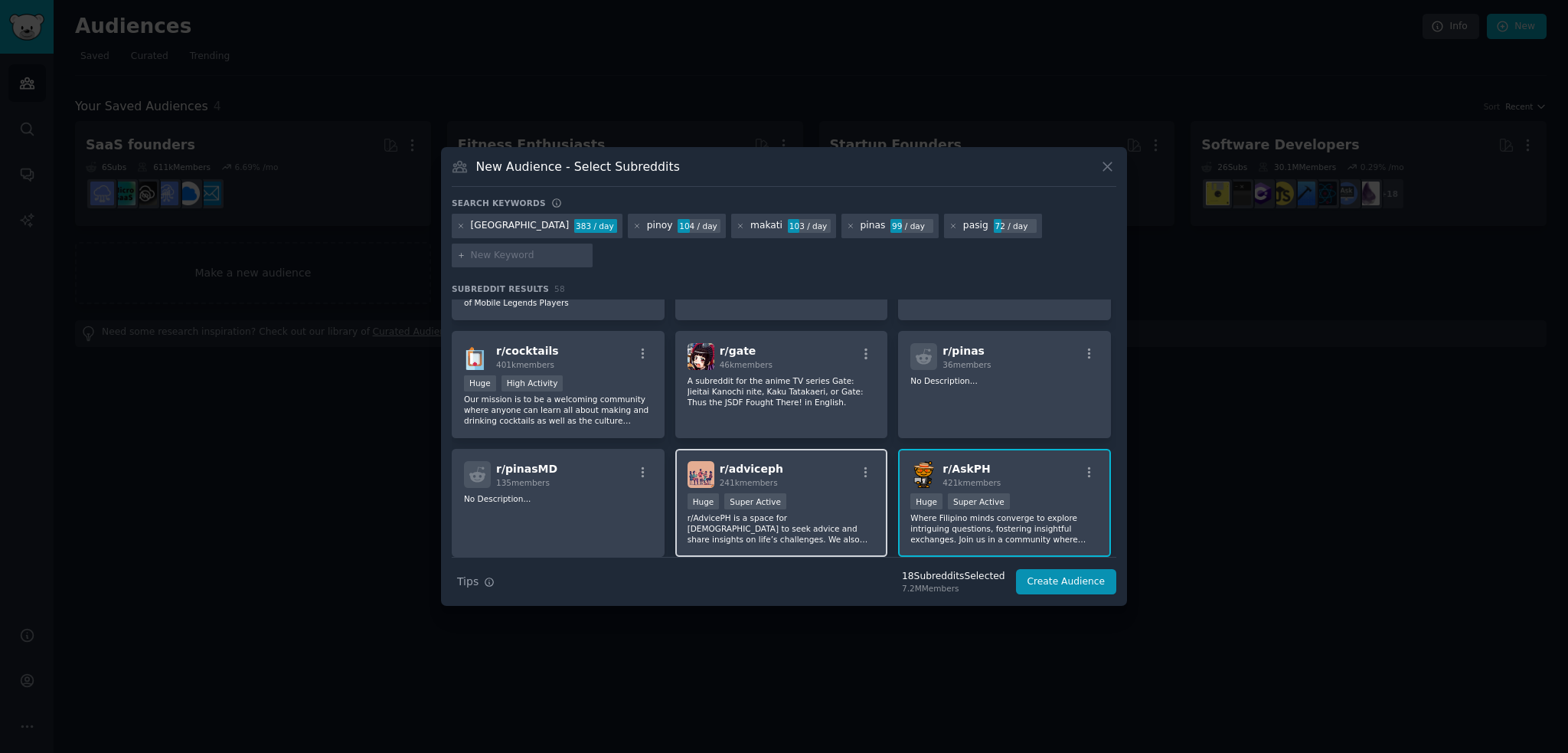
click at [803, 513] on p "r/AdvicePH is a space for [DEMOGRAPHIC_DATA] to seek advice and share insights …" at bounding box center [782, 529] width 189 height 32
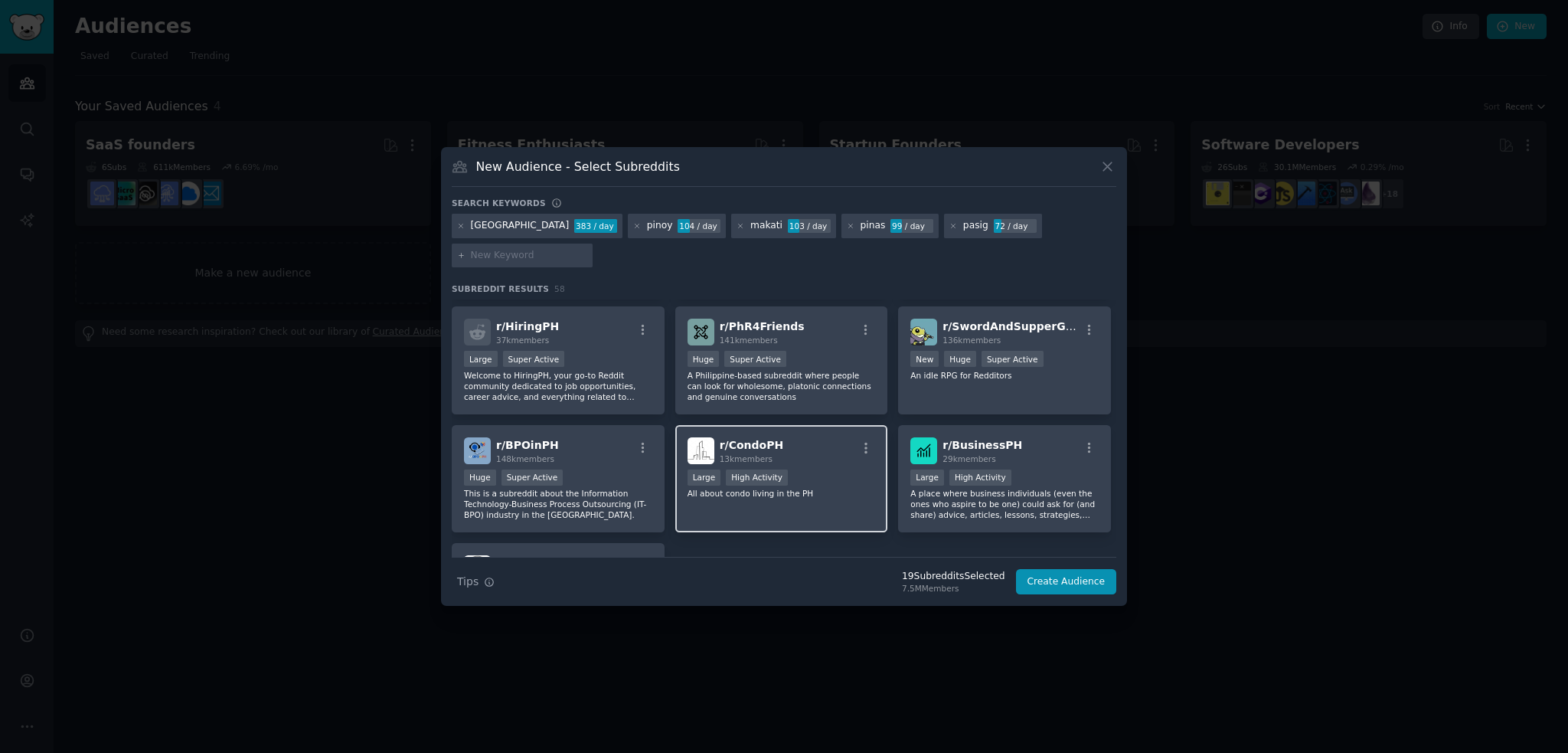
scroll to position [1915, 0]
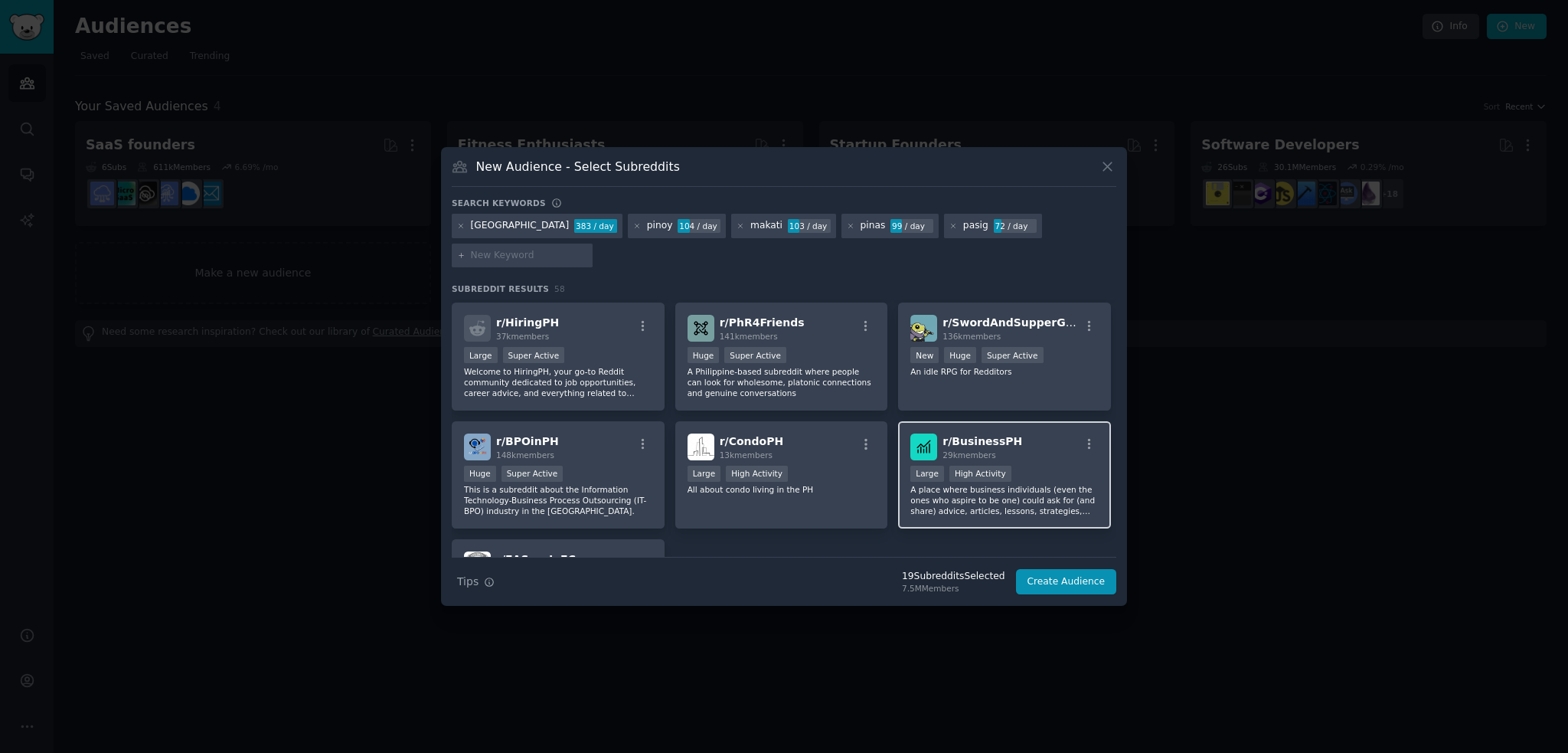
click at [989, 484] on p "A place where business individuals (even the ones who aspire to be one) could a…" at bounding box center [1005, 500] width 189 height 32
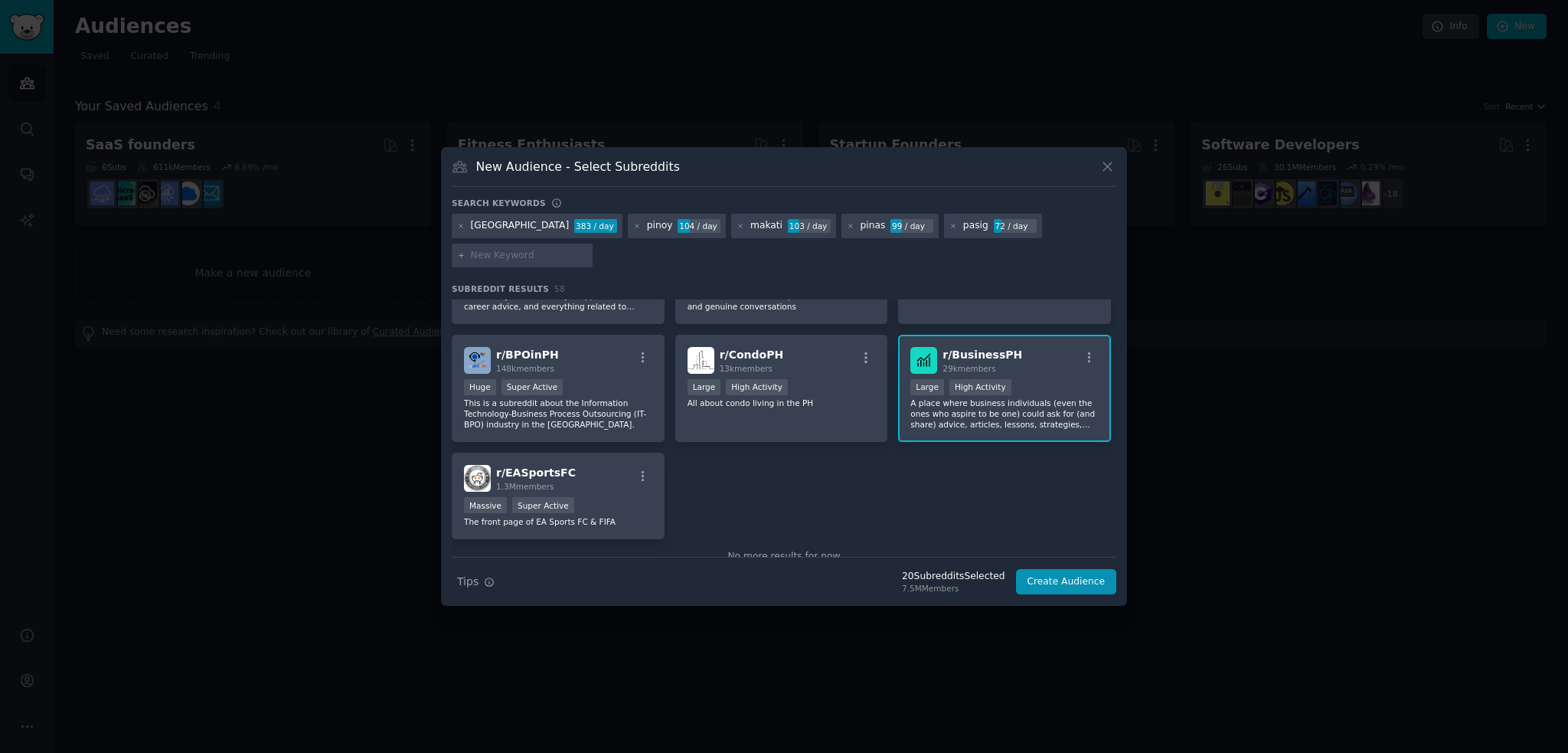
scroll to position [2013, 0]
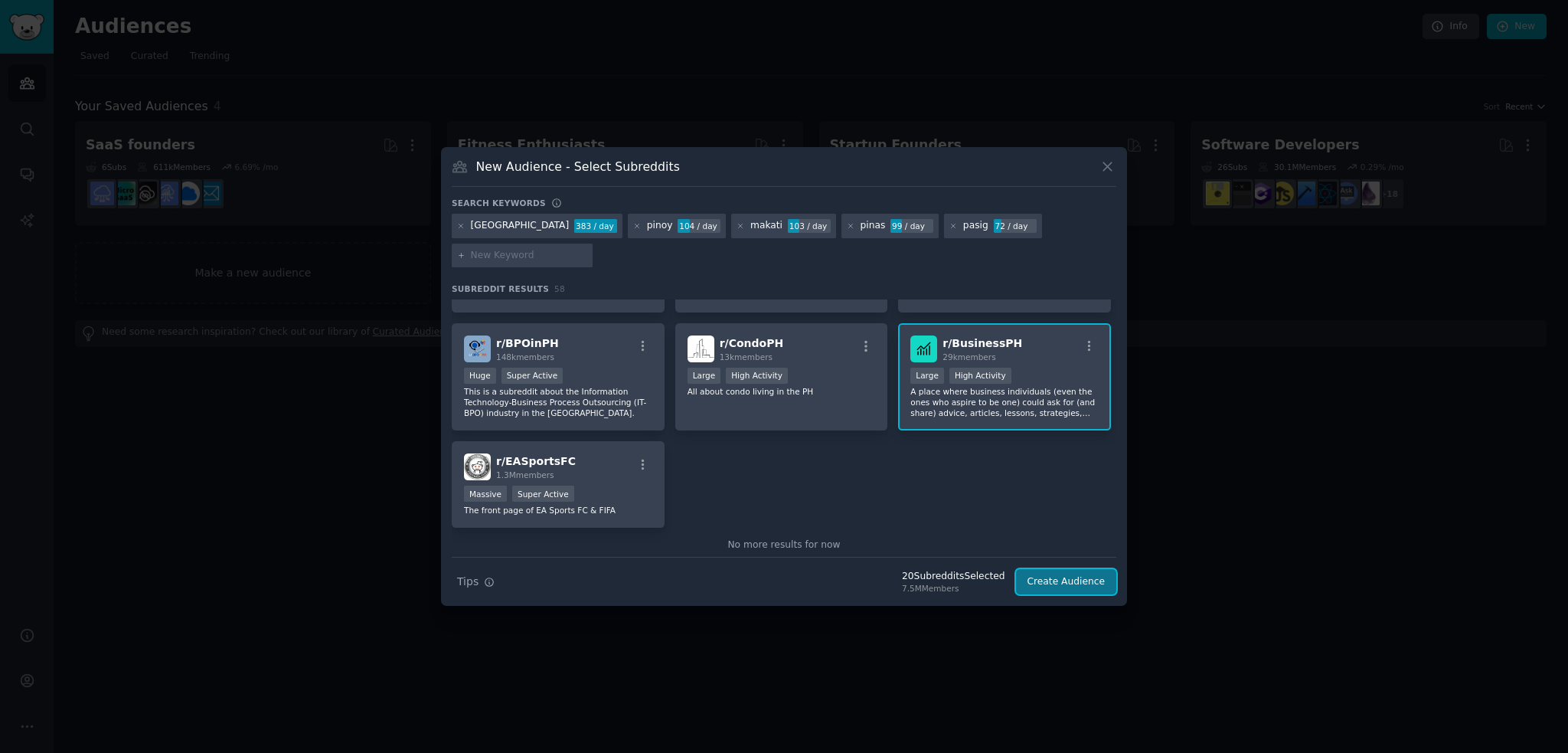
click at [1060, 573] on button "Create Audience" at bounding box center [1066, 582] width 101 height 26
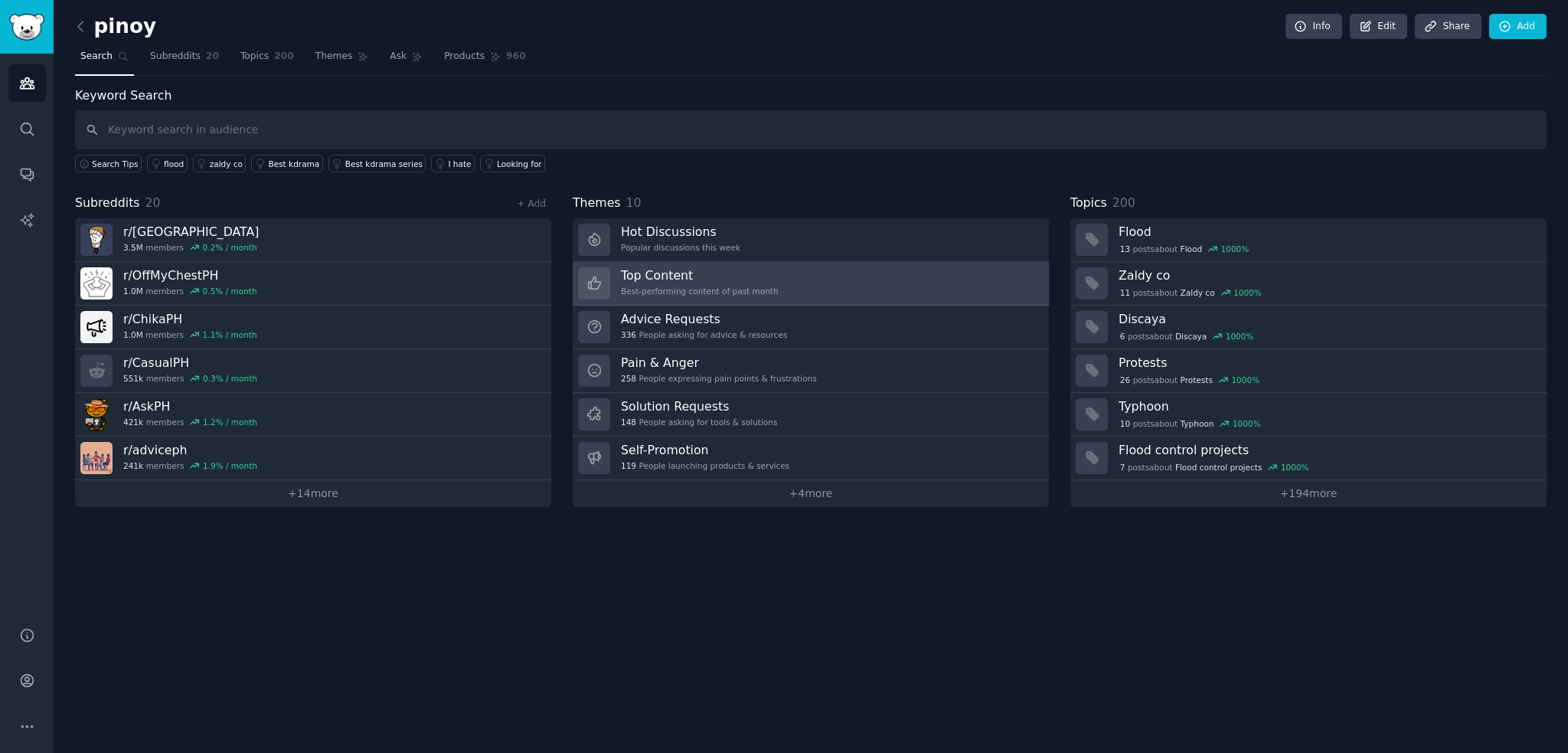
click at [857, 279] on link "Top Content Best-performing content of past month" at bounding box center [811, 284] width 476 height 44
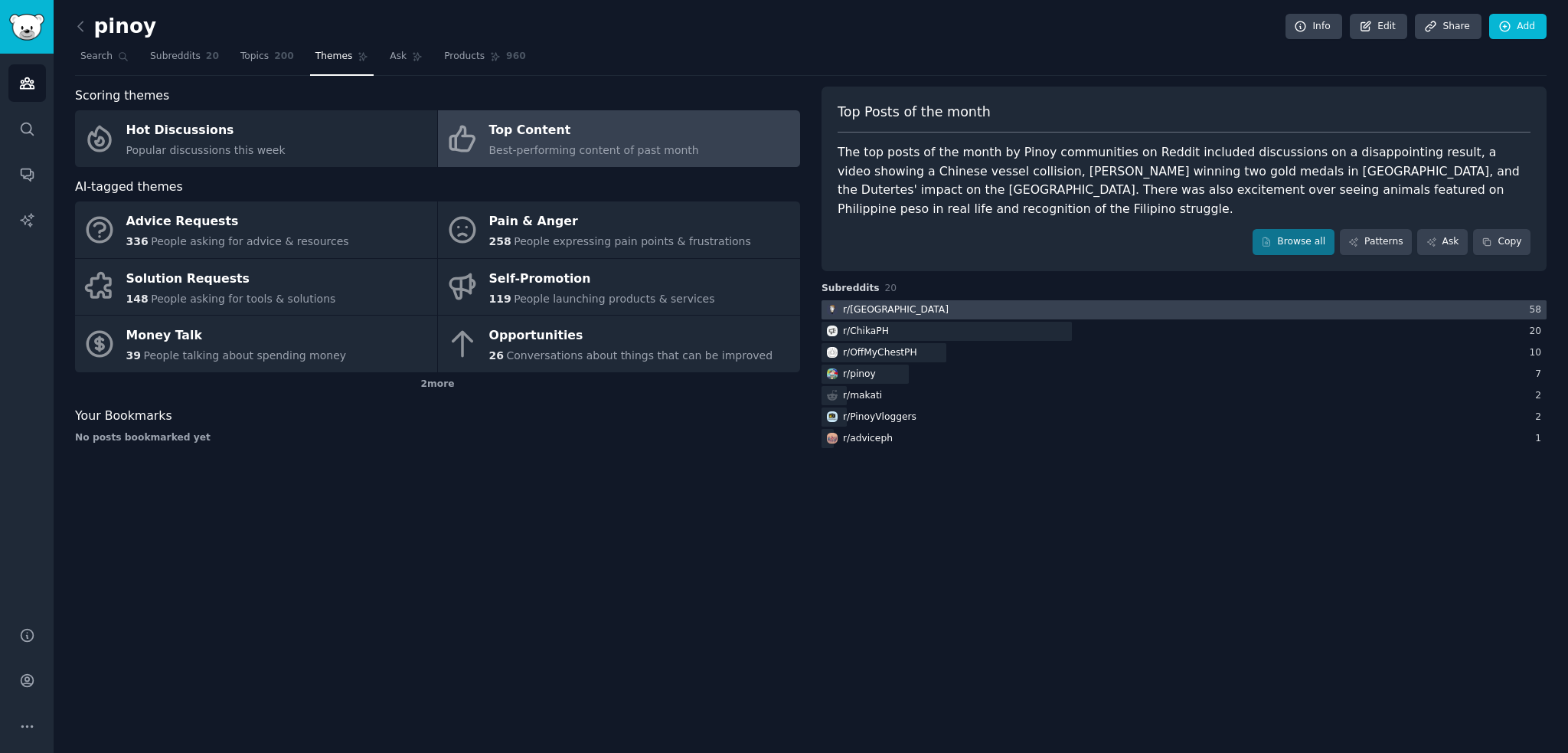
click at [941, 300] on div at bounding box center [1184, 310] width 725 height 19
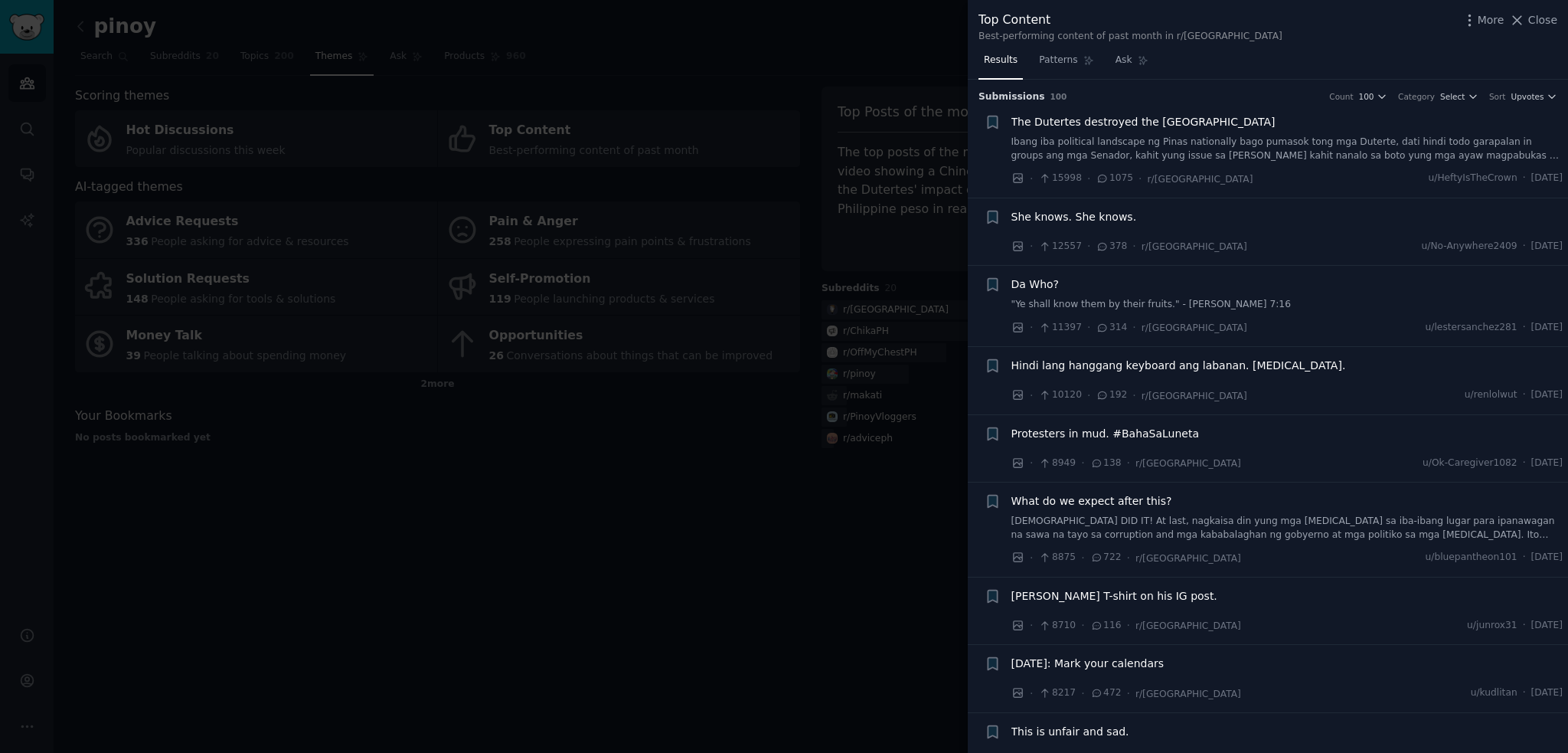
click at [1104, 214] on span "She knows. She knows." at bounding box center [1074, 217] width 126 height 16
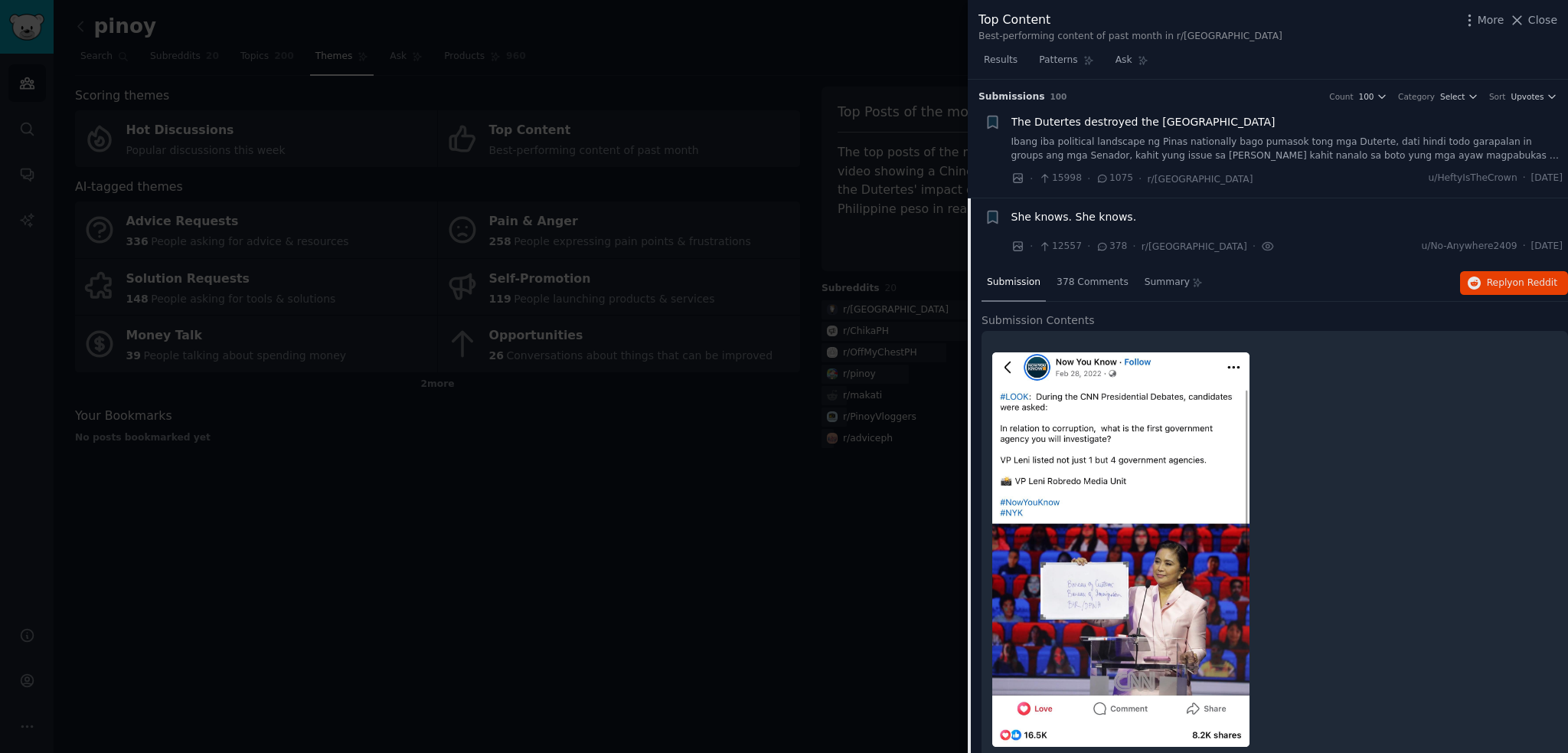
click at [1251, 137] on link "Ibang iba political landscape ng Pinas nationally bago pumasok tong mga Duterte…" at bounding box center [1287, 148] width 552 height 27
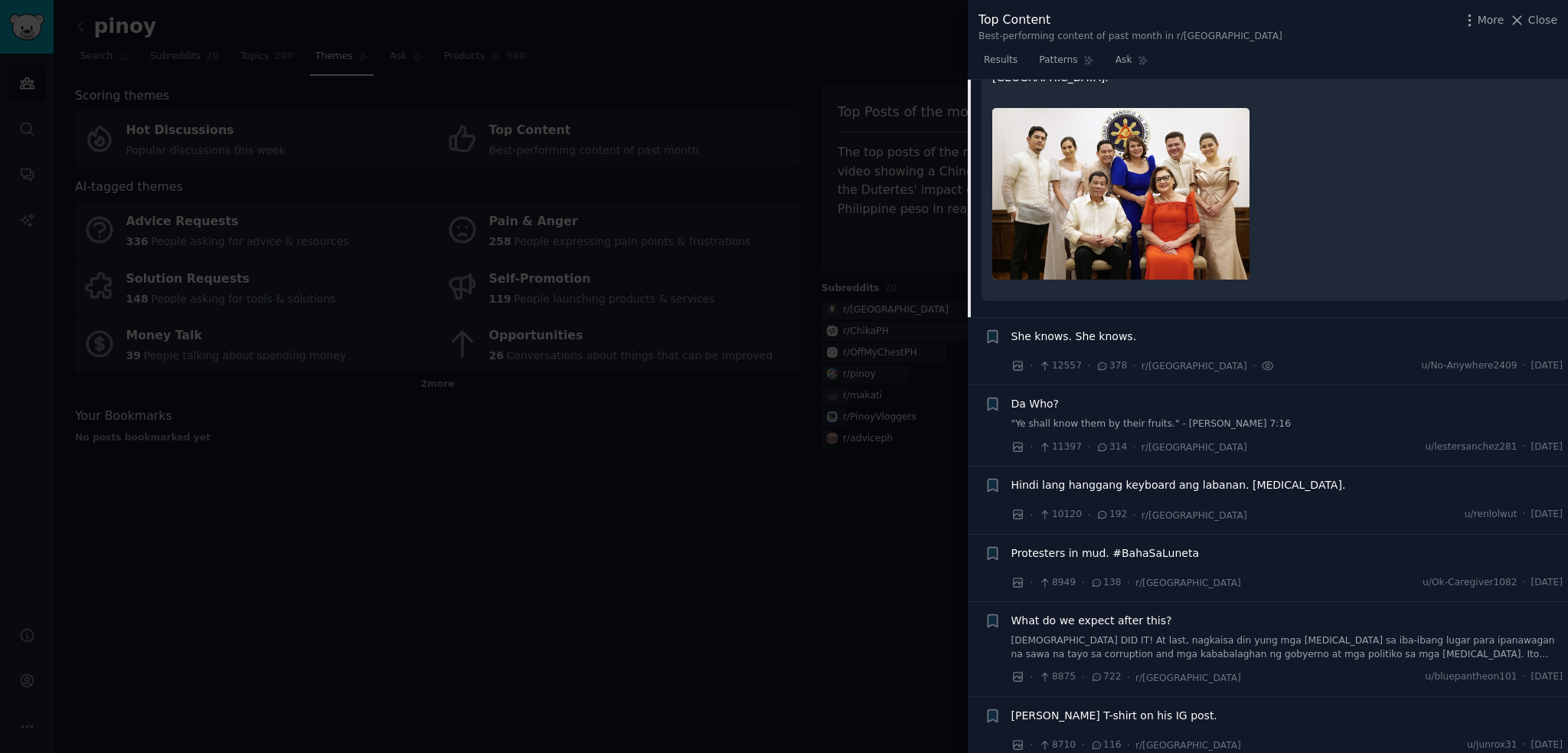
scroll to position [406, 0]
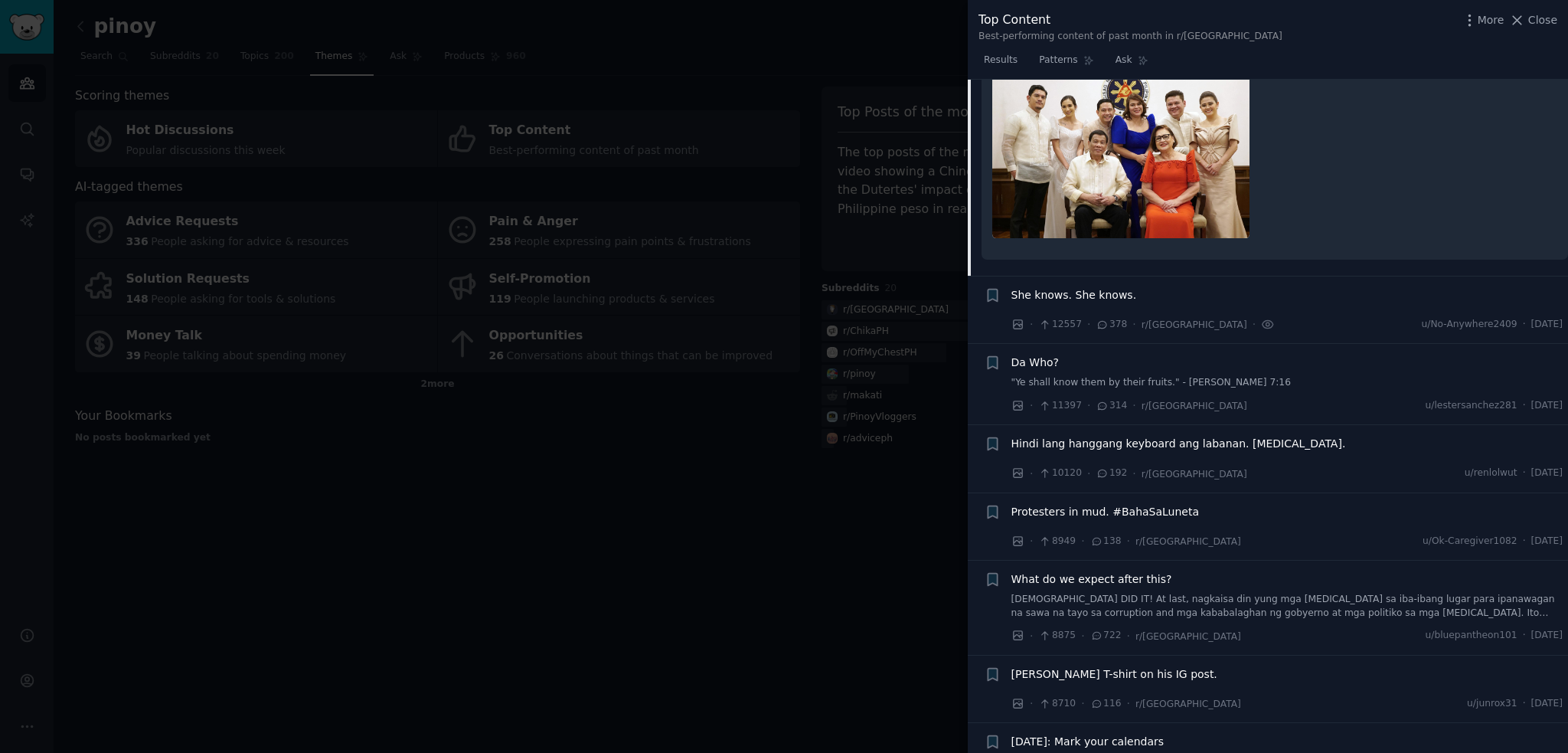
click at [1326, 287] on div "She knows. She knows. · 12557 · 378 · r/[GEOGRAPHIC_DATA] · u/No-Anywhere2409 ·…" at bounding box center [1287, 310] width 552 height 46
click at [1342, 287] on div "She knows. She knows." at bounding box center [1287, 295] width 552 height 16
click at [1107, 287] on span "She knows. She knows." at bounding box center [1074, 295] width 126 height 16
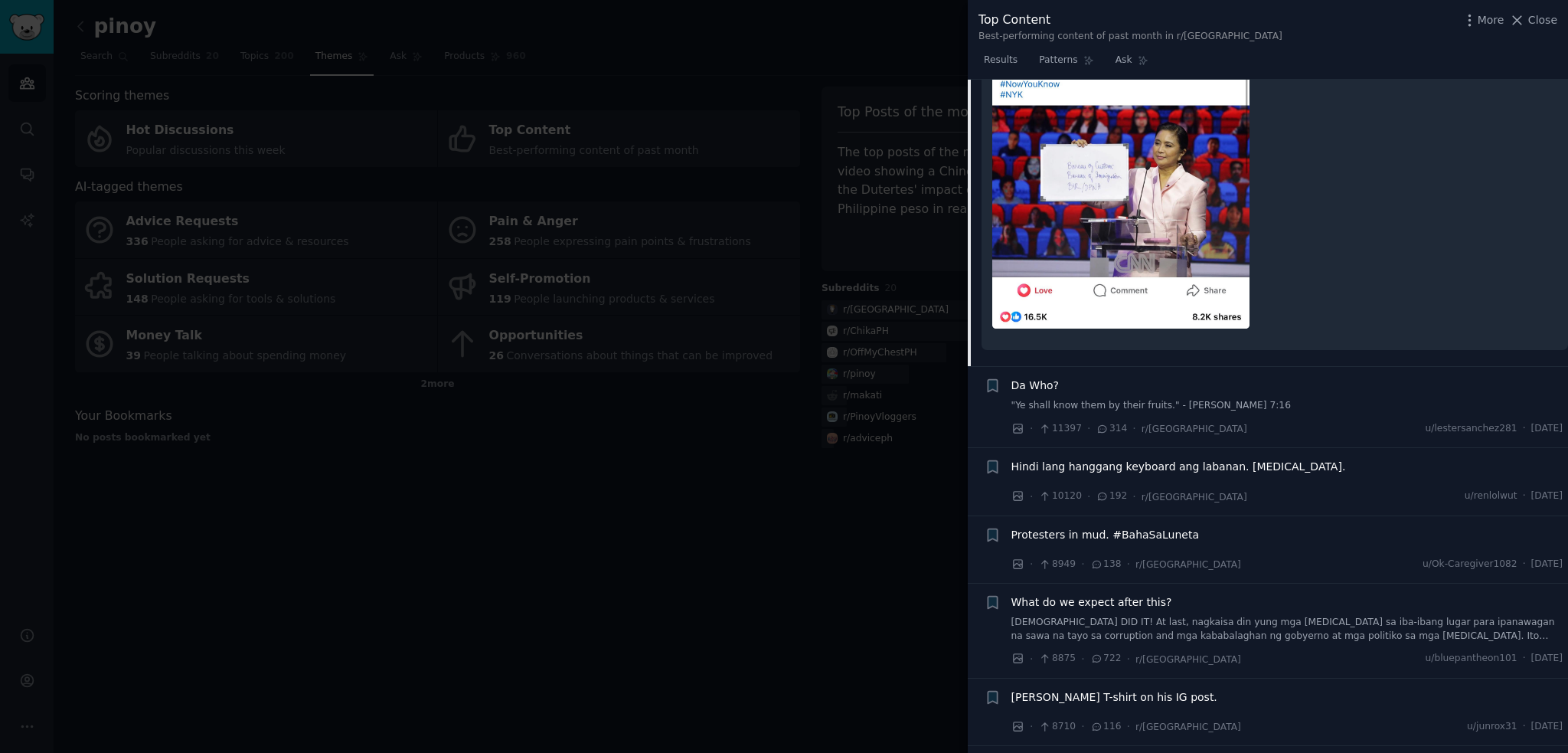
scroll to position [425, 0]
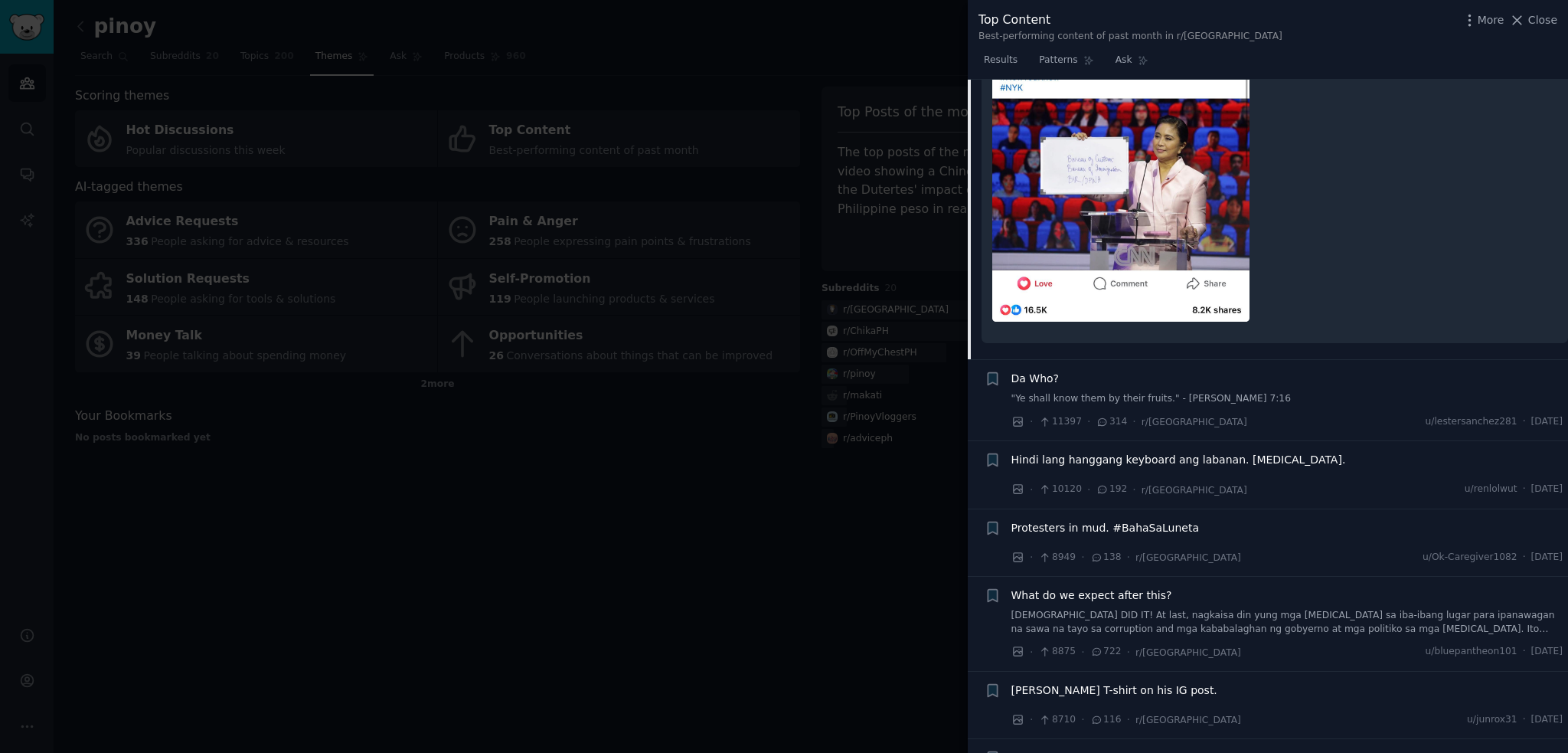
click at [1041, 361] on li "+ Da Who? "Ye shall know them by their fruits." - [PERSON_NAME] 7:16 · 11397 · …" at bounding box center [1267, 401] width 600 height 81
click at [1039, 371] on span "Da Who?" at bounding box center [1035, 379] width 48 height 16
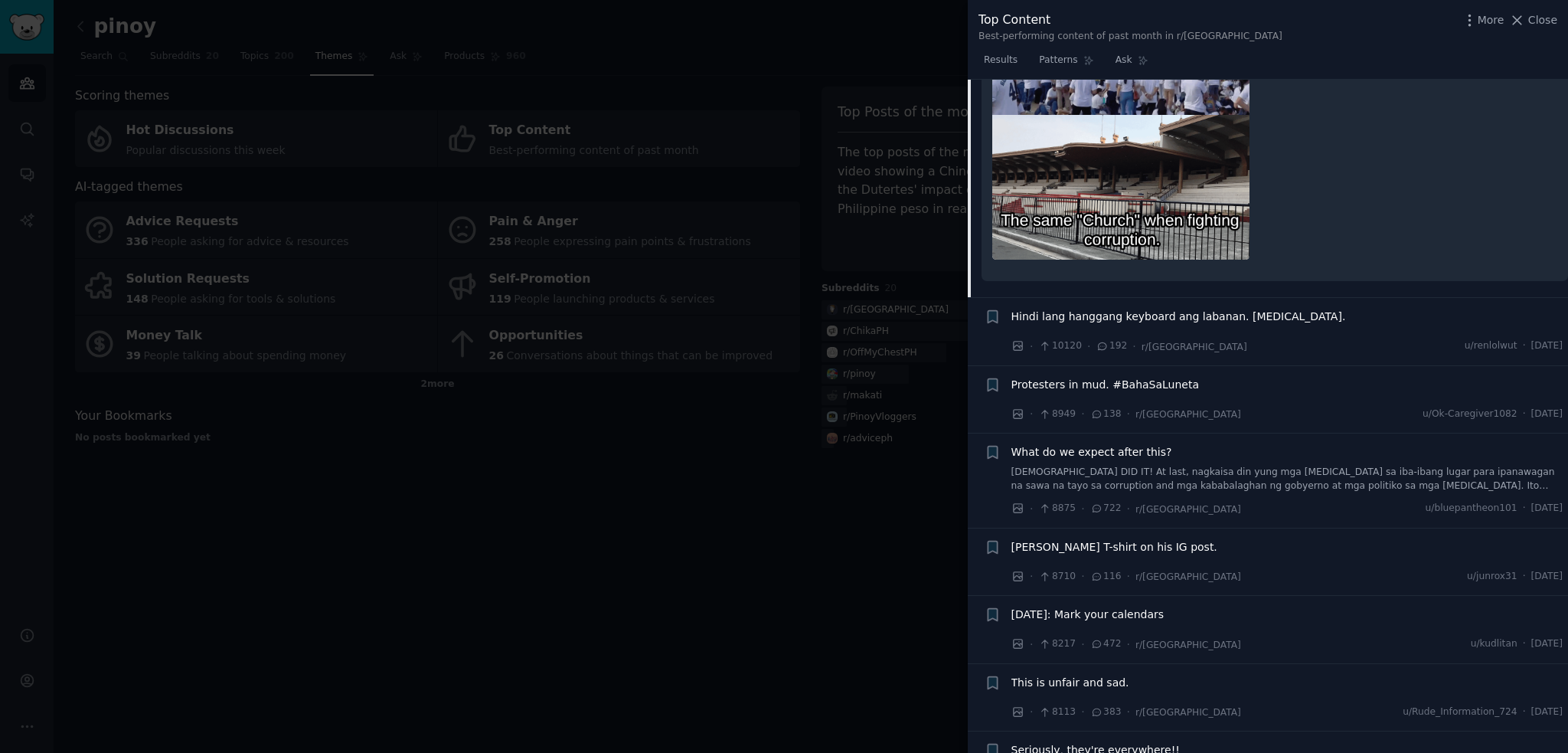
scroll to position [493, 0]
click at [1182, 318] on span "Hindi lang hanggang keyboard ang labanan. [MEDICAL_DATA]." at bounding box center [1178, 315] width 334 height 16
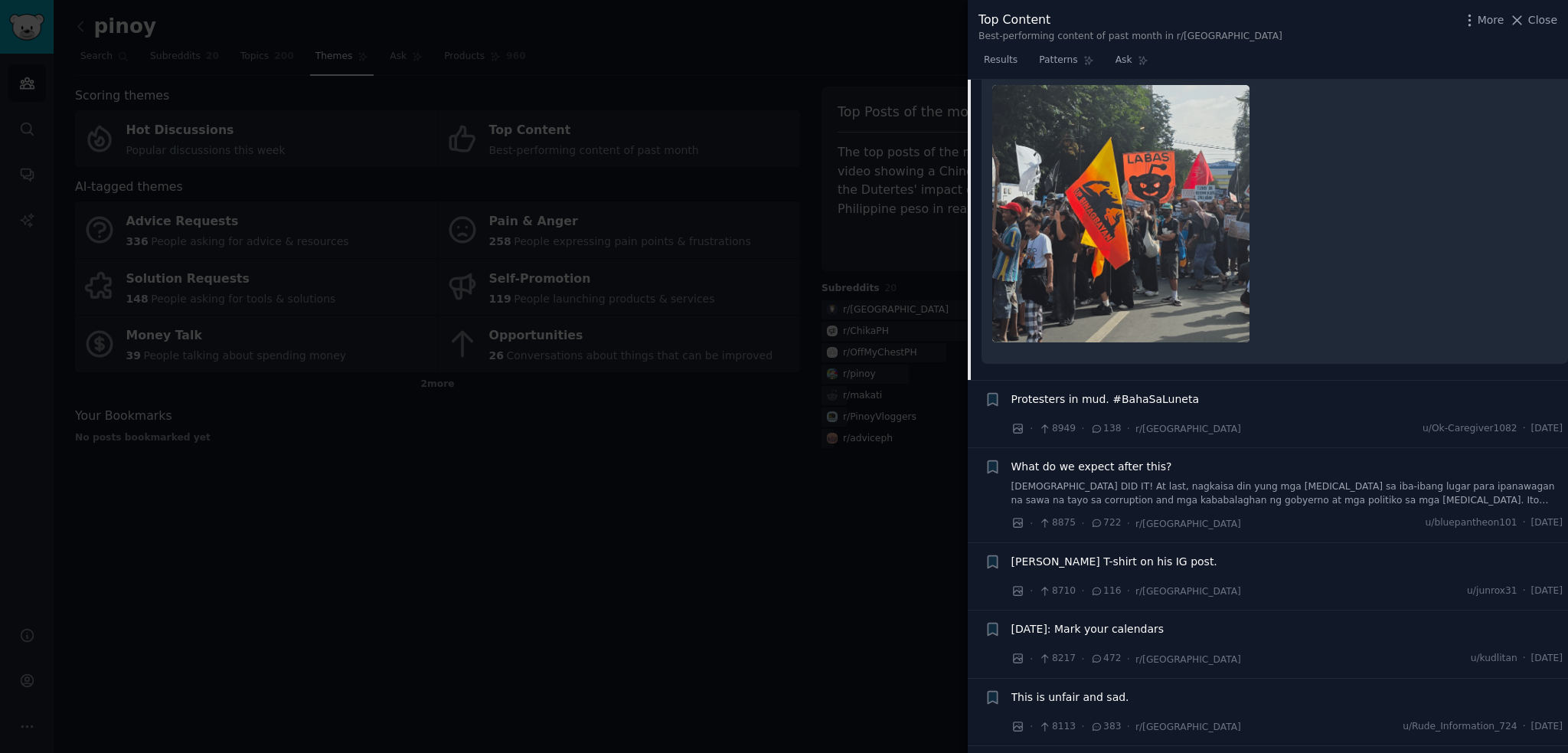
scroll to position [420, 0]
click at [1124, 469] on div "What do we expect after this? [DEMOGRAPHIC_DATA] DID IT! At last, nagkaisa din …" at bounding box center [1287, 480] width 552 height 48
click at [1124, 462] on span "What do we expect after this?" at bounding box center [1092, 464] width 161 height 16
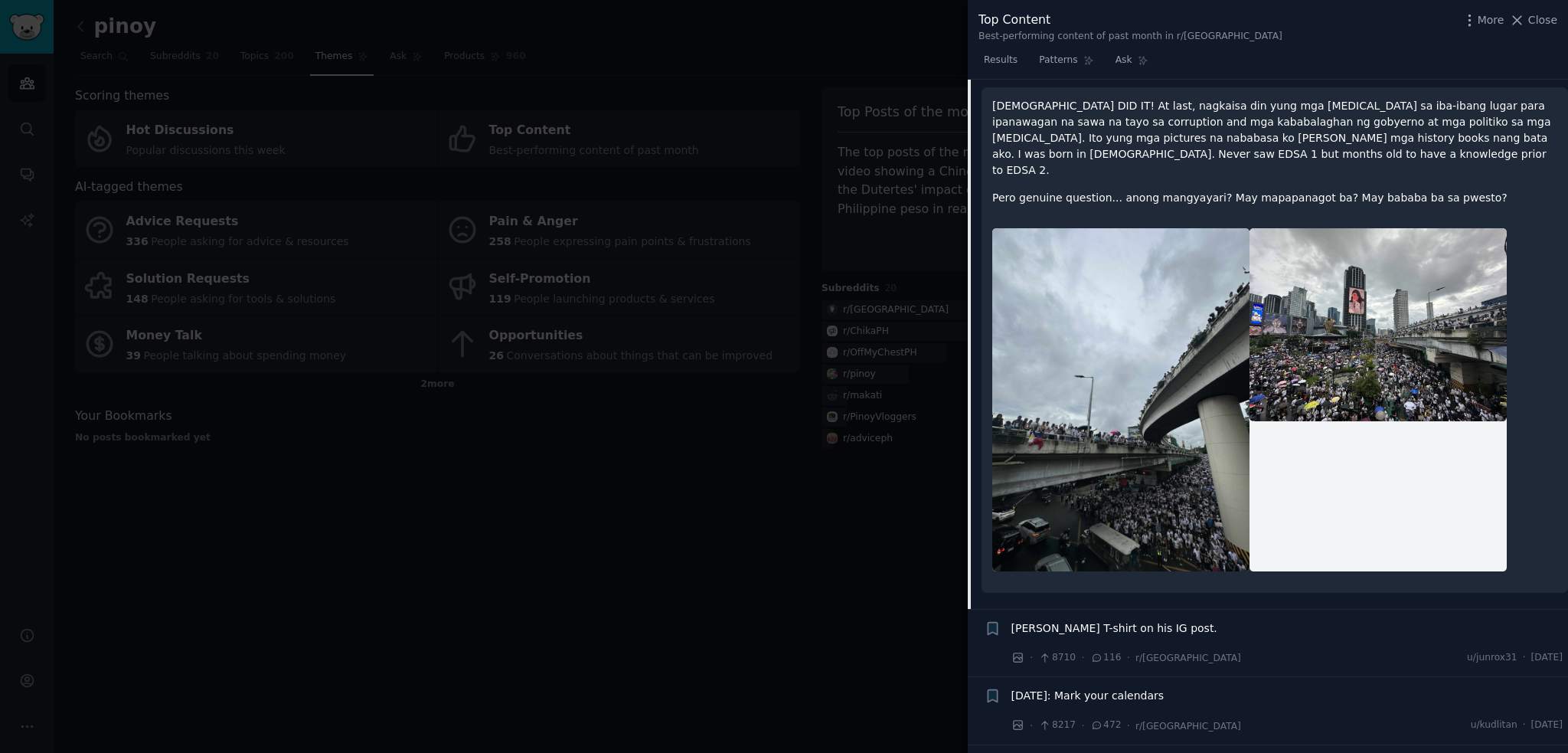
scroll to position [632, 0]
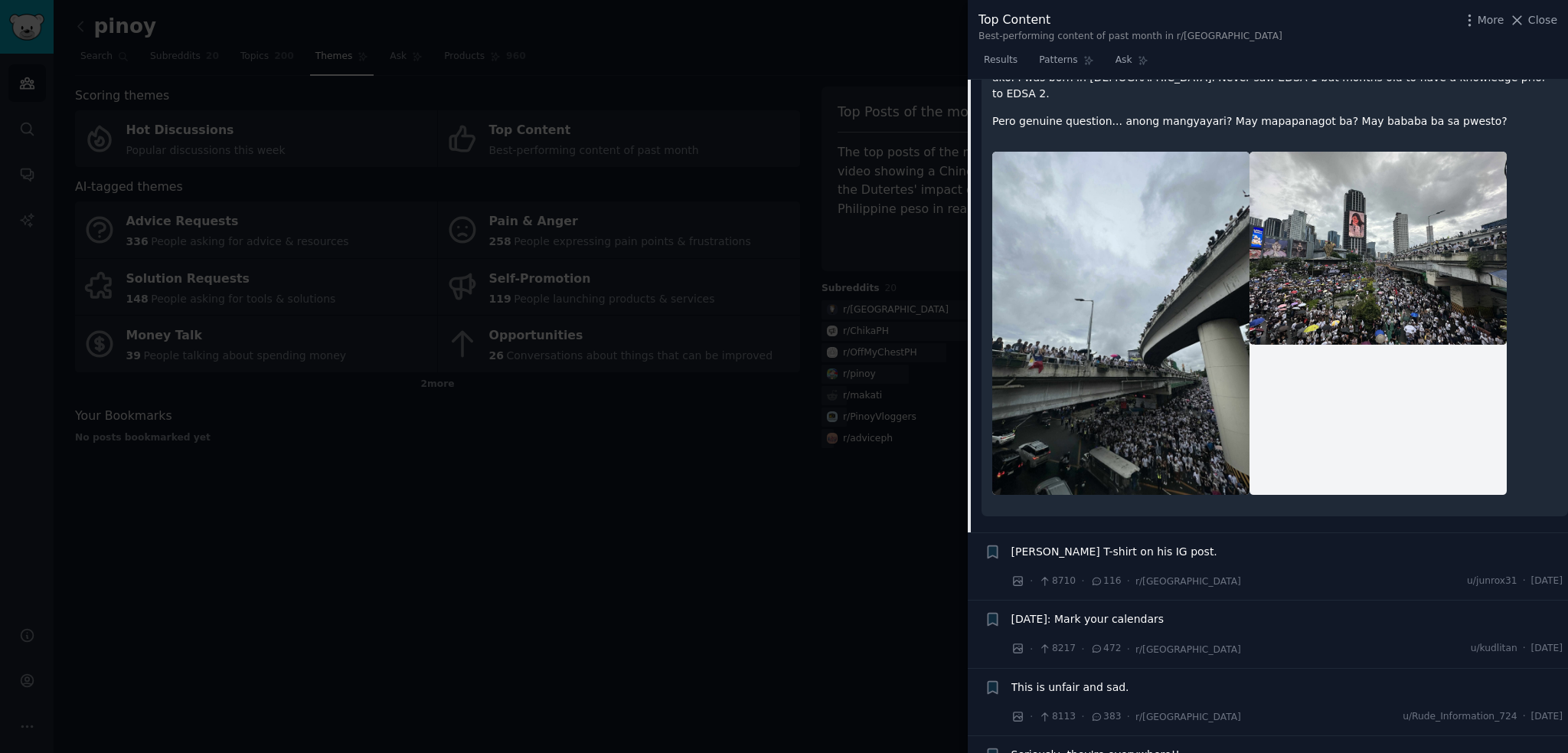
click at [1041, 544] on span "[PERSON_NAME] T-shirt on his IG post." at bounding box center [1114, 552] width 206 height 16
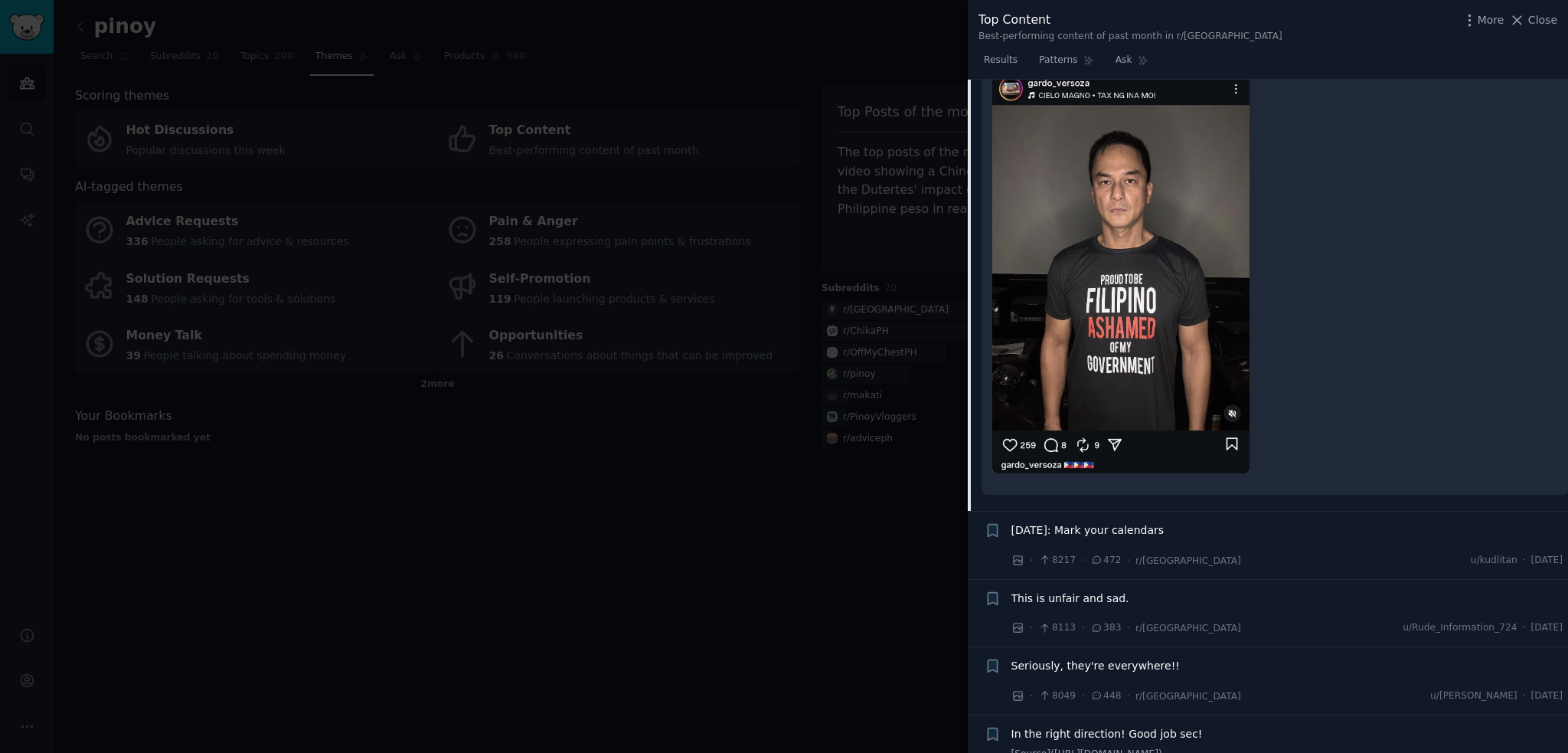
scroll to position [726, 0]
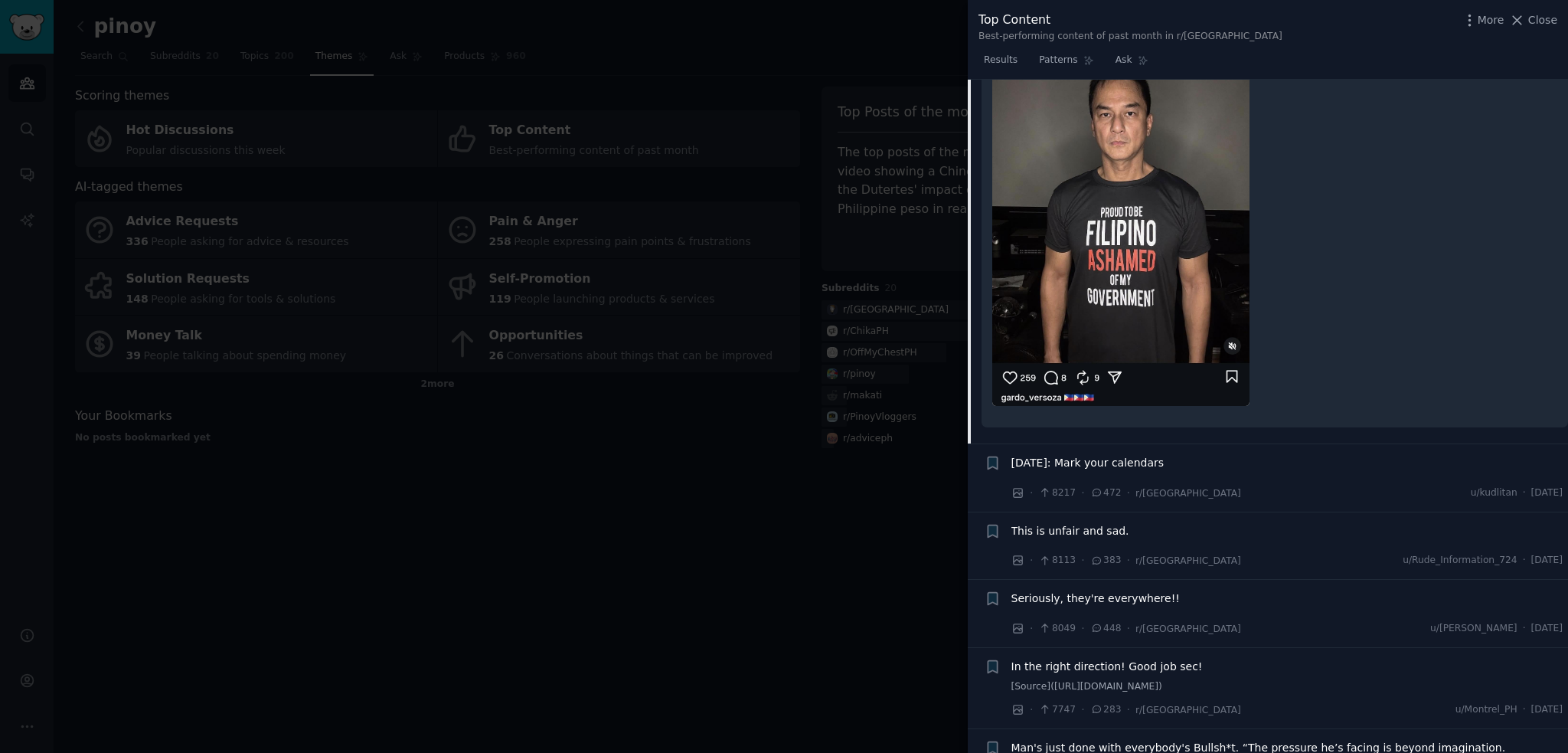
click at [1105, 460] on span "[DATE]: Mark your calendars" at bounding box center [1088, 463] width 153 height 16
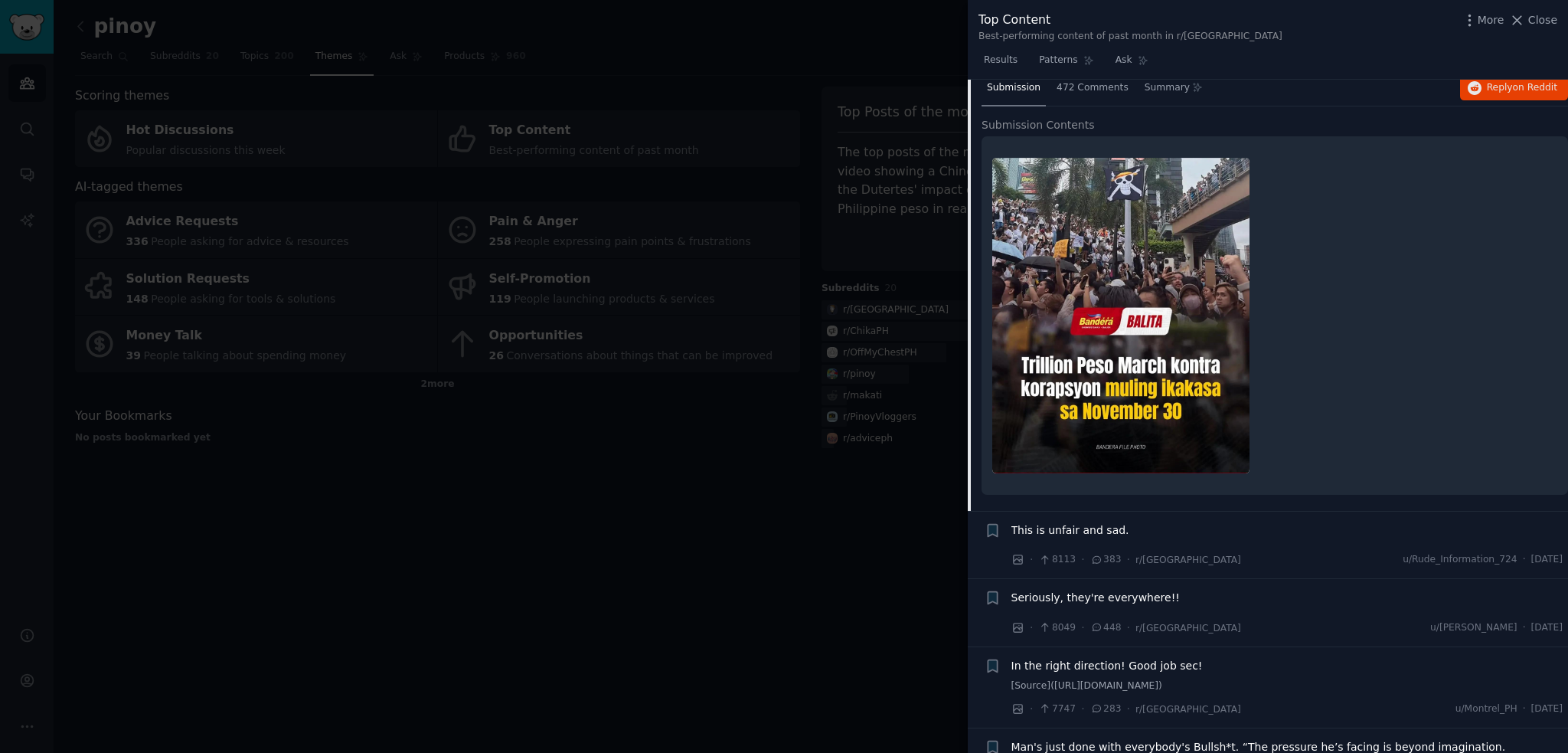
scroll to position [717, 0]
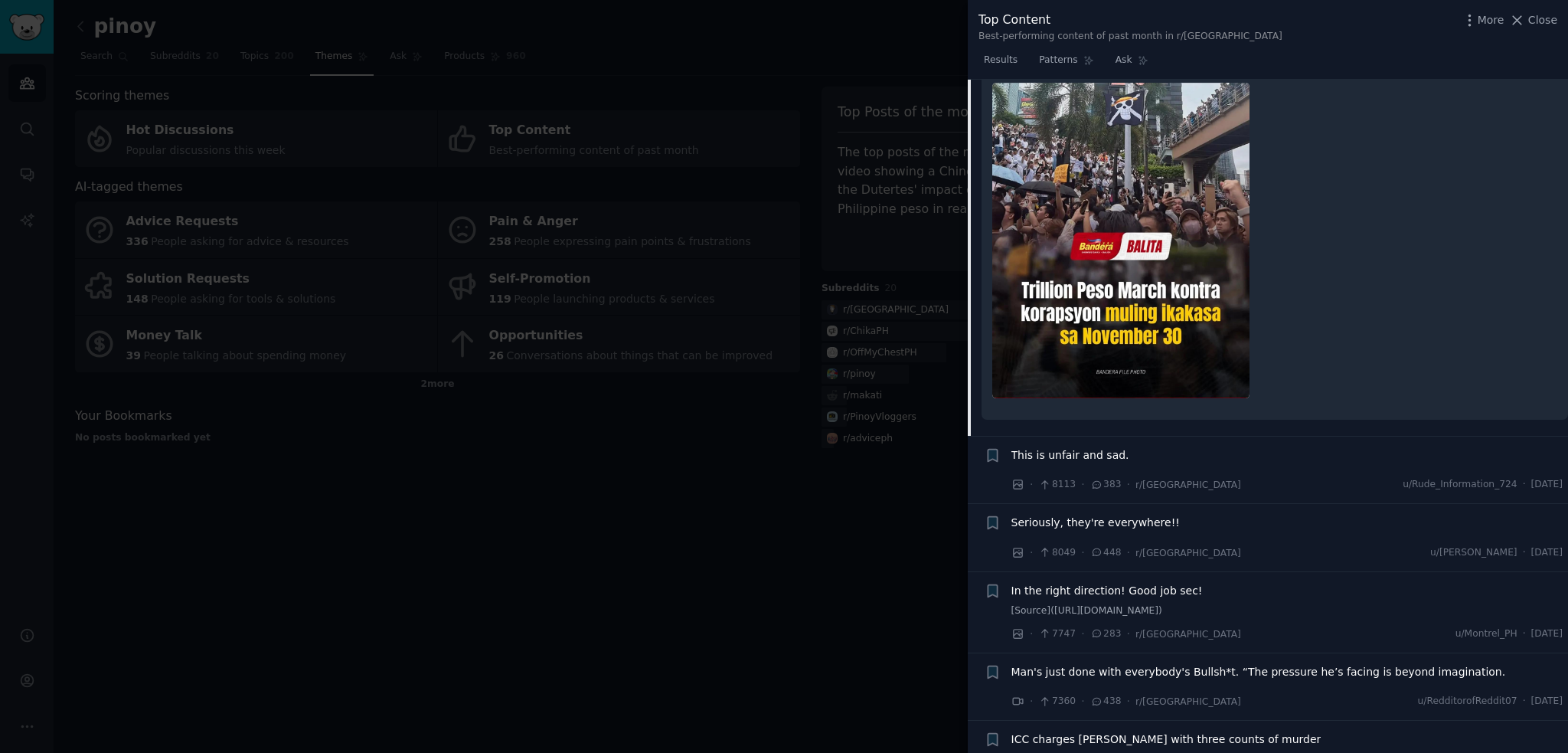
click at [1081, 456] on span "This is unfair and sad." at bounding box center [1070, 456] width 118 height 16
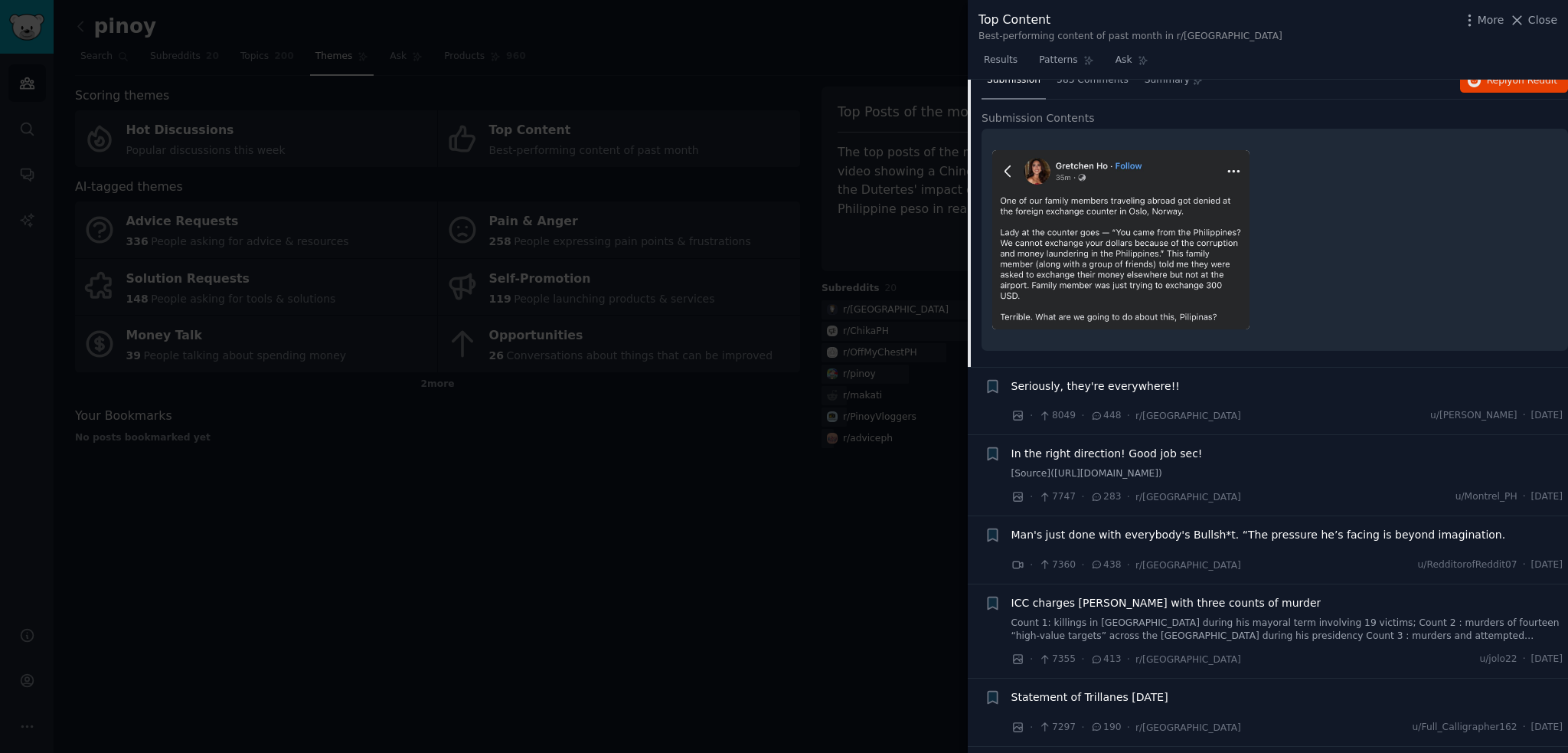
scroll to position [632, 0]
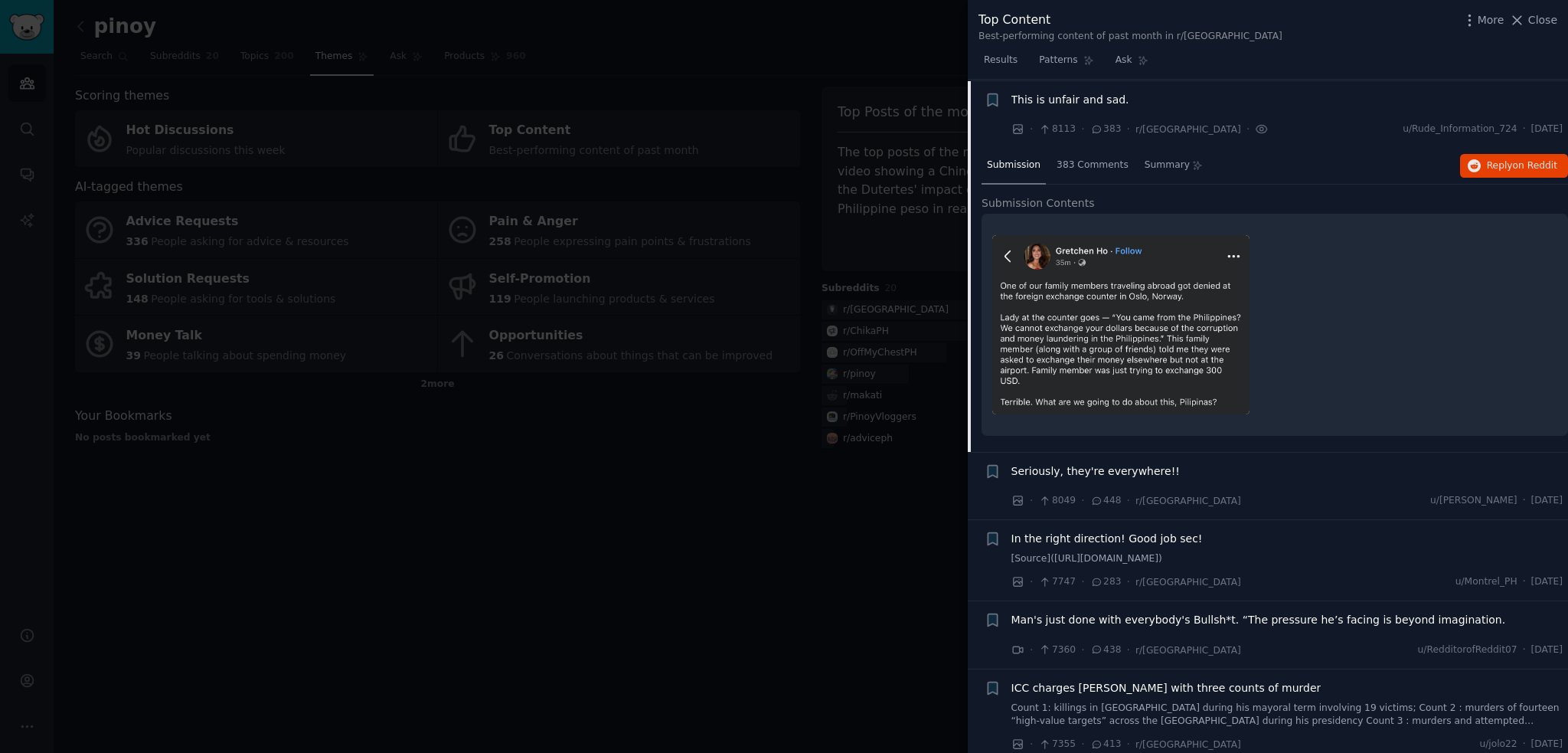
click at [1098, 468] on span "Seriously, they're everywhere!!" at bounding box center [1095, 472] width 168 height 16
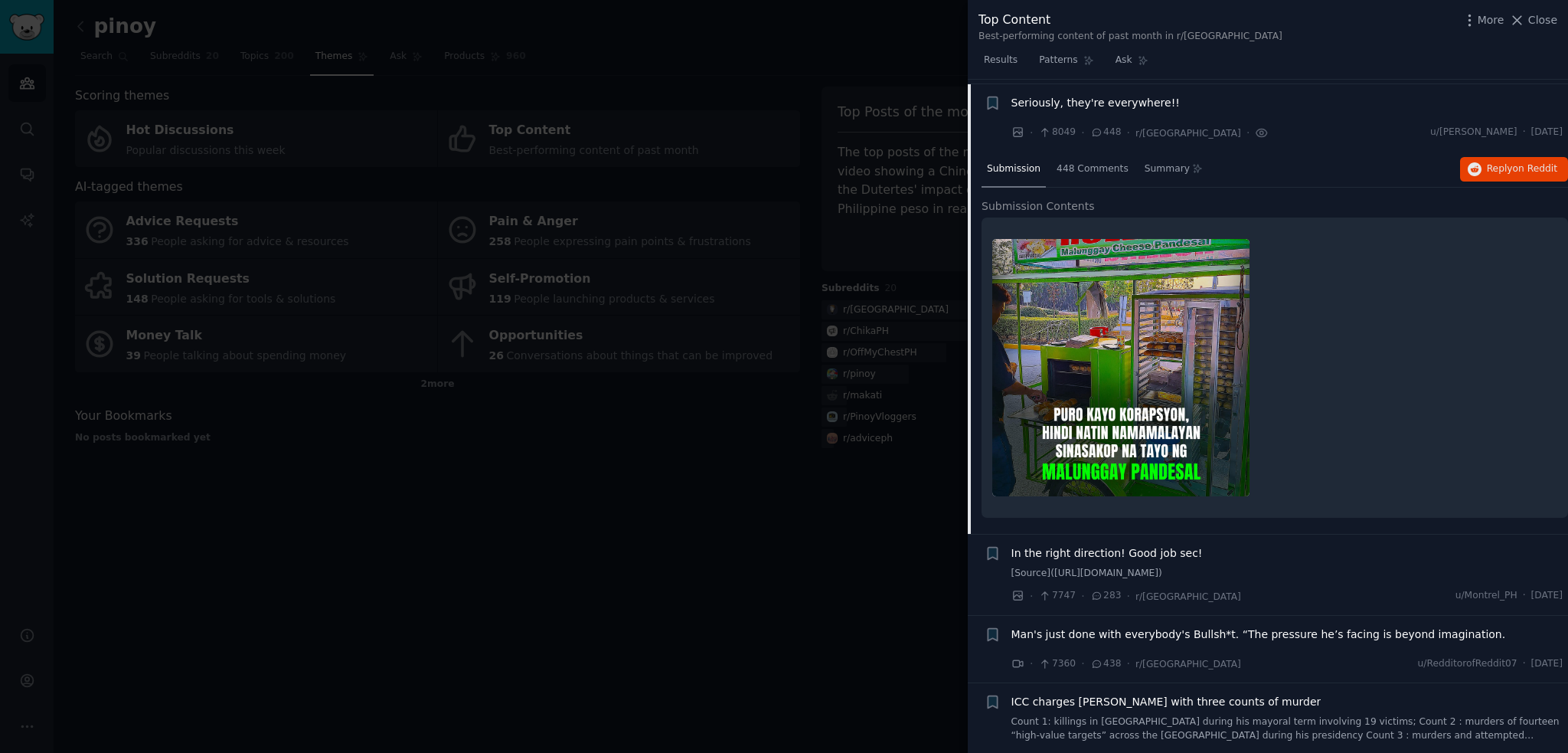
scroll to position [699, 0]
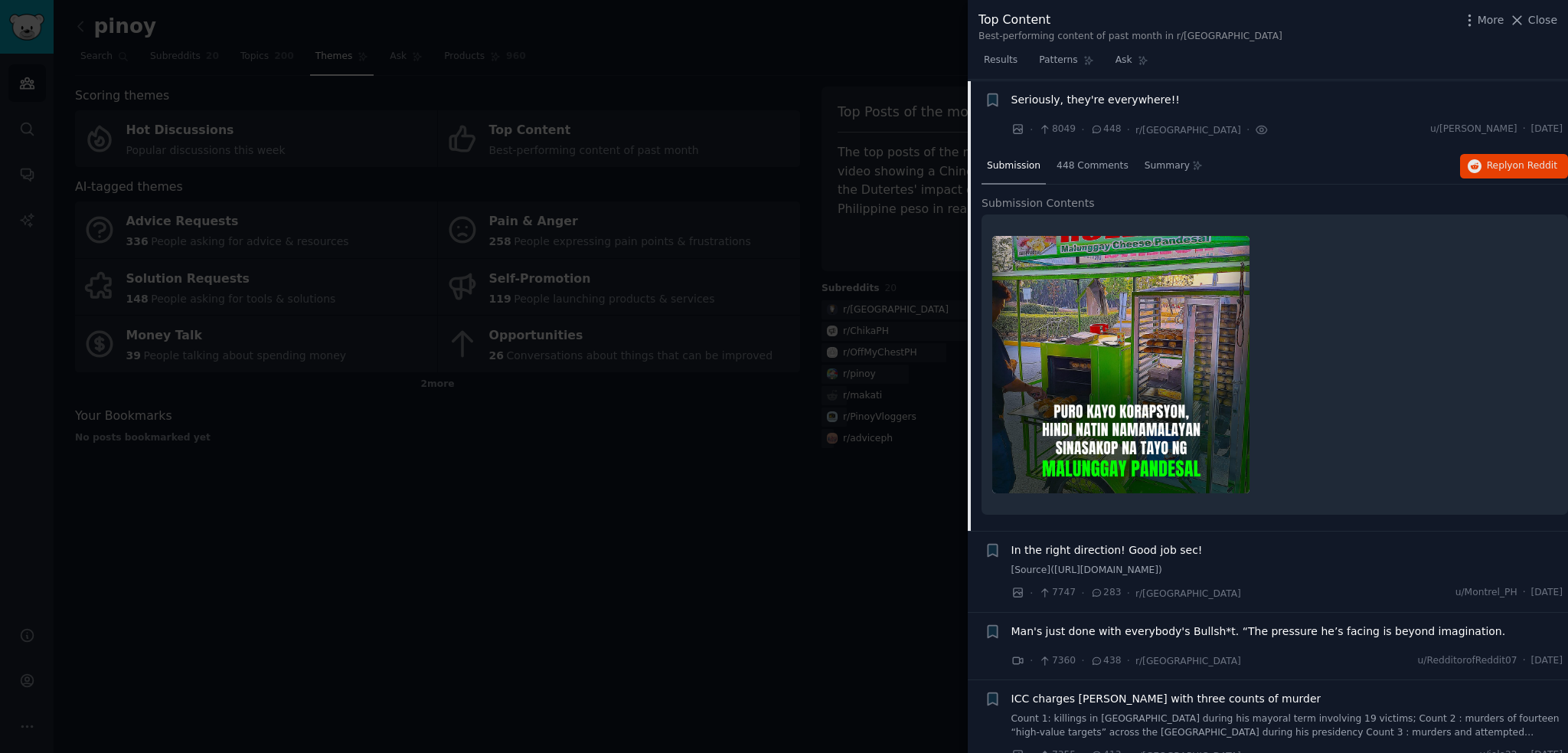
click at [1148, 545] on span "In the right direction! Good job sec!" at bounding box center [1107, 551] width 192 height 16
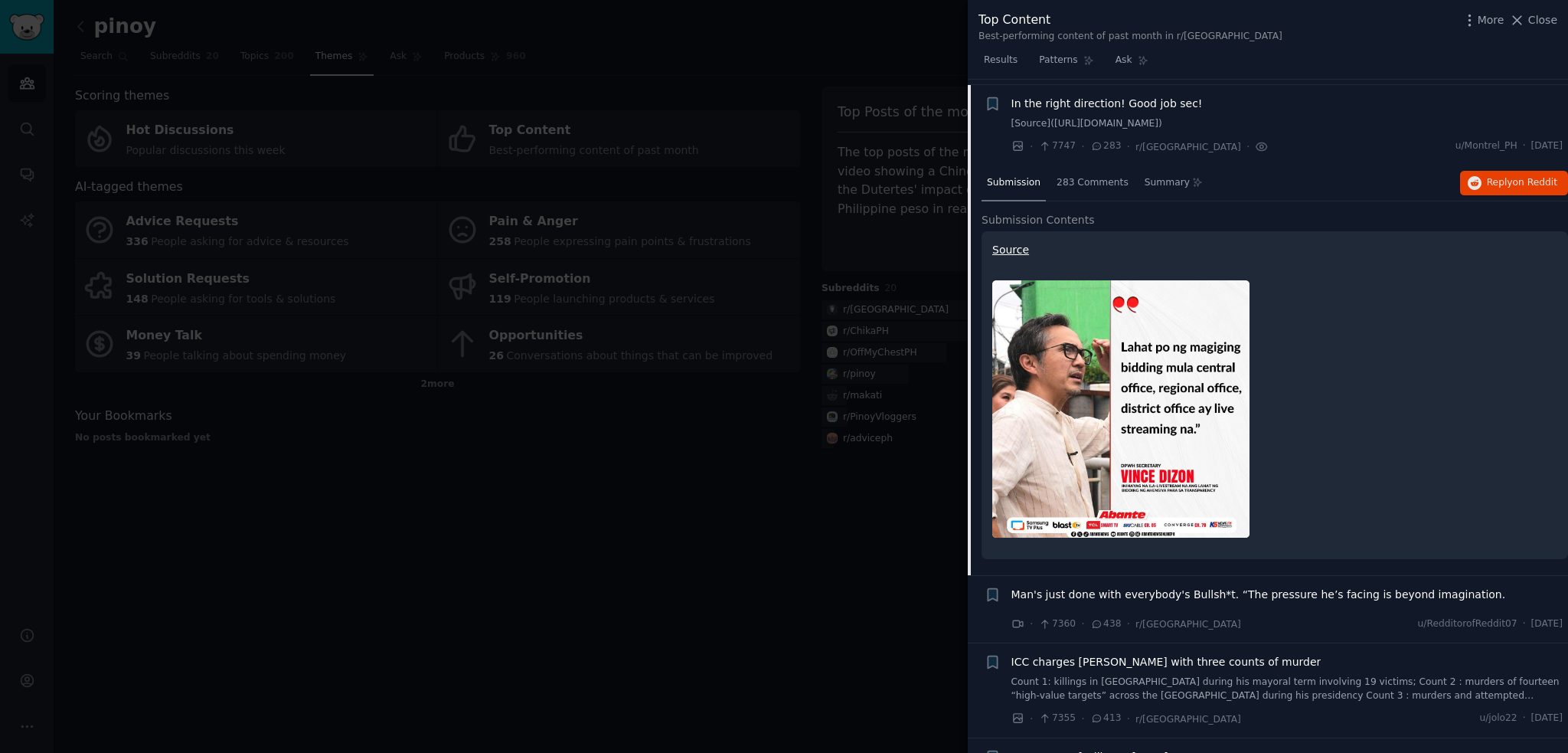
scroll to position [768, 0]
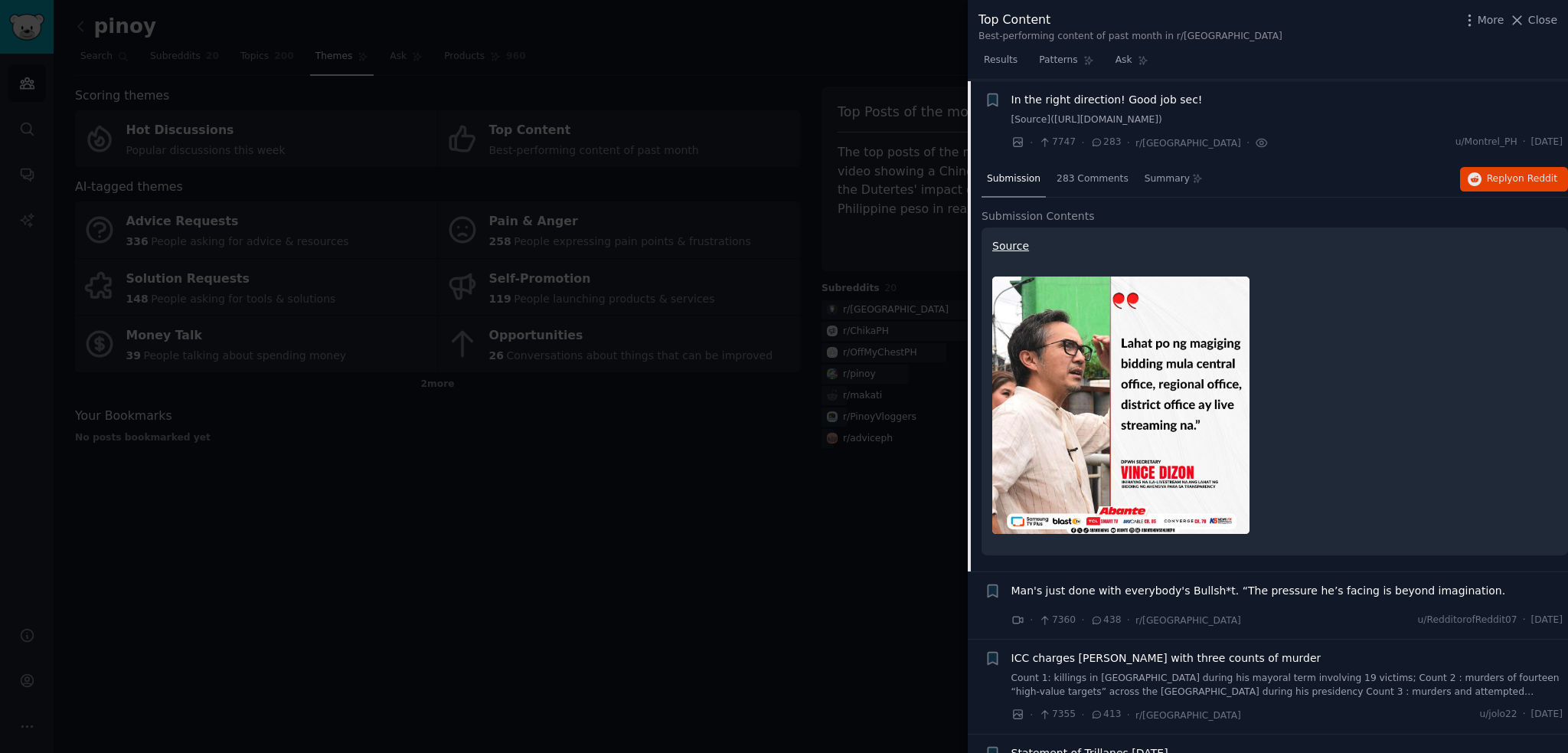
click at [835, 557] on div at bounding box center [784, 376] width 1568 height 753
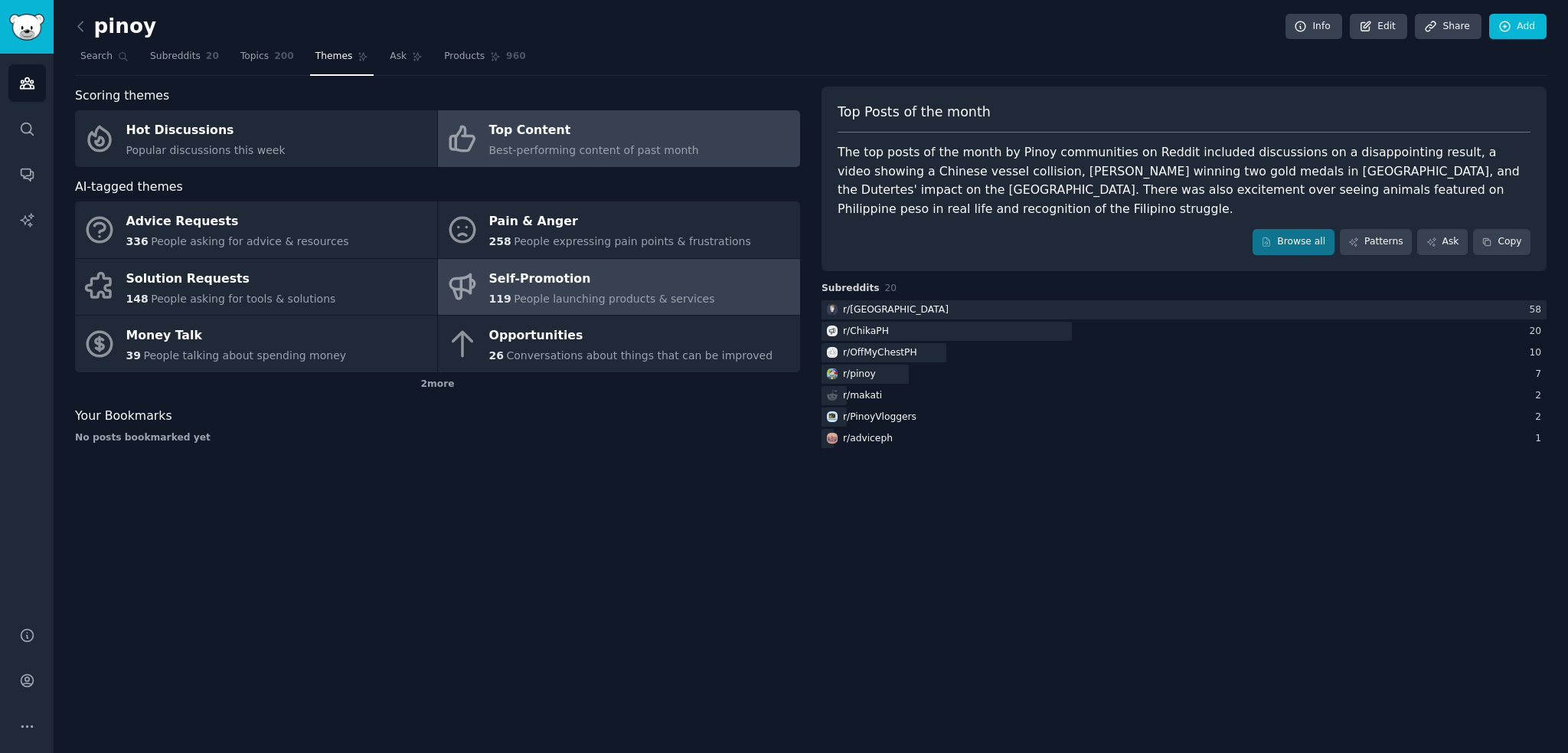
click at [621, 285] on div "Self-Promotion" at bounding box center [602, 279] width 226 height 24
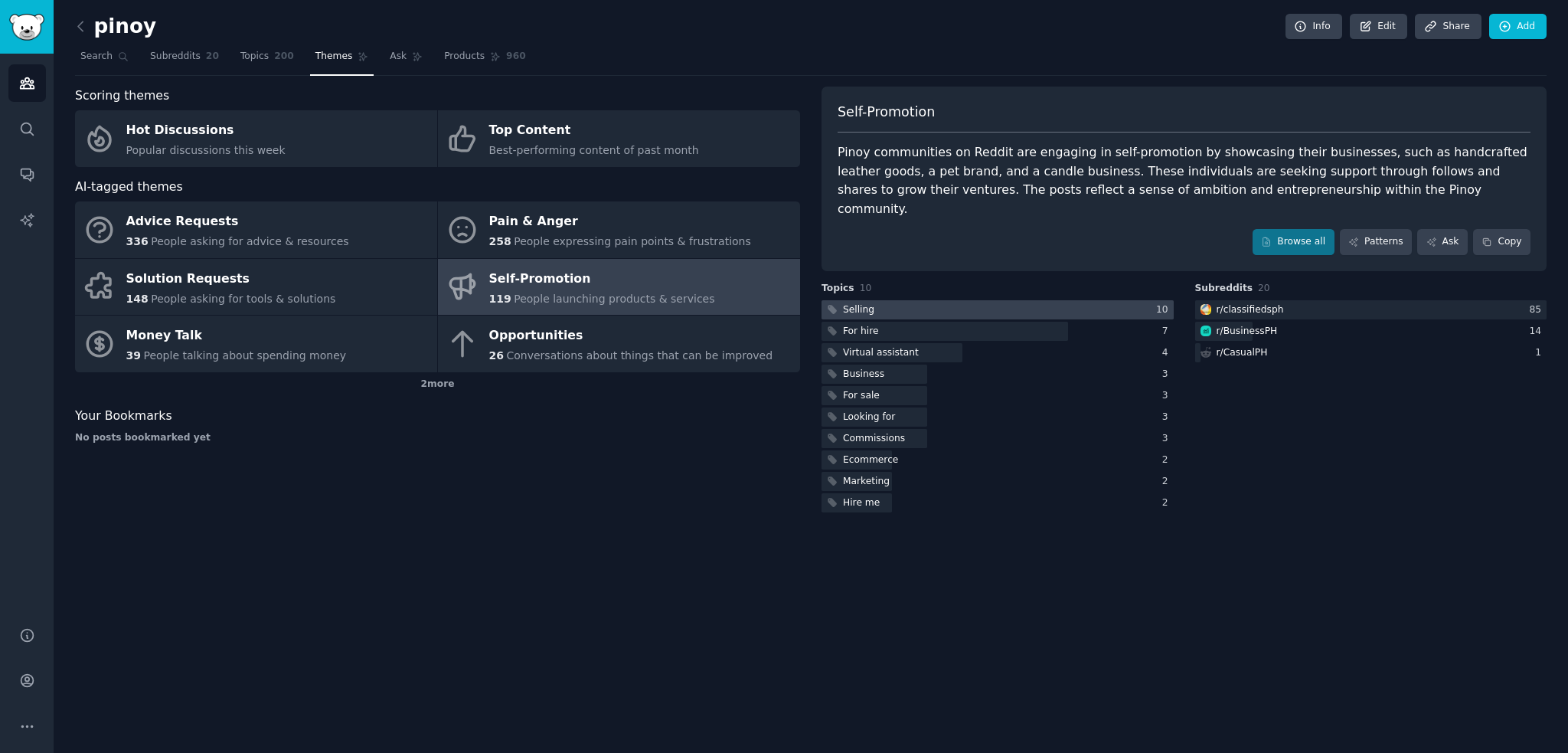
click at [1047, 300] on div at bounding box center [997, 310] width 352 height 19
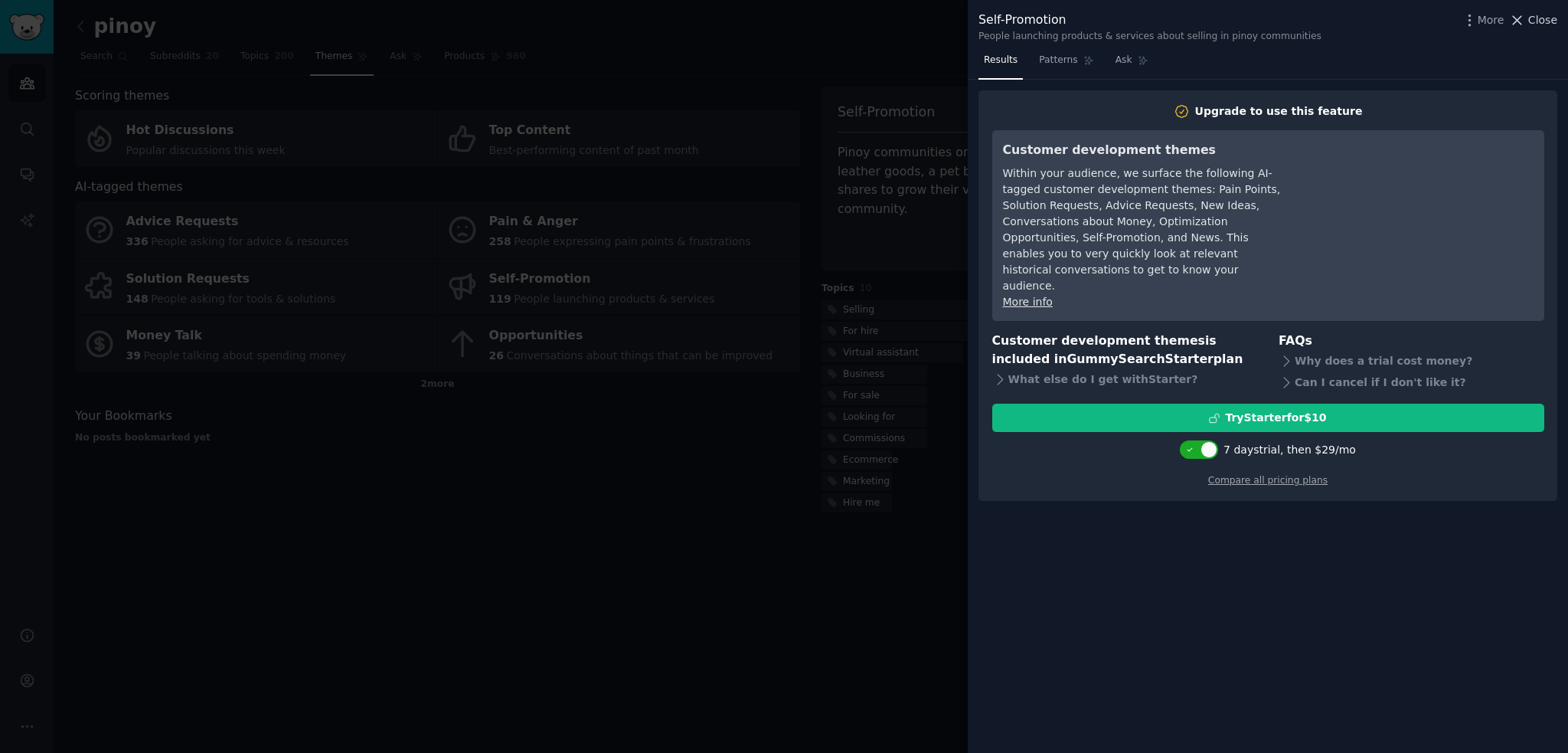
click at [1545, 21] on span "Close" at bounding box center [1542, 20] width 29 height 16
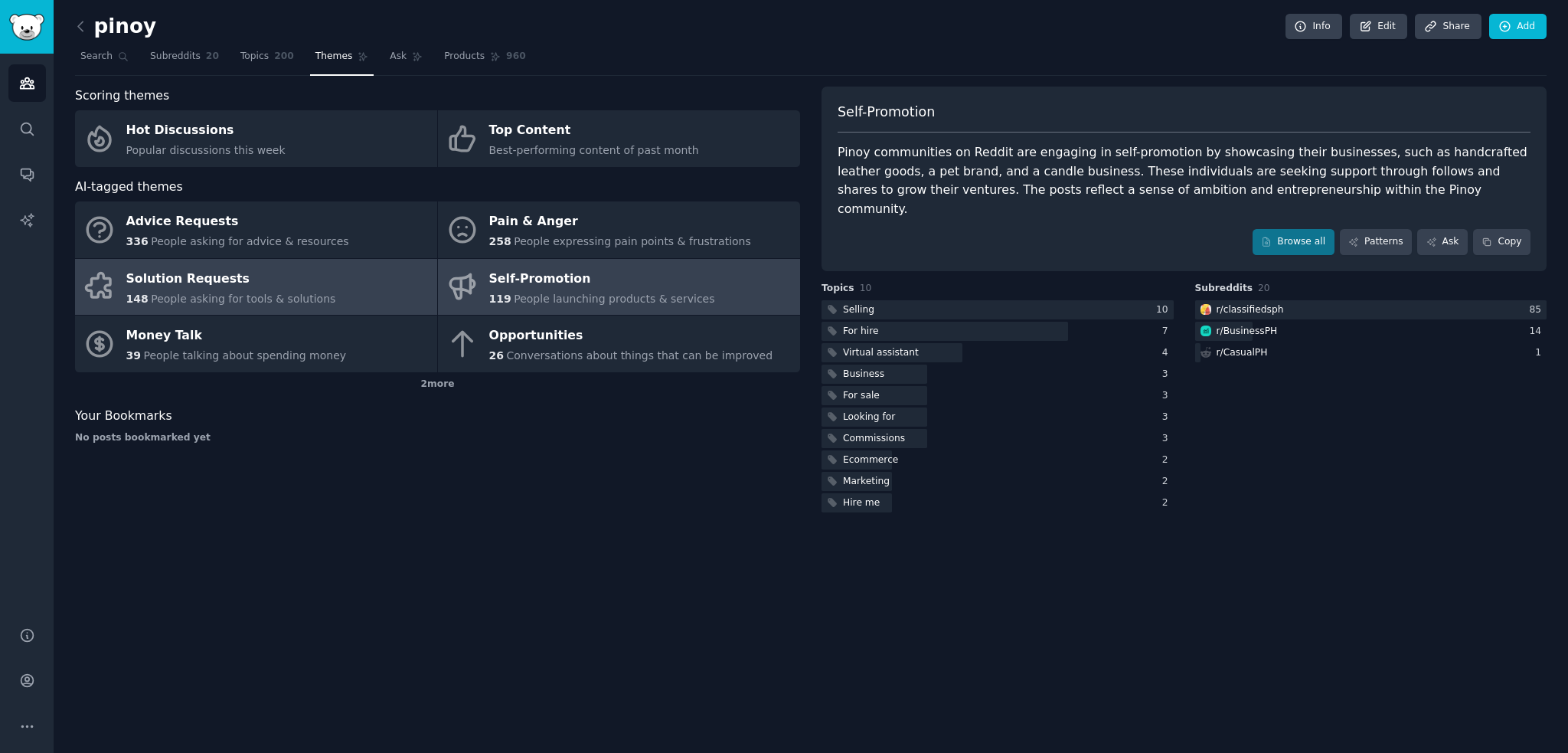
click at [277, 293] on span "People asking for tools & solutions" at bounding box center [243, 298] width 185 height 12
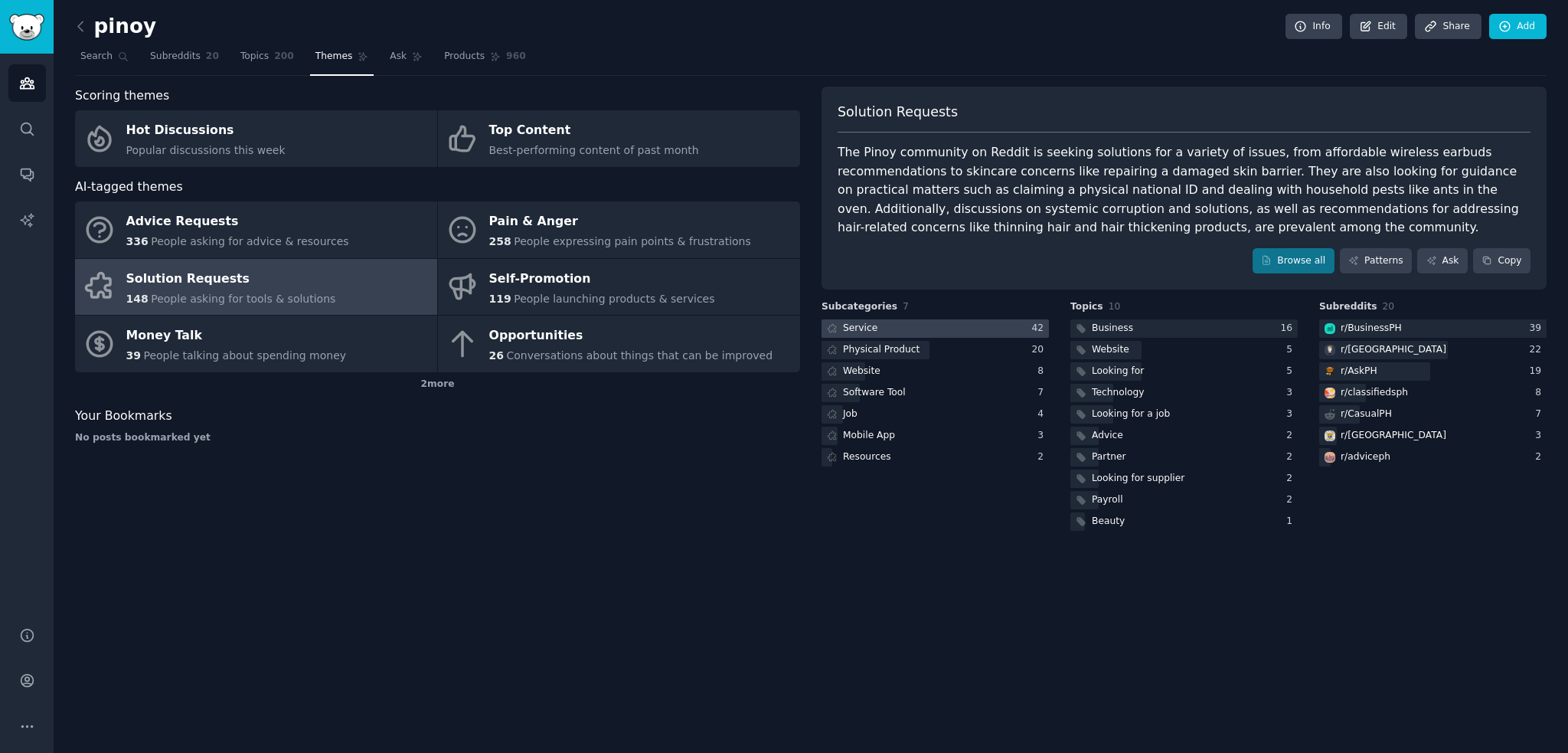
click at [1023, 331] on div at bounding box center [935, 329] width 227 height 19
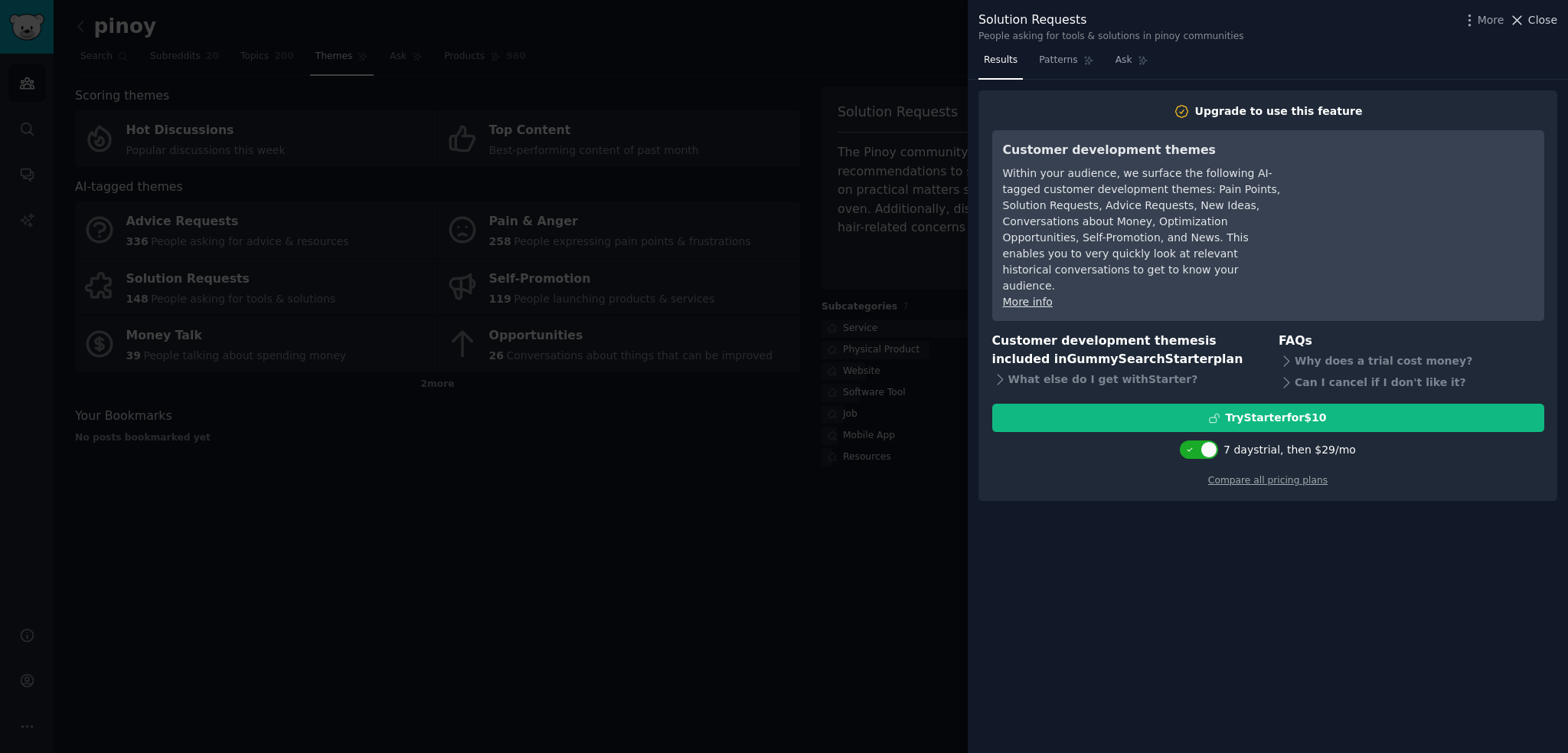
click at [1549, 15] on span "Close" at bounding box center [1542, 20] width 29 height 16
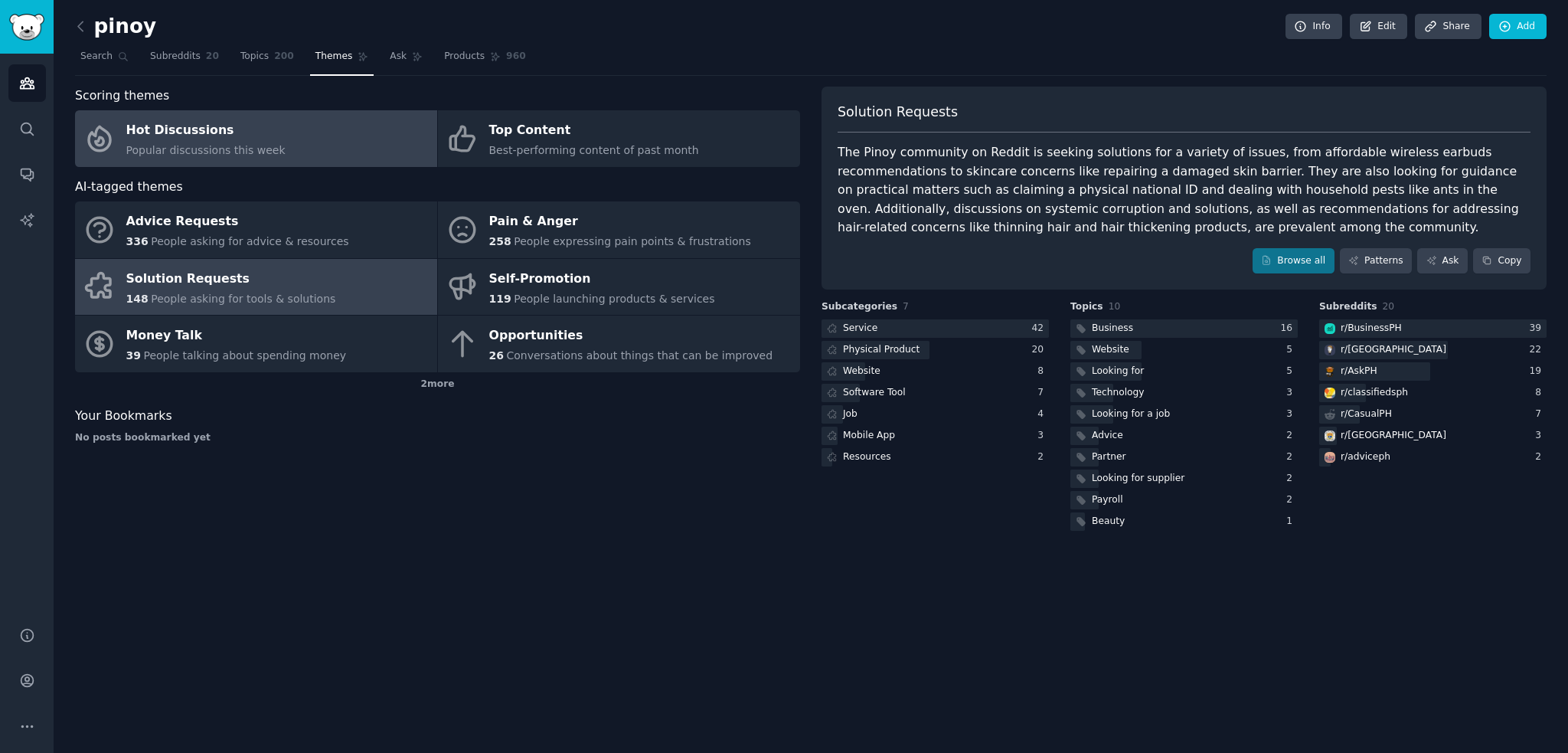
click at [180, 144] on span "Popular discussions this week" at bounding box center [206, 150] width 160 height 12
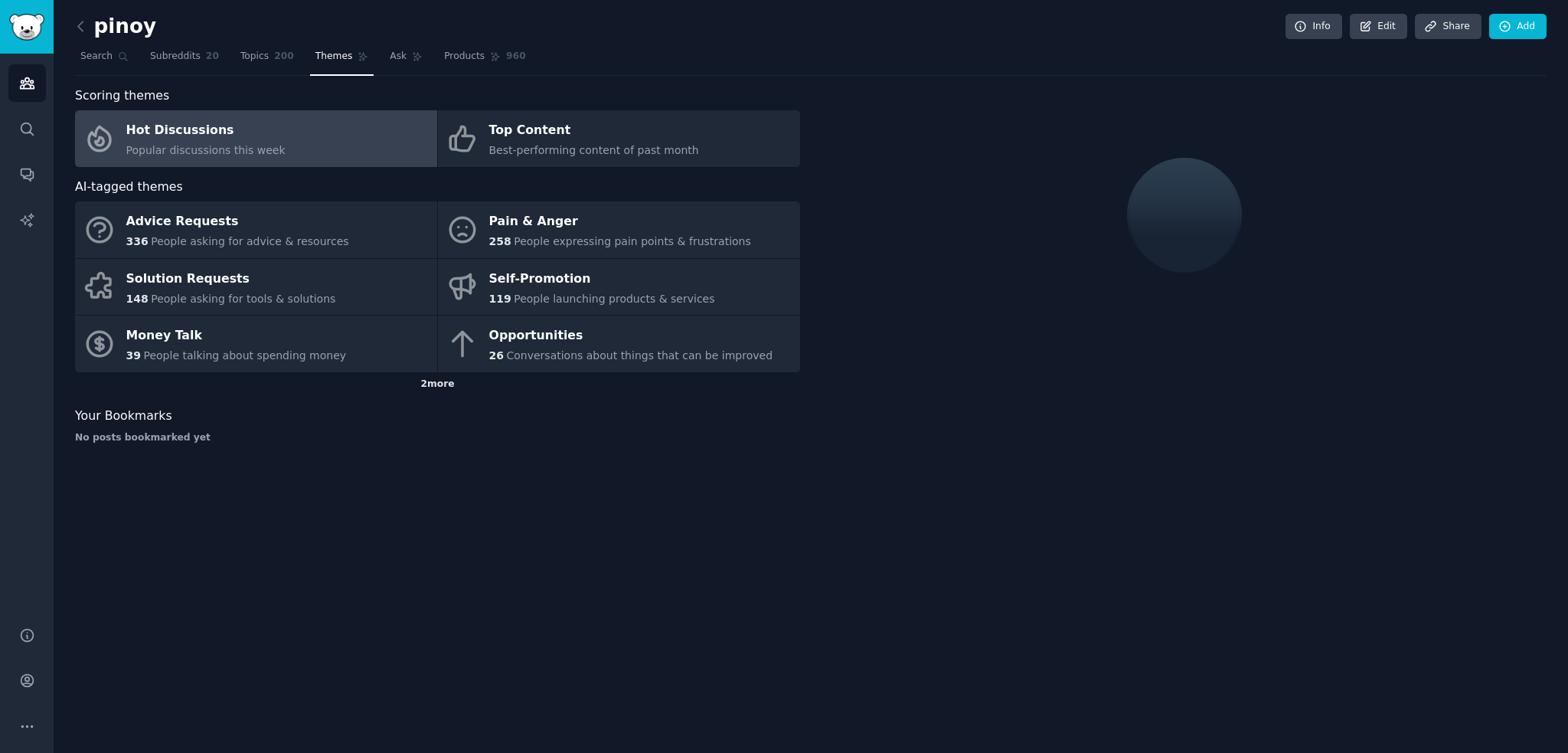
click at [433, 387] on div "2 more" at bounding box center [438, 385] width 725 height 24
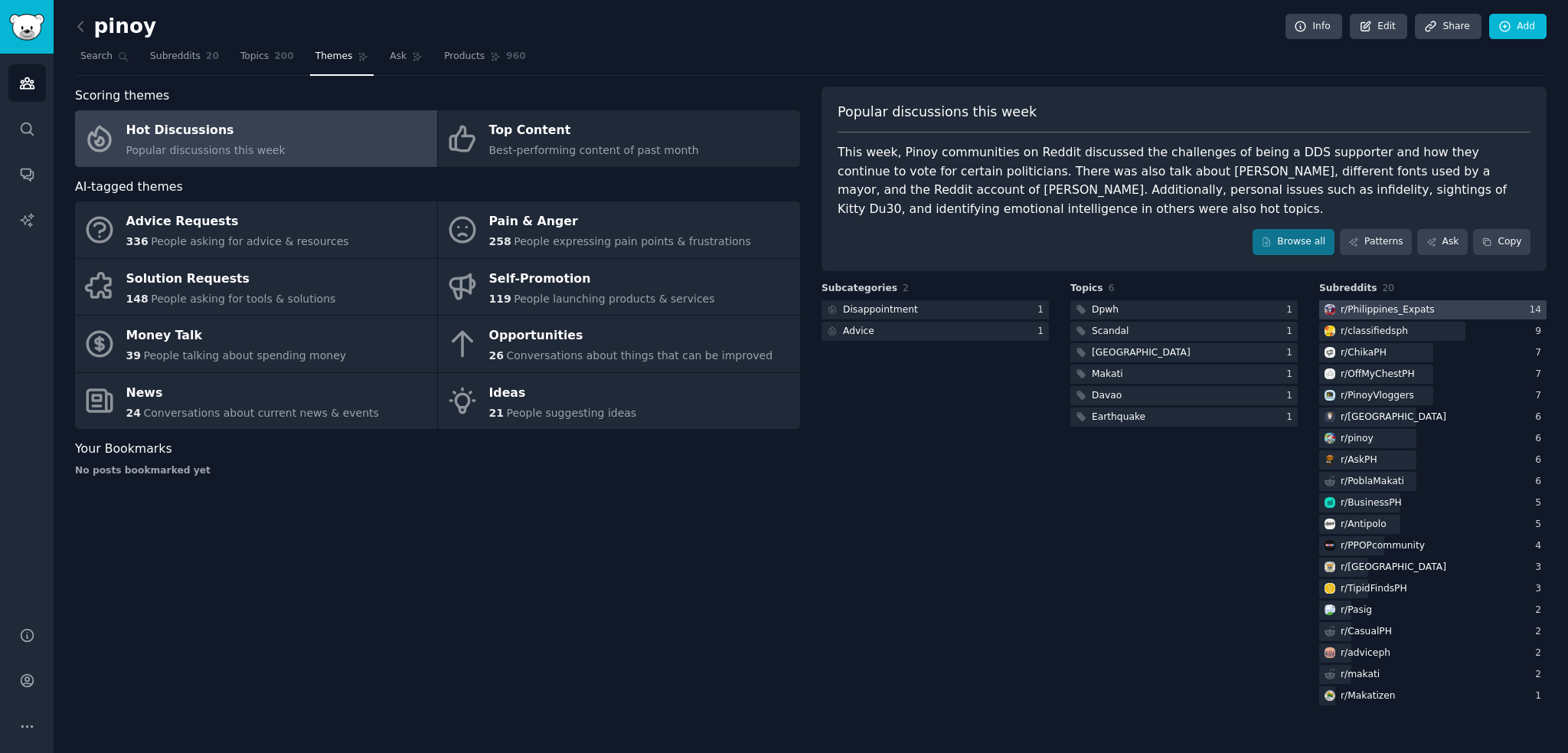
click at [1363, 313] on div "r/ [GEOGRAPHIC_DATA]" at bounding box center [1388, 310] width 94 height 14
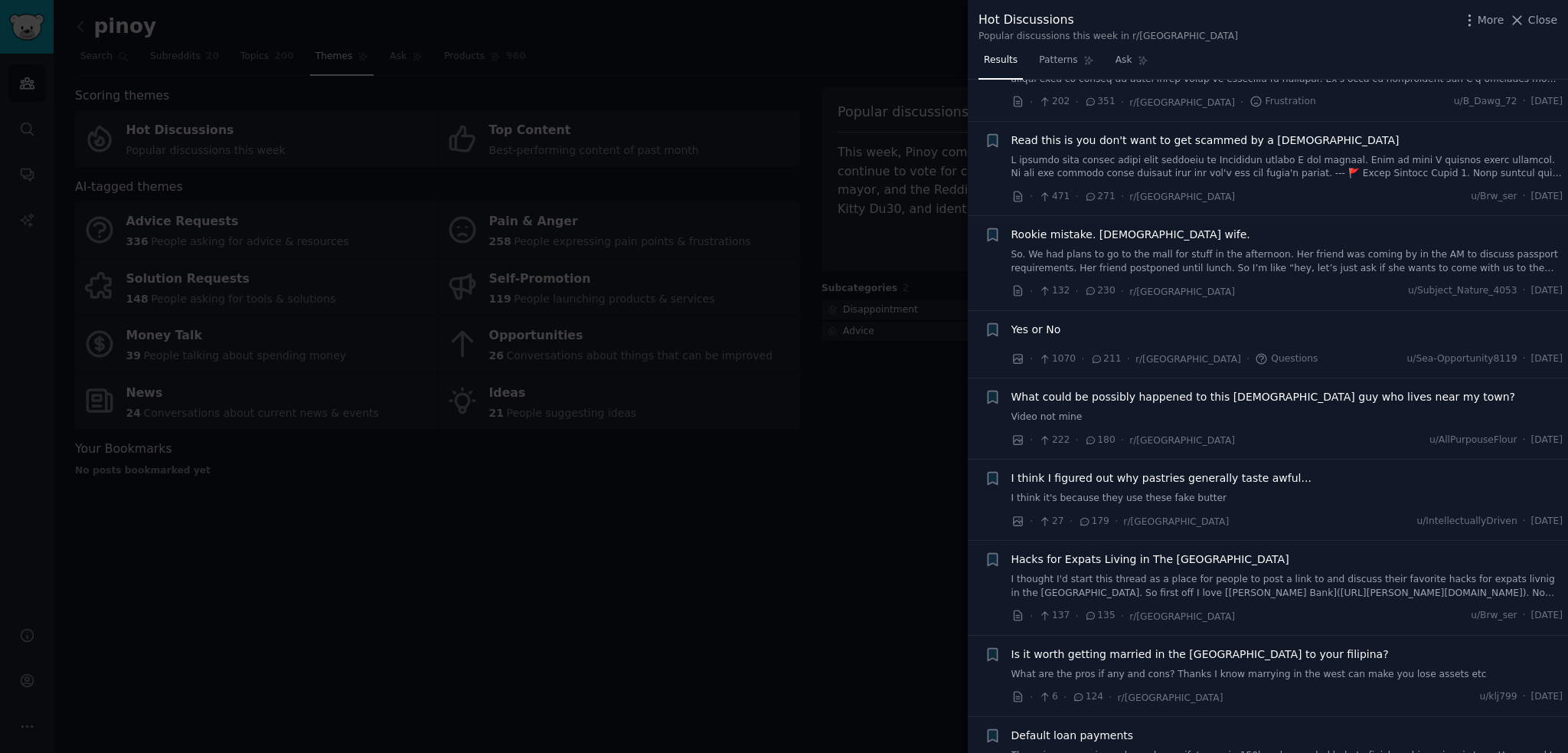
scroll to position [153, 0]
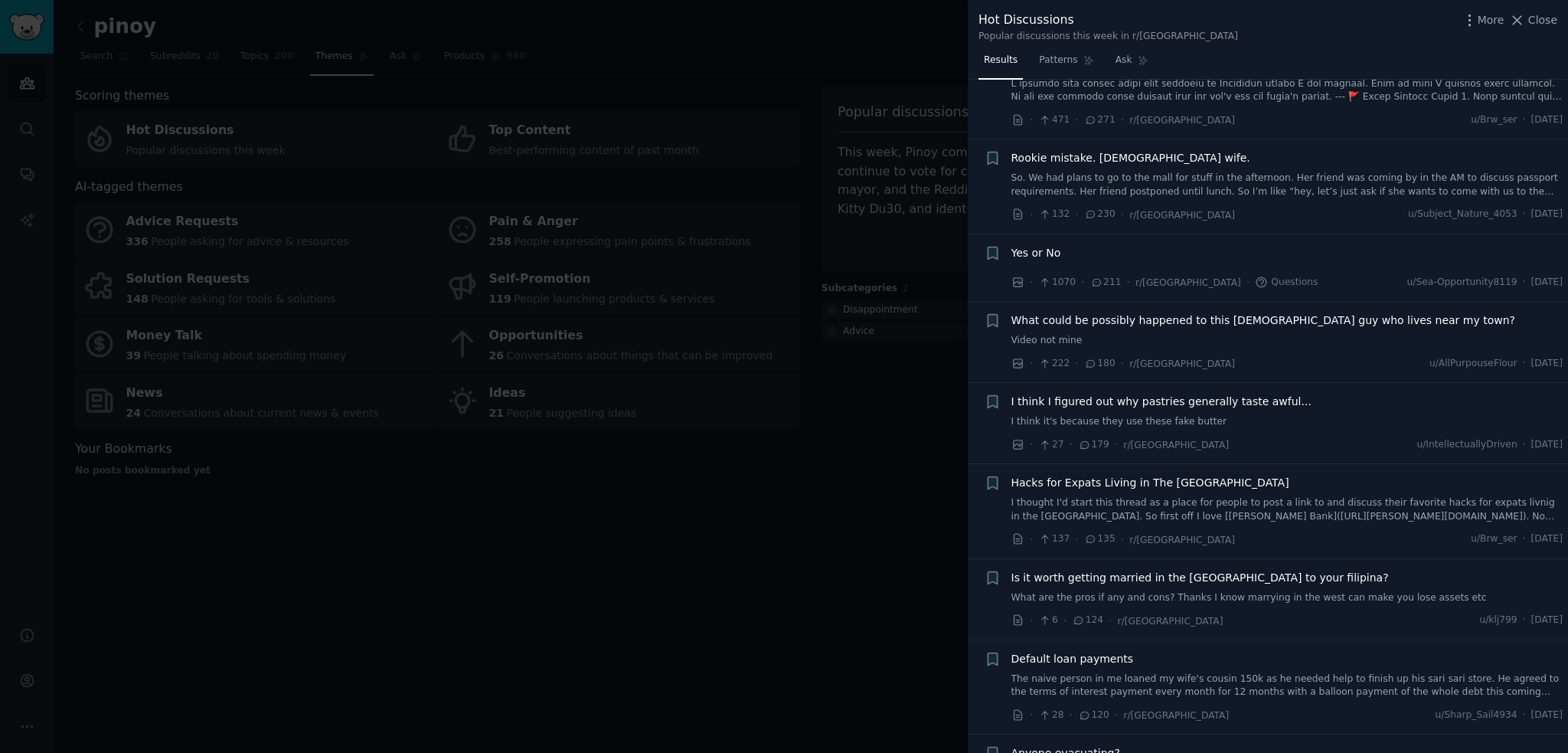
click at [1229, 401] on span "I think I figured out why pastries generally taste awful..." at bounding box center [1161, 401] width 300 height 16
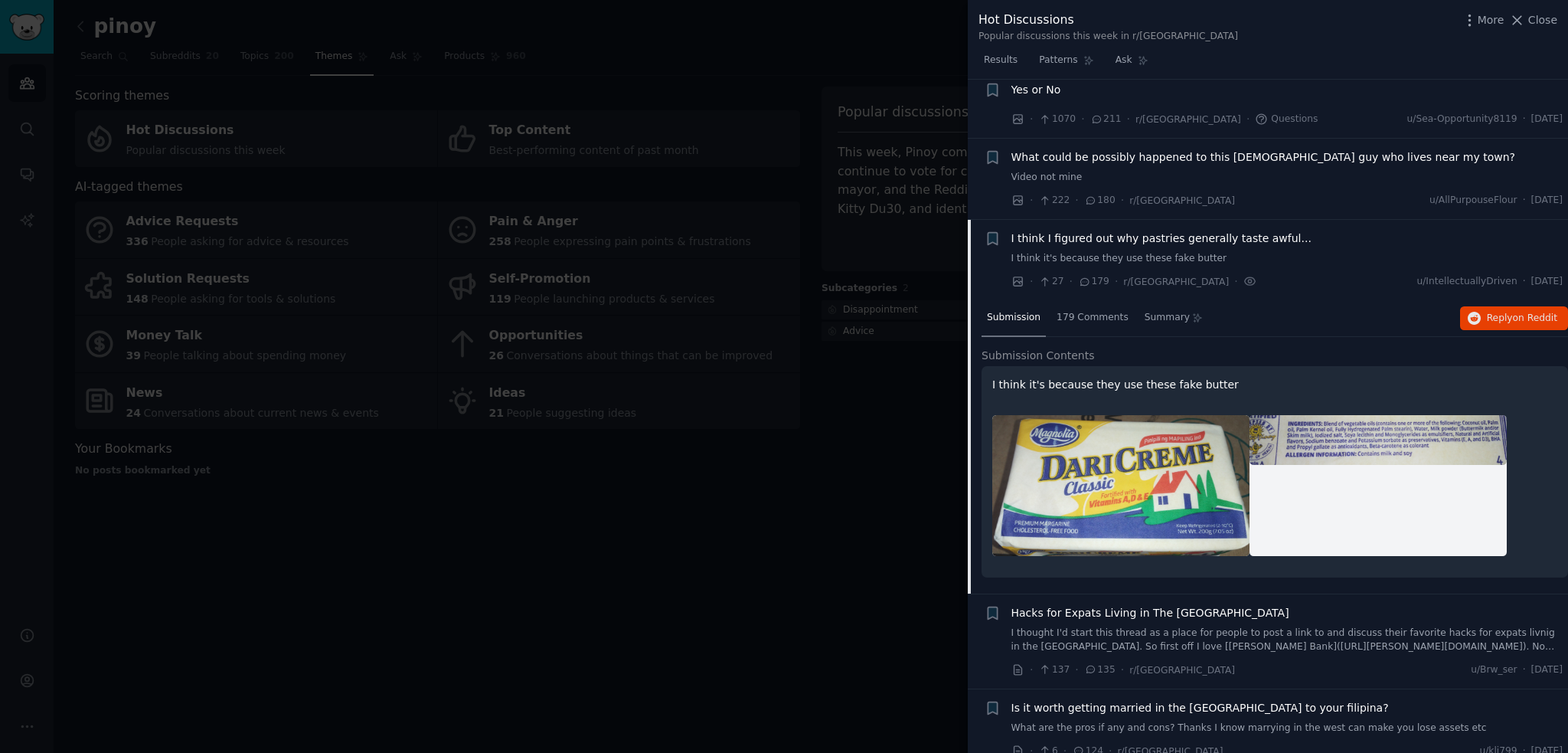
scroll to position [302, 0]
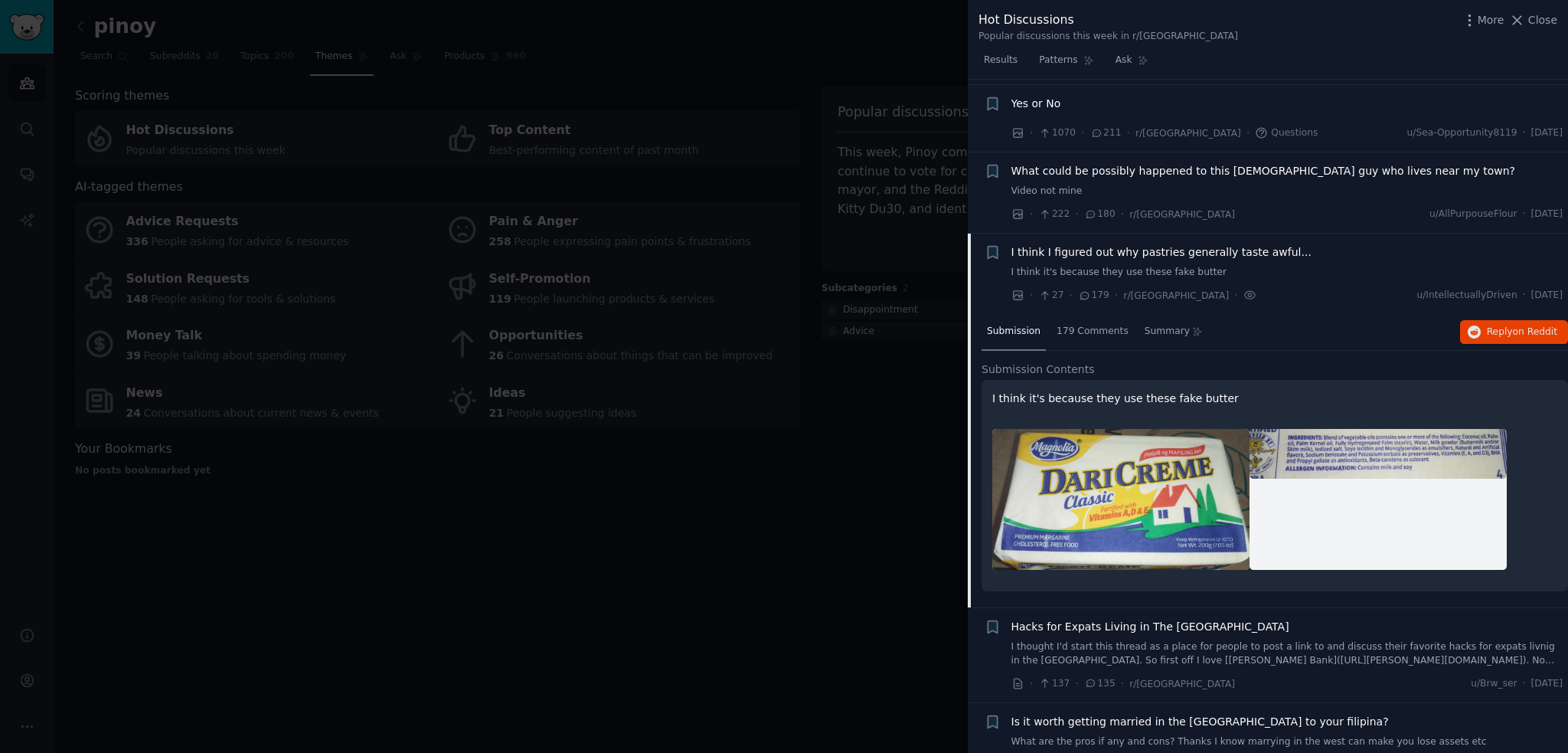
click at [1066, 372] on span "Submission Contents" at bounding box center [1038, 369] width 114 height 16
